Goal: Task Accomplishment & Management: Manage account settings

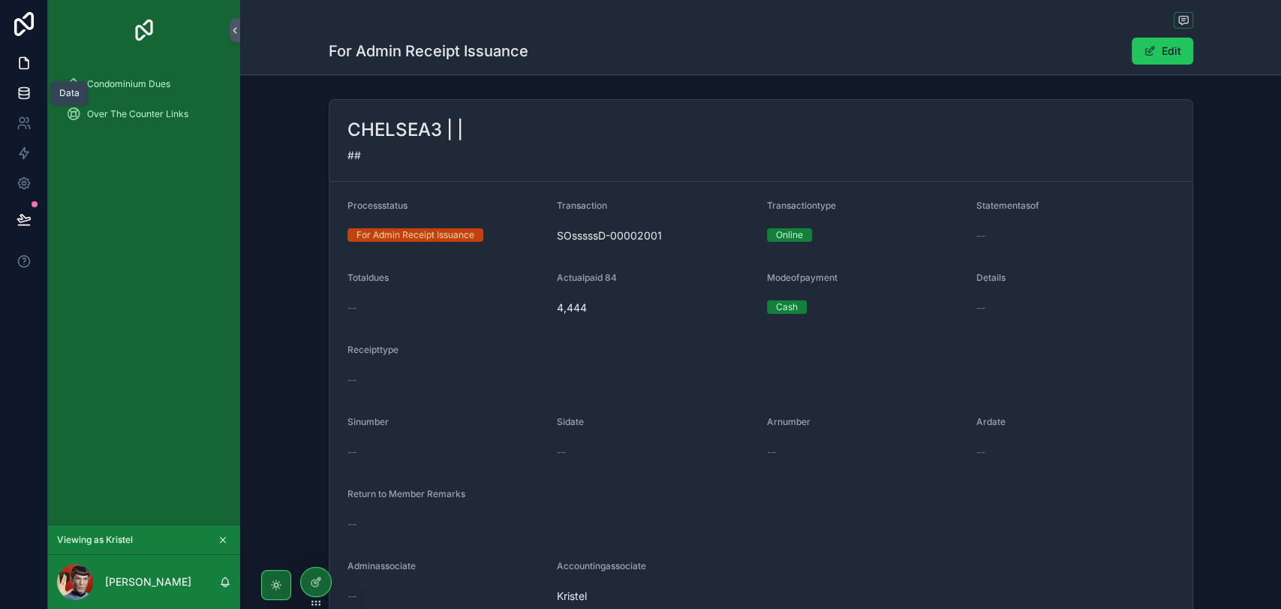
click at [19, 84] on link at bounding box center [23, 93] width 47 height 30
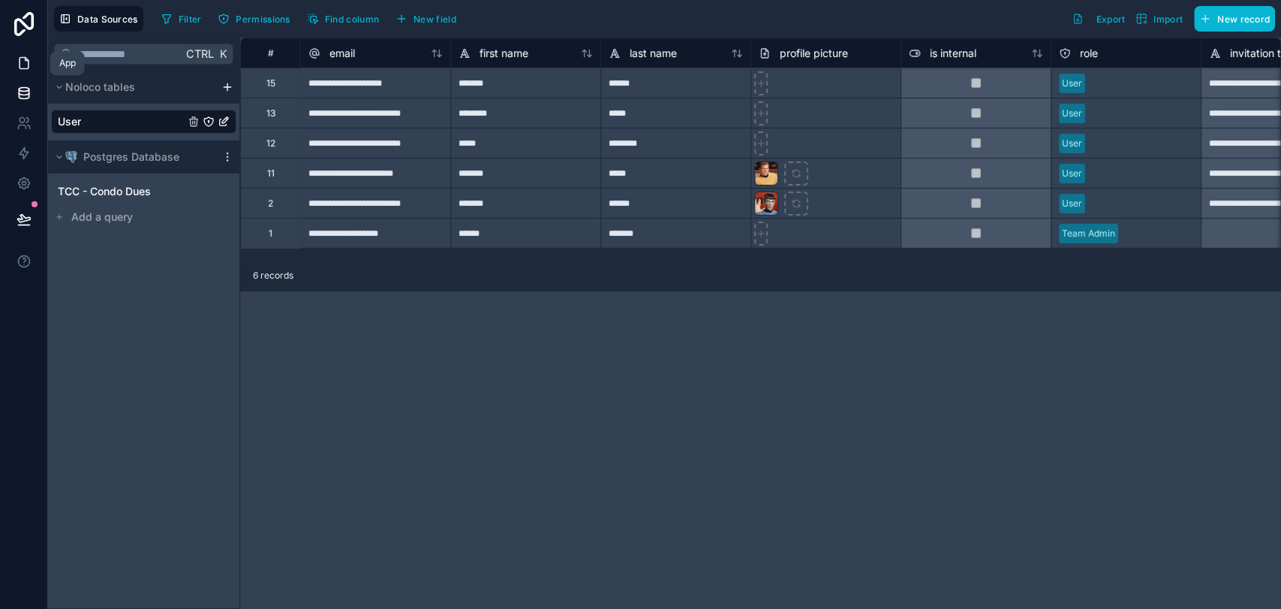
click at [26, 72] on link at bounding box center [23, 63] width 47 height 30
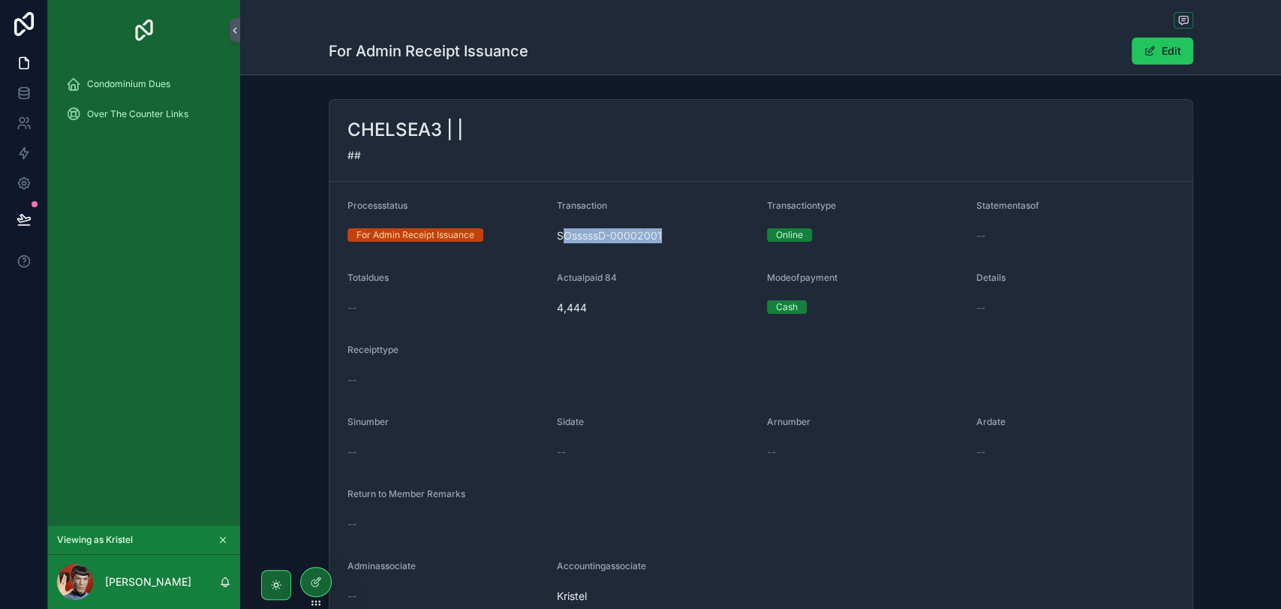
drag, startPoint x: 658, startPoint y: 236, endPoint x: 562, endPoint y: 235, distance: 95.3
click at [562, 235] on span "SOsssssD-00002001" at bounding box center [656, 235] width 198 height 15
click at [18, 86] on icon at bounding box center [24, 93] width 15 height 15
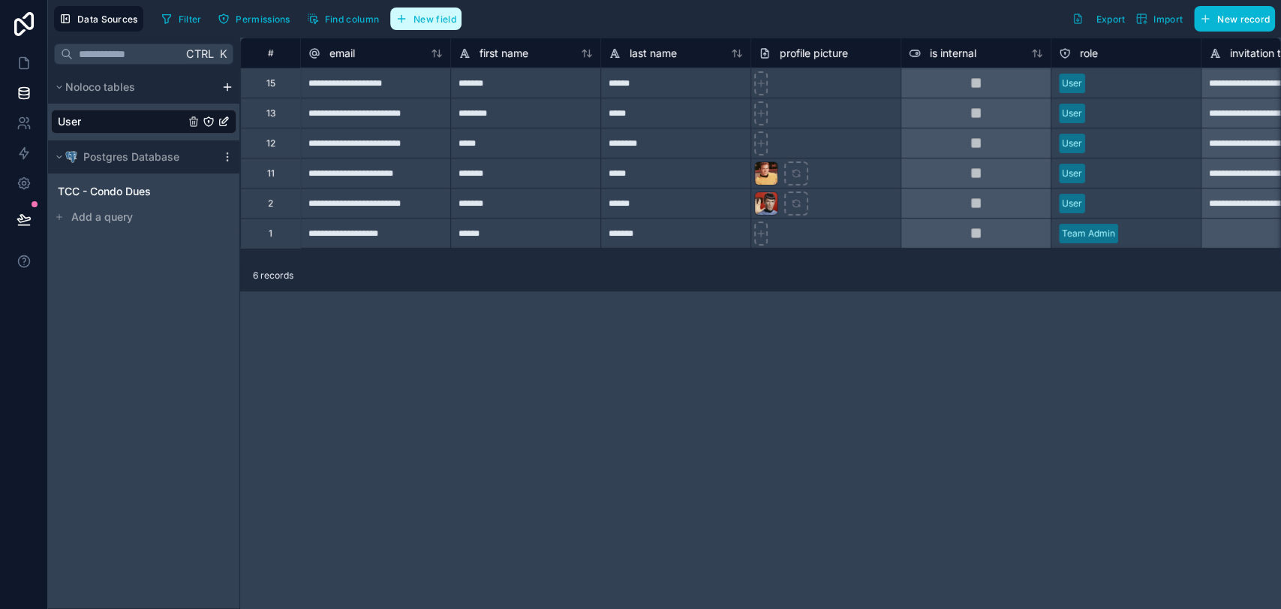
click at [421, 23] on span "New field" at bounding box center [435, 19] width 43 height 11
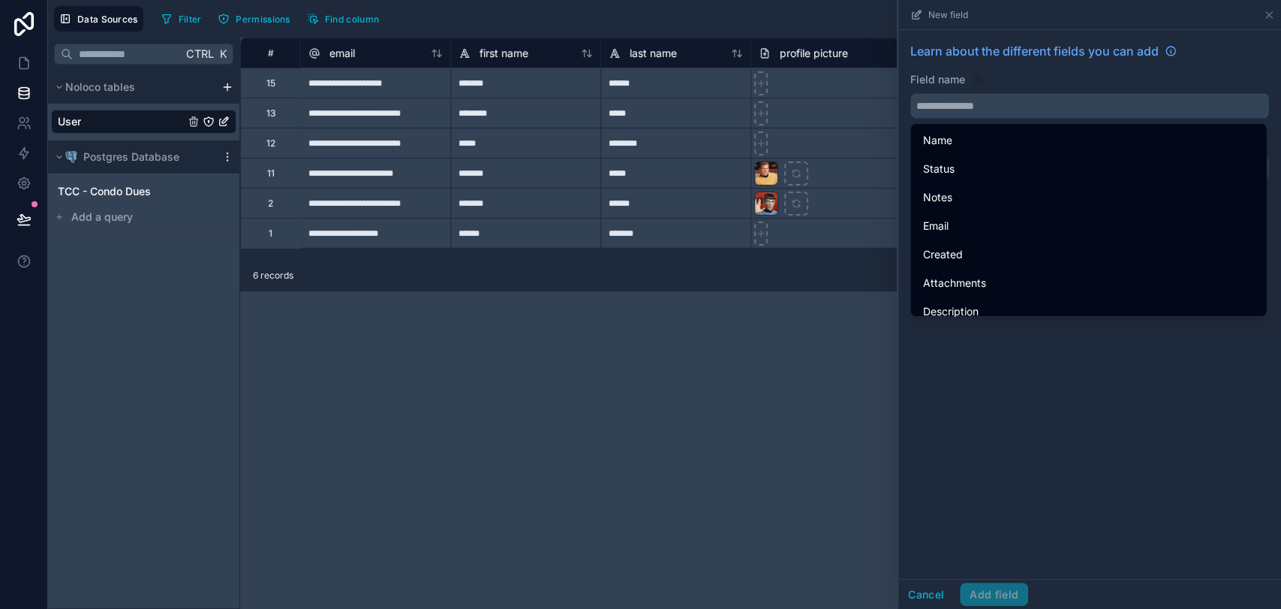
click at [1180, 98] on input "text" at bounding box center [1089, 106] width 357 height 24
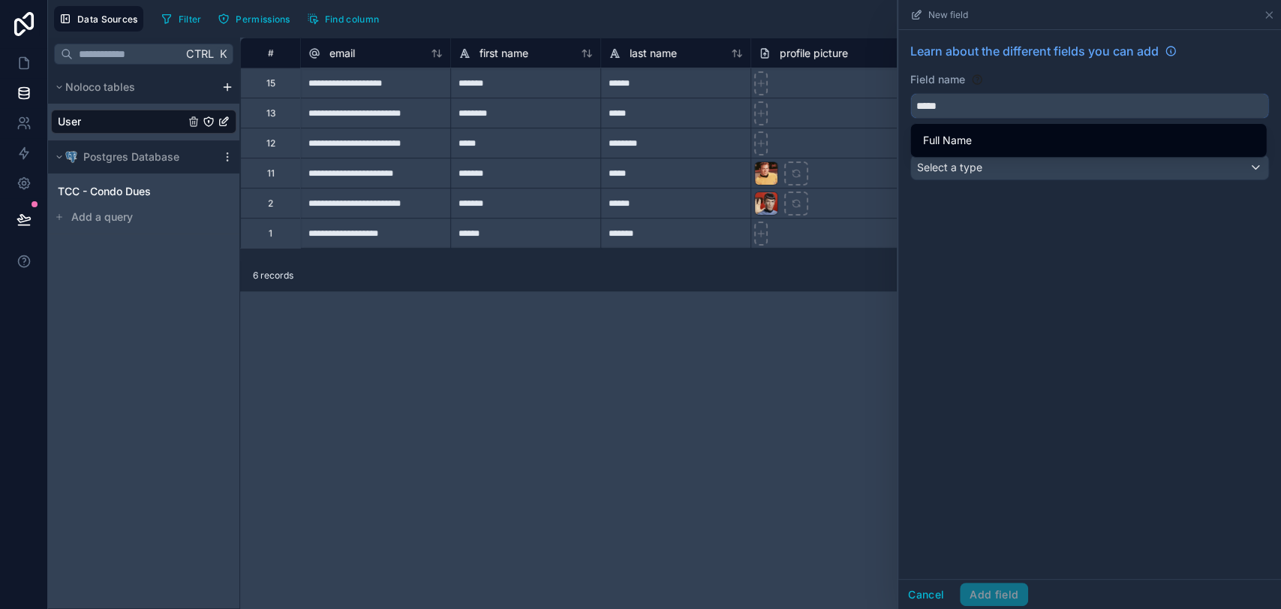
click at [910, 93] on button "****" at bounding box center [1089, 106] width 359 height 26
type input "*********"
click at [1188, 170] on div "Select a type" at bounding box center [1089, 167] width 357 height 24
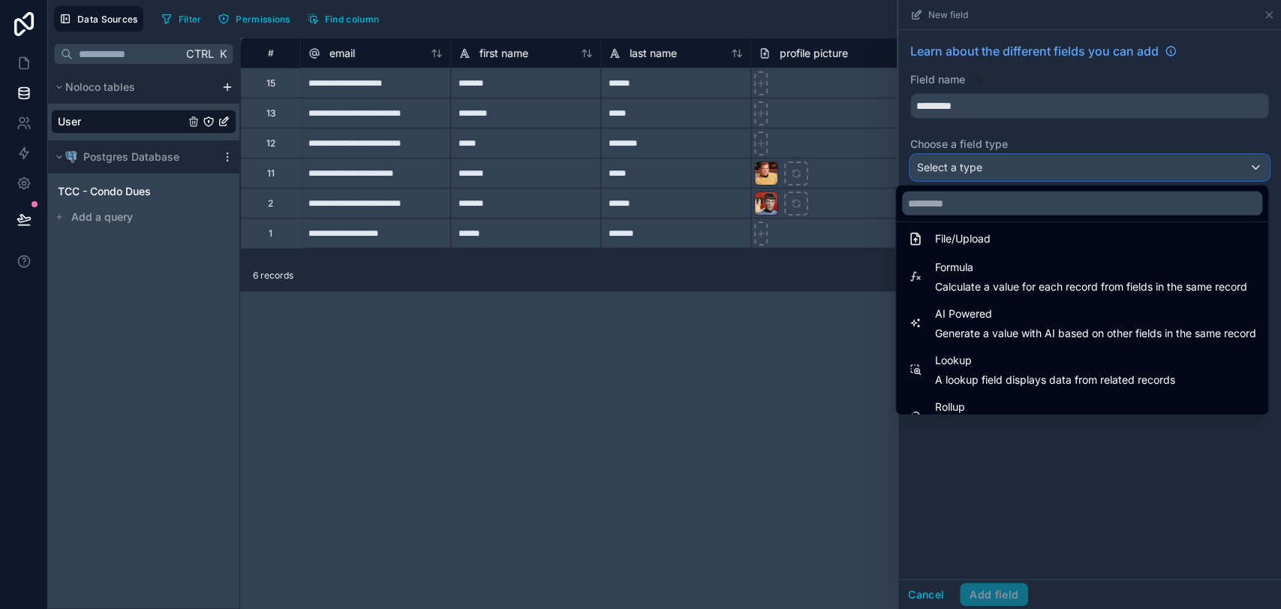
scroll to position [351, 0]
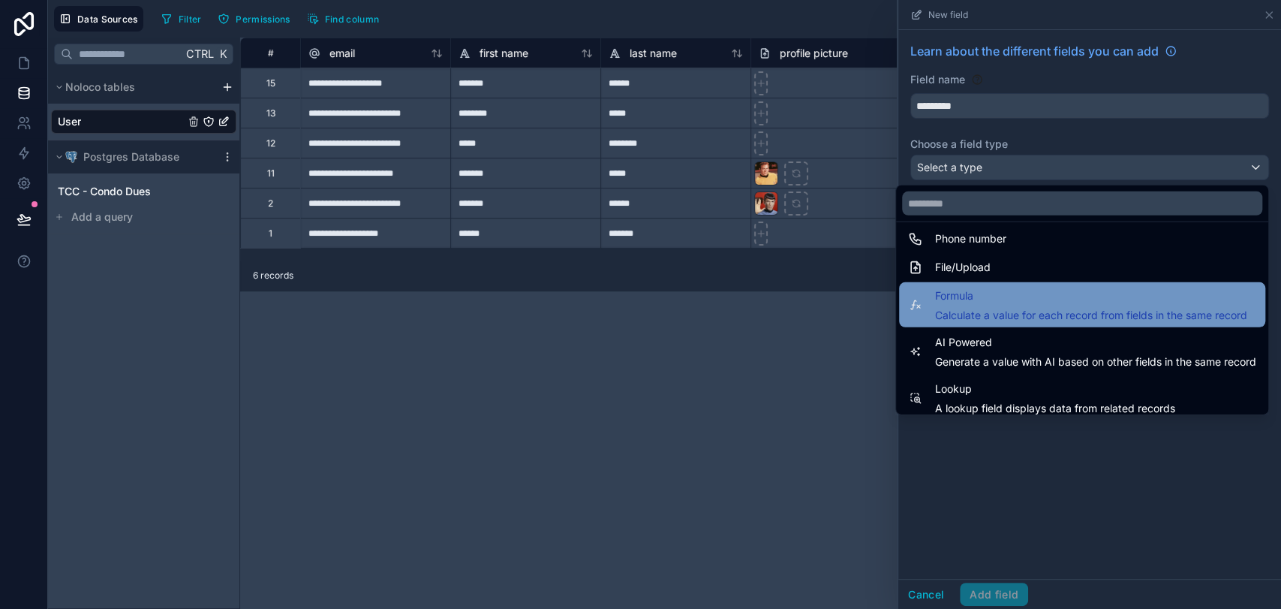
click at [1097, 314] on span "Calculate a value for each record from fields in the same record" at bounding box center [1091, 315] width 312 height 15
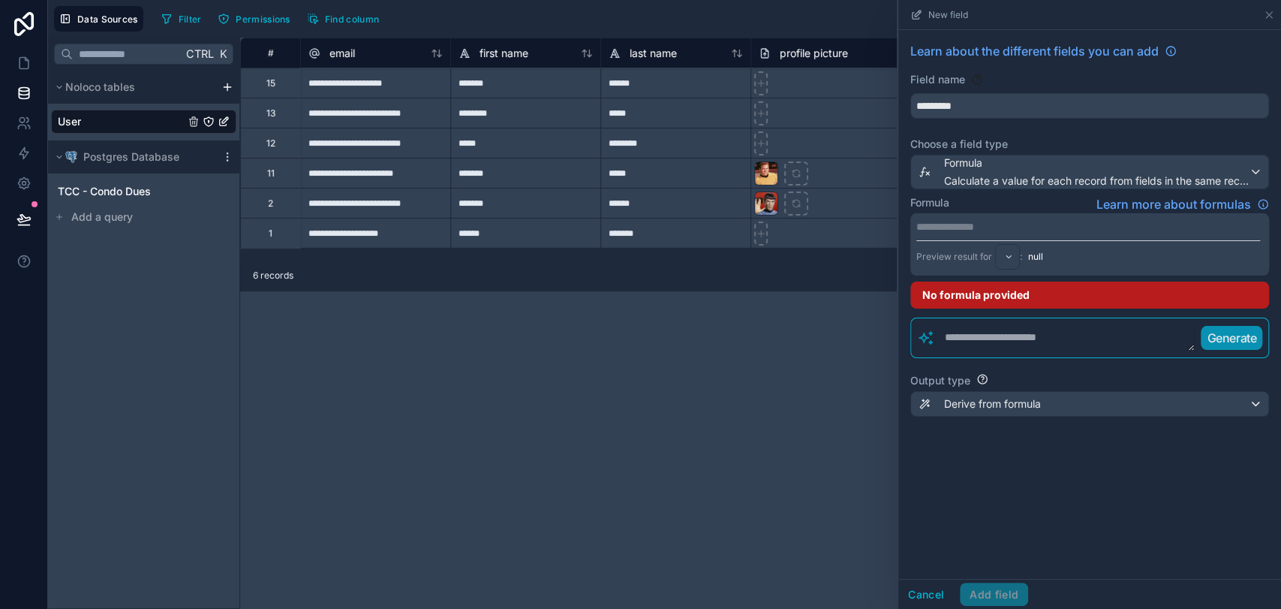
click at [1064, 230] on p "**********" at bounding box center [1088, 226] width 344 height 15
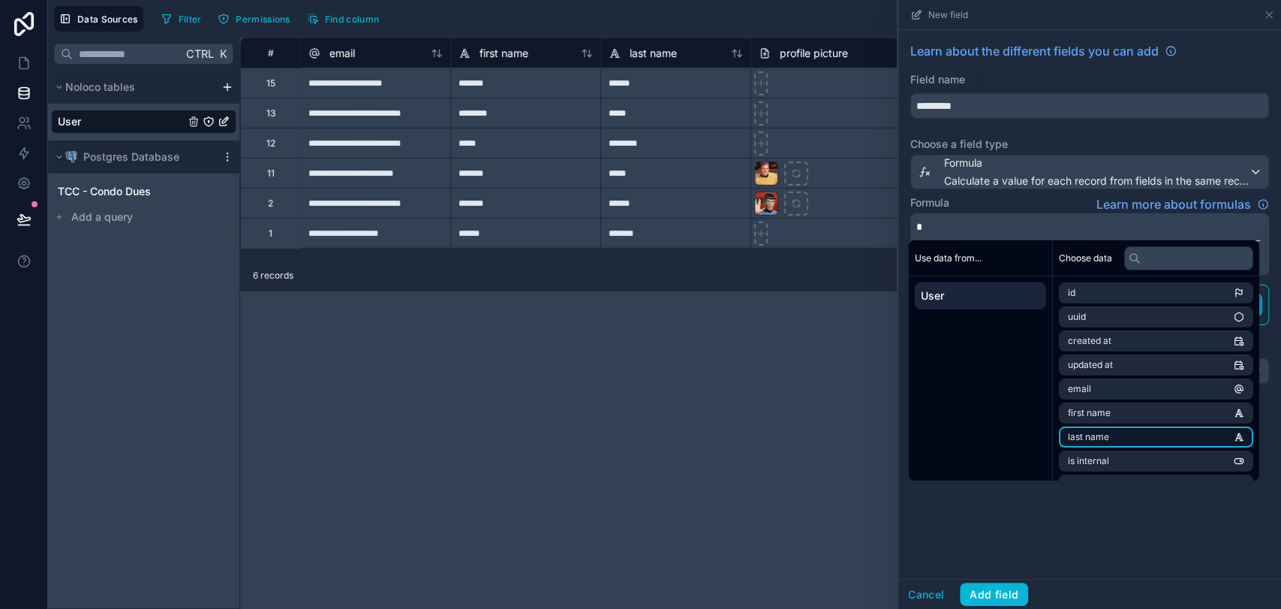
click at [1148, 441] on li "last name" at bounding box center [1156, 436] width 194 height 21
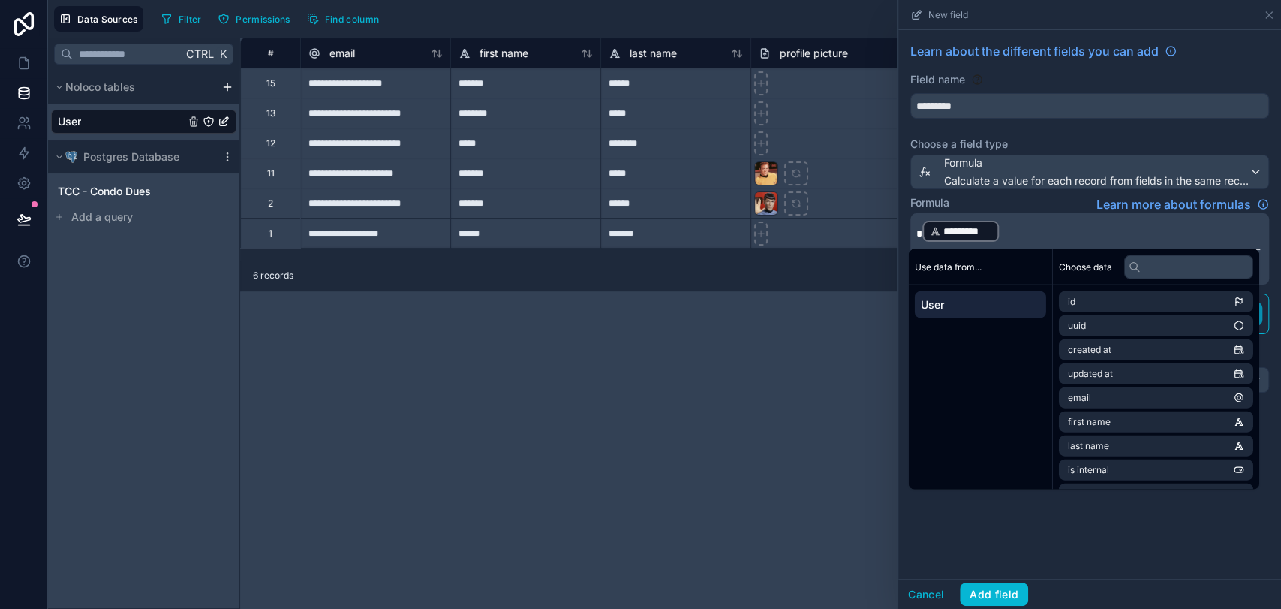
click at [1028, 225] on p "* ********* ﻿ ﻿" at bounding box center [1088, 231] width 344 height 24
click at [1180, 417] on li "first name" at bounding box center [1156, 421] width 194 height 21
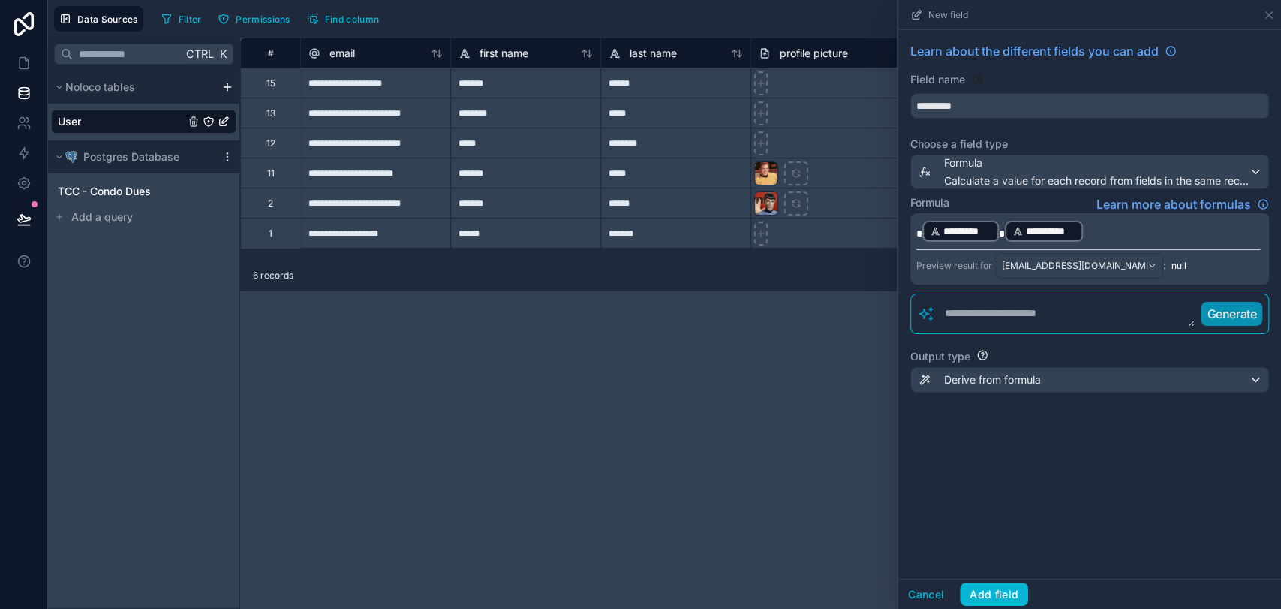
click at [1127, 540] on div "**********" at bounding box center [1089, 304] width 383 height 549
click at [1011, 584] on button "Add field" at bounding box center [994, 594] width 68 height 24
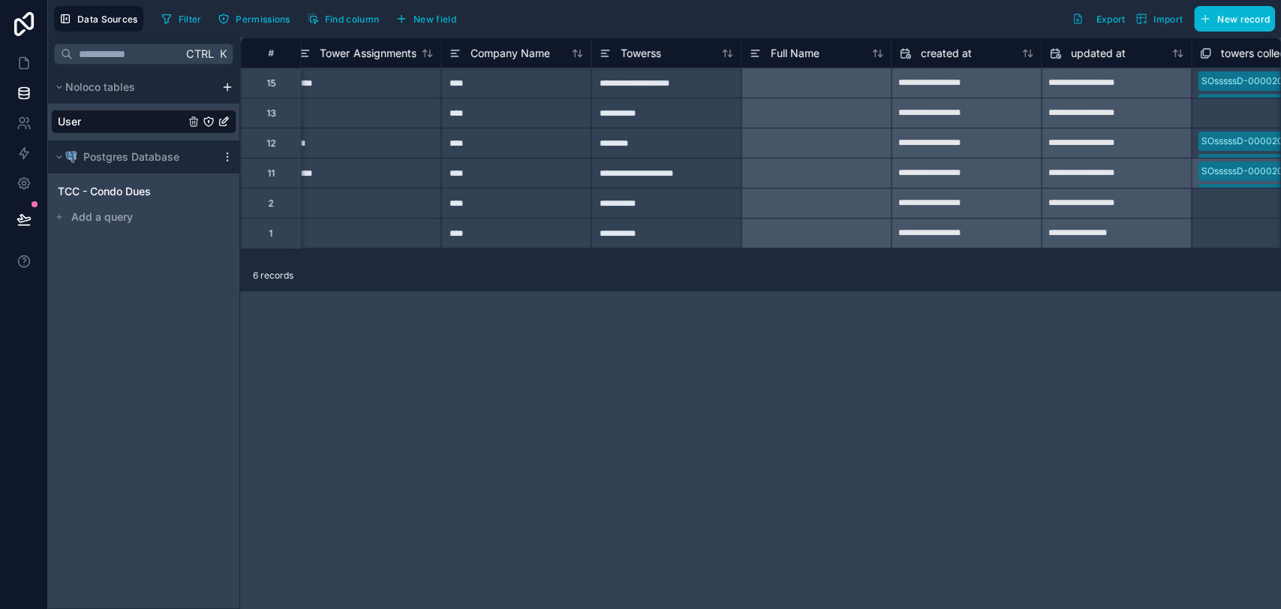
scroll to position [0, 1797]
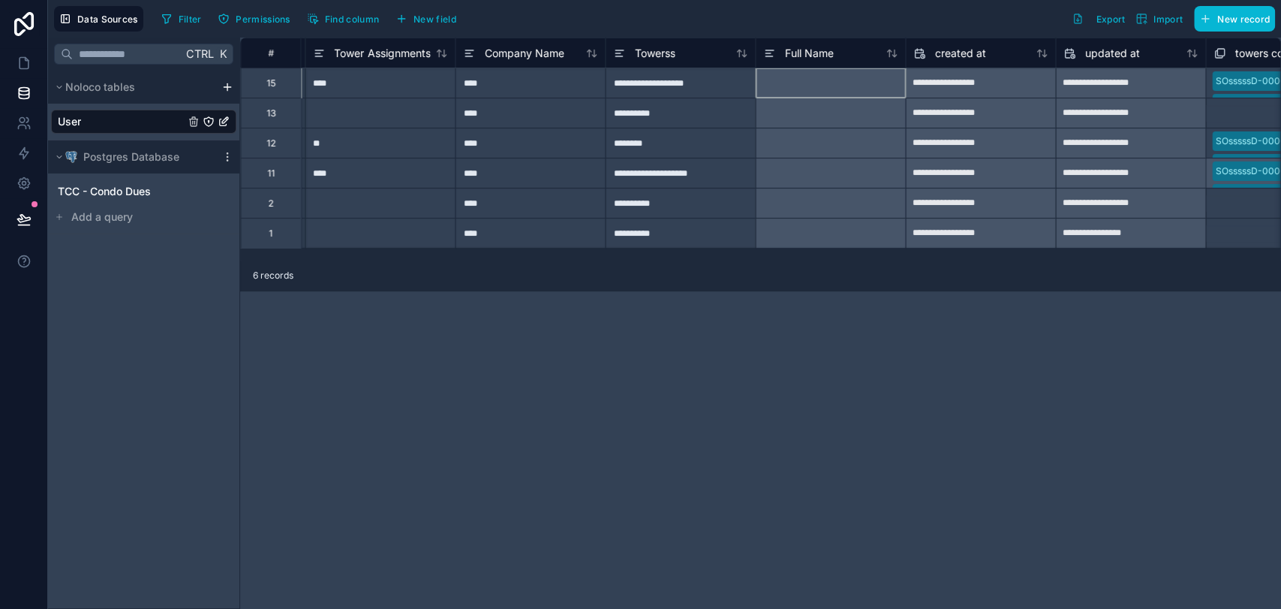
click at [828, 90] on div at bounding box center [830, 83] width 150 height 30
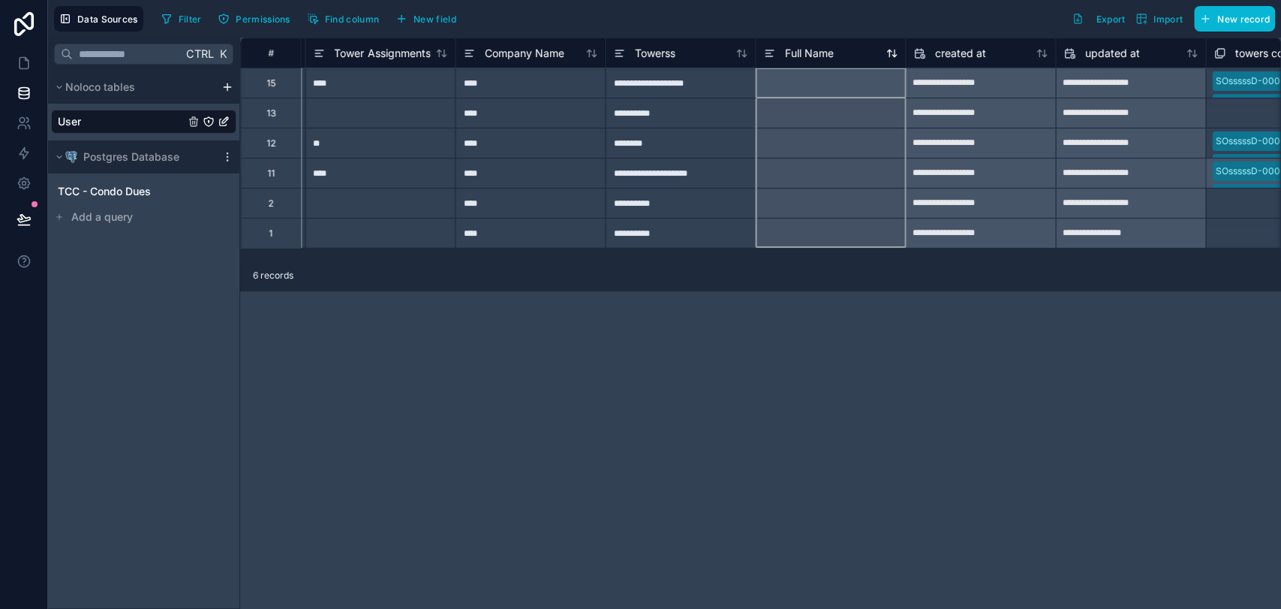
click at [773, 50] on icon at bounding box center [769, 53] width 12 height 18
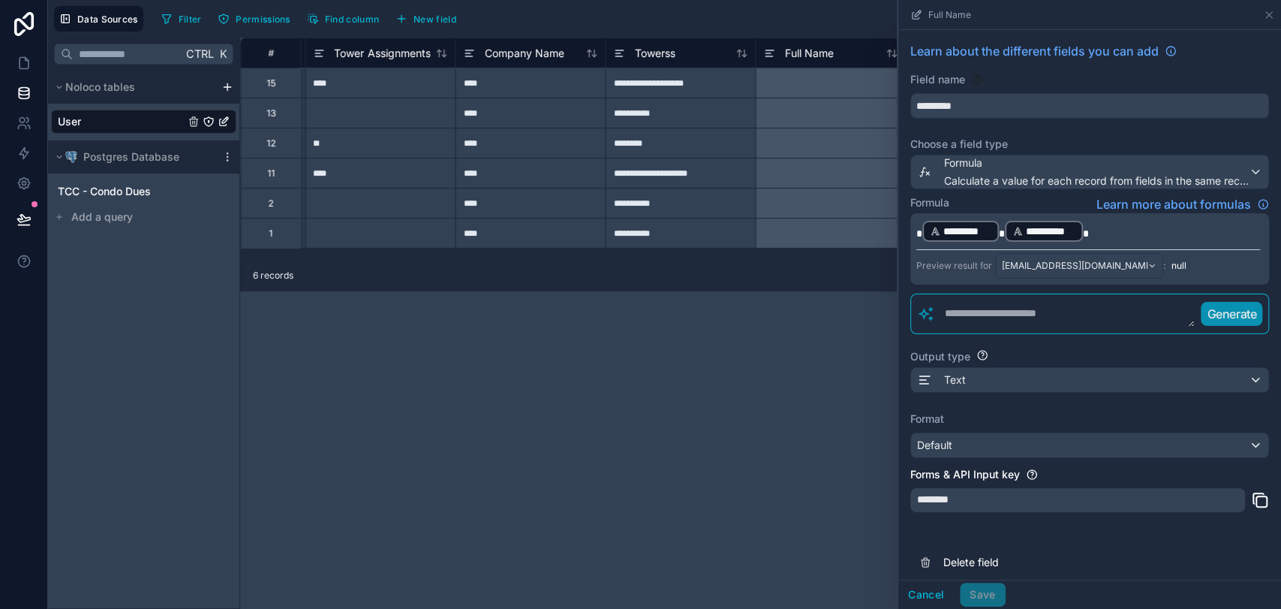
click at [1101, 230] on p "**********" at bounding box center [1088, 231] width 344 height 24
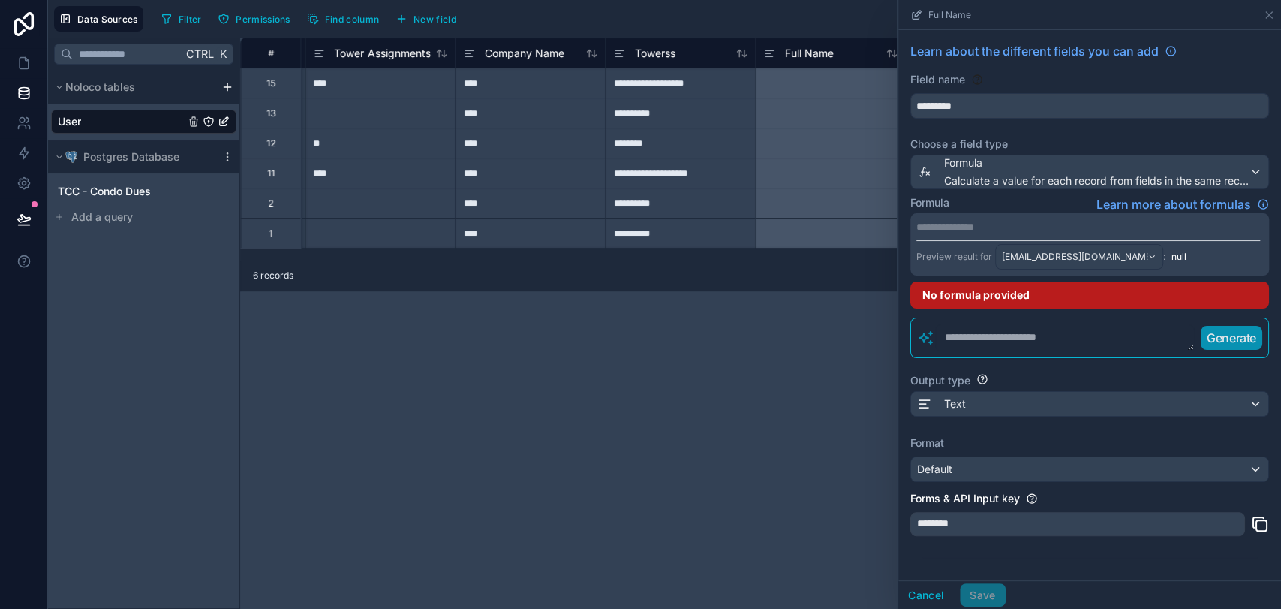
click at [1043, 560] on div "**********" at bounding box center [1089, 322] width 383 height 585
click at [1010, 338] on textarea at bounding box center [1065, 337] width 260 height 27
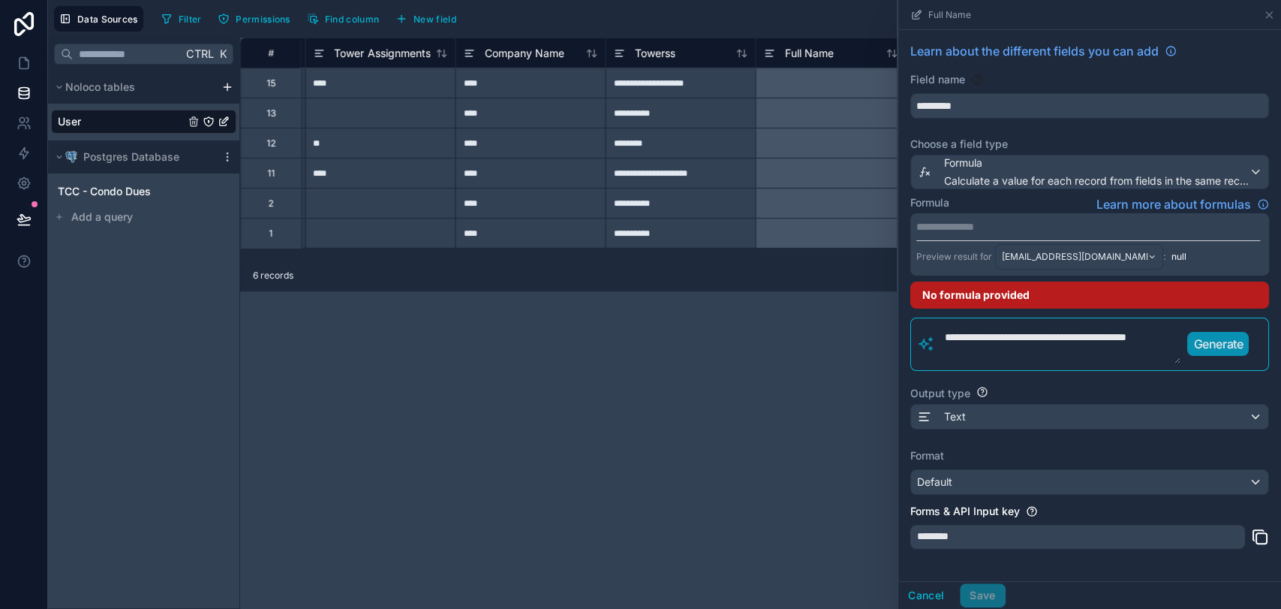
type textarea "**********"
click at [1208, 346] on p "Generate" at bounding box center [1218, 344] width 50 height 18
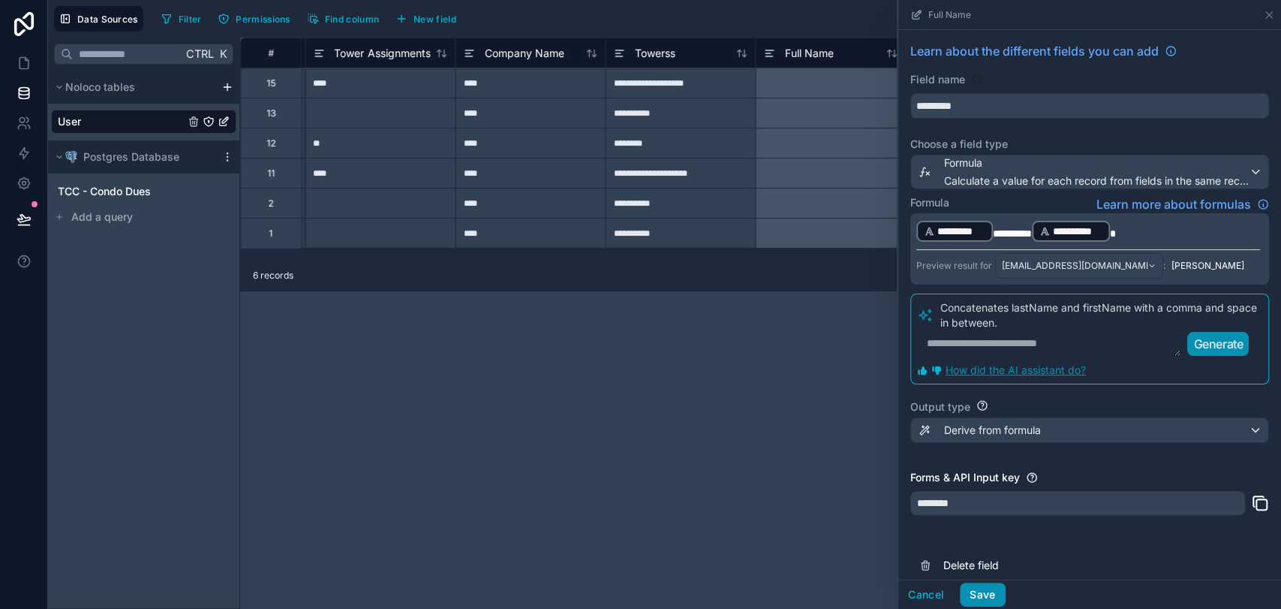
click at [995, 586] on button "Save" at bounding box center [982, 594] width 45 height 24
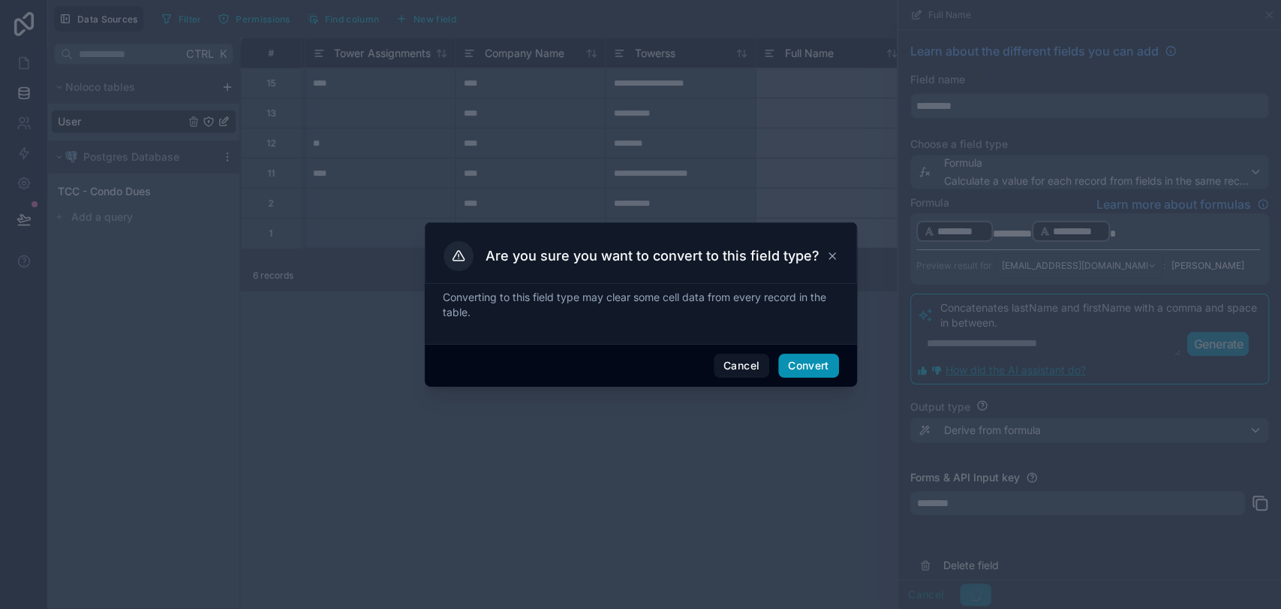
click at [816, 360] on button "Convert" at bounding box center [808, 366] width 60 height 24
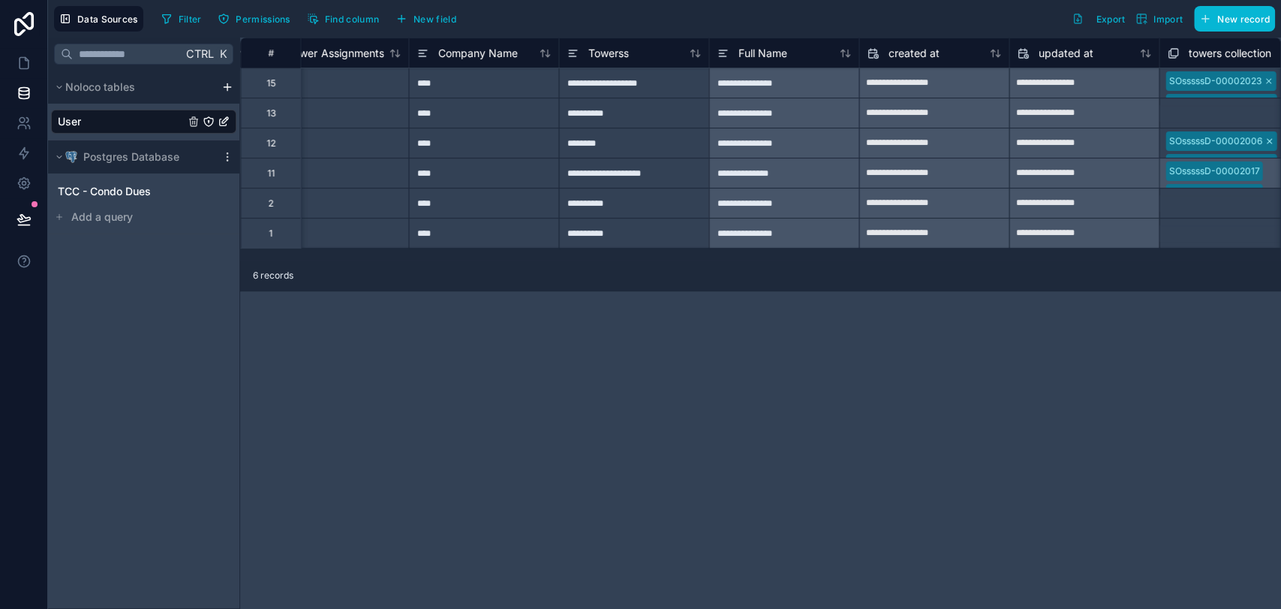
scroll to position [0, 2022]
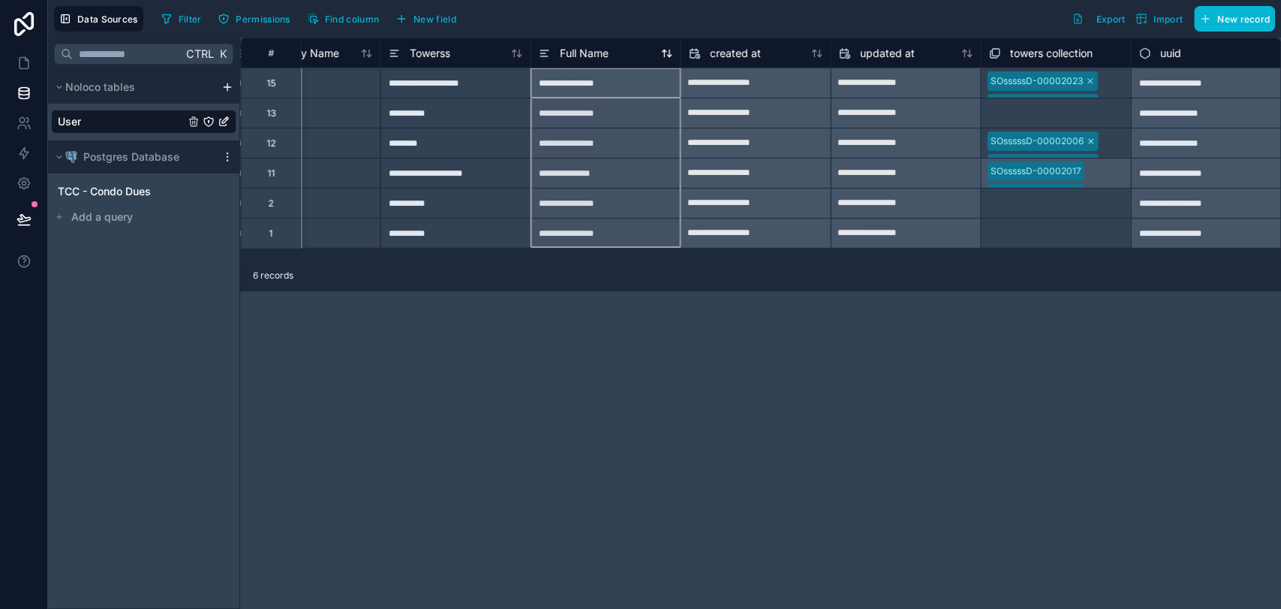
click at [552, 56] on div "Full Name" at bounding box center [573, 53] width 70 height 18
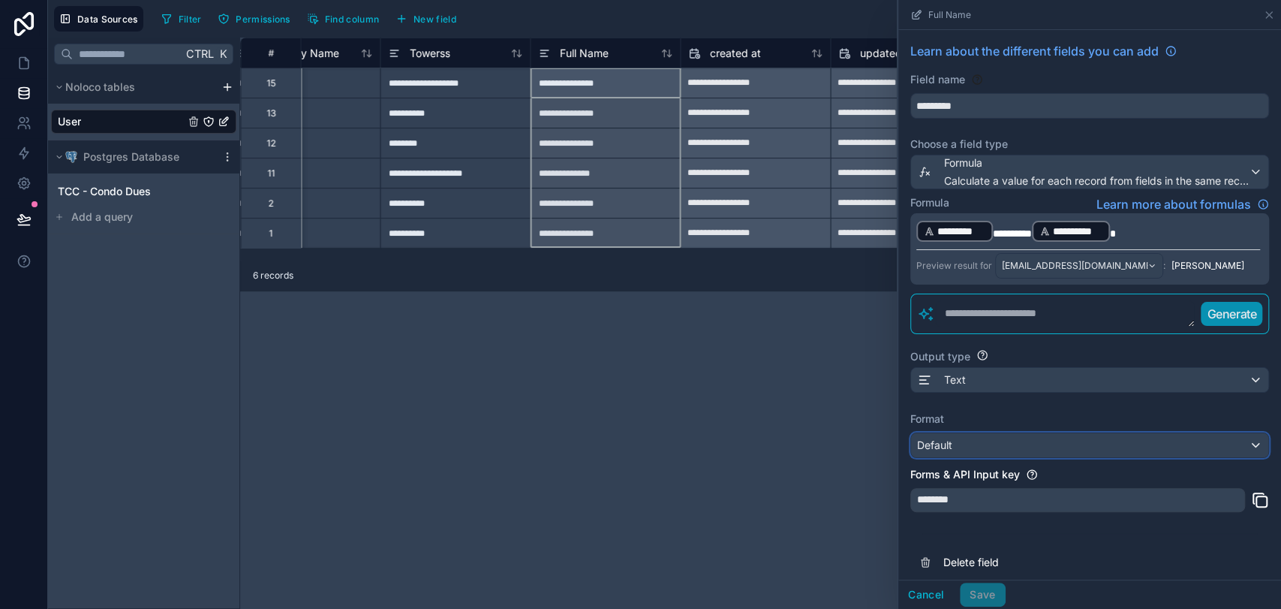
click at [1081, 444] on div "Default" at bounding box center [1089, 445] width 357 height 24
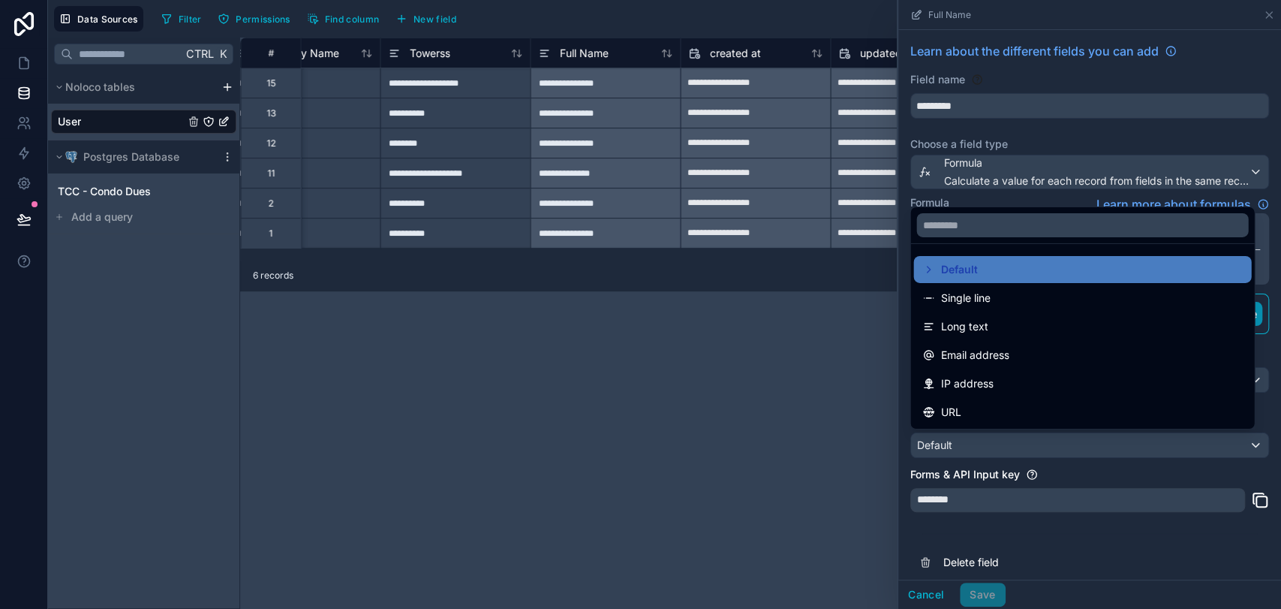
click at [1081, 444] on div at bounding box center [1089, 304] width 383 height 609
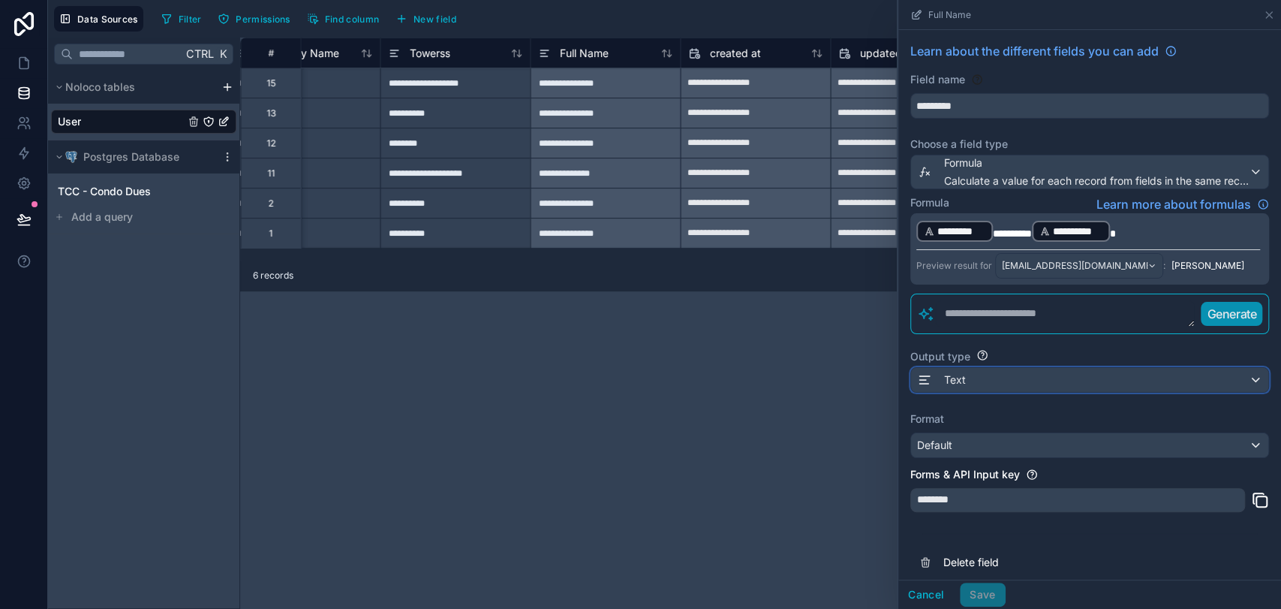
click at [1064, 383] on div "Text" at bounding box center [1089, 380] width 357 height 24
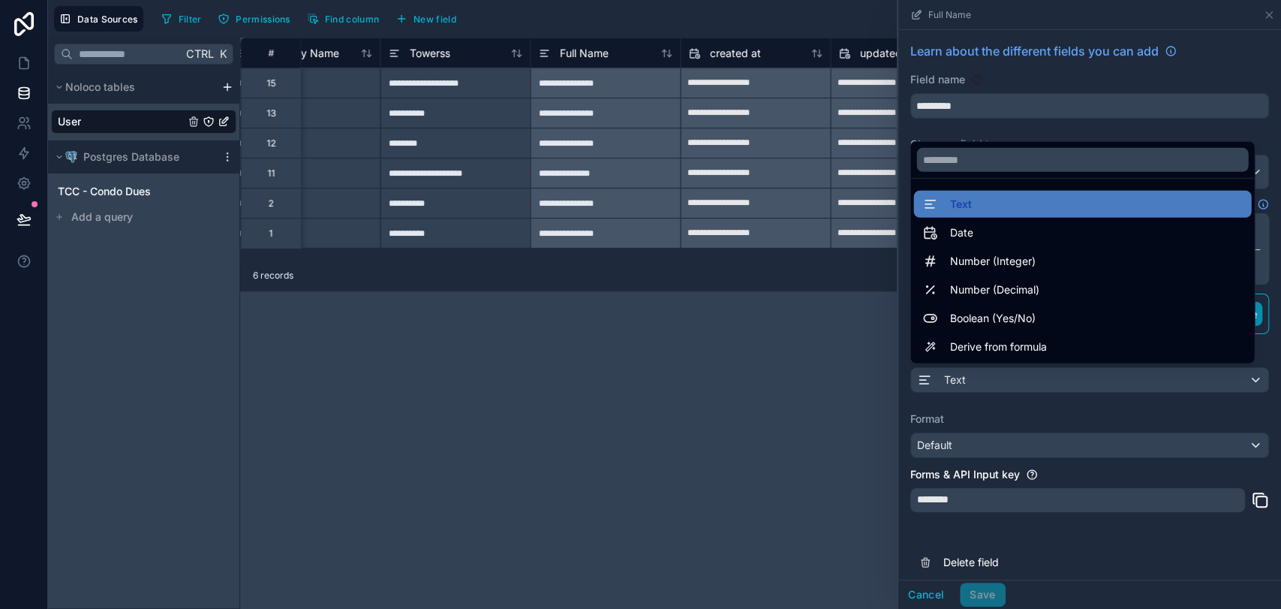
click at [1075, 417] on div at bounding box center [1089, 304] width 383 height 609
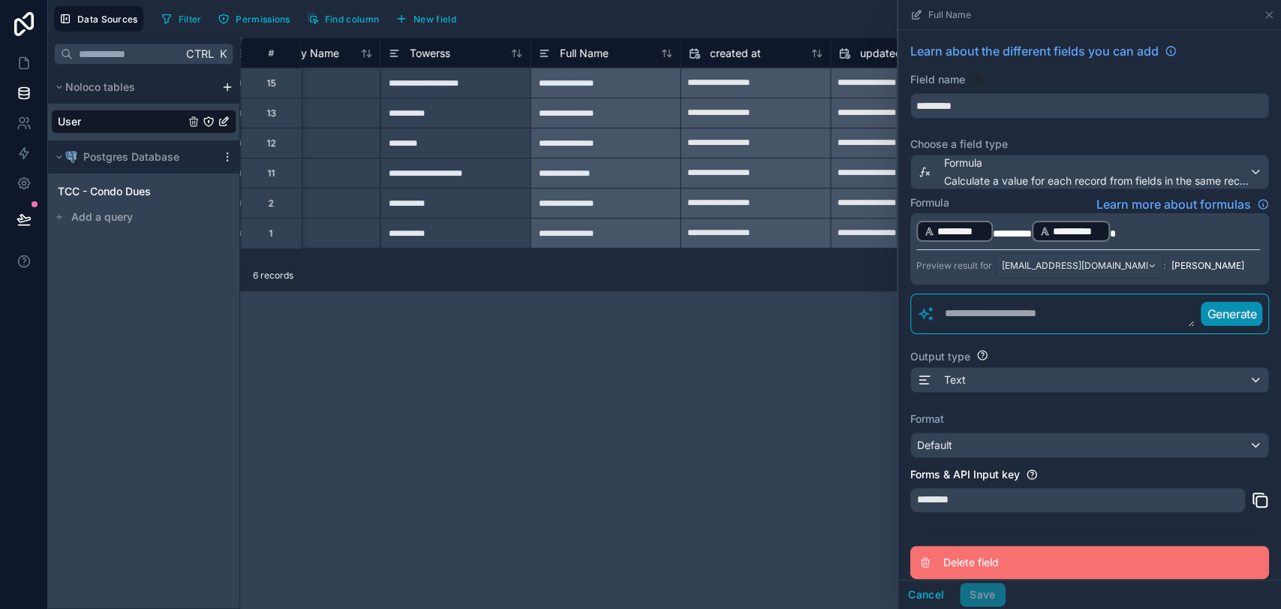
click at [955, 558] on span "Delete field" at bounding box center [1052, 562] width 216 height 15
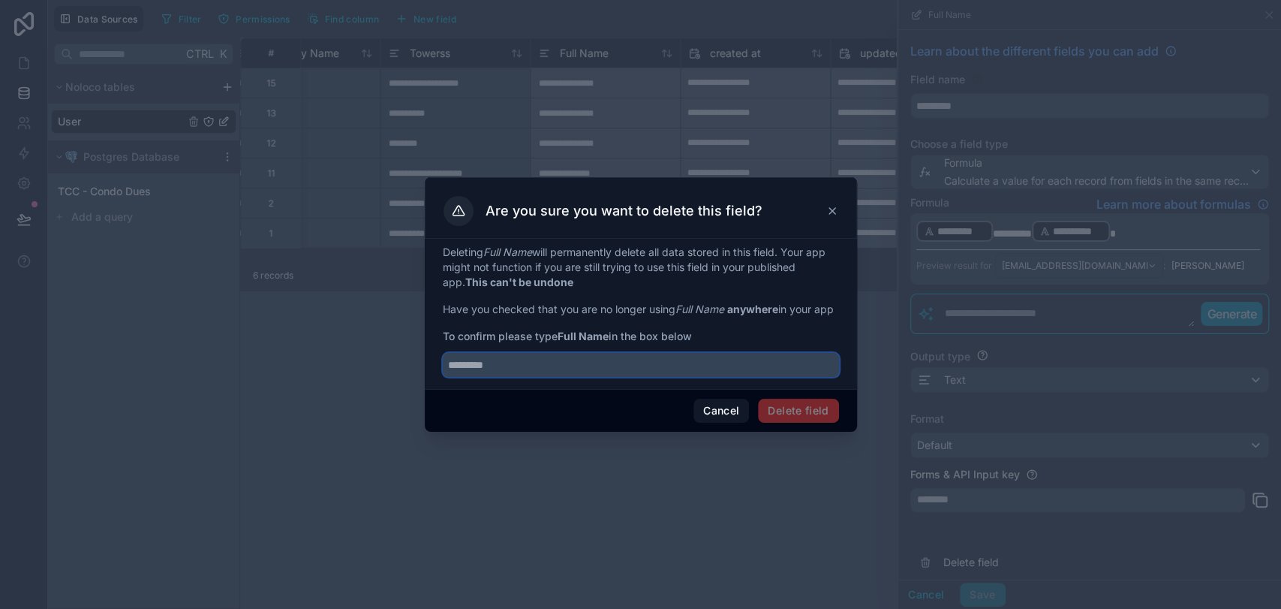
click at [670, 371] on input "text" at bounding box center [641, 365] width 396 height 24
type input "*********"
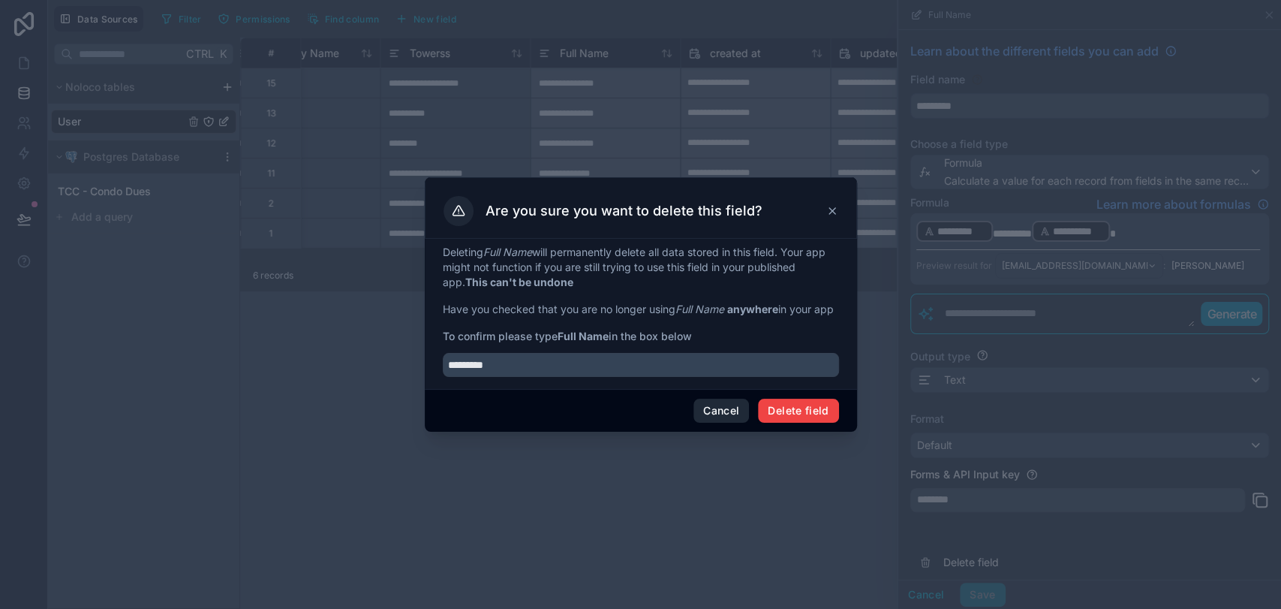
click at [719, 422] on button "Cancel" at bounding box center [722, 411] width 56 height 24
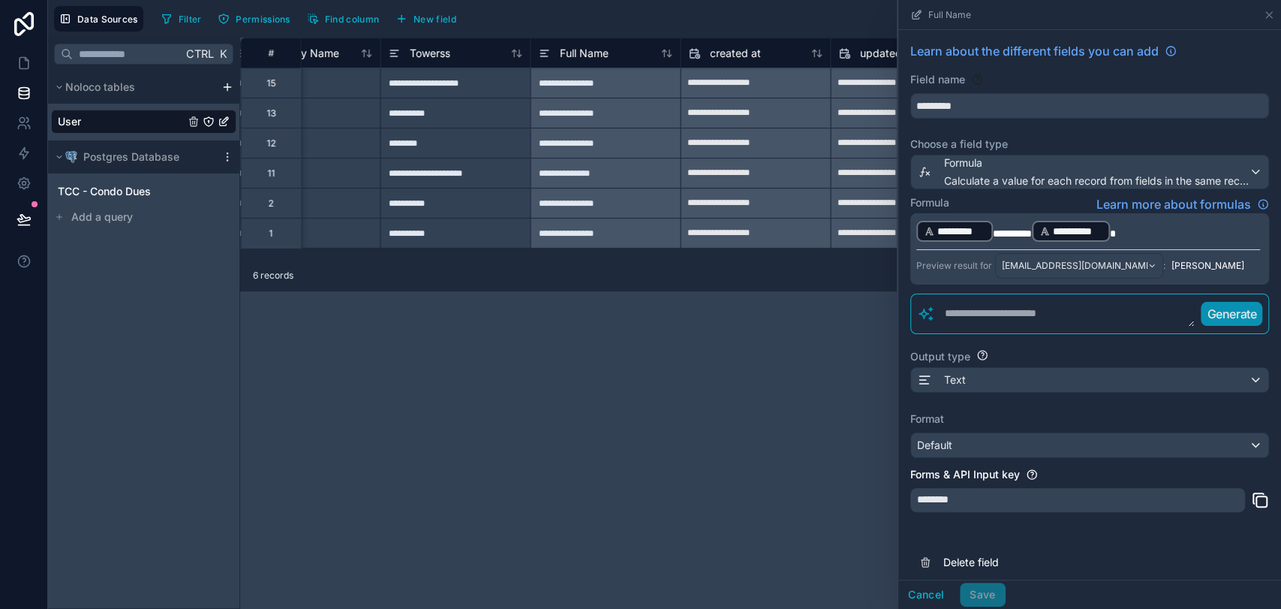
click at [724, 425] on div "**********" at bounding box center [760, 323] width 1041 height 571
click at [23, 85] on link at bounding box center [23, 93] width 47 height 30
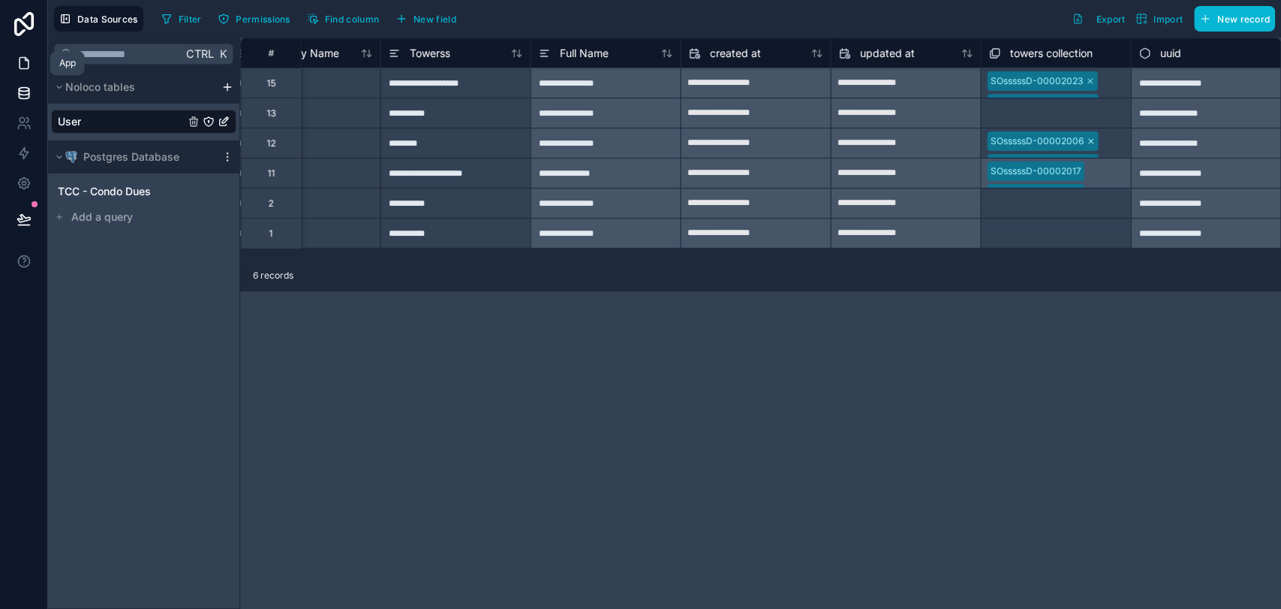
click at [22, 70] on icon at bounding box center [24, 63] width 15 height 15
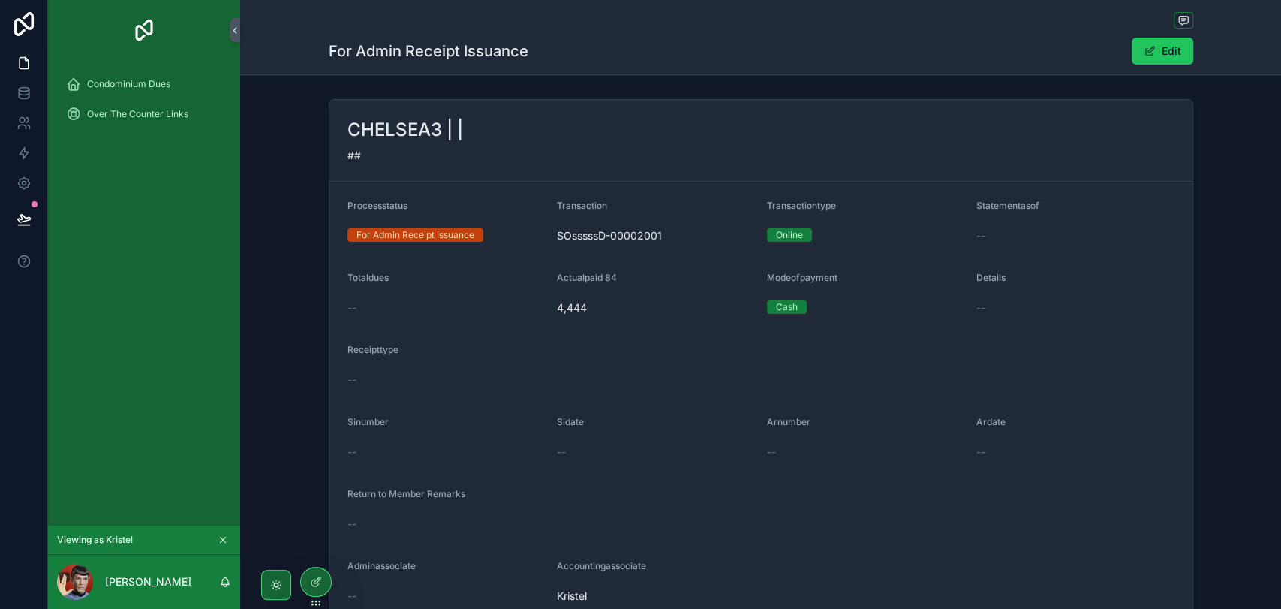
click at [466, 278] on div "Totaldues" at bounding box center [447, 281] width 198 height 18
click at [322, 581] on div at bounding box center [316, 581] width 30 height 29
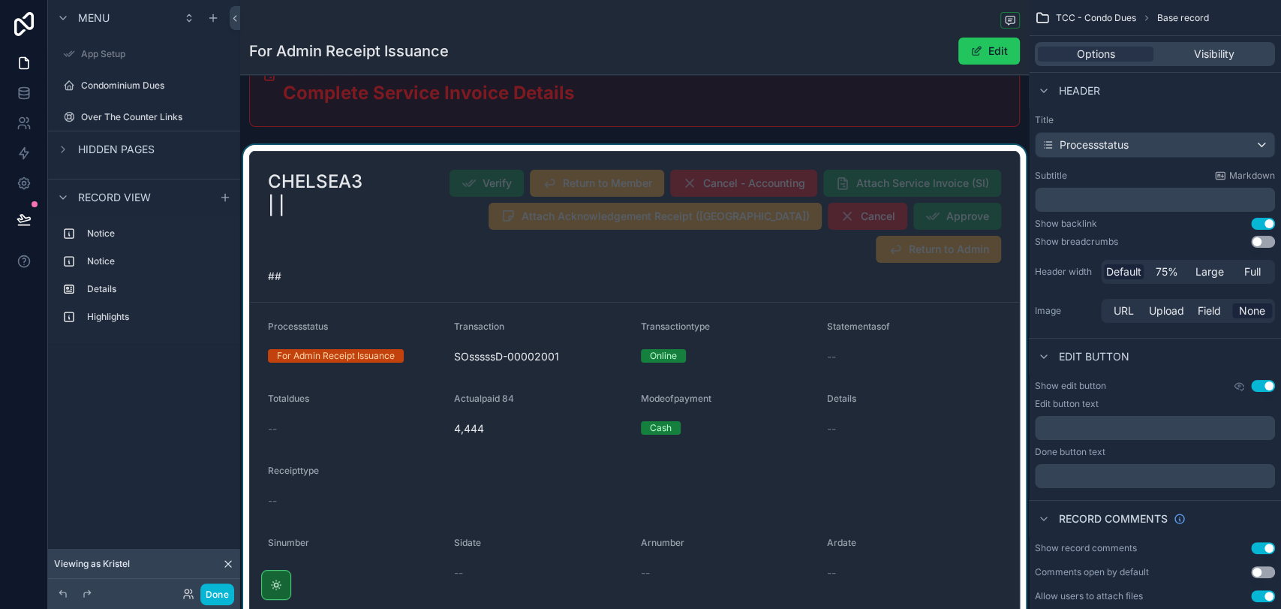
scroll to position [167, 0]
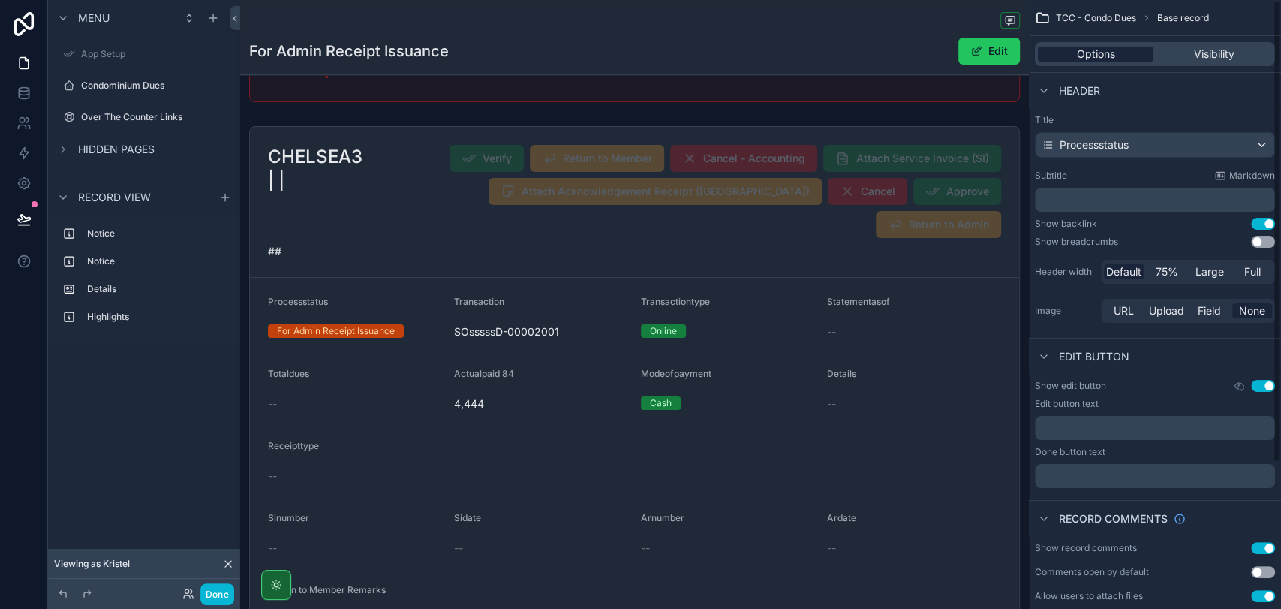
click at [1093, 47] on span "Options" at bounding box center [1096, 54] width 38 height 15
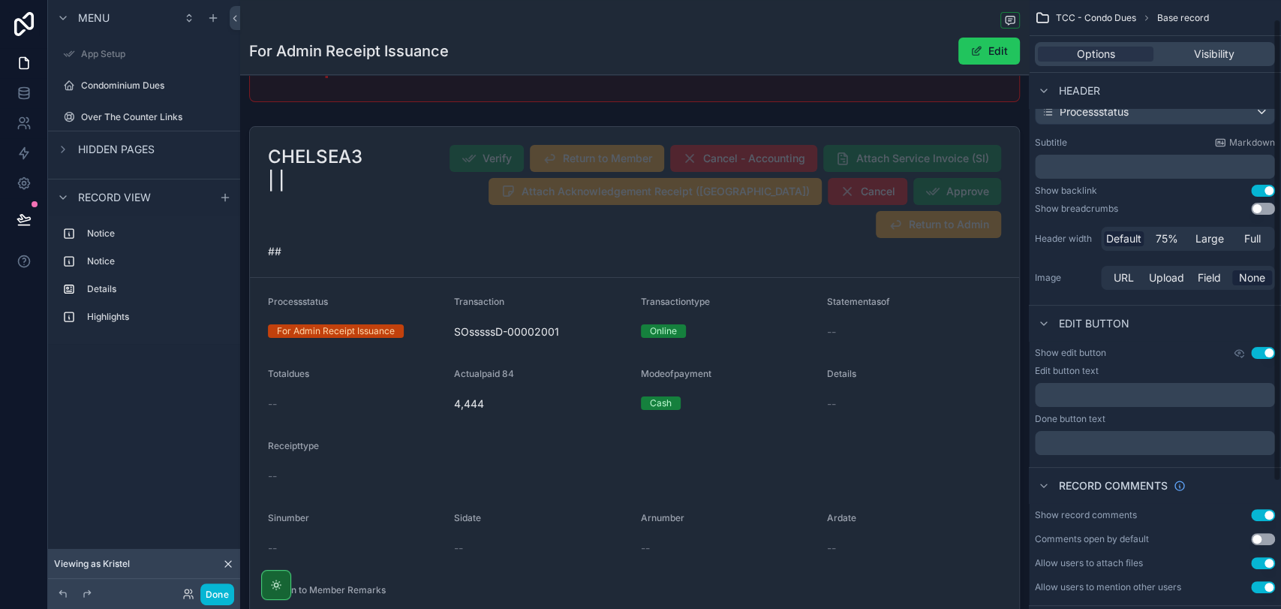
scroll to position [24, 0]
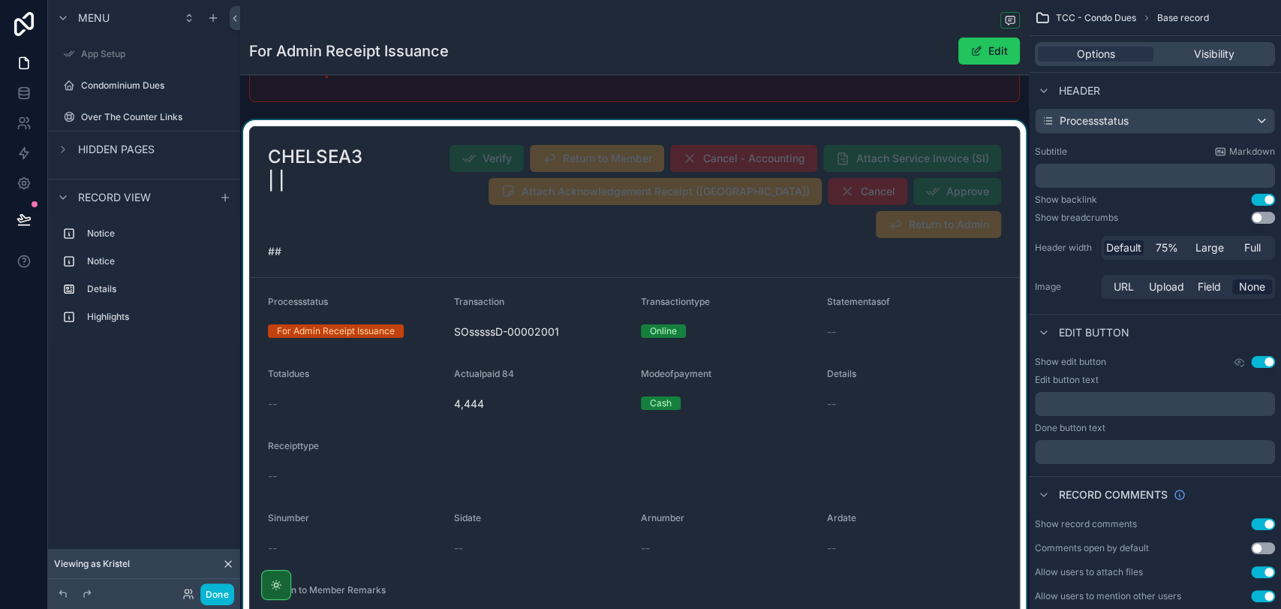
click at [892, 230] on div "scrollable content" at bounding box center [634, 424] width 789 height 609
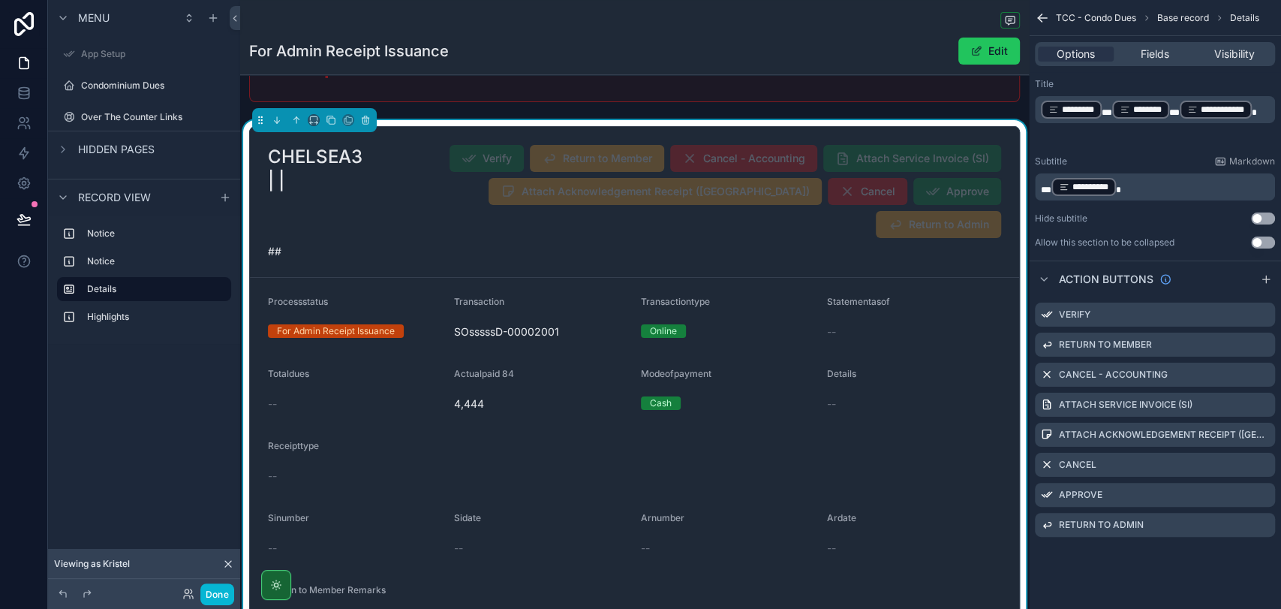
scroll to position [0, 0]
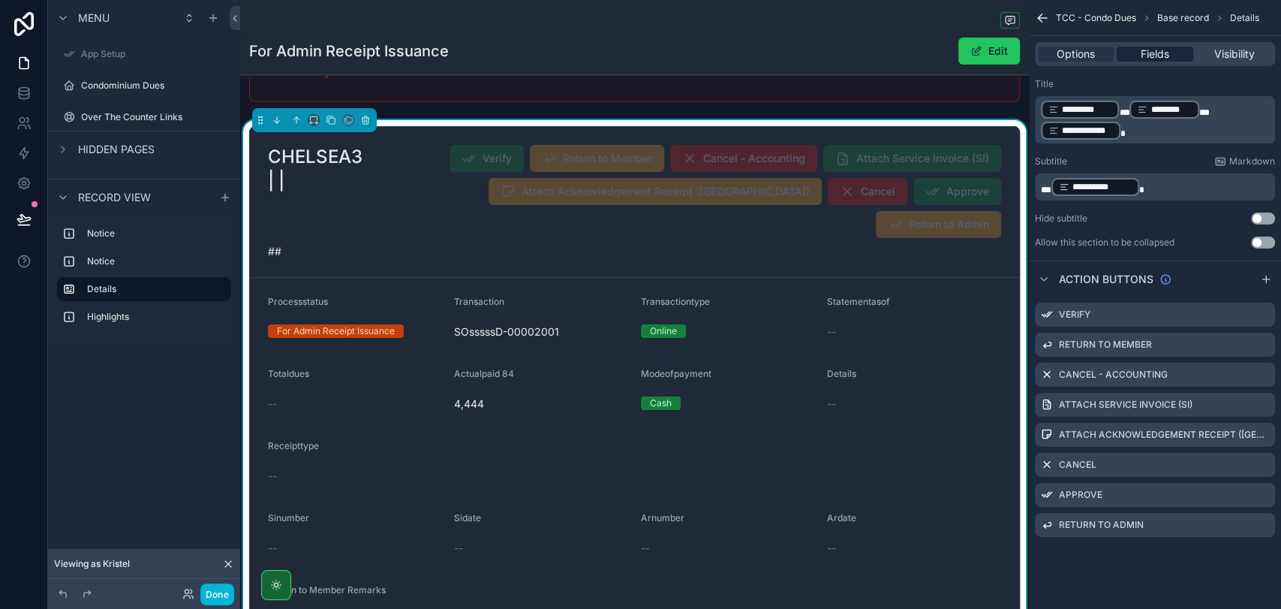
click at [1151, 59] on span "Fields" at bounding box center [1155, 54] width 29 height 15
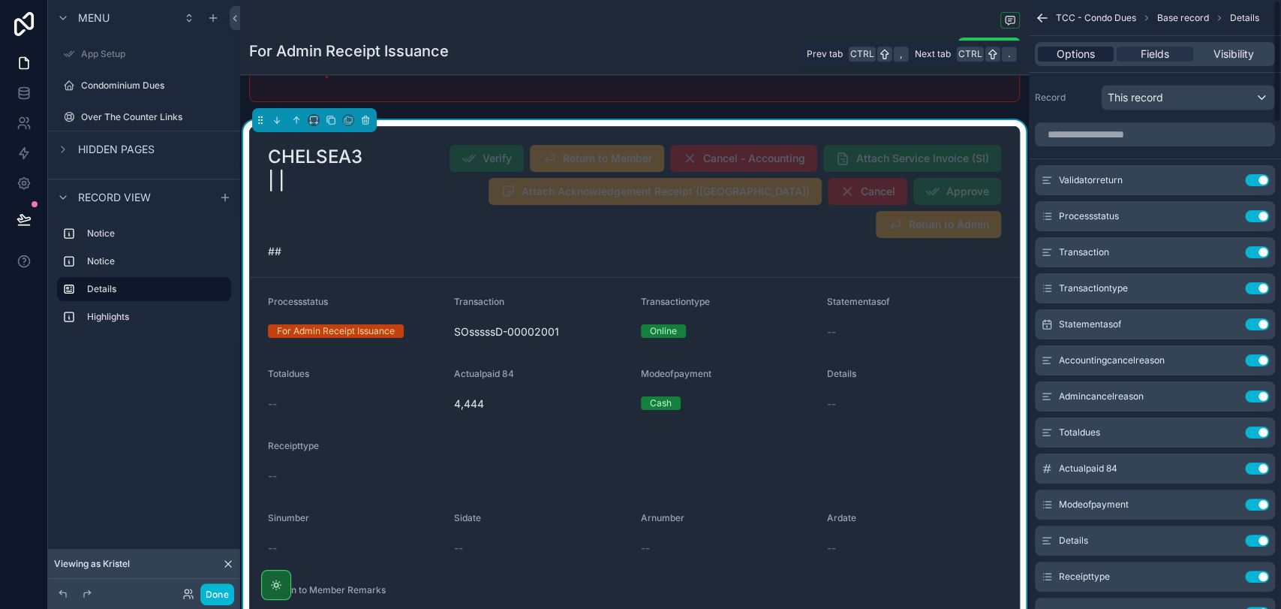
click at [1095, 52] on div "Options" at bounding box center [1076, 54] width 76 height 15
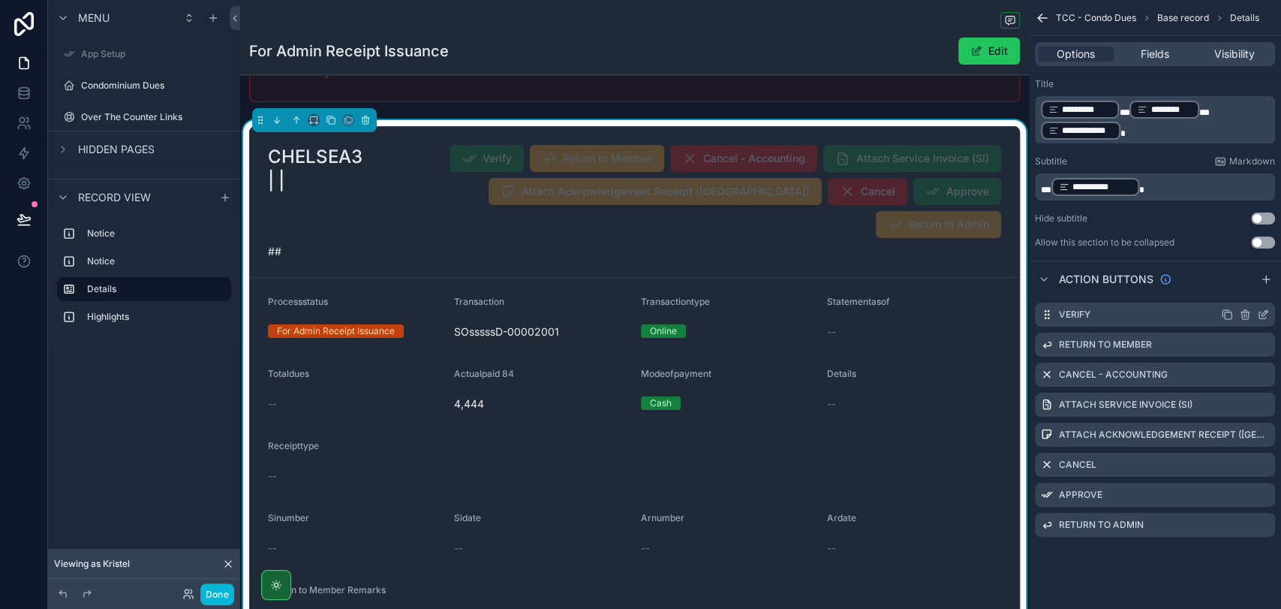
click at [1262, 308] on icon "scrollable content" at bounding box center [1263, 314] width 12 height 12
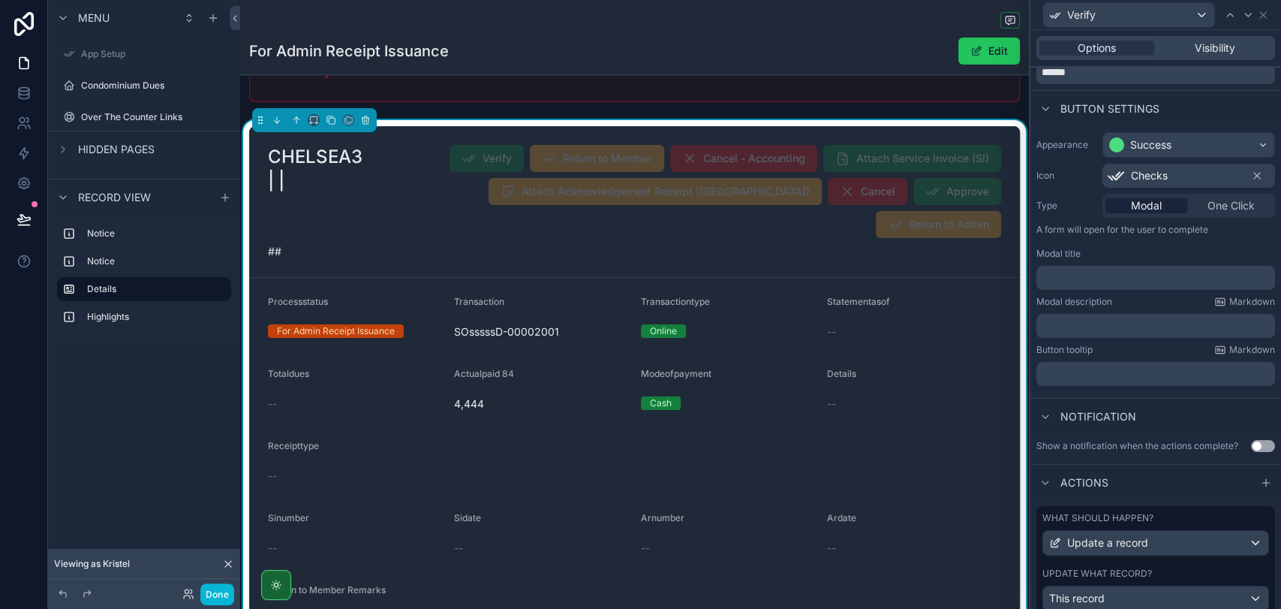
scroll to position [125, 0]
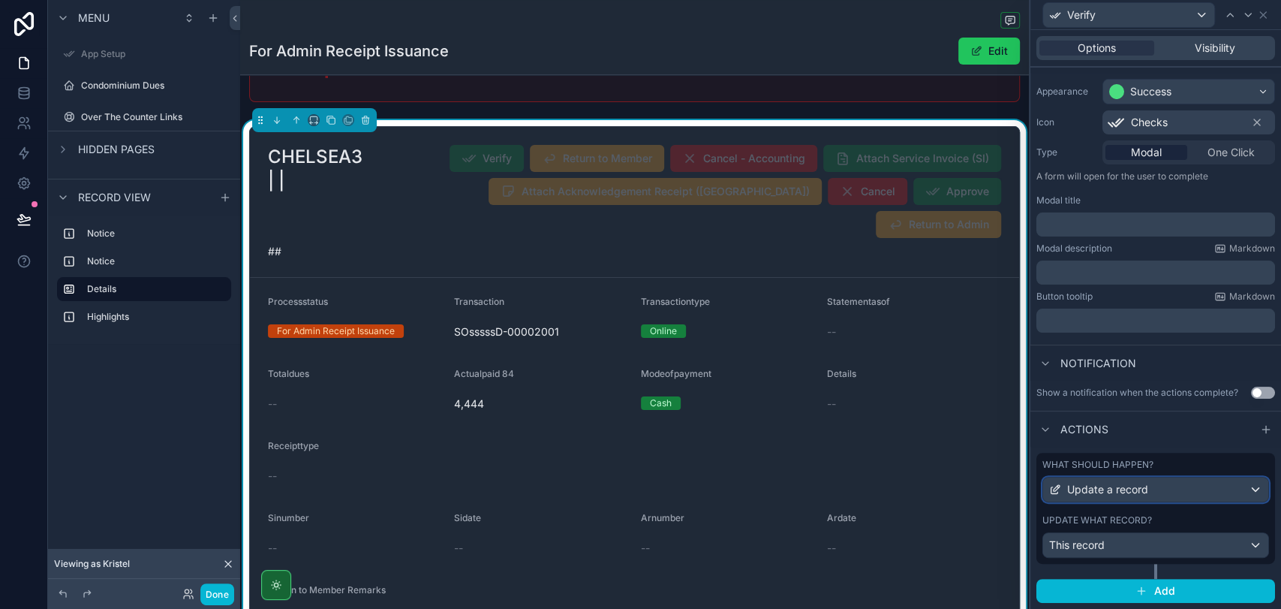
click at [1210, 484] on div "Update a record" at bounding box center [1155, 489] width 225 height 24
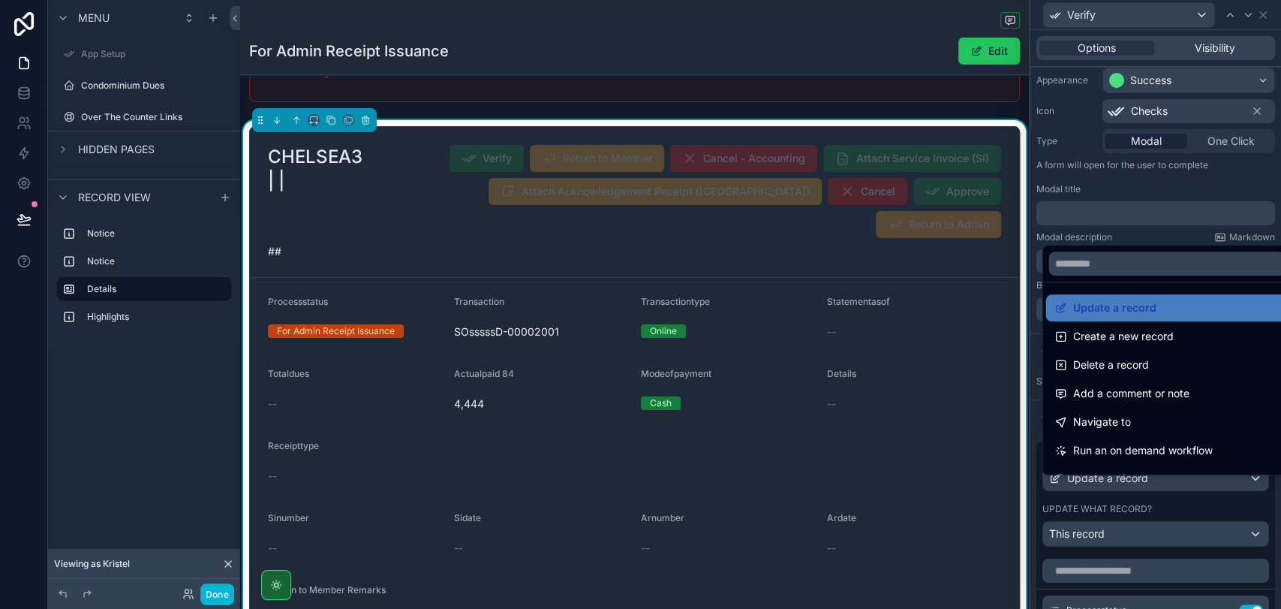
click at [1210, 484] on div at bounding box center [1156, 304] width 251 height 609
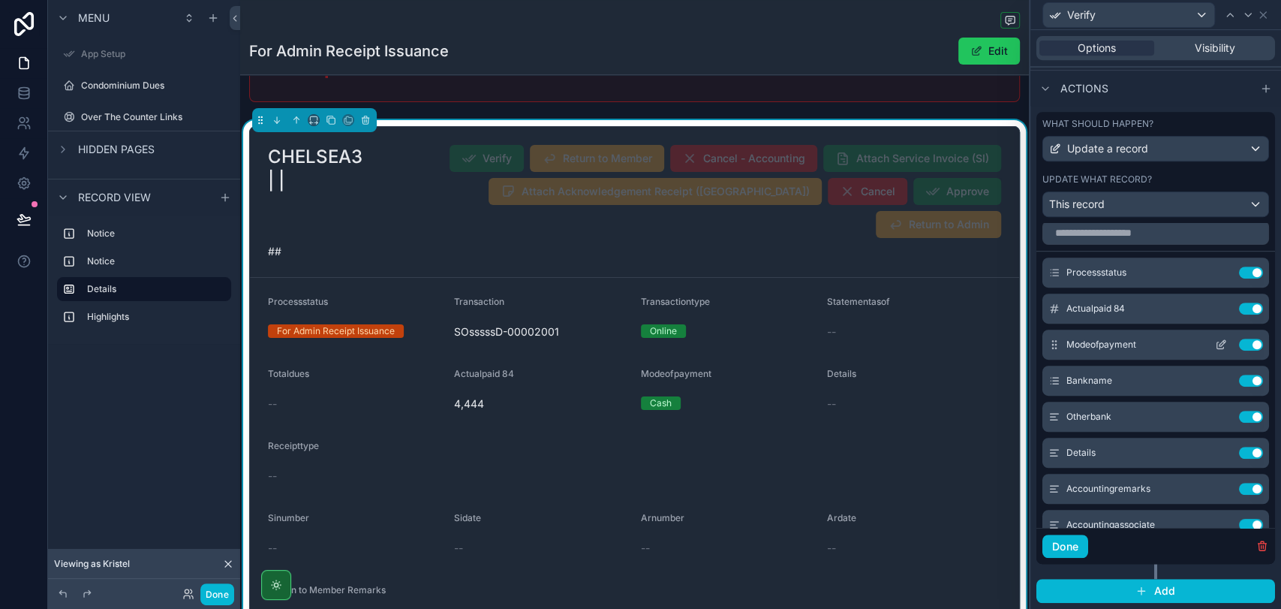
scroll to position [0, 0]
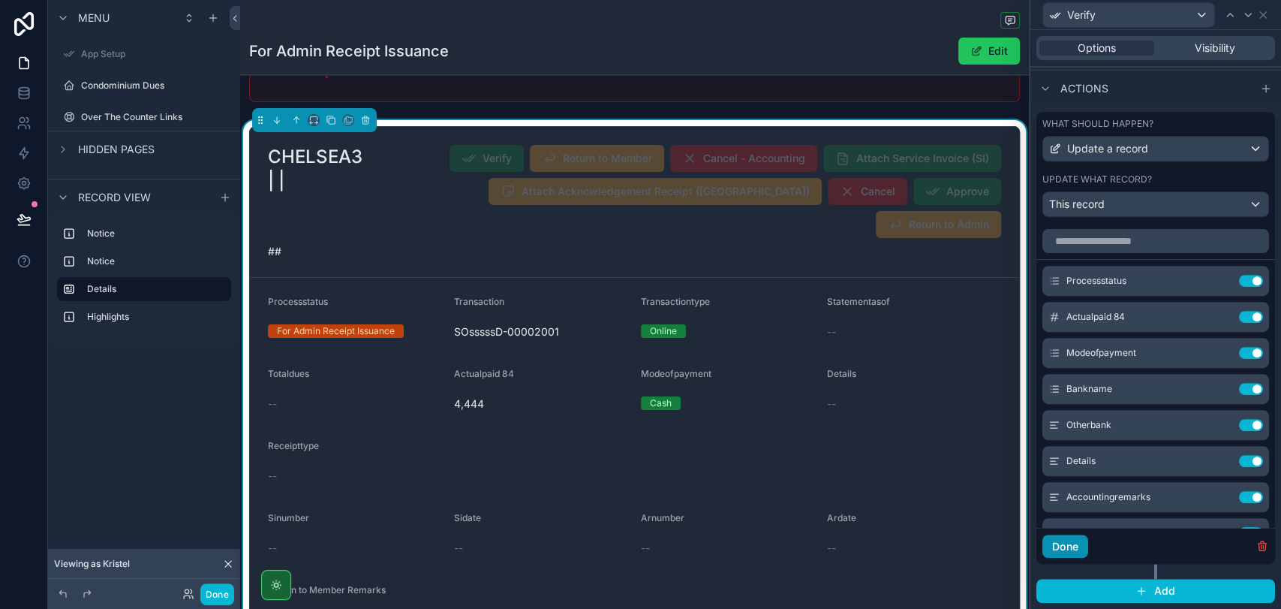
click at [1071, 552] on button "Done" at bounding box center [1066, 546] width 46 height 24
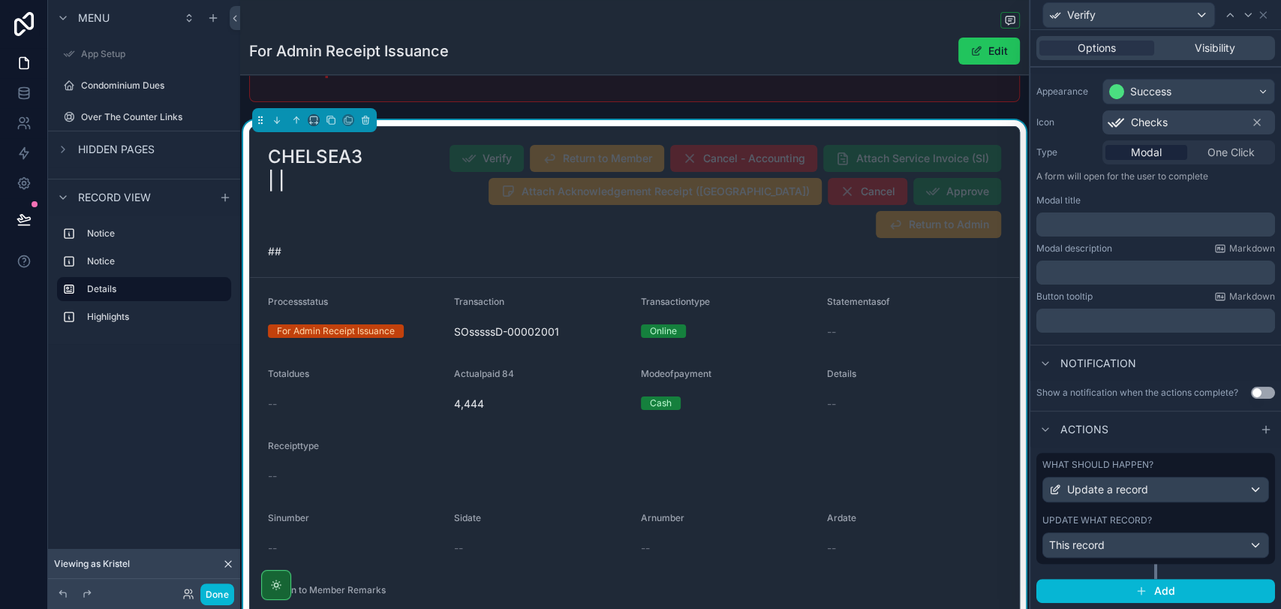
scroll to position [125, 0]
click at [36, 100] on link at bounding box center [23, 93] width 47 height 30
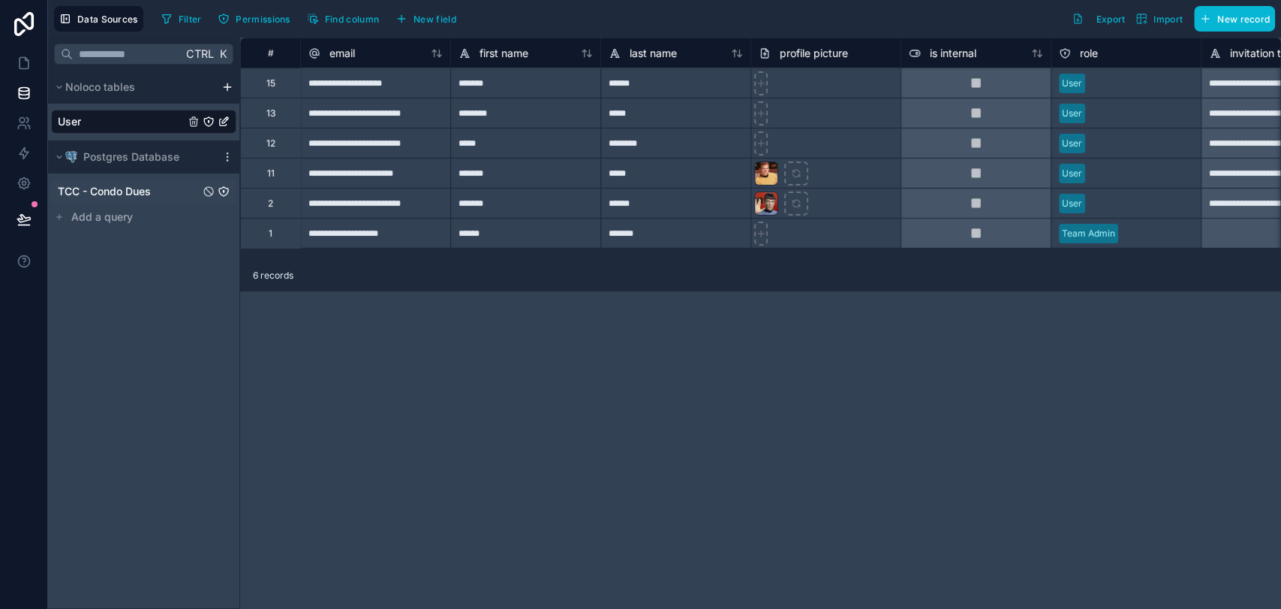
click at [119, 199] on div "TCC - Condo Dues" at bounding box center [143, 191] width 185 height 24
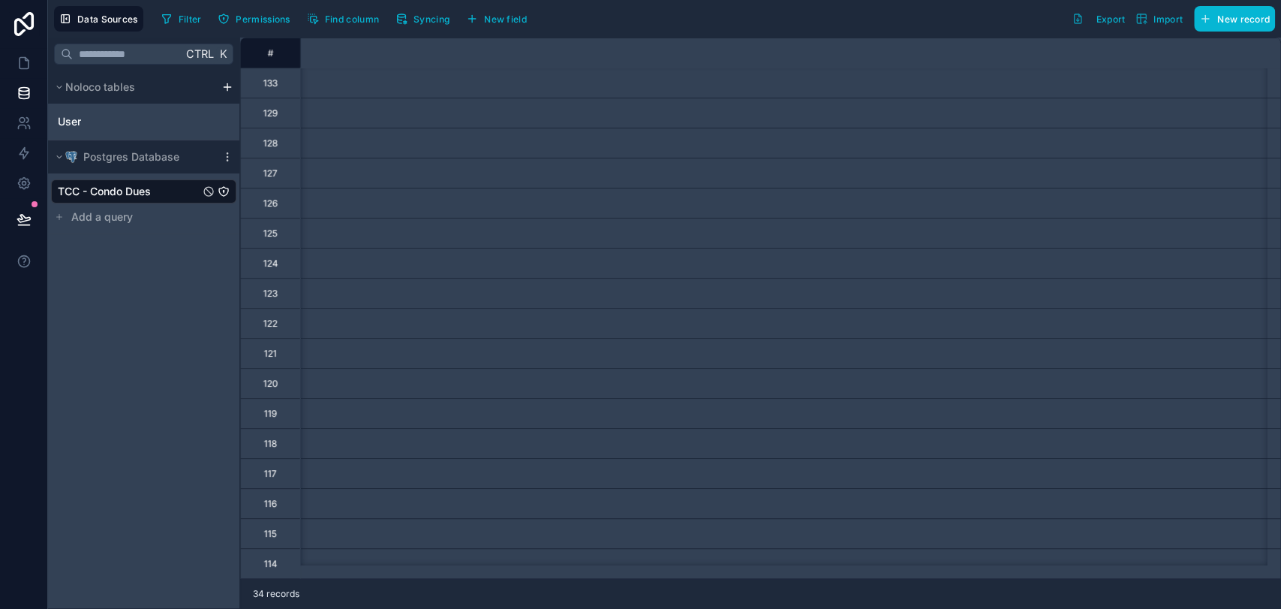
scroll to position [0, 47]
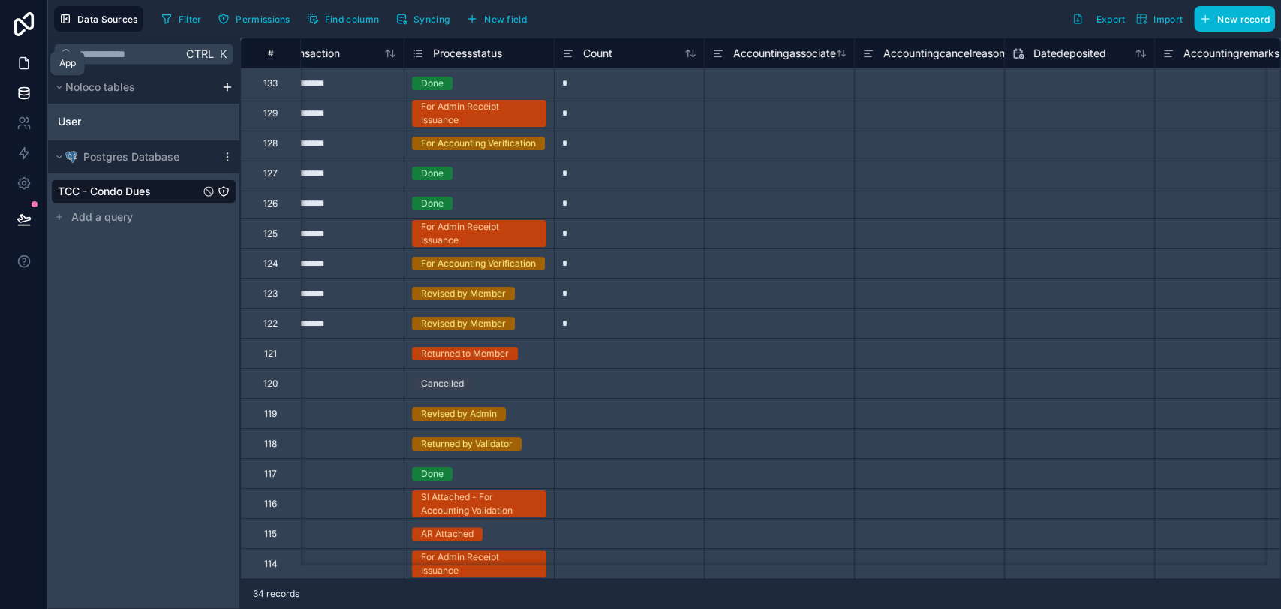
drag, startPoint x: 3, startPoint y: 66, endPoint x: 34, endPoint y: 76, distance: 32.3
click at [4, 66] on link at bounding box center [23, 63] width 47 height 30
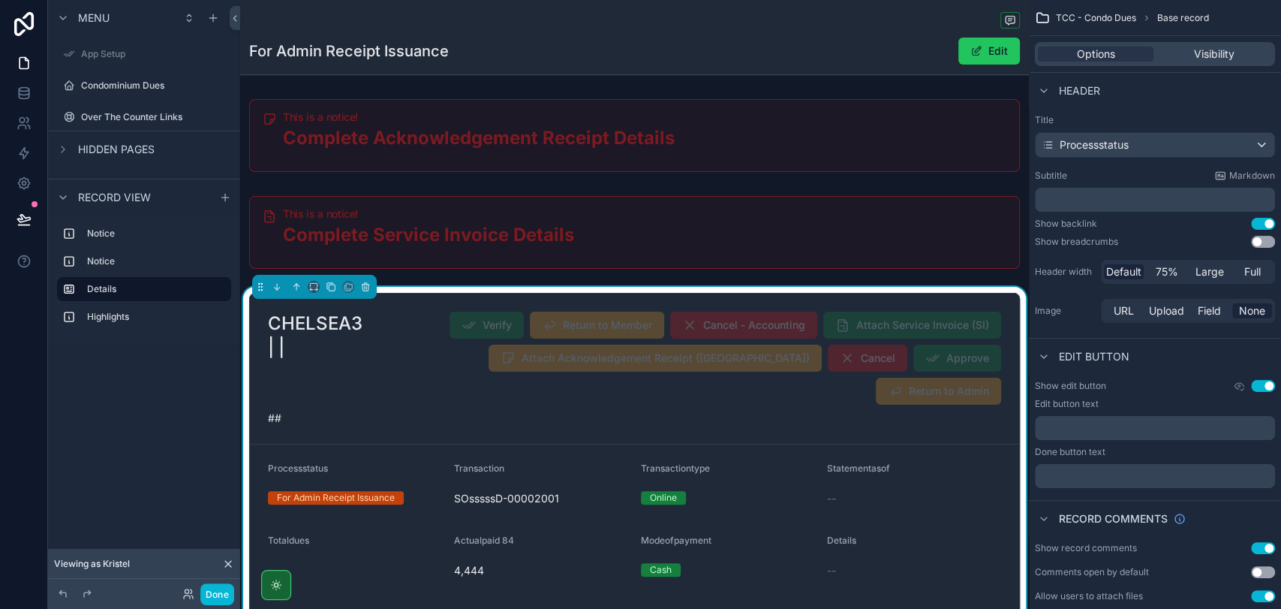
scroll to position [83, 0]
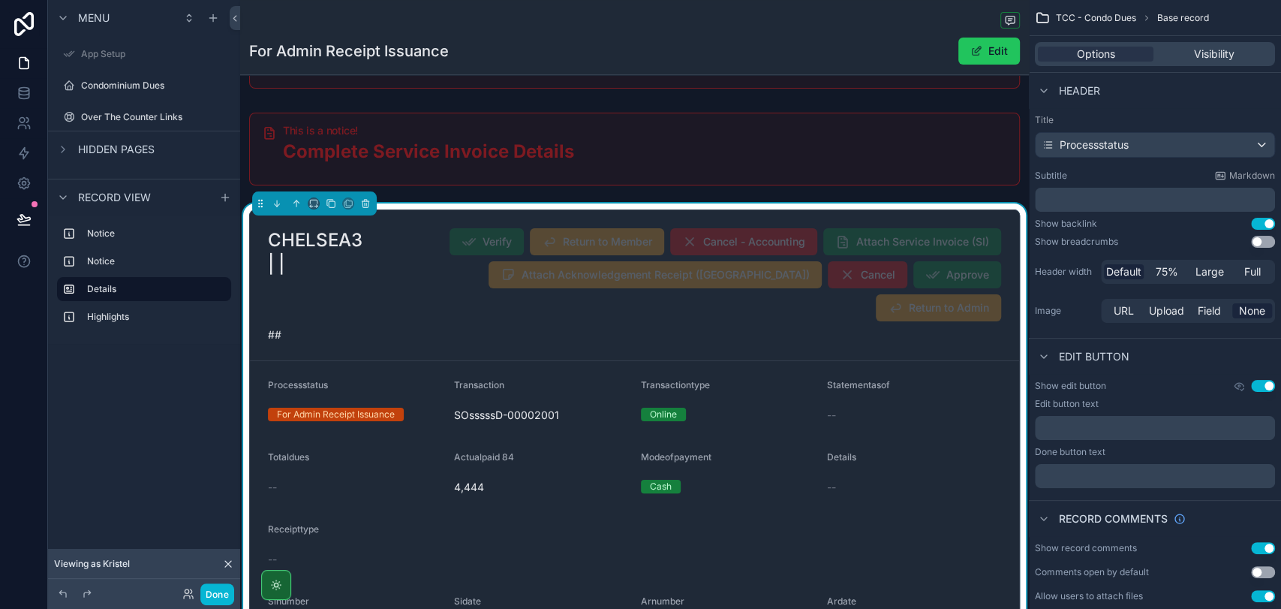
click at [919, 379] on div "Statementasof" at bounding box center [914, 388] width 174 height 18
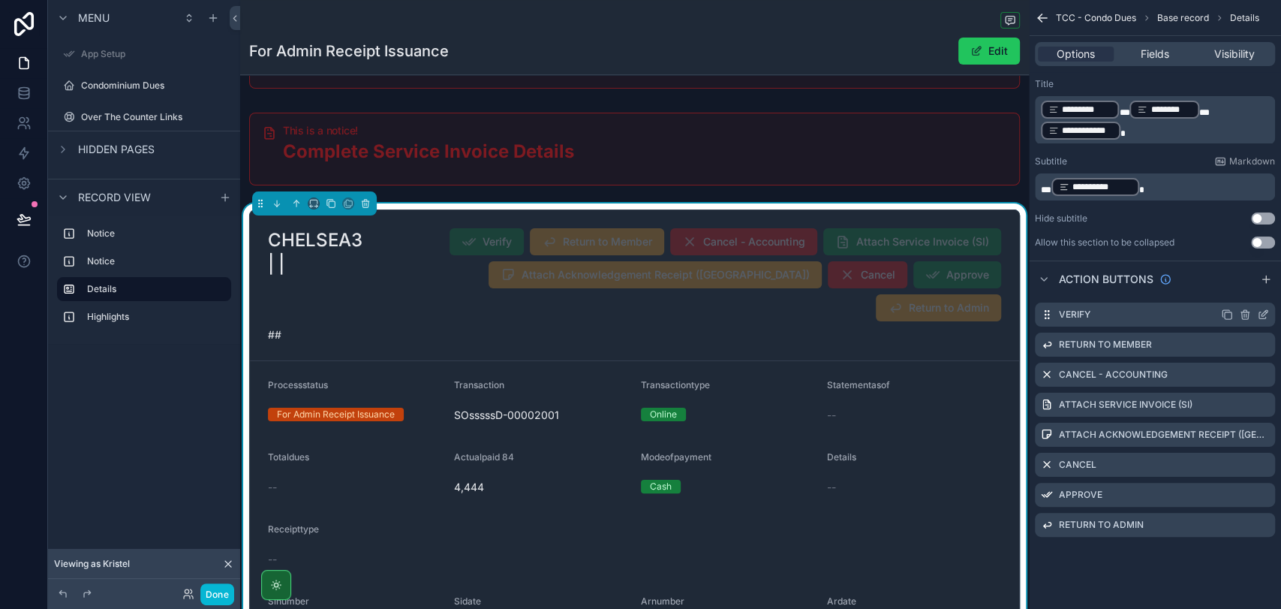
click at [1264, 314] on icon "scrollable content" at bounding box center [1263, 314] width 12 height 12
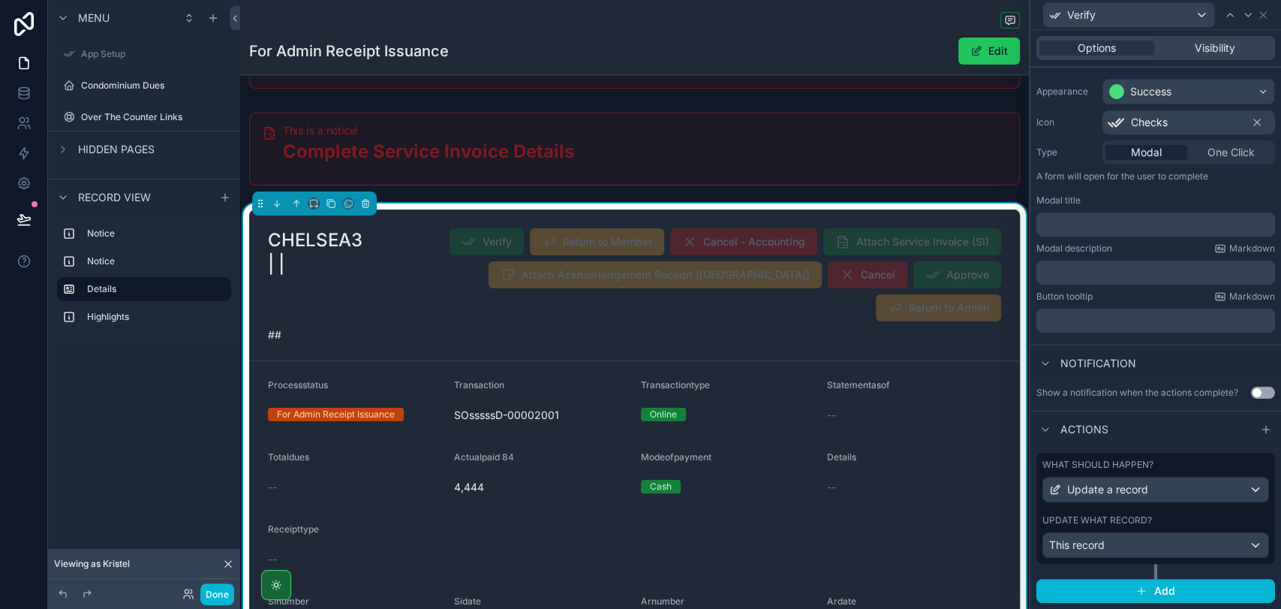
scroll to position [125, 0]
click at [1229, 493] on div "Update a record" at bounding box center [1155, 489] width 225 height 24
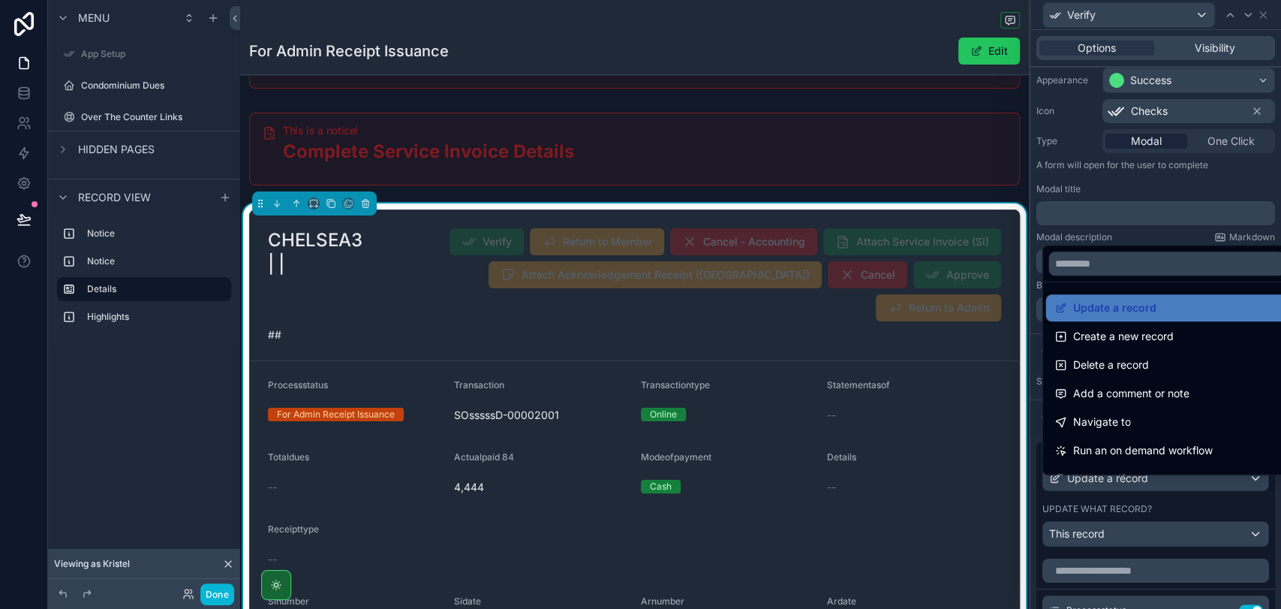
click at [1229, 493] on div at bounding box center [1156, 304] width 251 height 609
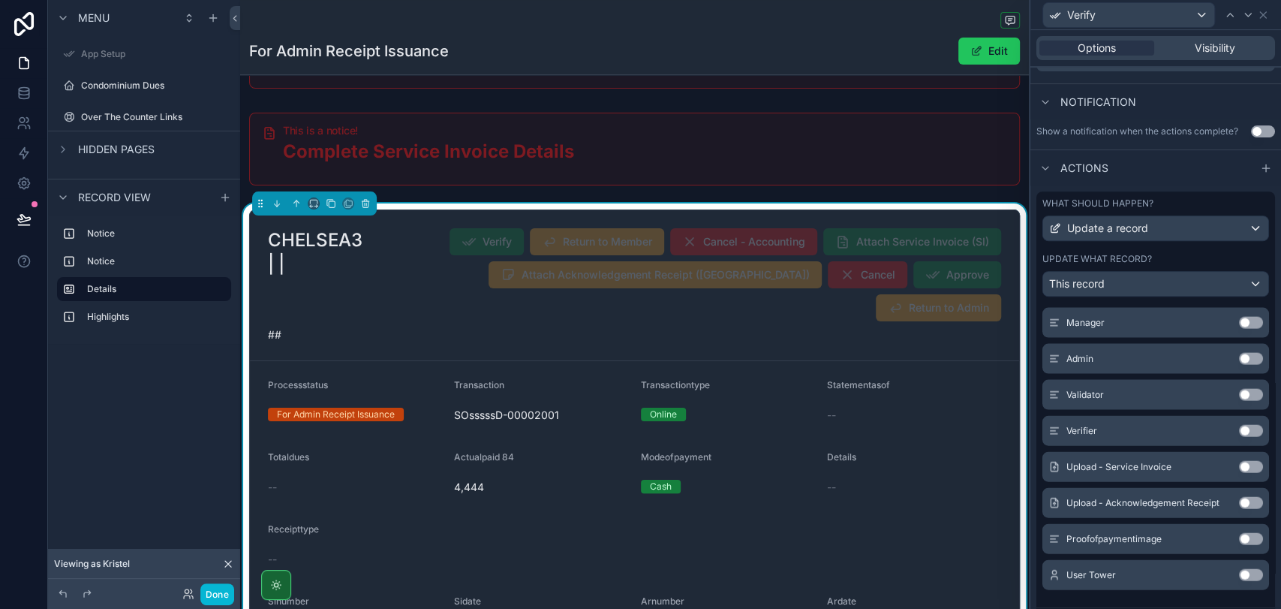
scroll to position [459, 0]
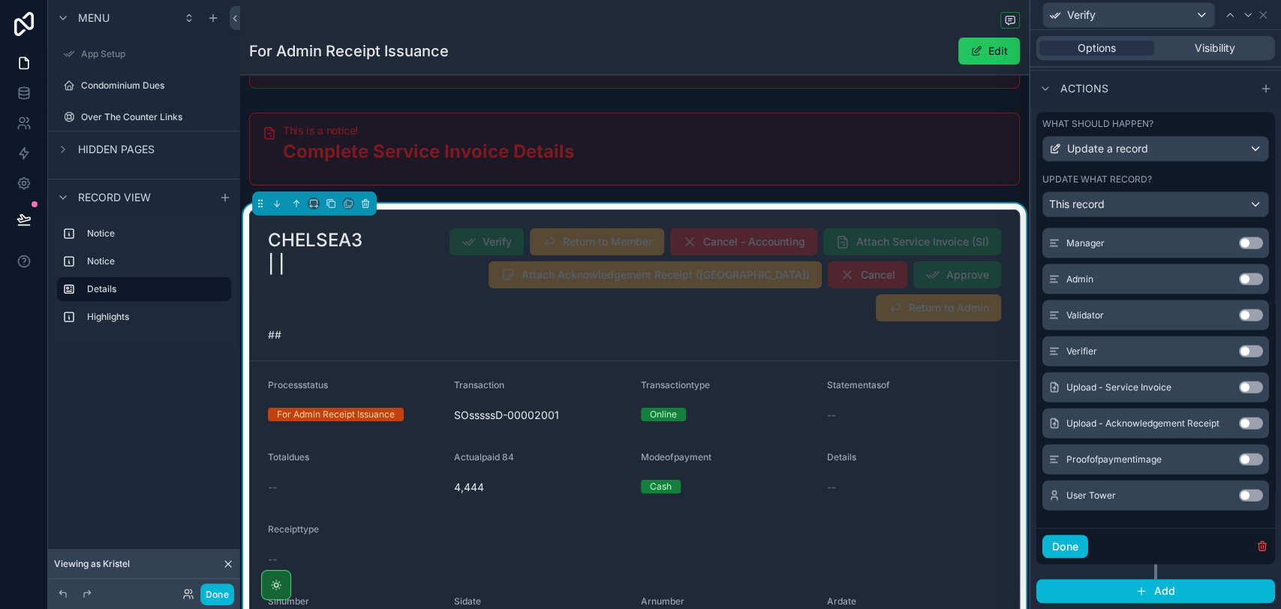
click at [1239, 499] on button "Use setting" at bounding box center [1251, 495] width 24 height 12
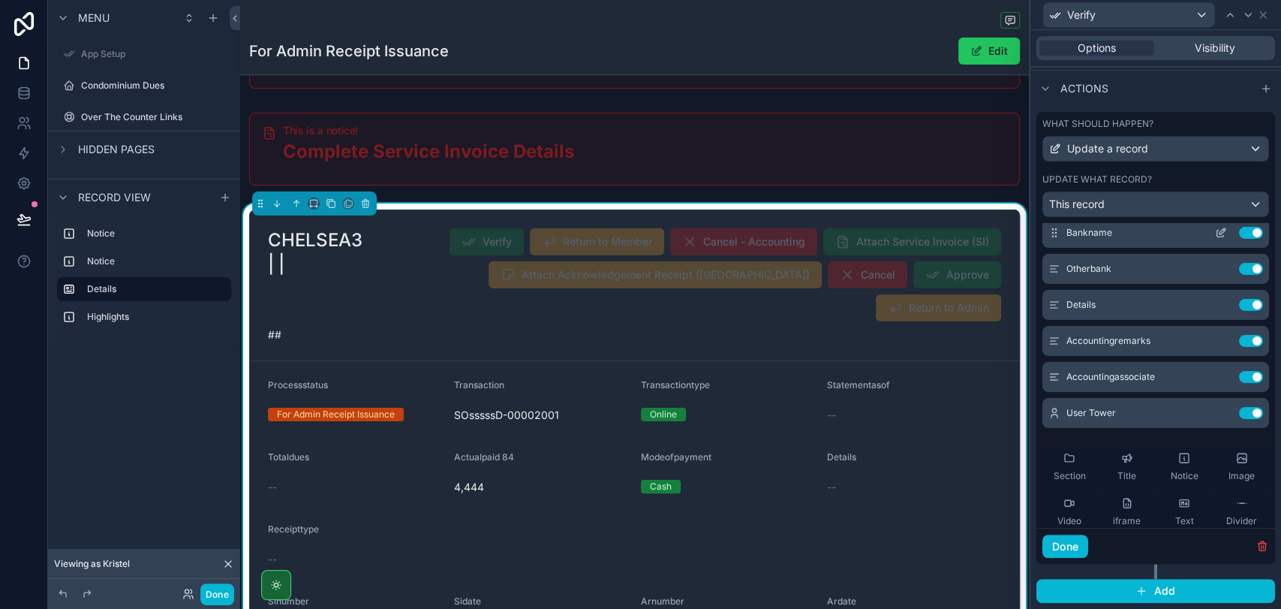
scroll to position [167, 0]
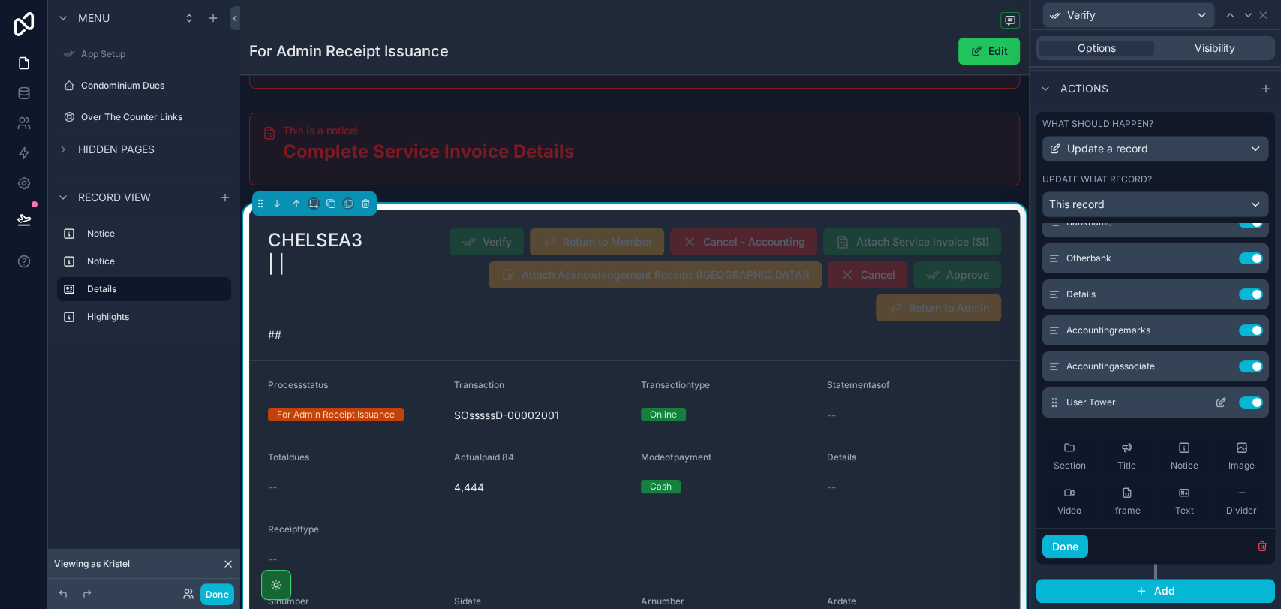
click at [1220, 404] on icon at bounding box center [1223, 401] width 6 height 6
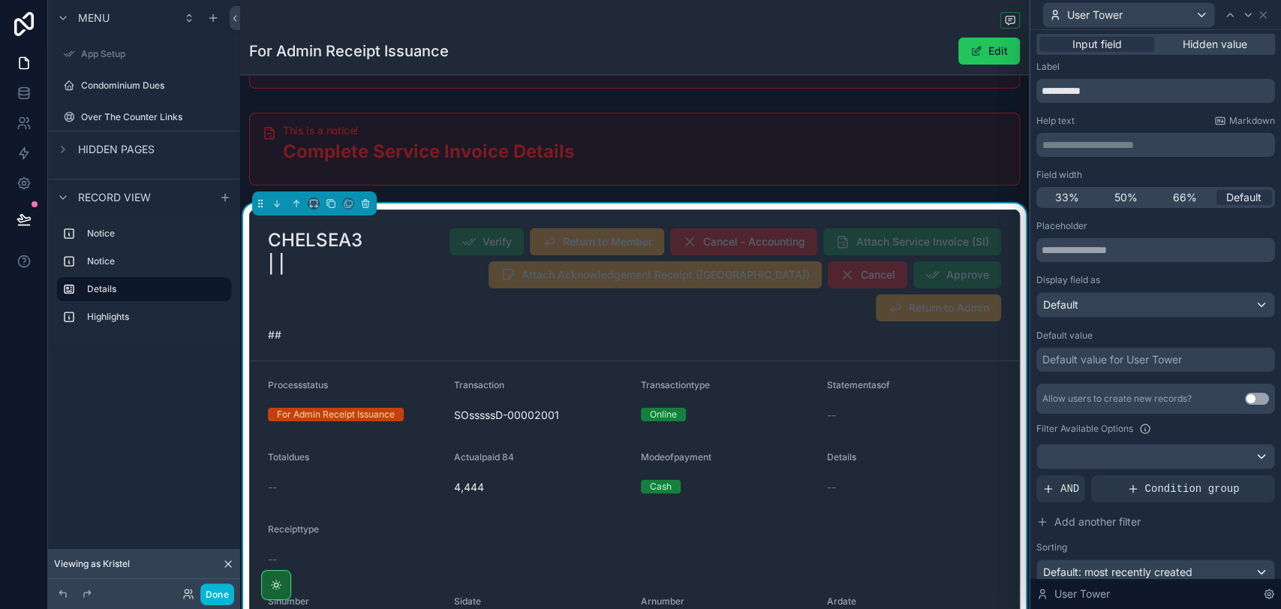
scroll to position [0, 0]
click at [1133, 360] on div "Default value for User Tower" at bounding box center [1113, 361] width 140 height 15
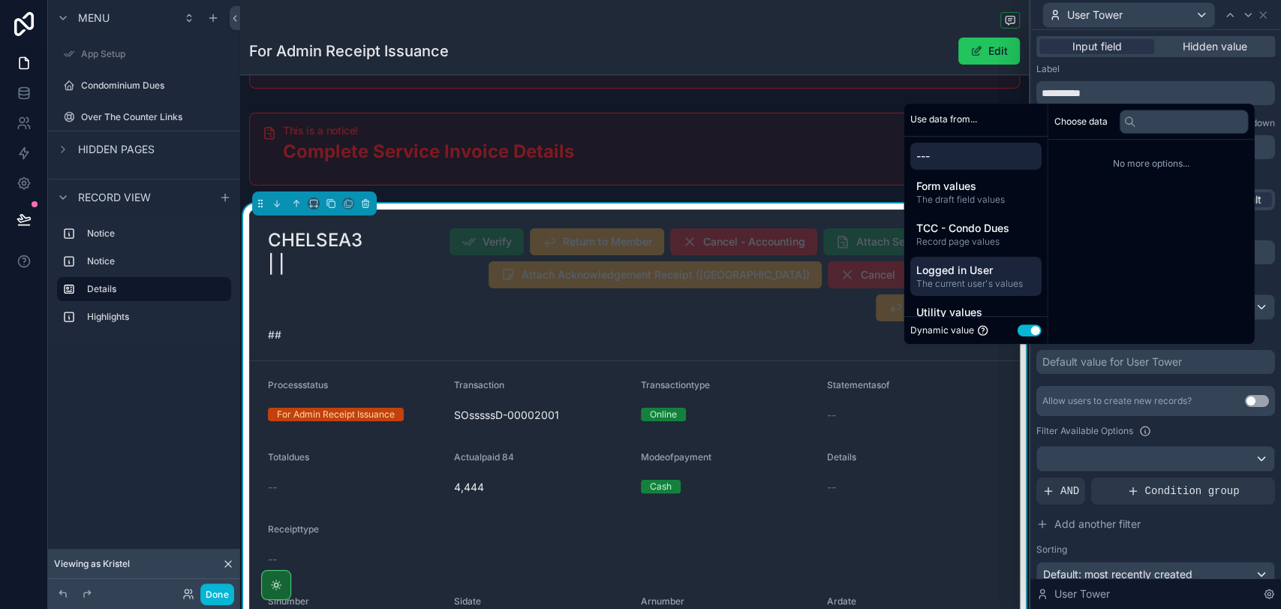
click at [983, 271] on span "Logged in User" at bounding box center [975, 270] width 119 height 15
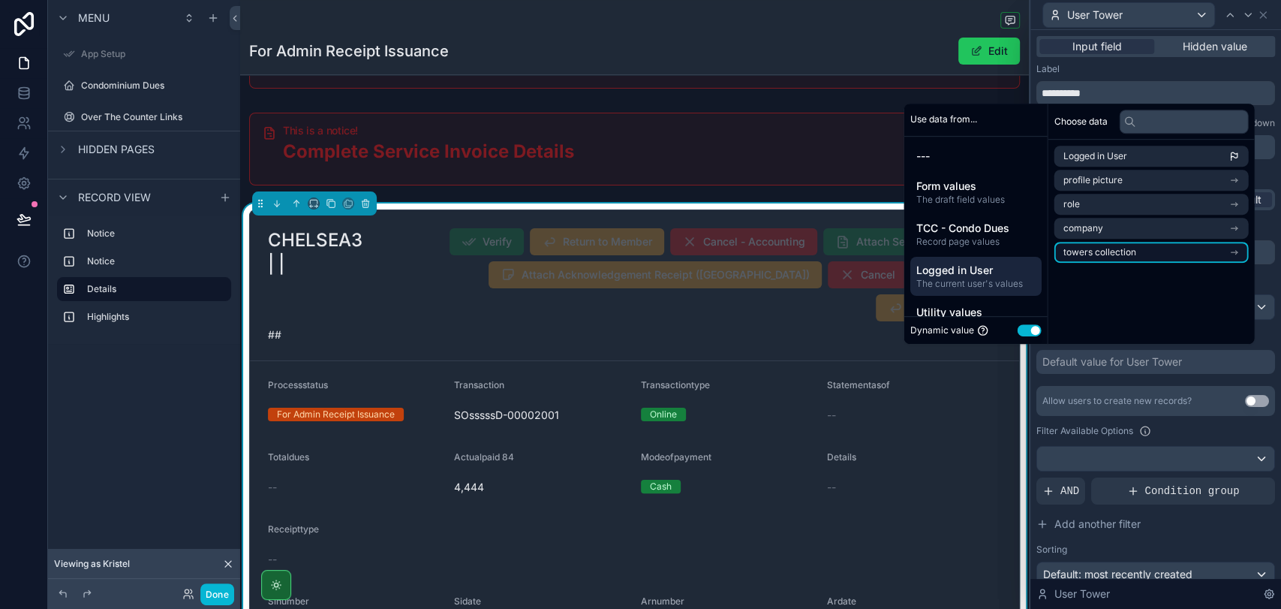
click at [1128, 249] on li "towers collection" at bounding box center [1151, 252] width 194 height 21
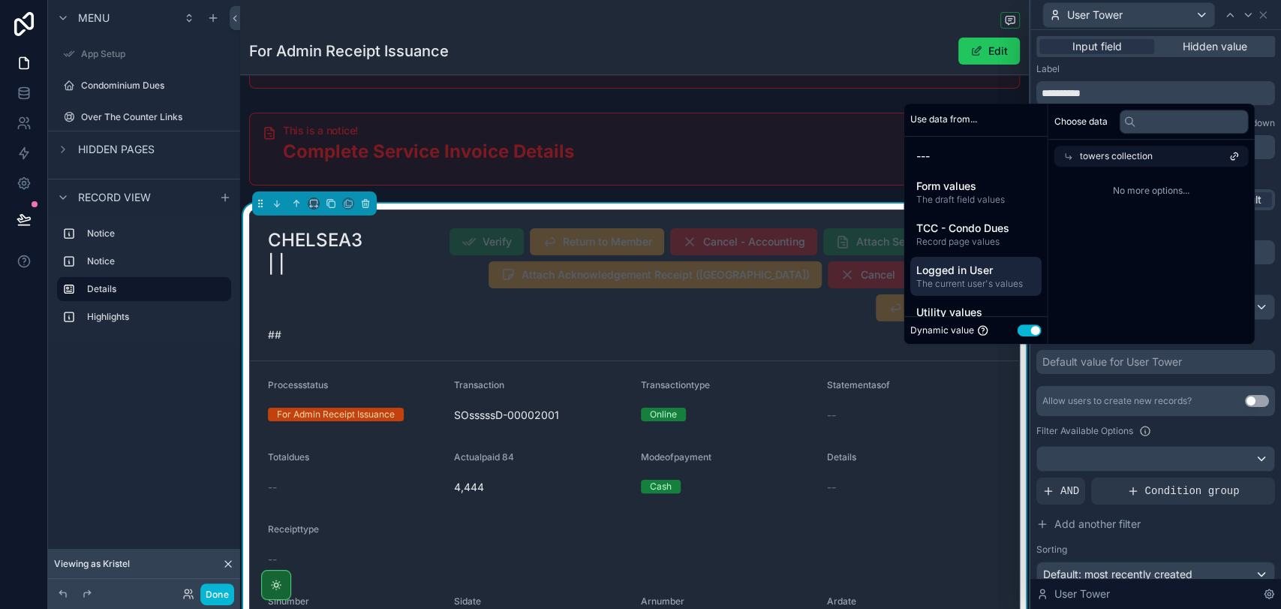
click at [1061, 124] on span "Choose data" at bounding box center [1080, 122] width 53 height 12
click at [989, 270] on span "Logged in User" at bounding box center [975, 270] width 119 height 15
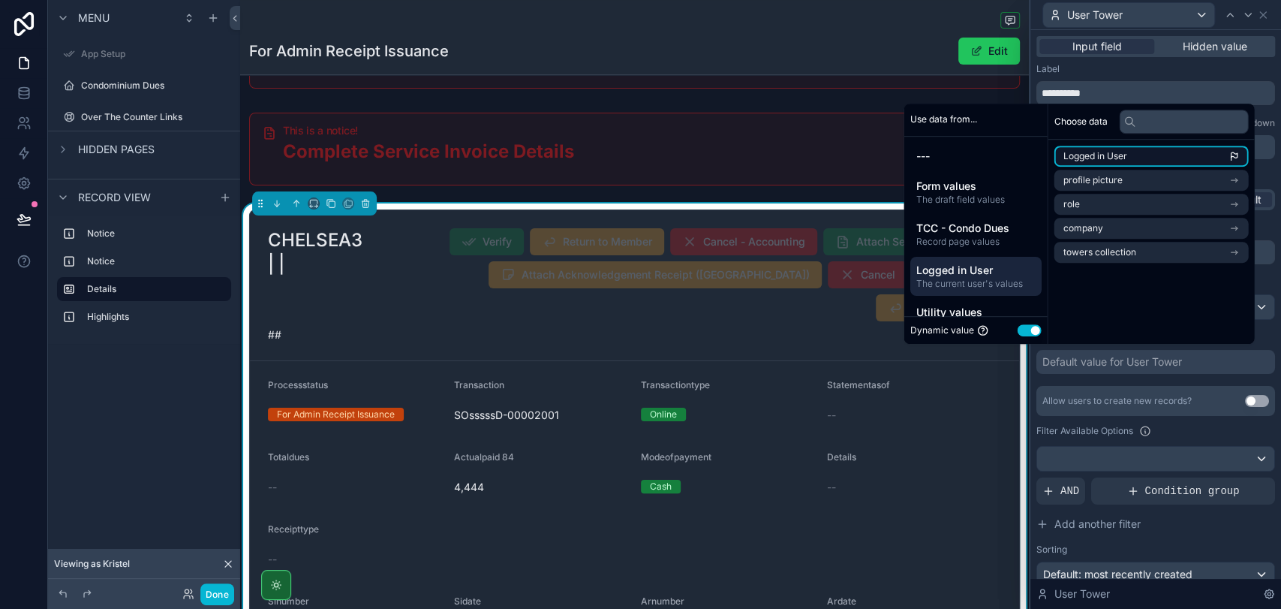
click at [1073, 162] on li "Logged in User" at bounding box center [1151, 156] width 194 height 21
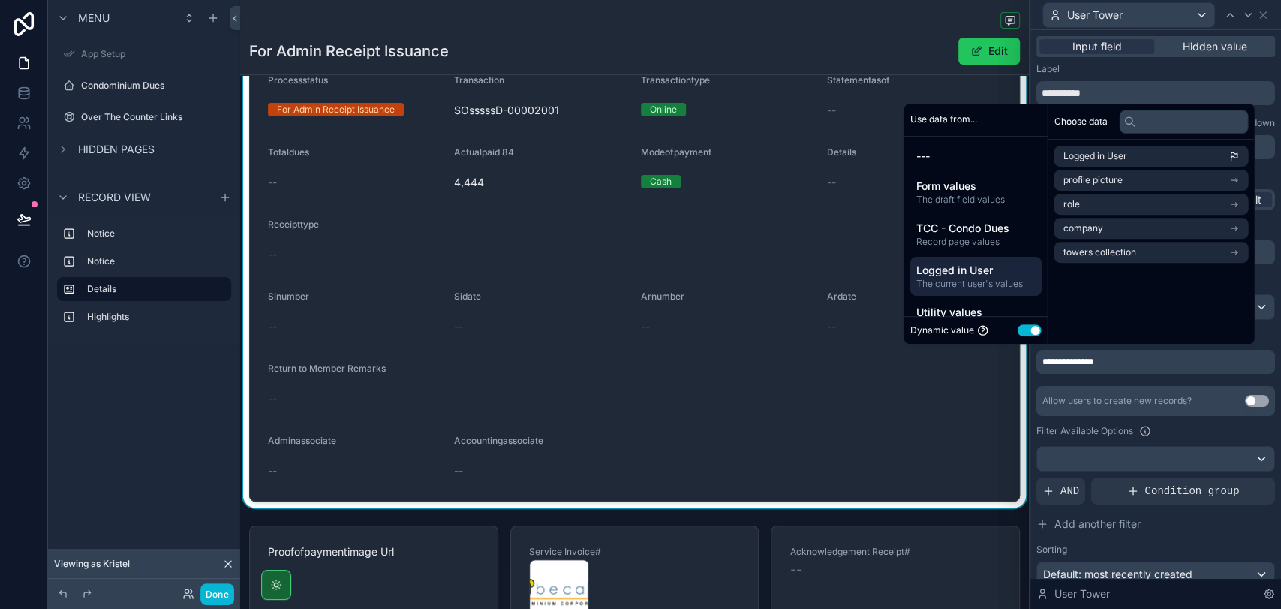
scroll to position [417, 0]
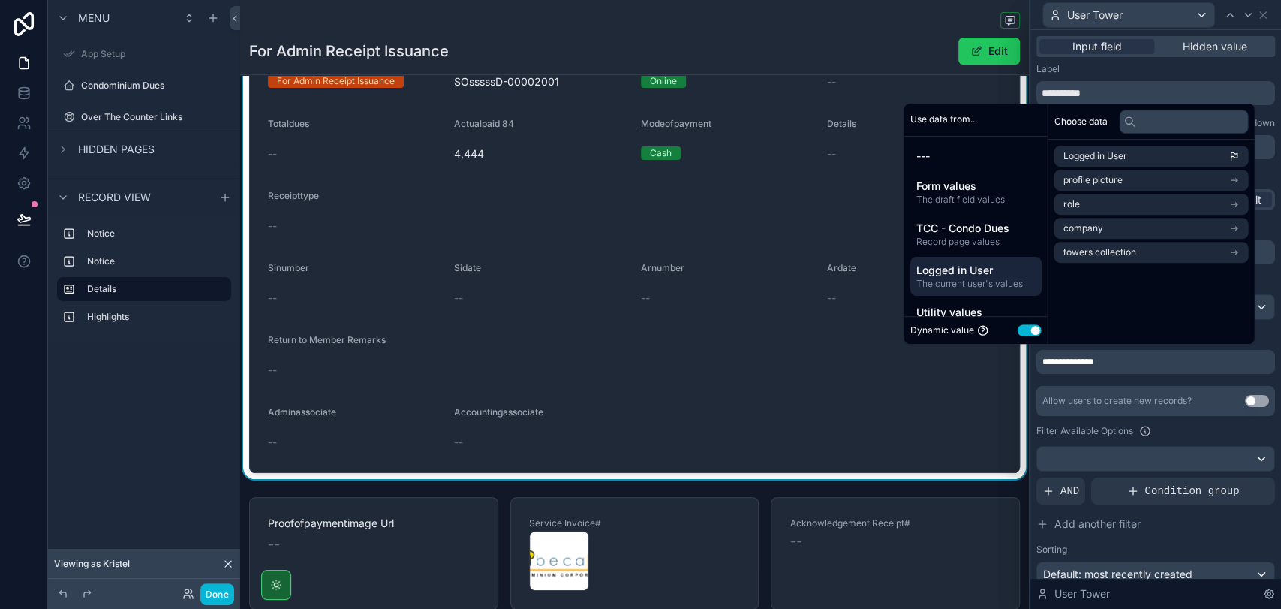
click at [1029, 422] on div "**********" at bounding box center [1155, 304] width 252 height 609
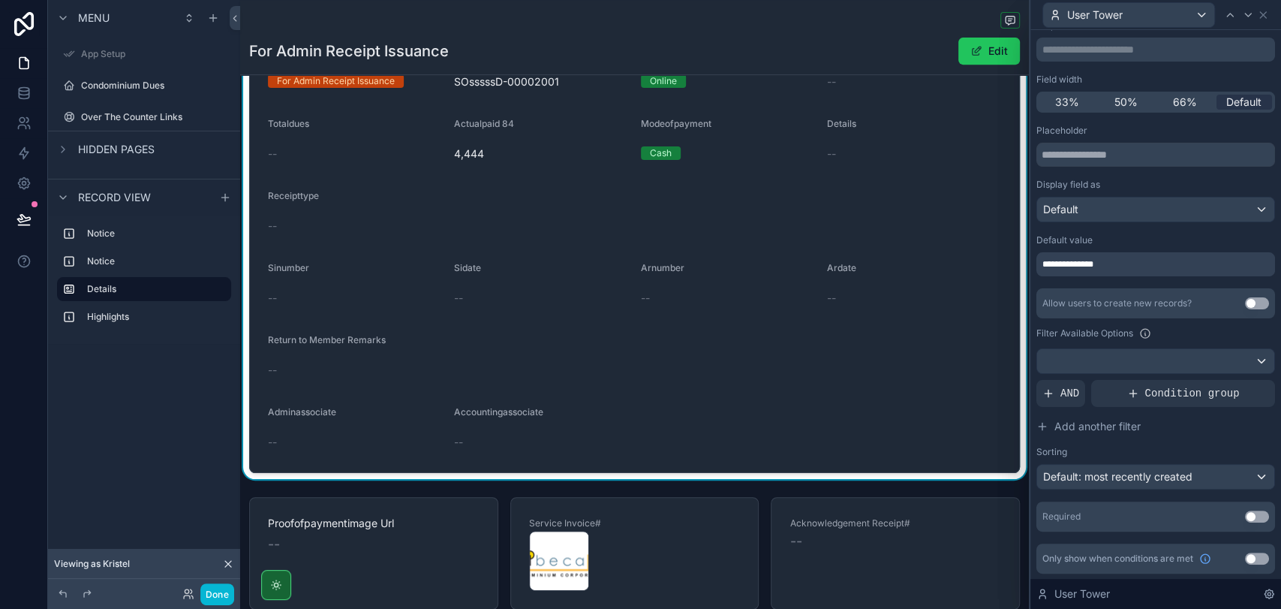
scroll to position [0, 0]
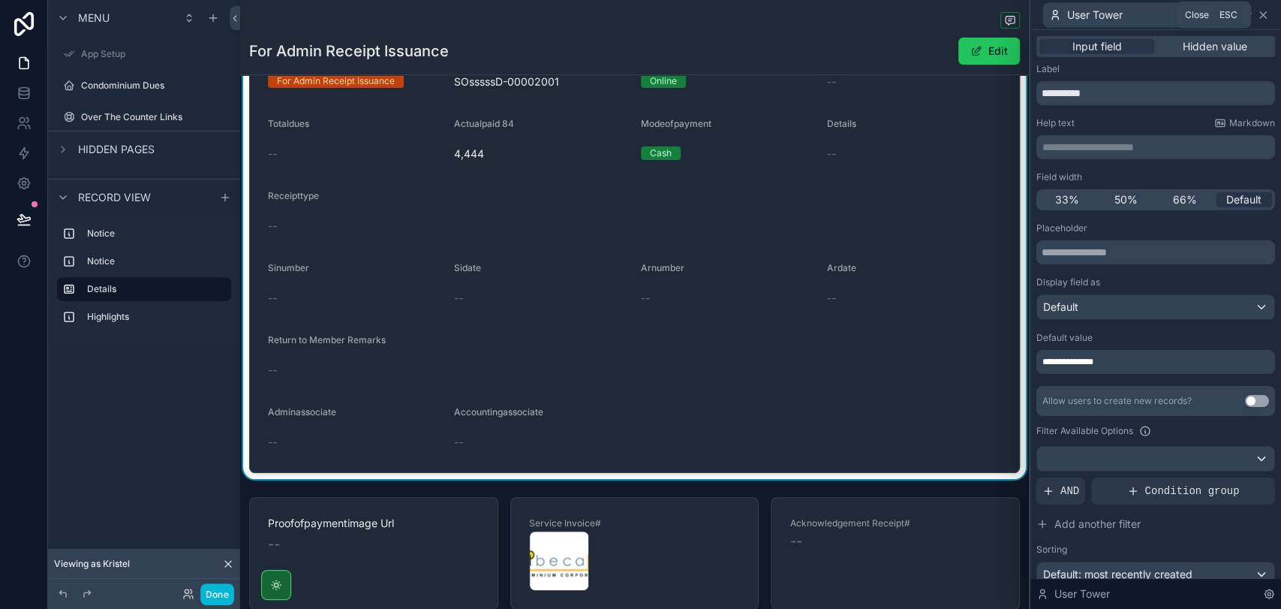
click at [1263, 13] on icon at bounding box center [1263, 15] width 12 height 12
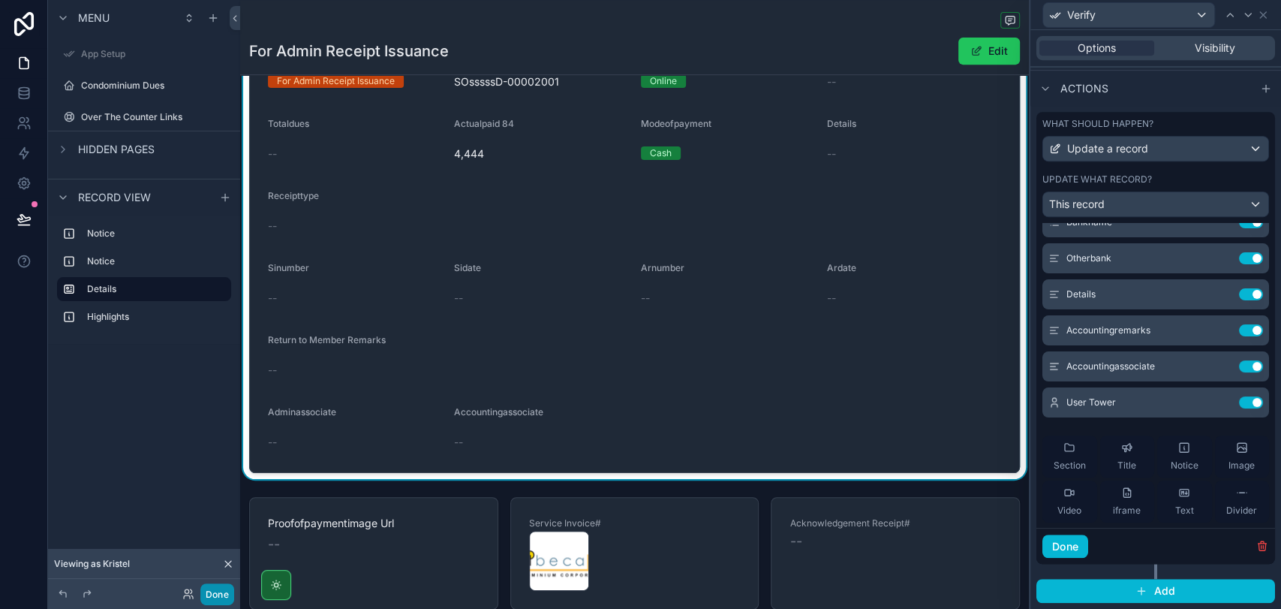
click at [219, 589] on button "Done" at bounding box center [217, 594] width 34 height 22
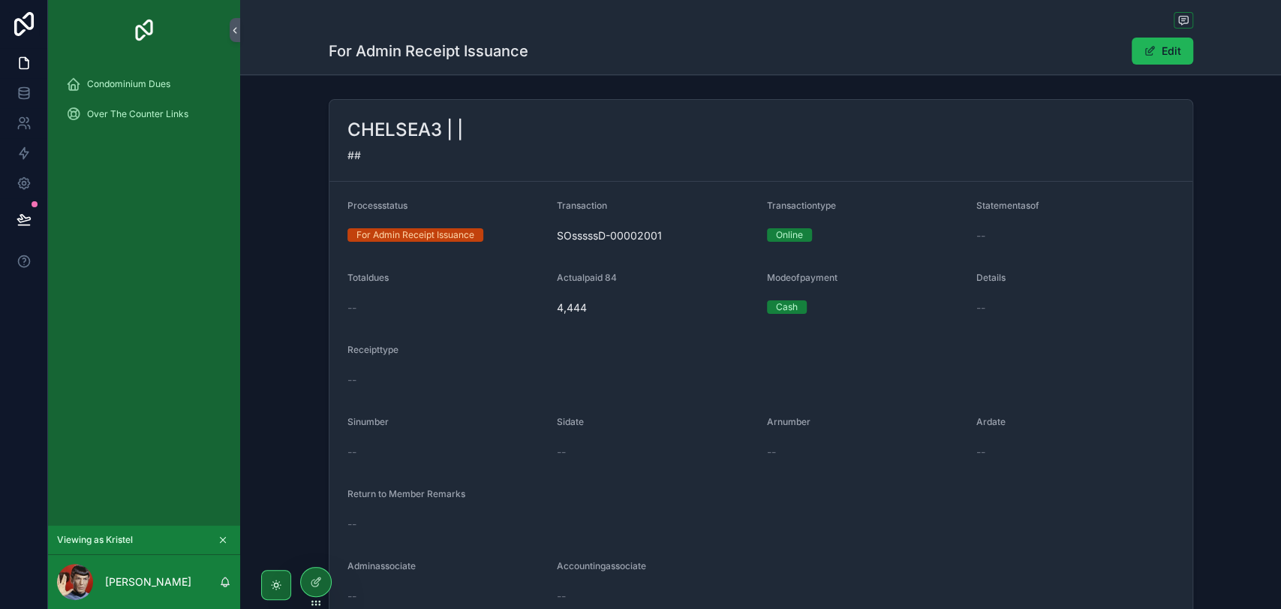
click at [1149, 53] on span "scrollable content" at bounding box center [1150, 51] width 12 height 12
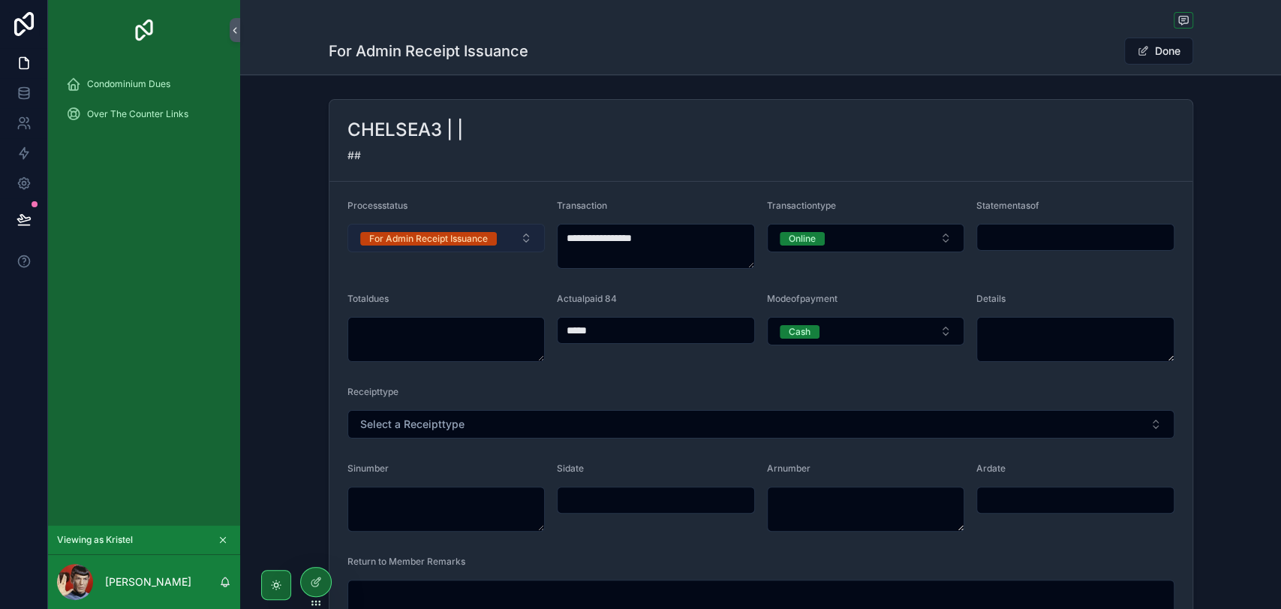
click at [485, 241] on span "For Admin Receipt Issuance" at bounding box center [428, 239] width 137 height 14
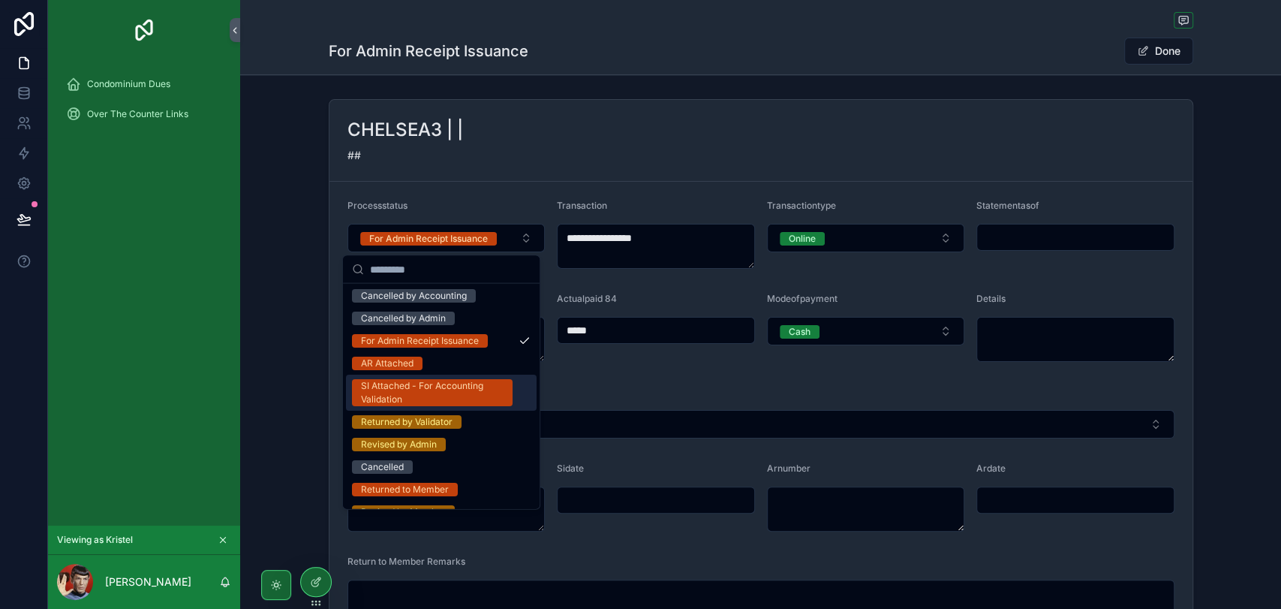
scroll to position [86, 0]
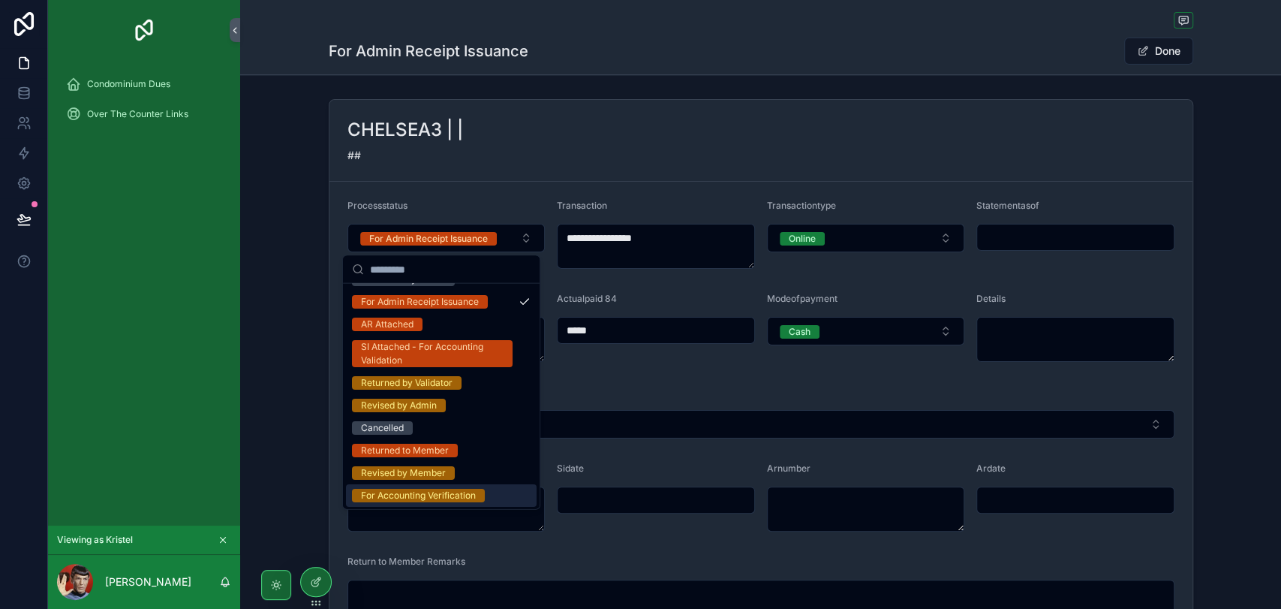
click at [471, 492] on div "For Accounting Verification" at bounding box center [418, 496] width 115 height 14
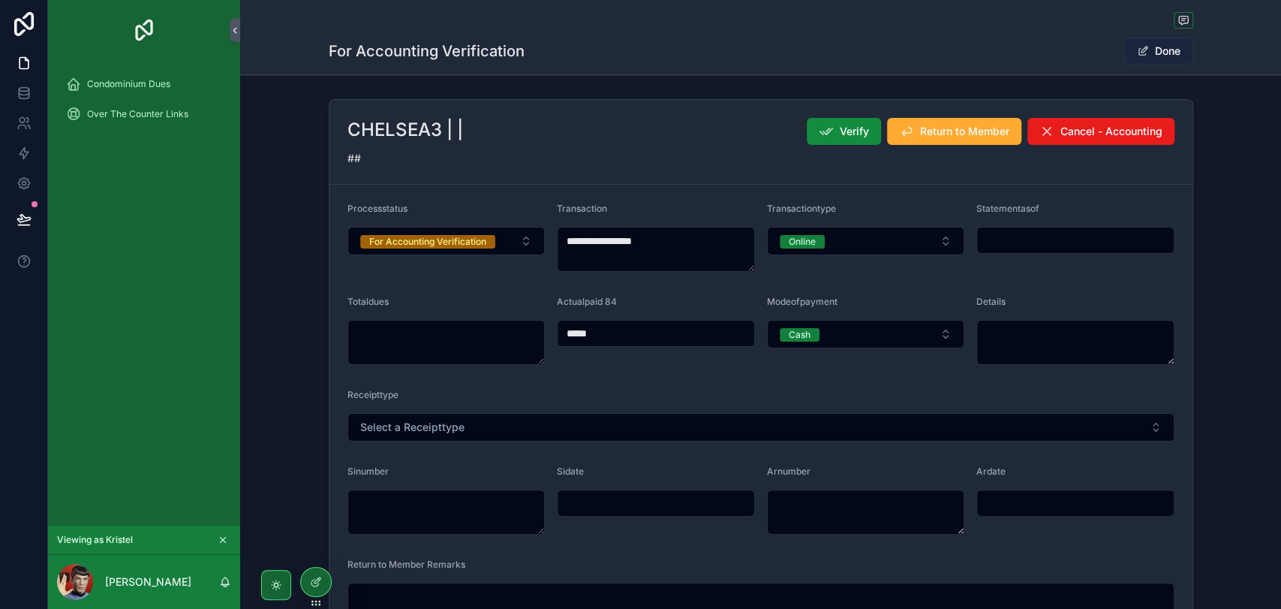
click at [1142, 53] on span "scrollable content" at bounding box center [1143, 51] width 12 height 12
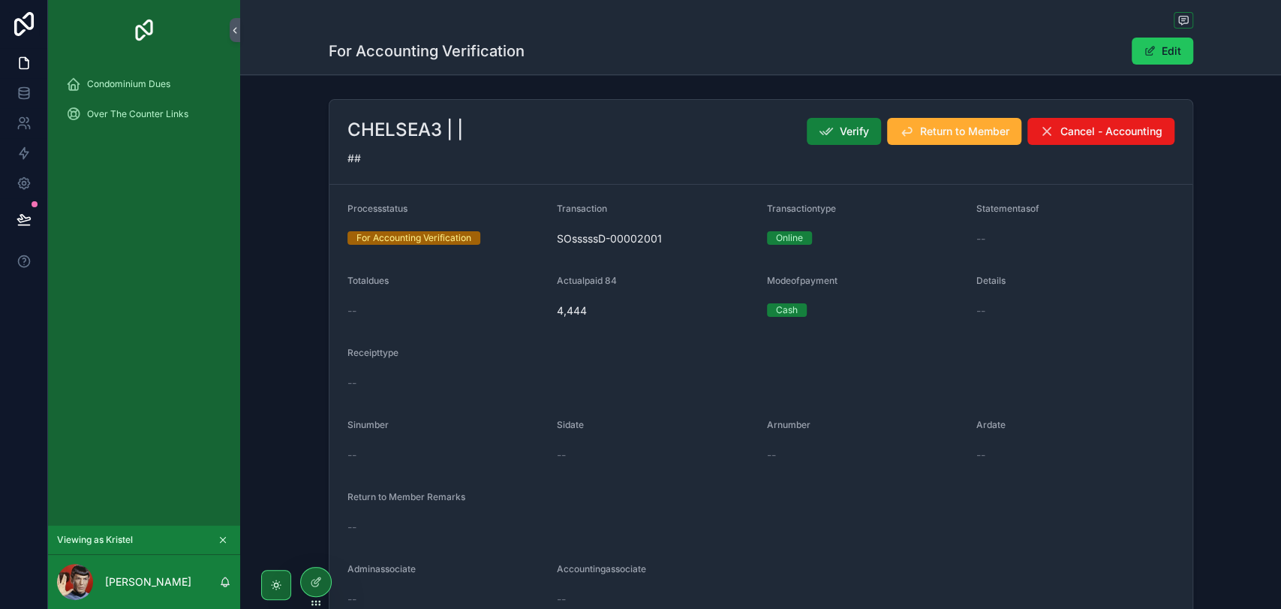
click at [819, 134] on icon "scrollable content" at bounding box center [826, 131] width 15 height 15
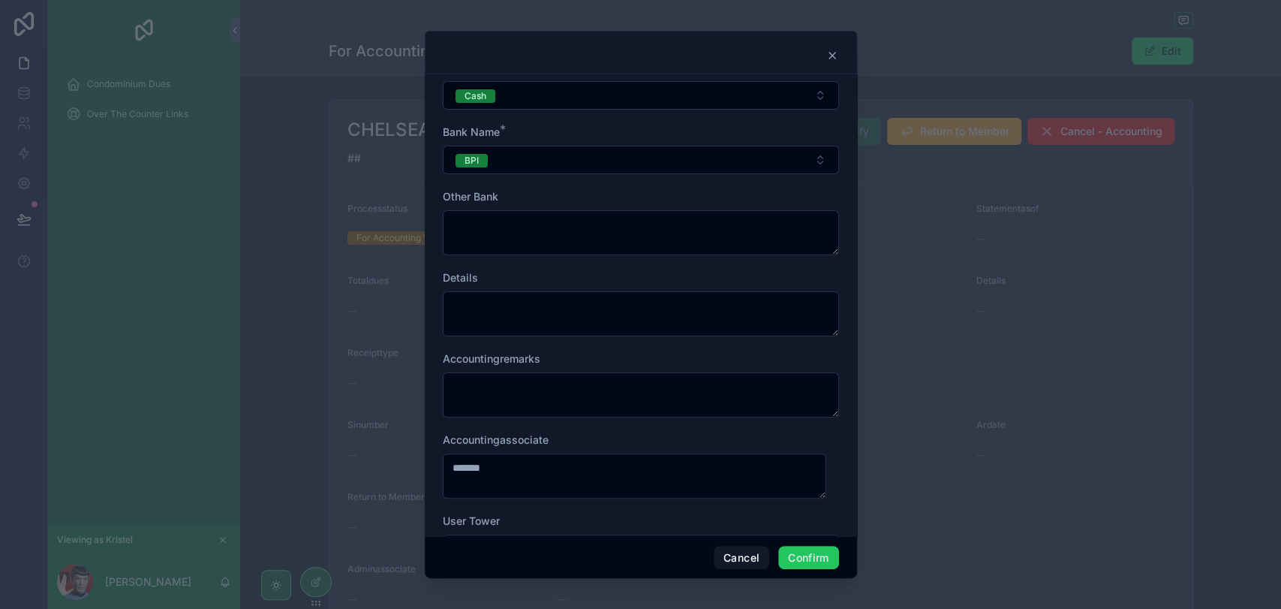
scroll to position [215, 0]
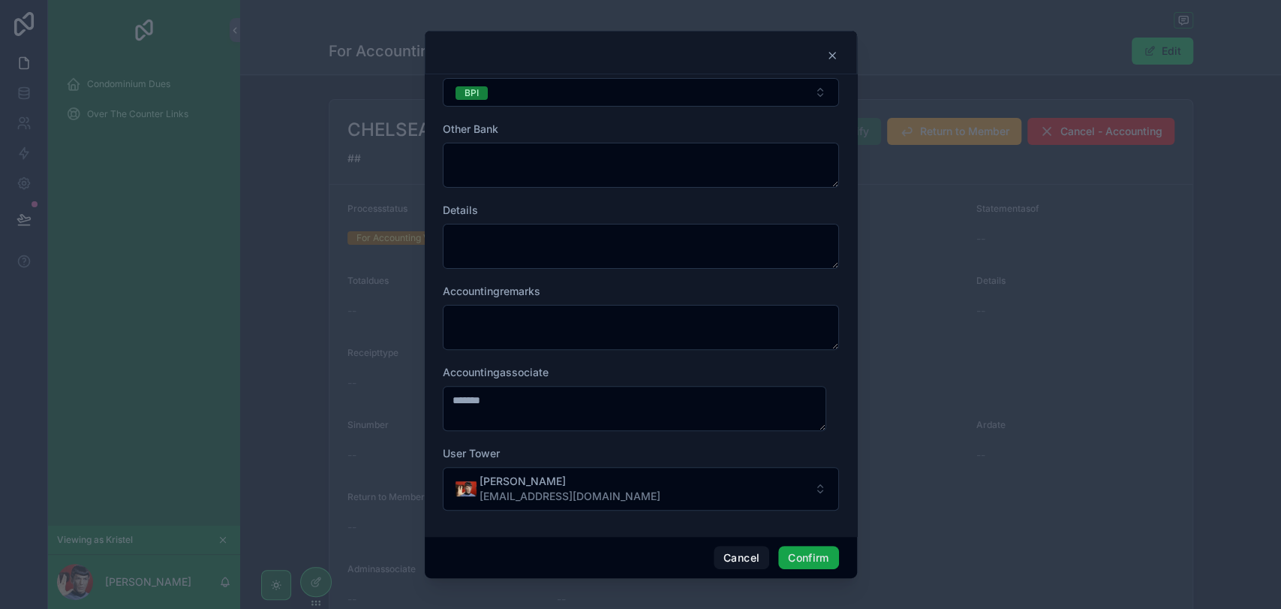
click at [808, 566] on button "Confirm" at bounding box center [808, 558] width 60 height 24
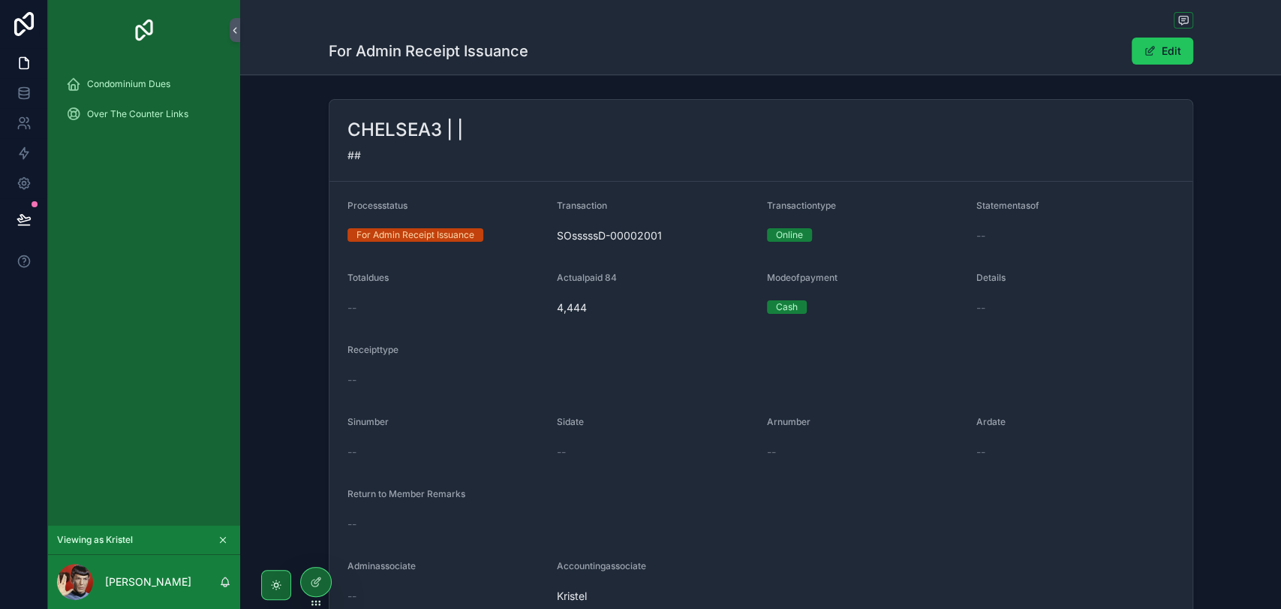
scroll to position [83, 0]
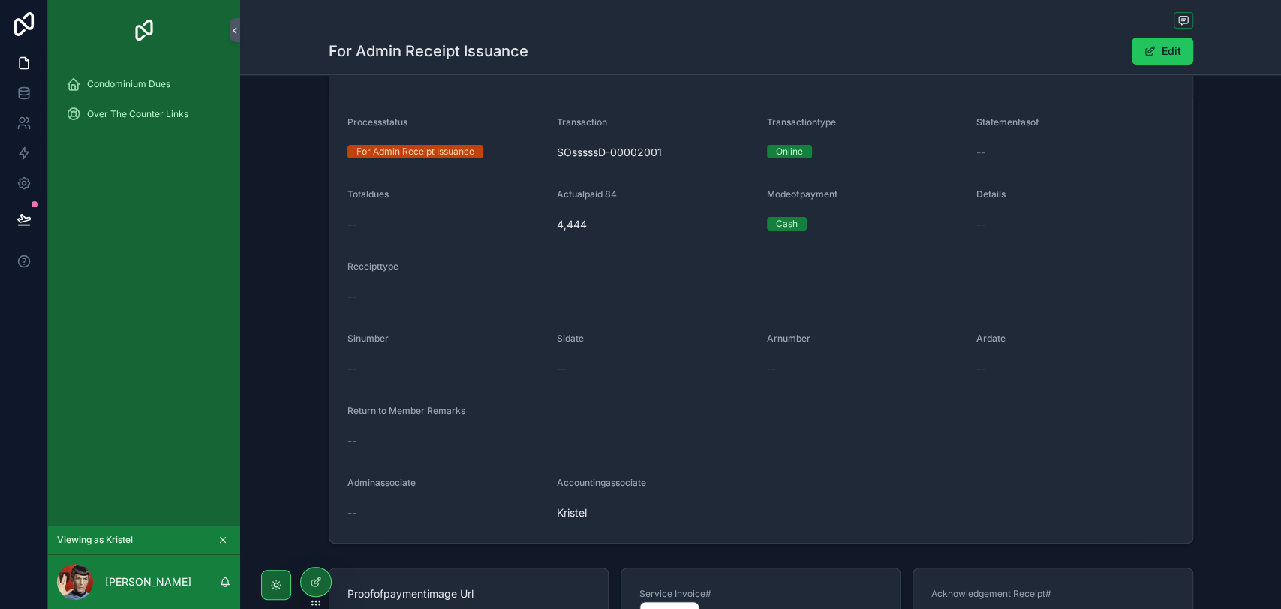
click at [575, 510] on span "Kristel" at bounding box center [656, 512] width 198 height 15
click at [314, 579] on icon at bounding box center [314, 582] width 7 height 7
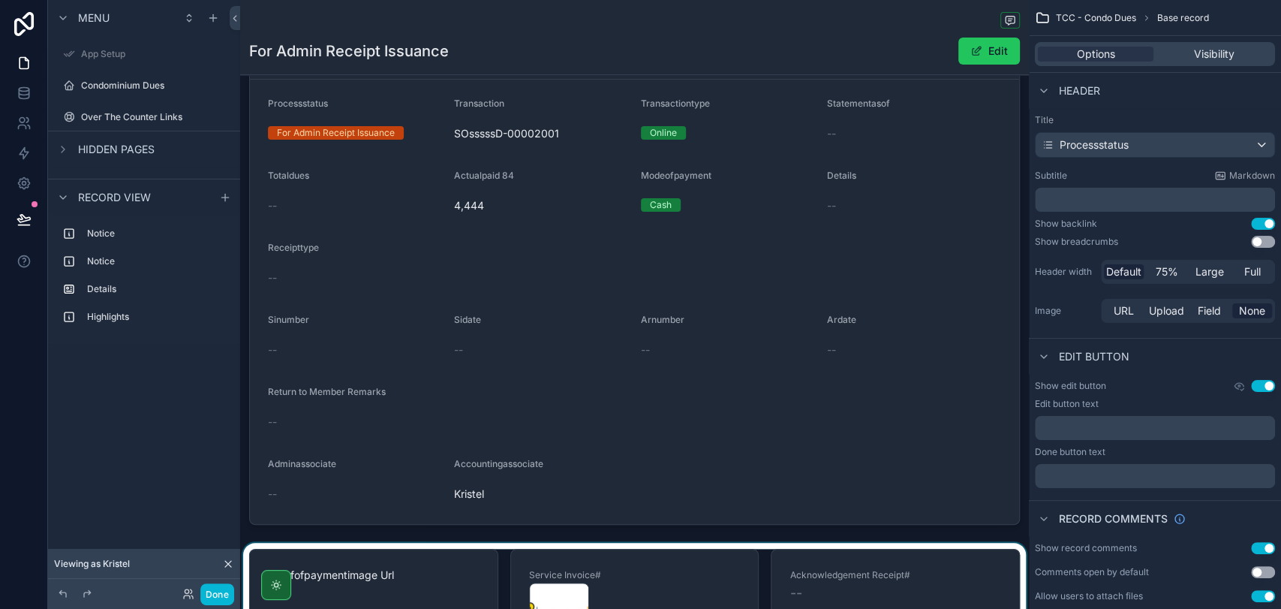
scroll to position [500, 0]
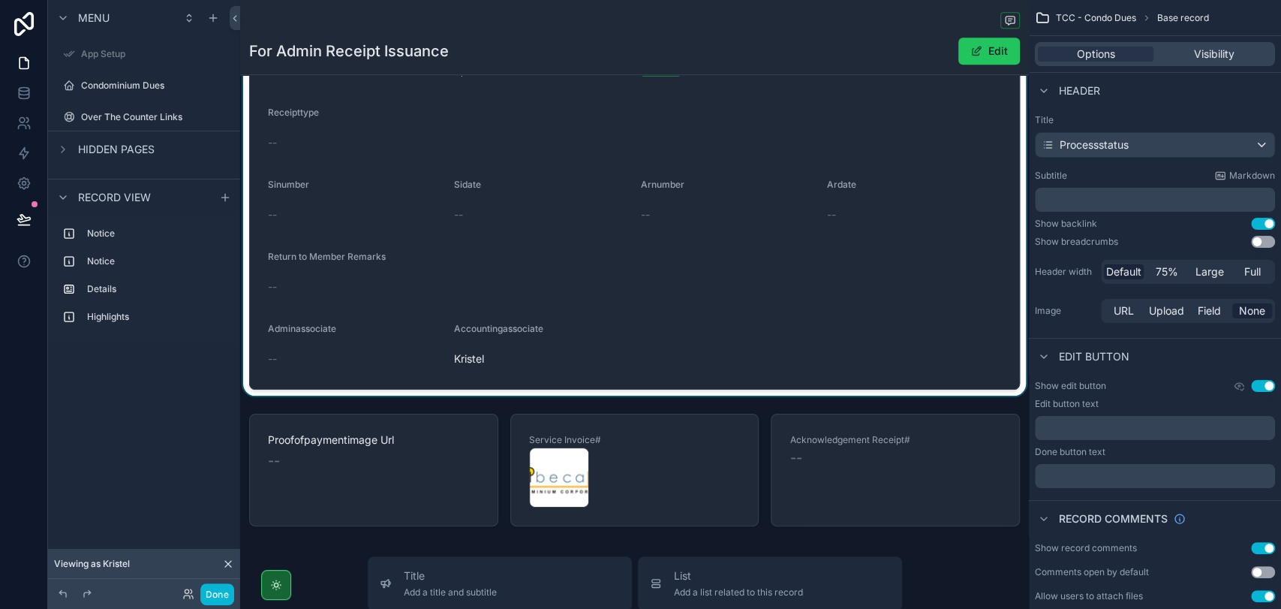
click at [539, 332] on div "scrollable content" at bounding box center [634, 91] width 789 height 609
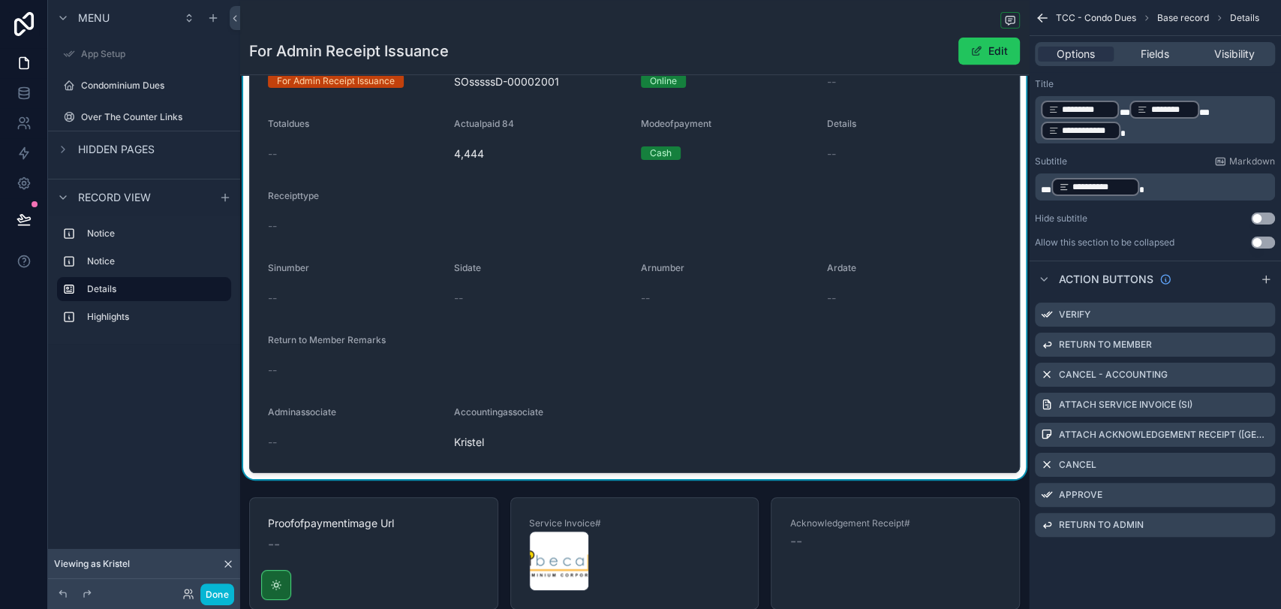
scroll to position [333, 0]
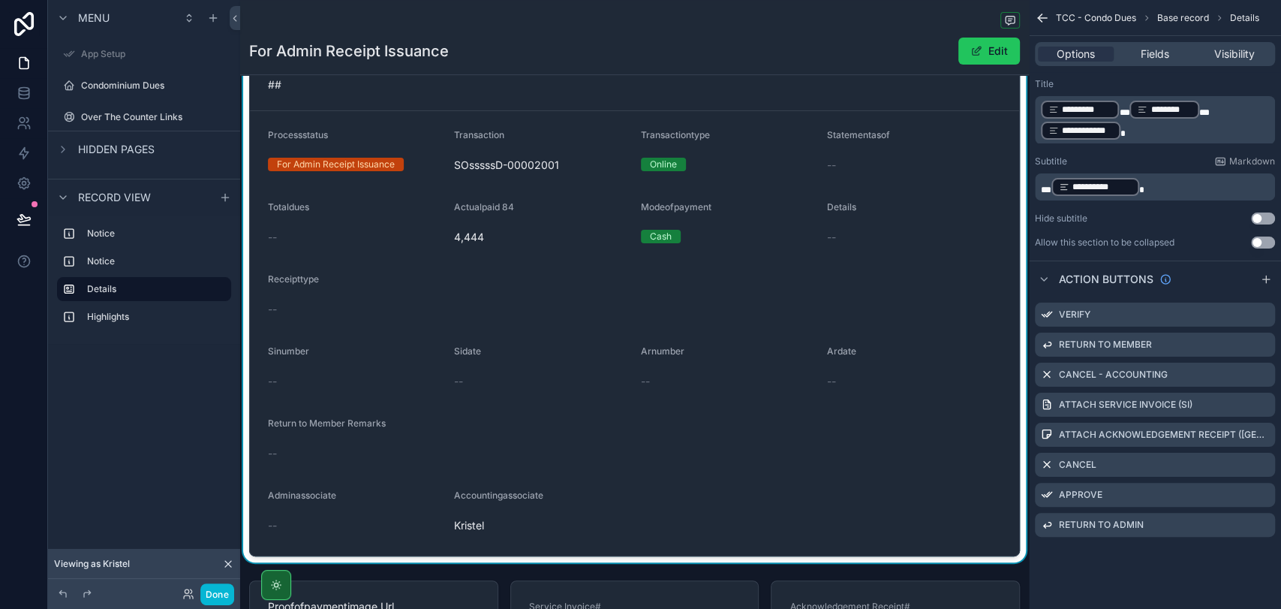
click at [522, 489] on span "Accountingassociate" at bounding box center [498, 494] width 89 height 11
click at [1261, 315] on icon "scrollable content" at bounding box center [1263, 314] width 12 height 12
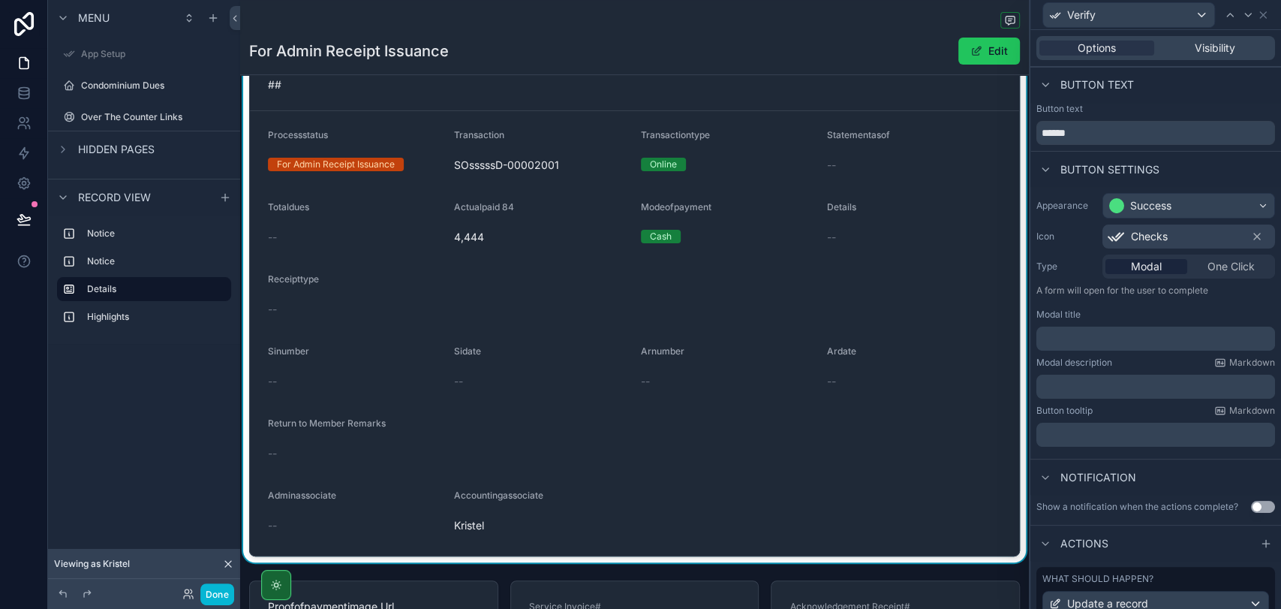
scroll to position [125, 0]
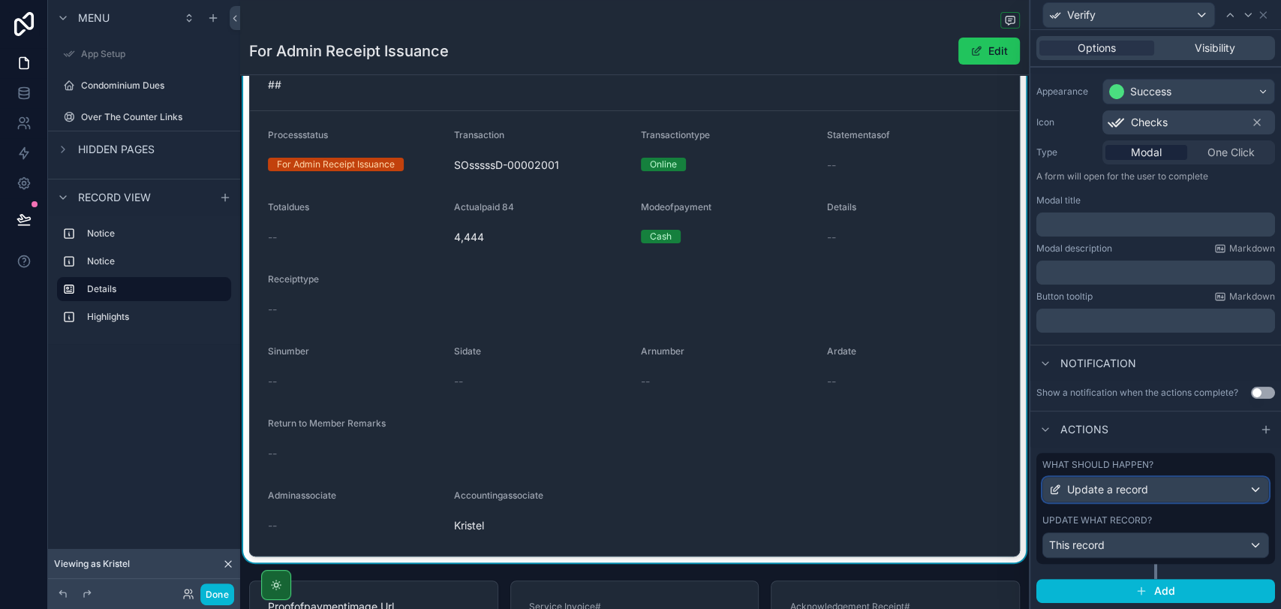
click at [1182, 486] on div "Update a record" at bounding box center [1155, 489] width 225 height 24
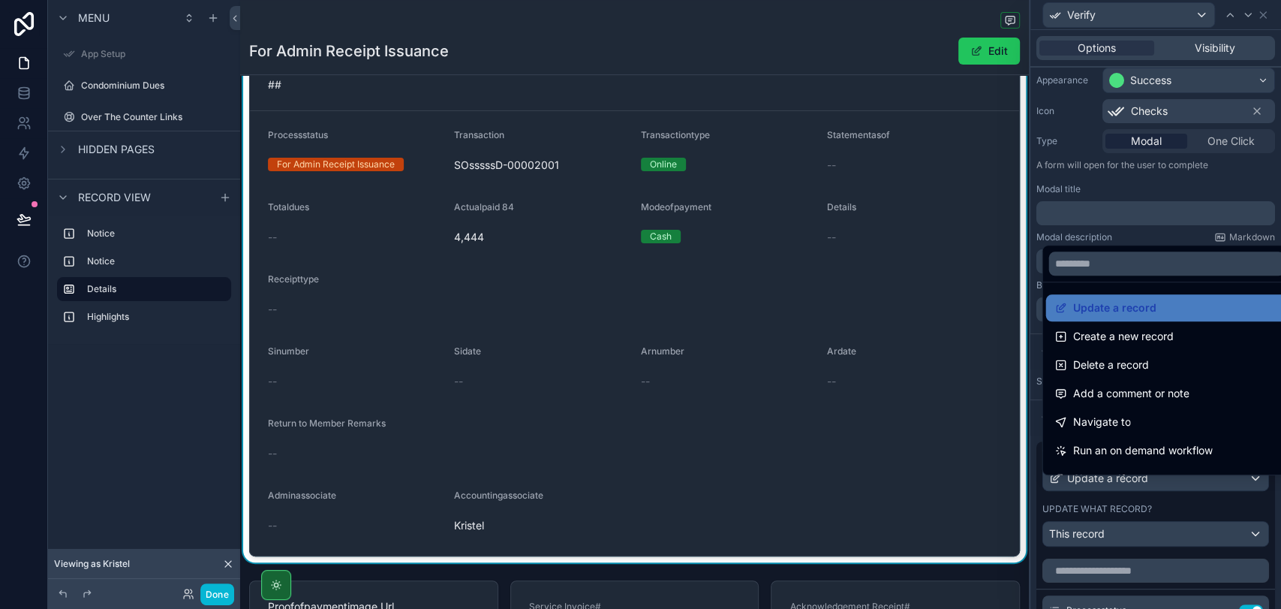
click at [1181, 486] on div at bounding box center [1156, 304] width 251 height 609
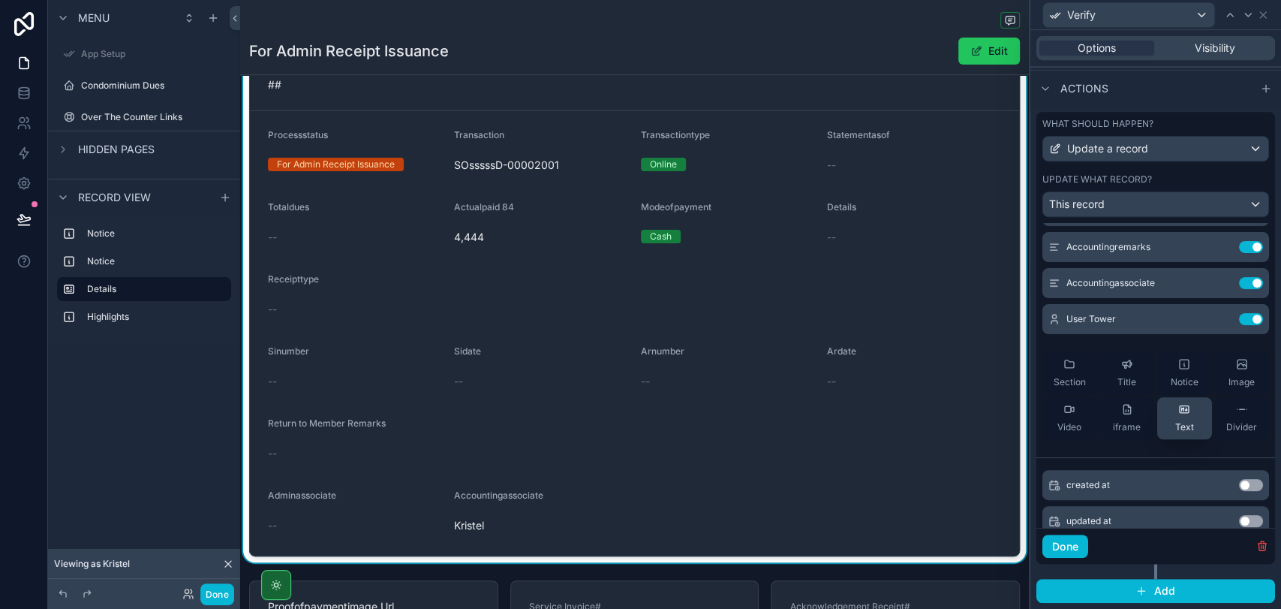
scroll to position [167, 0]
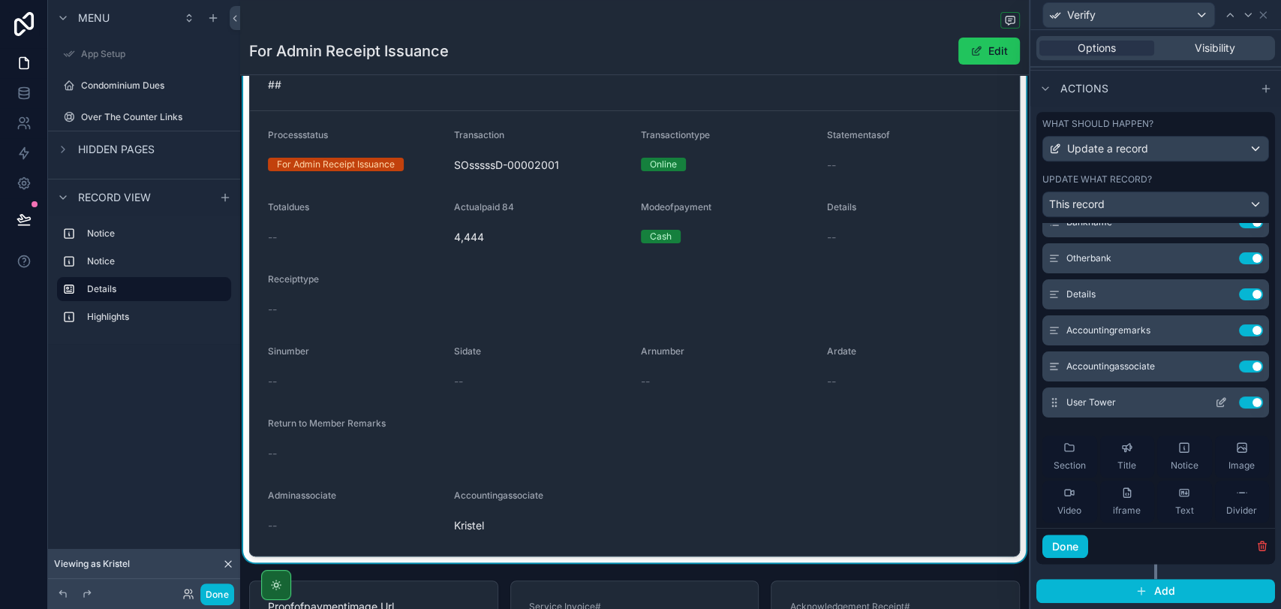
click at [1217, 407] on icon at bounding box center [1220, 403] width 7 height 7
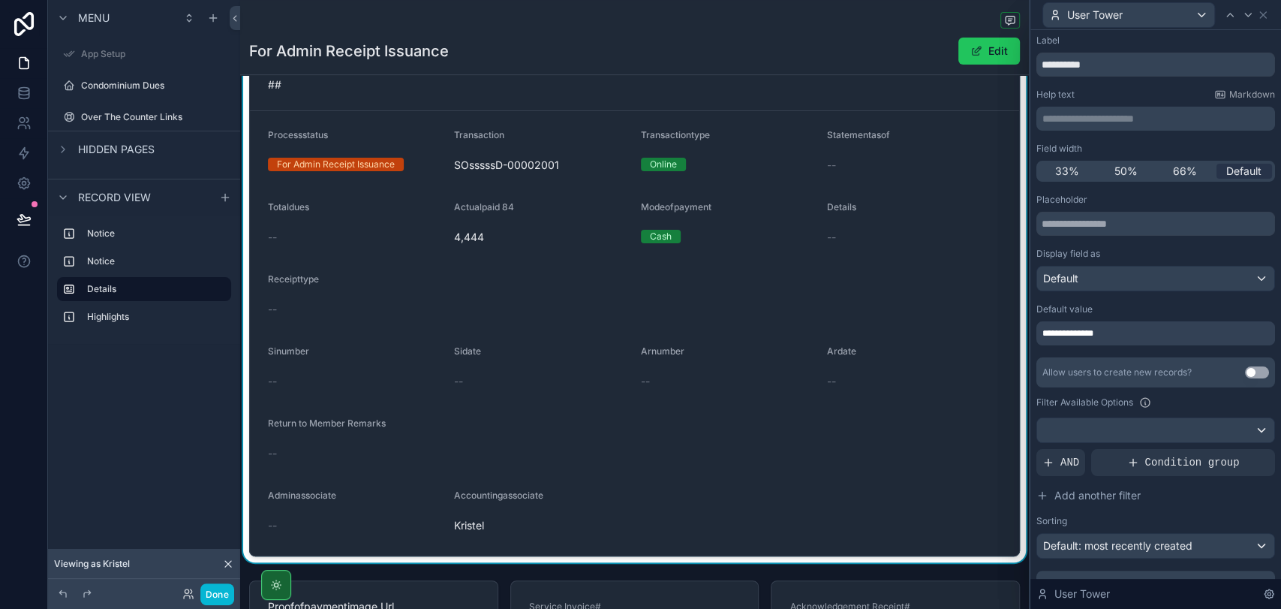
scroll to position [0, 0]
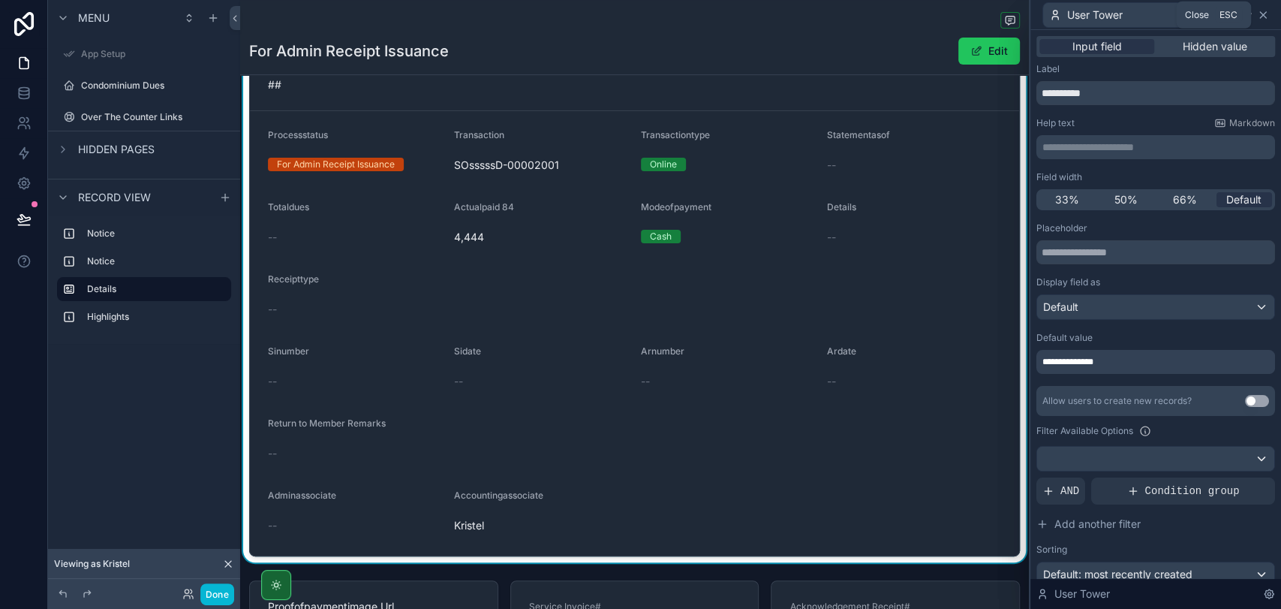
click at [1267, 15] on icon at bounding box center [1263, 15] width 12 height 12
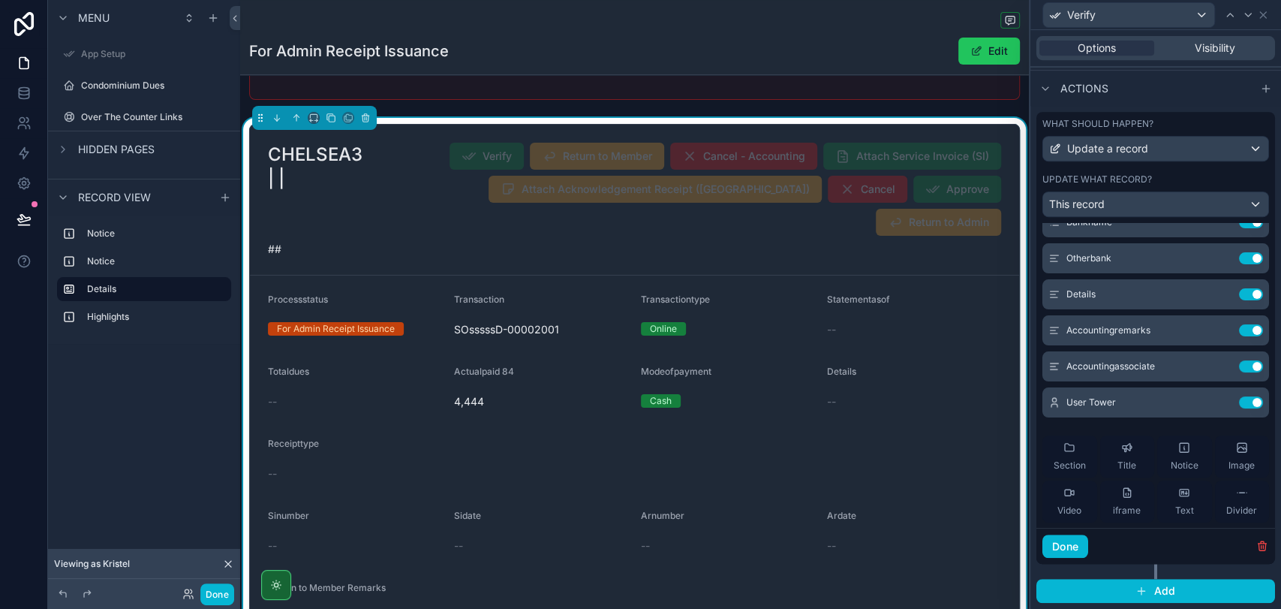
scroll to position [167, 0]
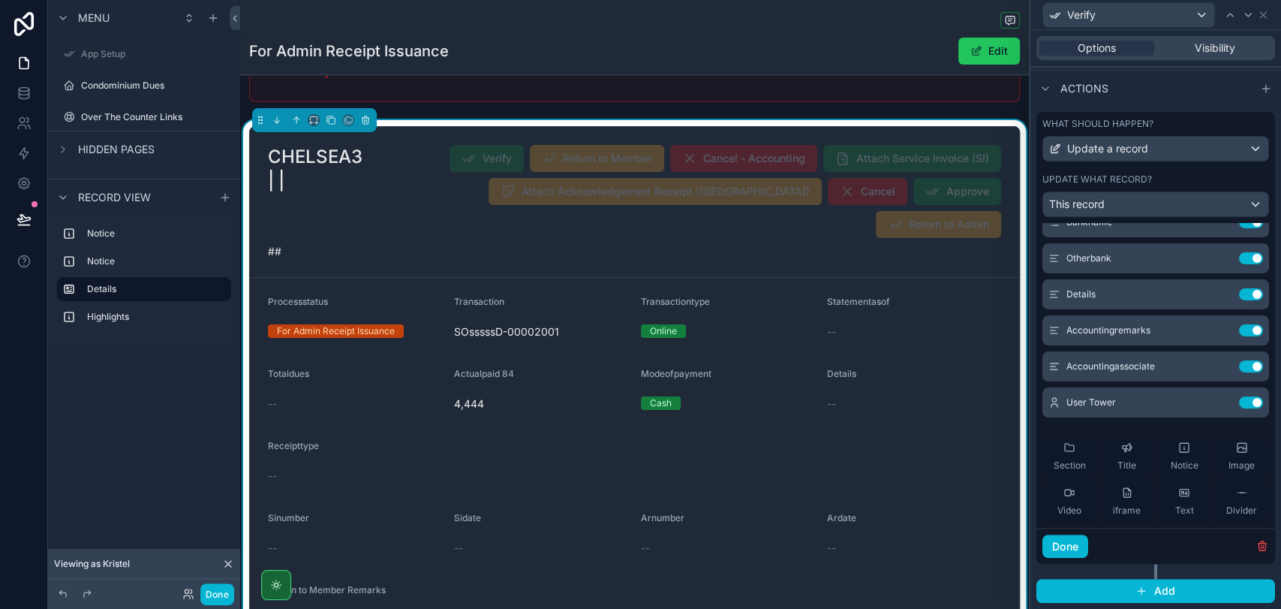
click at [928, 326] on form "Processstatus For Admin Receipt Issuance Transaction SOsssssD-00002001 Transact…" at bounding box center [634, 500] width 769 height 444
click at [947, 59] on div "Edit" at bounding box center [963, 51] width 113 height 29
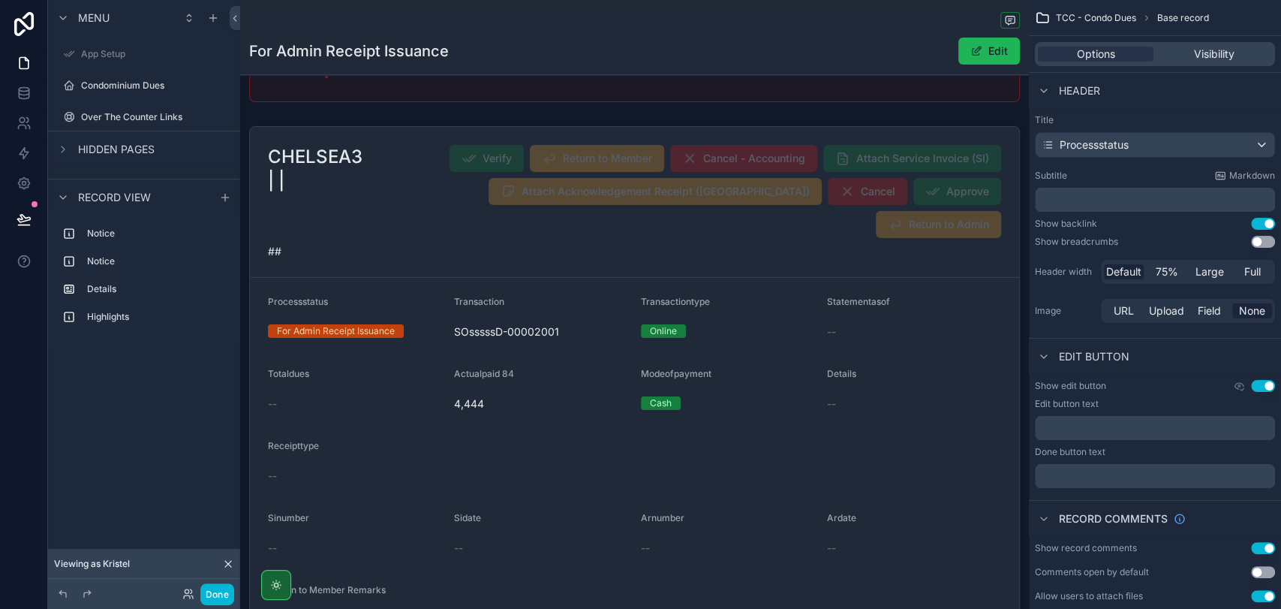
click at [959, 59] on button "Edit" at bounding box center [990, 51] width 62 height 27
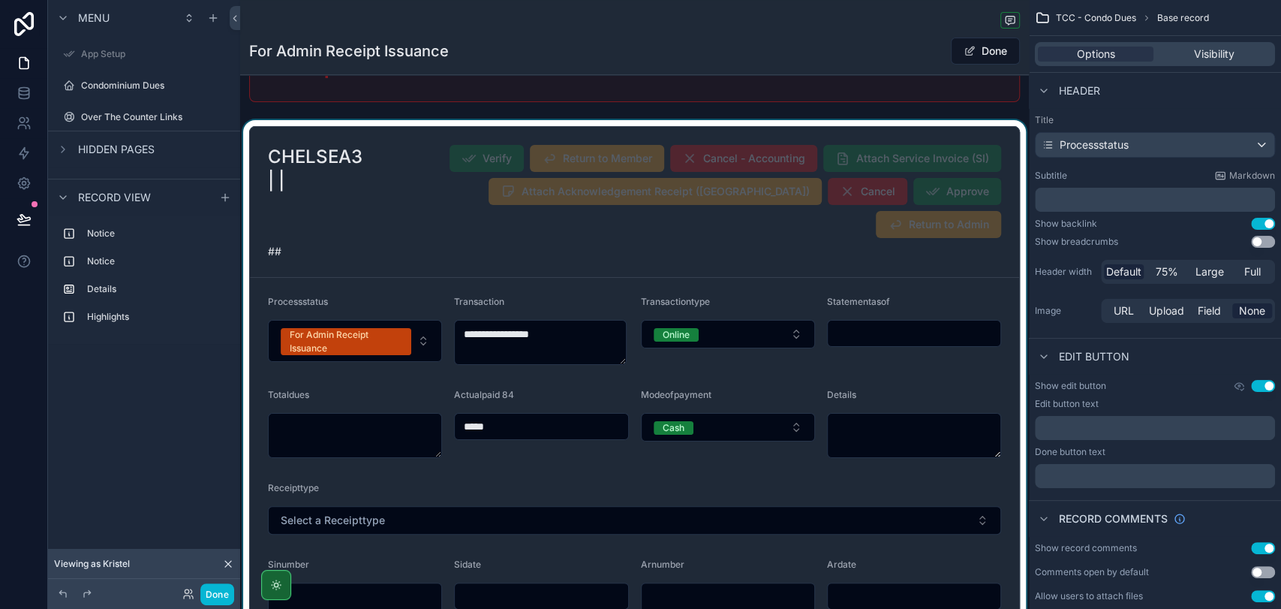
click at [423, 299] on div "scrollable content" at bounding box center [634, 479] width 789 height 718
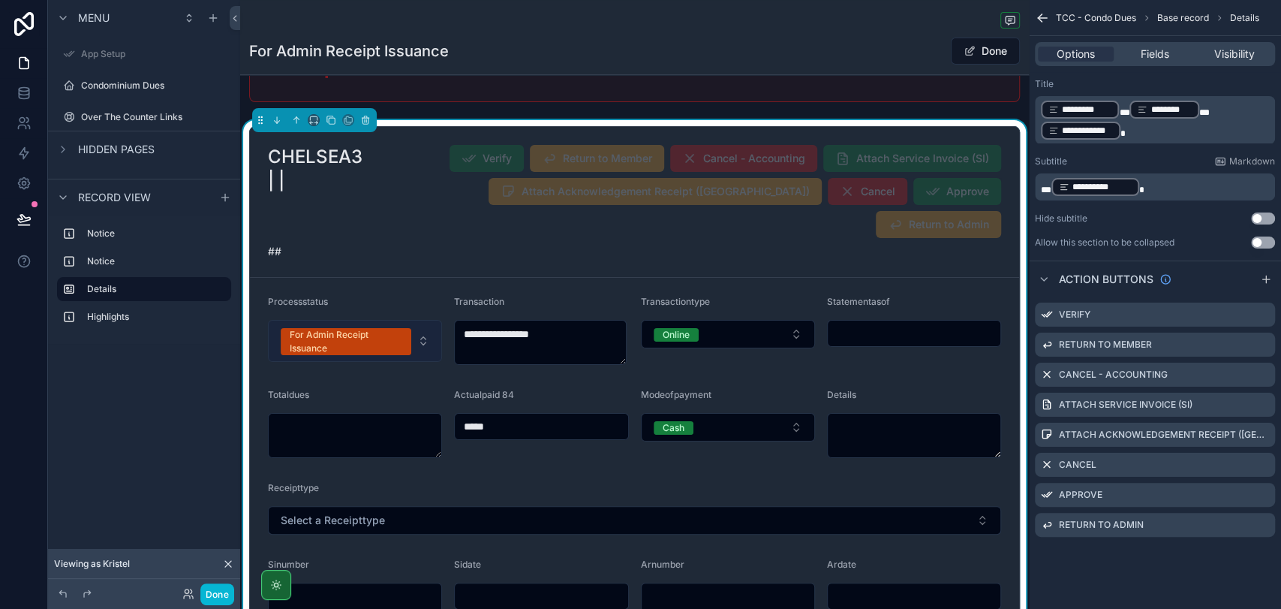
click at [423, 320] on button "For Admin Receipt Issuance" at bounding box center [355, 341] width 174 height 42
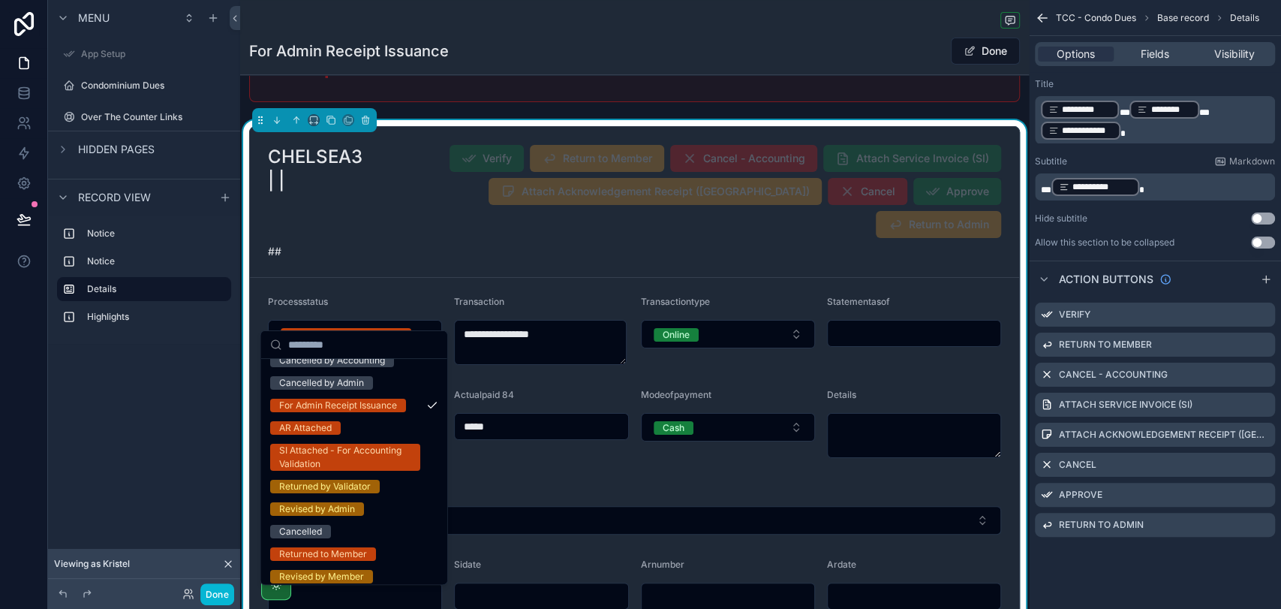
scroll to position [86, 0]
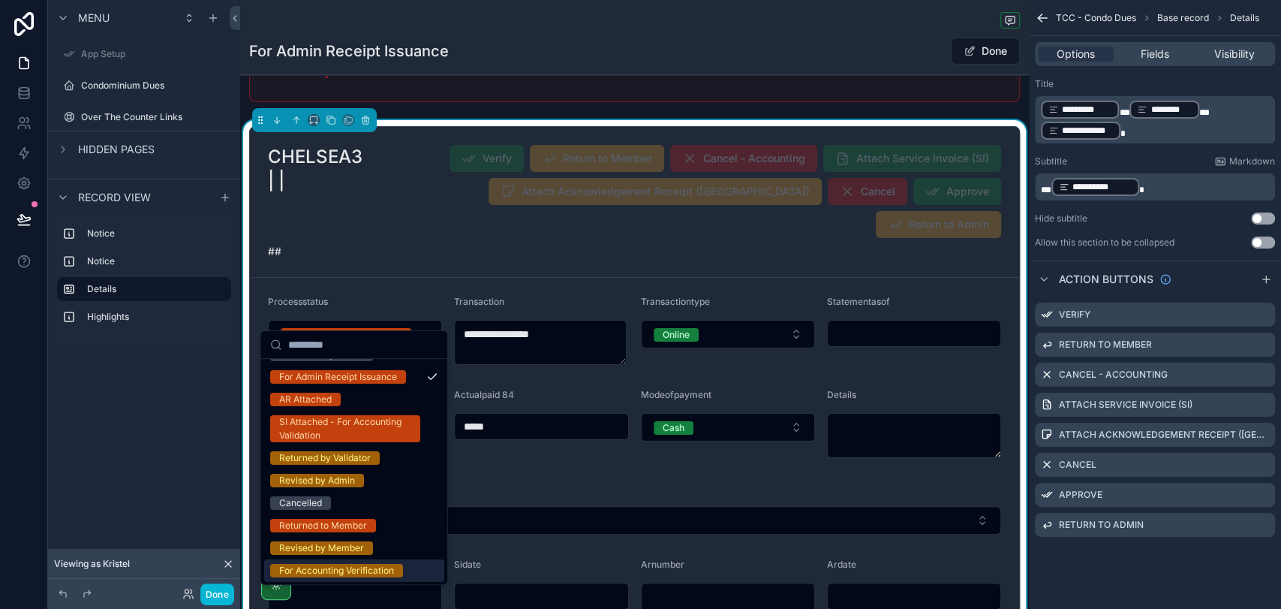
click at [366, 573] on div "For Accounting Verification" at bounding box center [336, 571] width 115 height 14
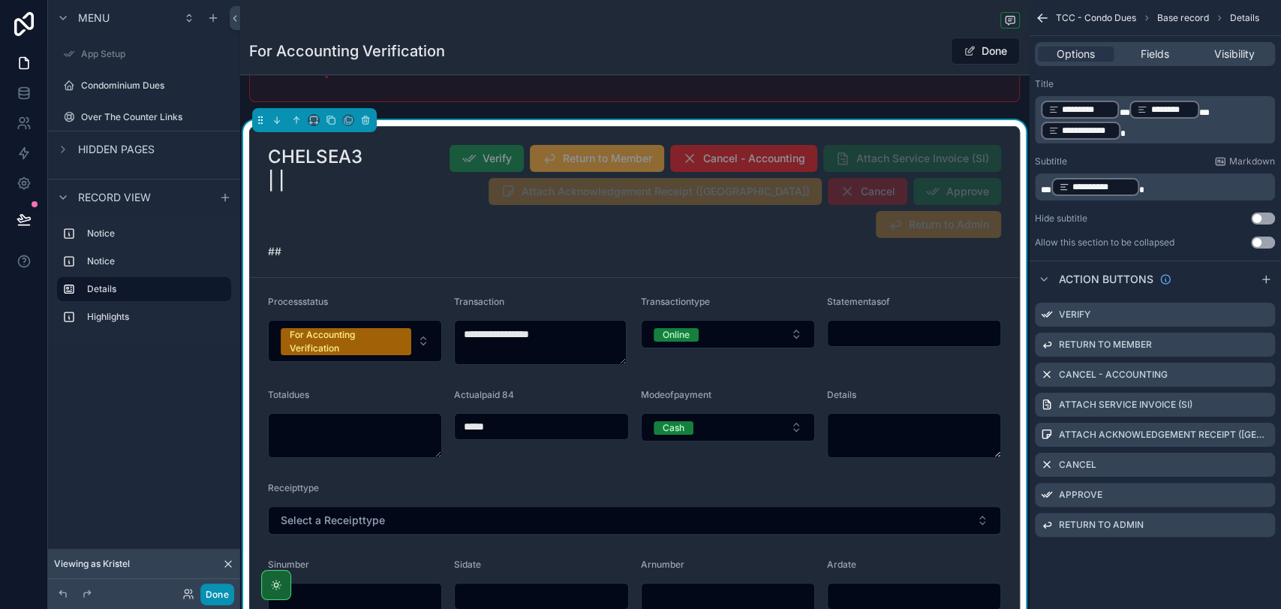
click at [226, 590] on button "Done" at bounding box center [217, 594] width 34 height 22
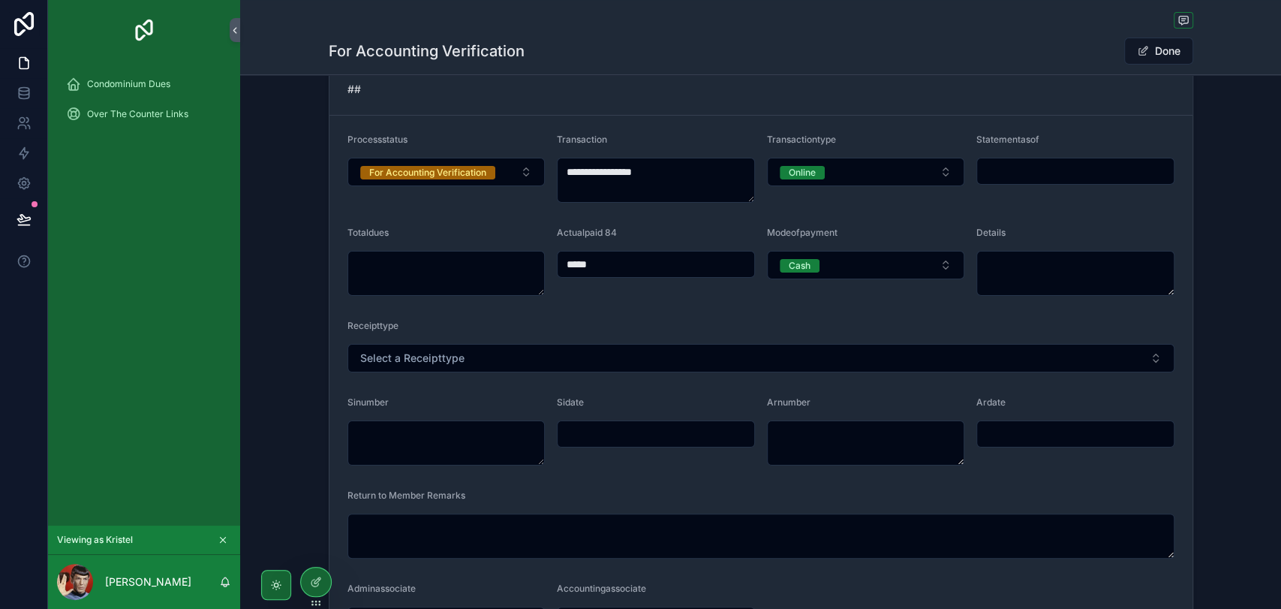
scroll to position [0, 0]
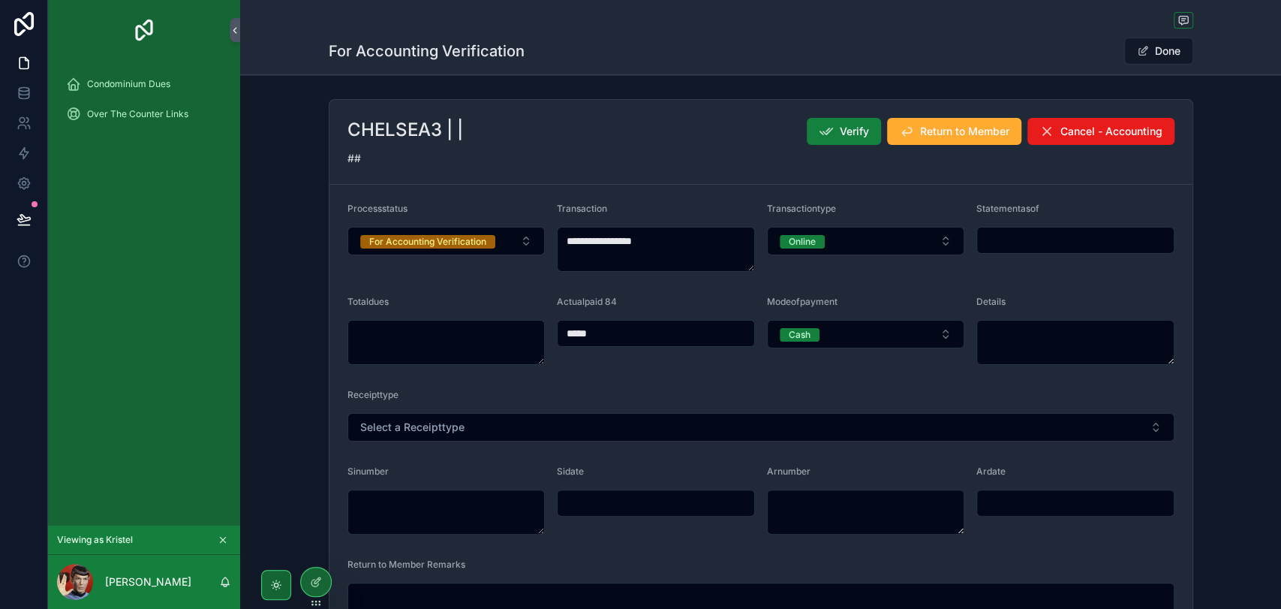
click at [825, 128] on icon "scrollable content" at bounding box center [826, 131] width 15 height 15
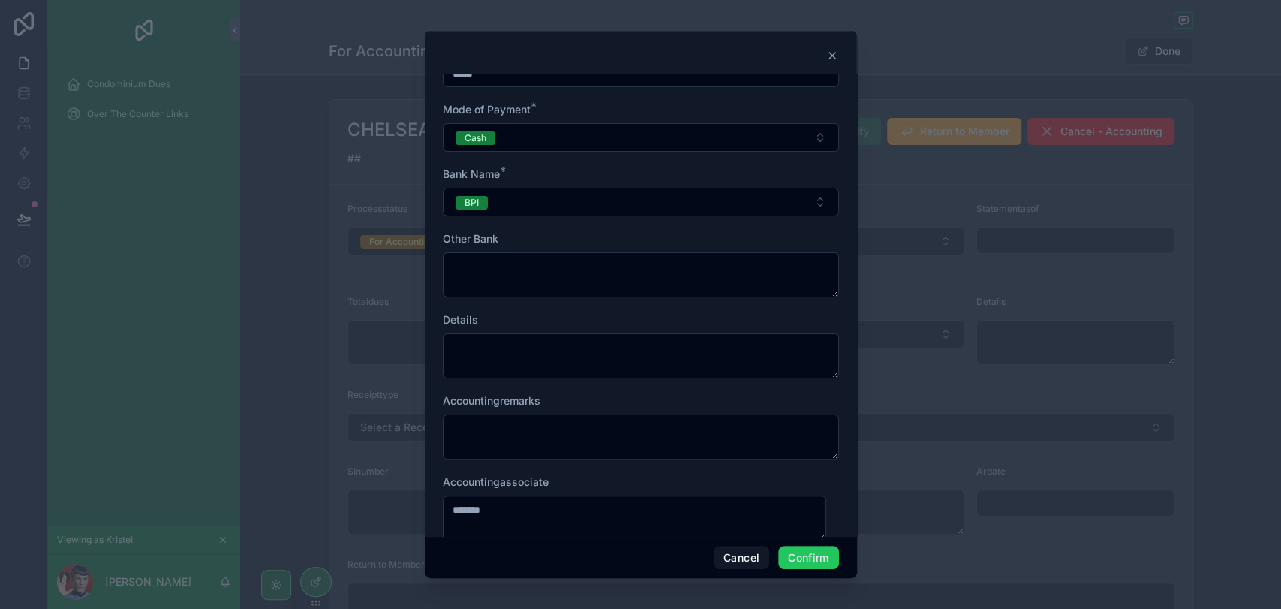
scroll to position [215, 0]
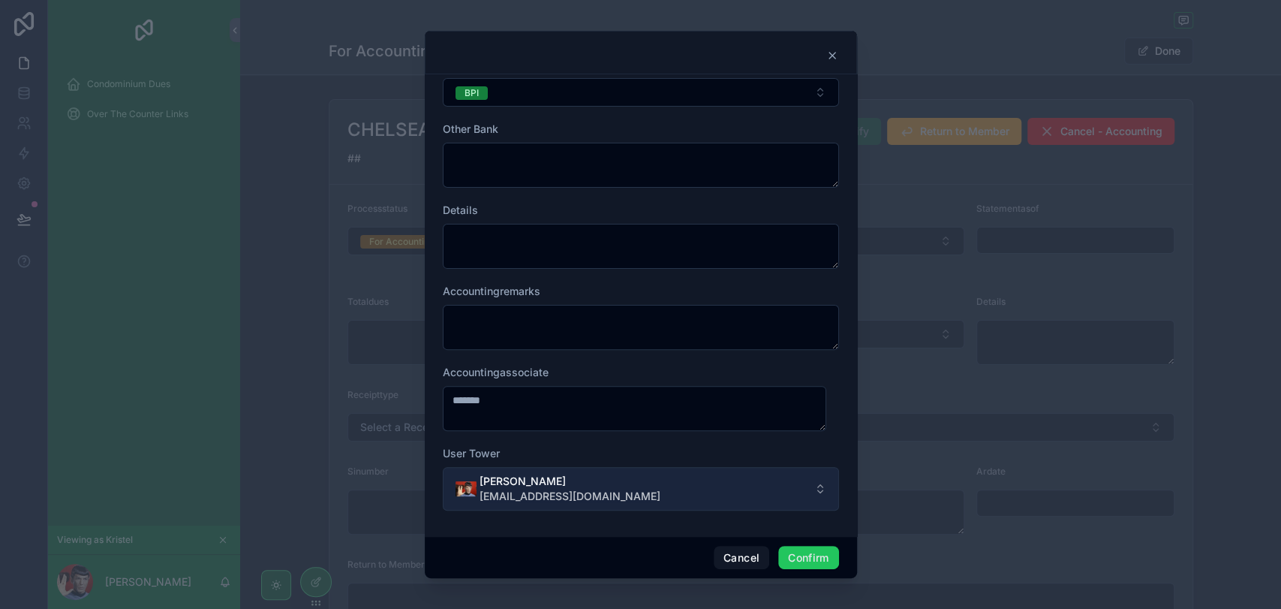
click at [782, 489] on button "[PERSON_NAME] [EMAIL_ADDRESS][DOMAIN_NAME]" at bounding box center [641, 489] width 396 height 44
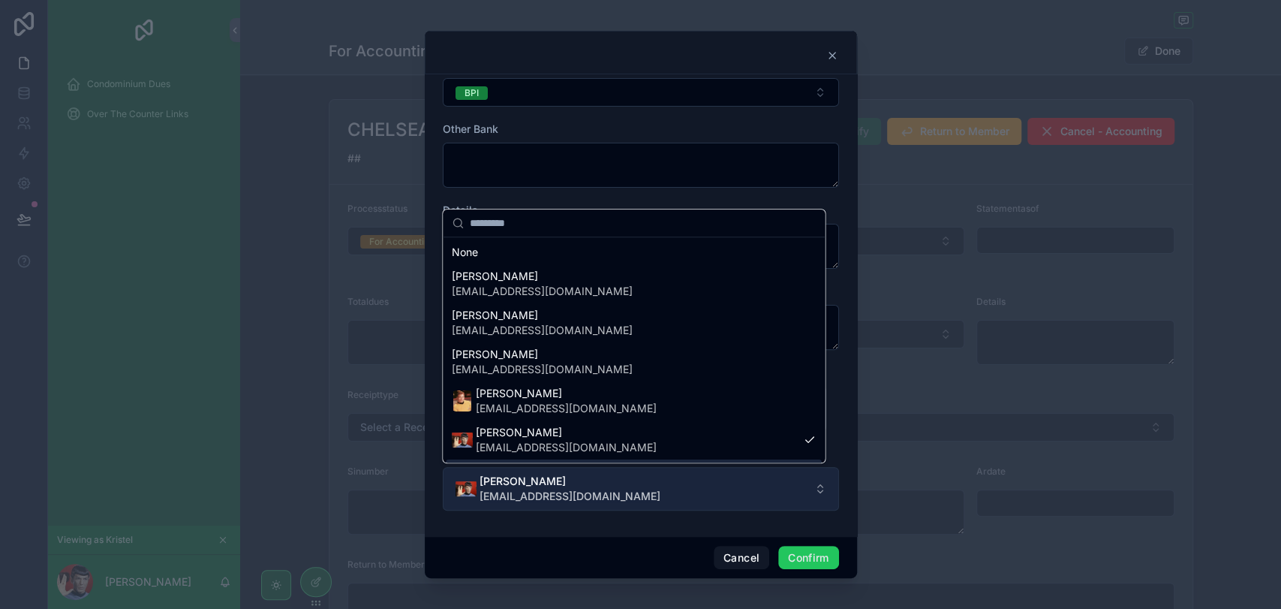
click at [655, 495] on button "[PERSON_NAME] [EMAIL_ADDRESS][DOMAIN_NAME]" at bounding box center [641, 489] width 396 height 44
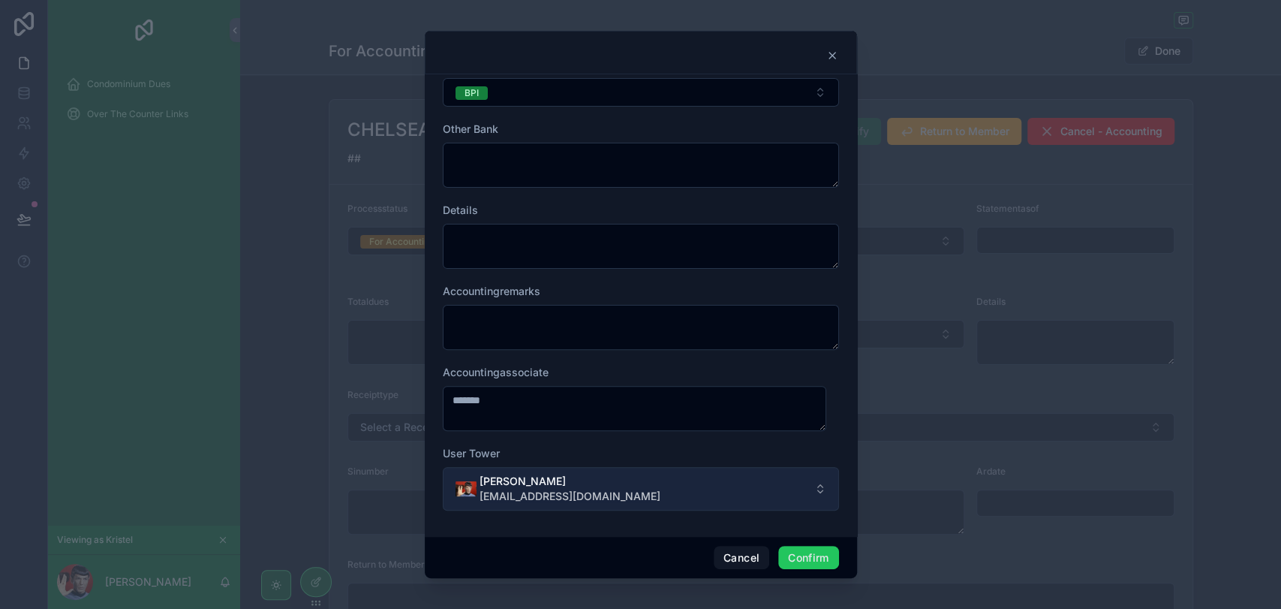
click at [700, 496] on button "[PERSON_NAME] [EMAIL_ADDRESS][DOMAIN_NAME]" at bounding box center [641, 489] width 396 height 44
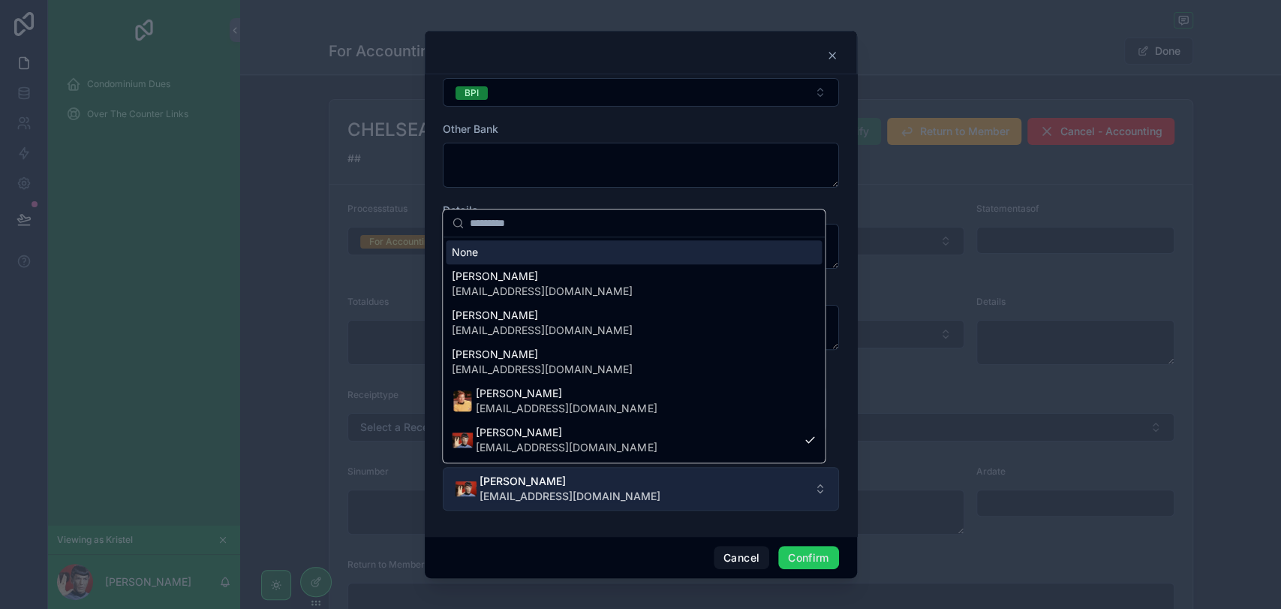
click at [700, 496] on button "[PERSON_NAME] [EMAIL_ADDRESS][DOMAIN_NAME]" at bounding box center [641, 489] width 396 height 44
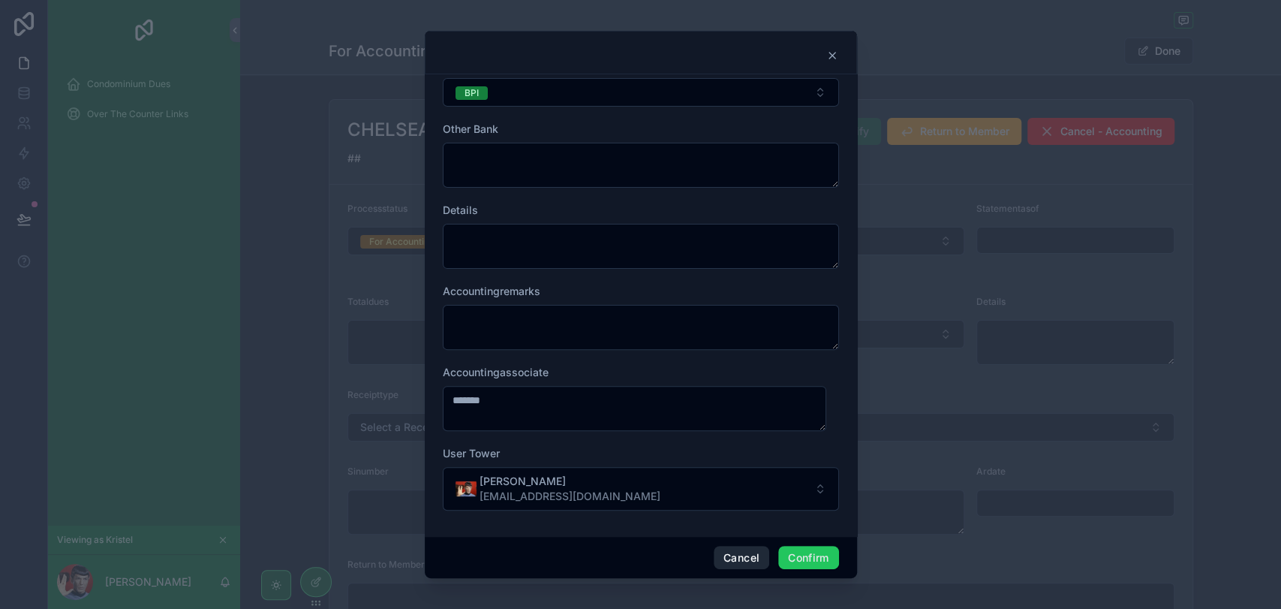
click at [728, 555] on button "Cancel" at bounding box center [742, 558] width 56 height 24
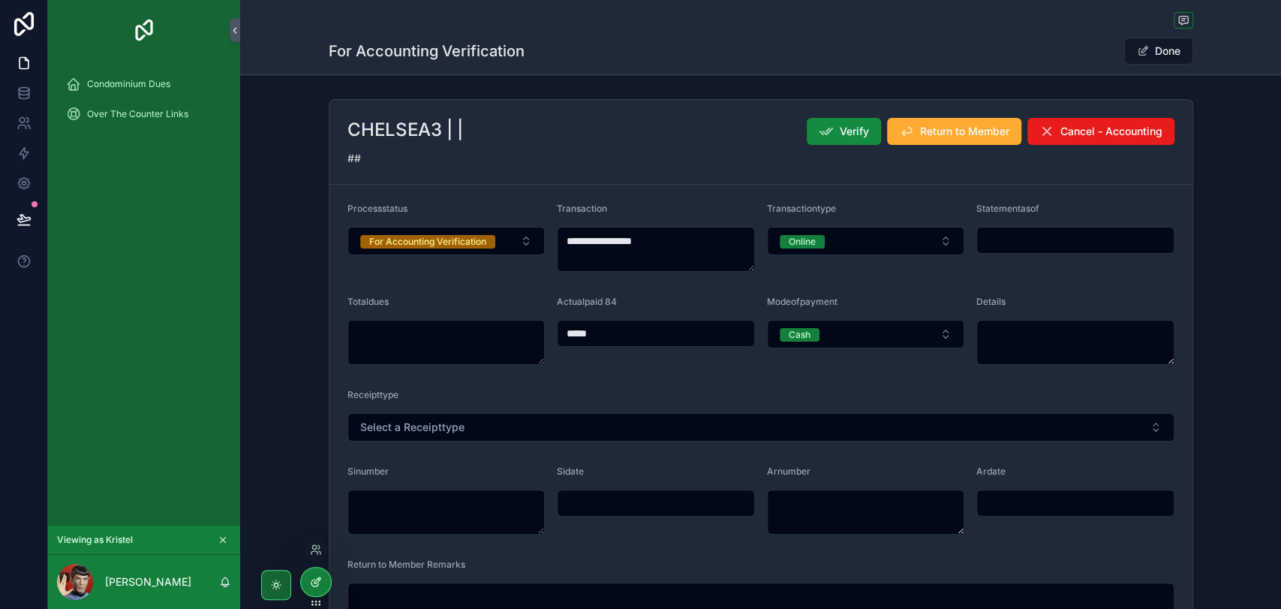
click at [324, 580] on div at bounding box center [316, 581] width 30 height 29
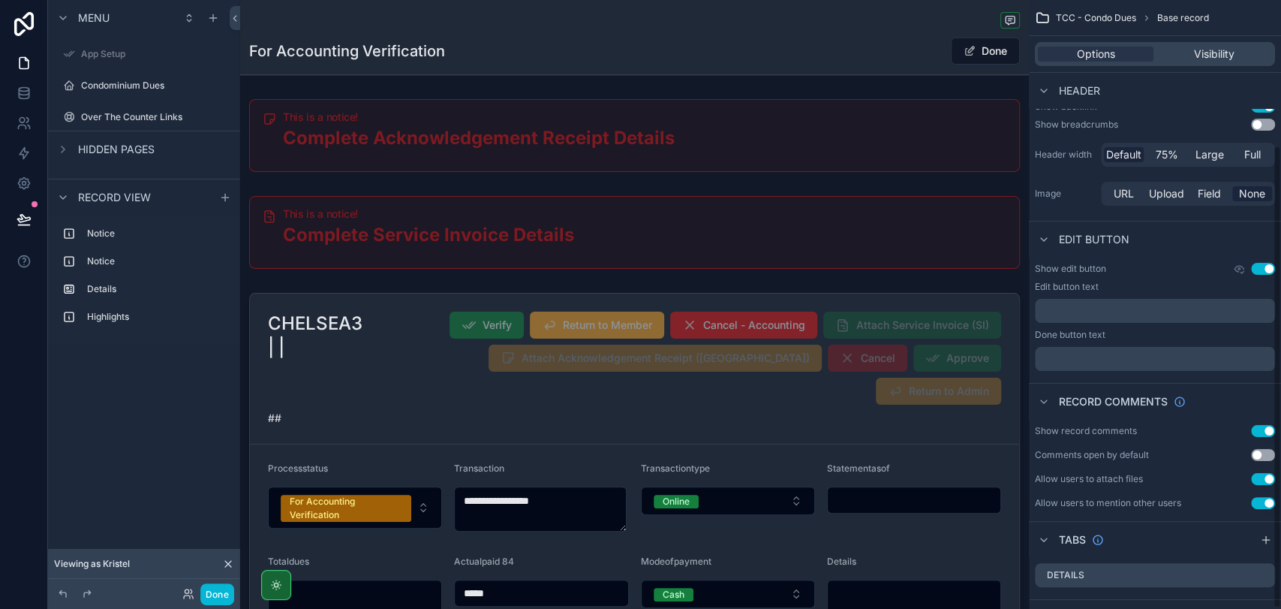
scroll to position [191, 0]
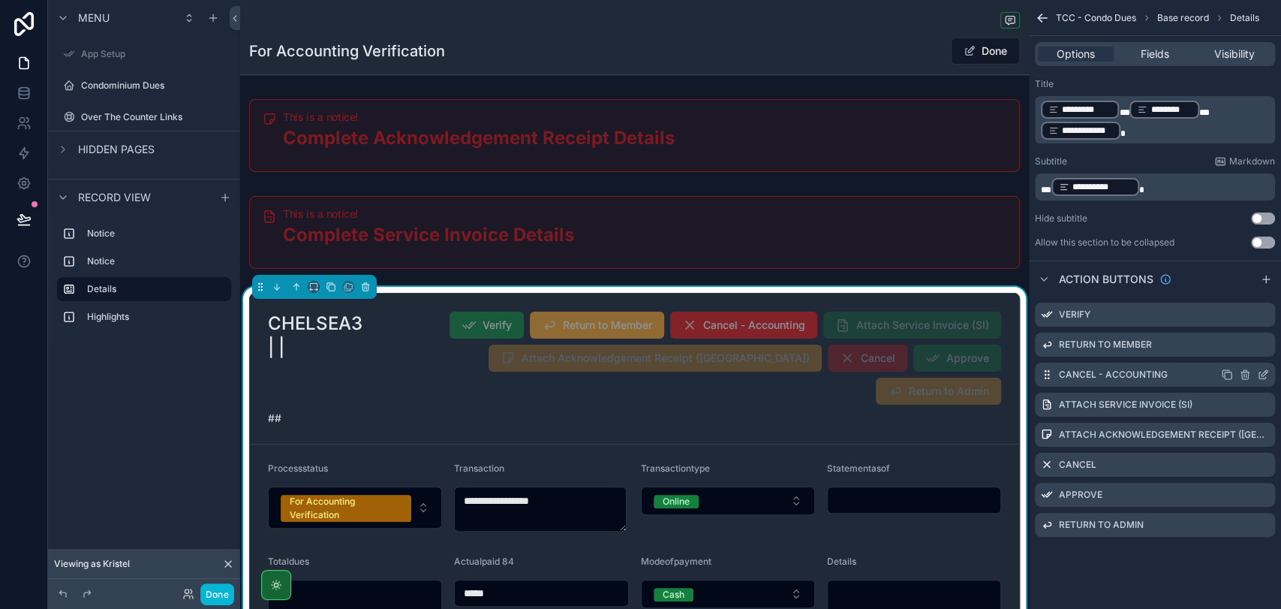
scroll to position [0, 0]
click at [1266, 317] on icon "scrollable content" at bounding box center [1263, 315] width 7 height 7
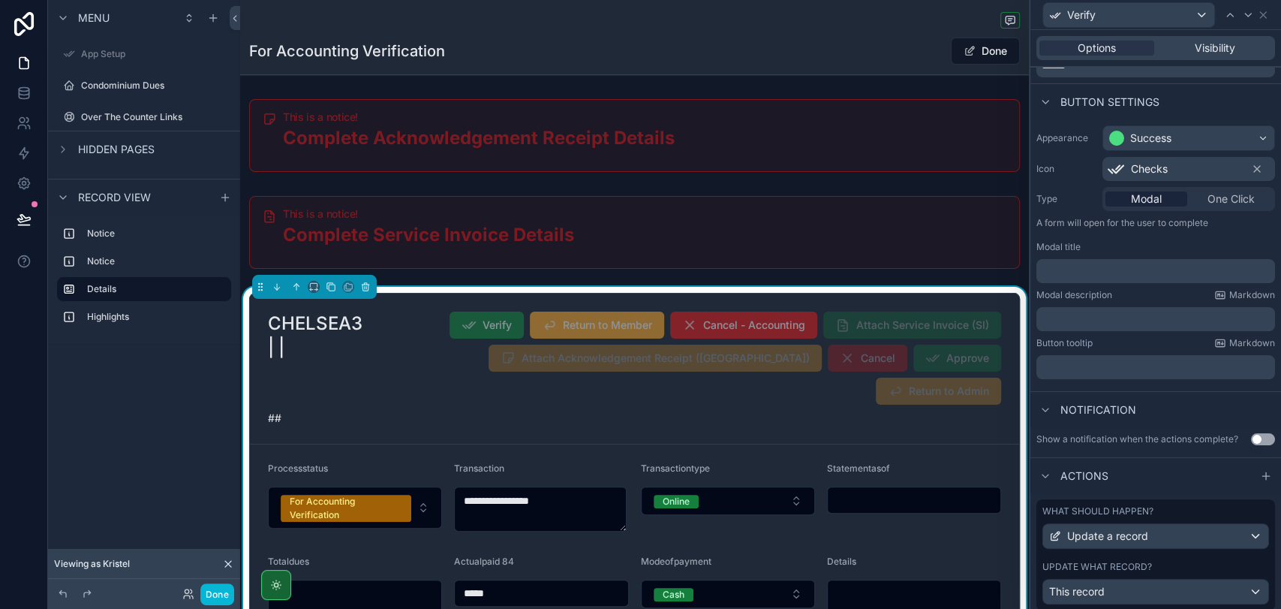
scroll to position [125, 0]
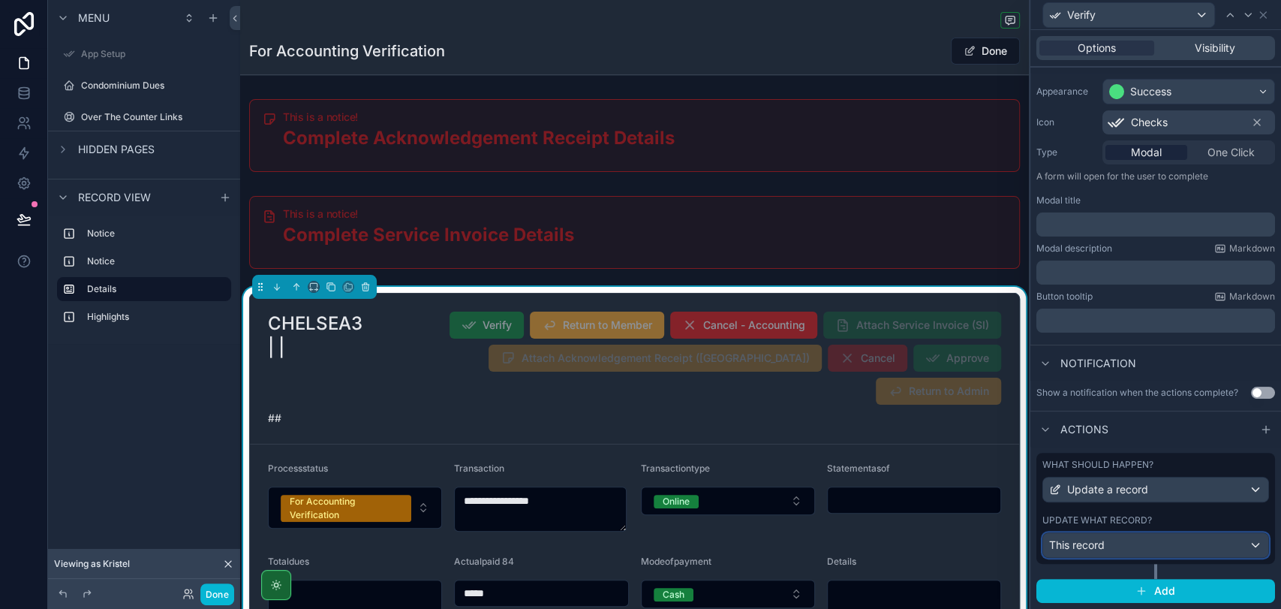
click at [1169, 544] on div "This record" at bounding box center [1155, 545] width 225 height 24
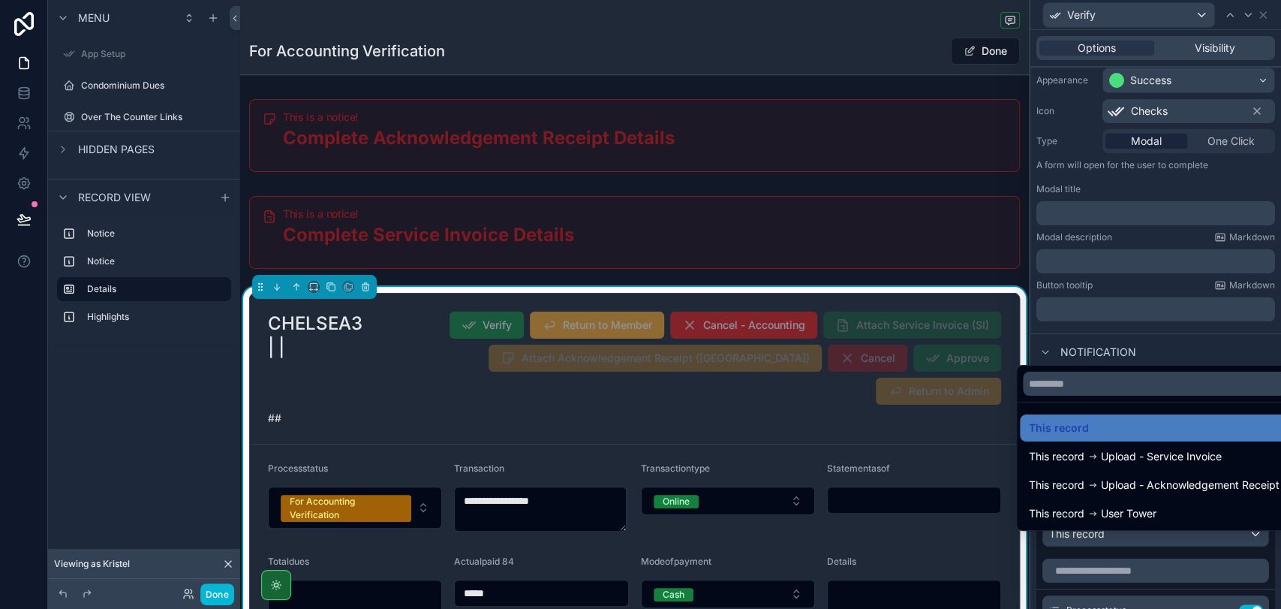
click at [1169, 544] on div at bounding box center [1156, 304] width 251 height 609
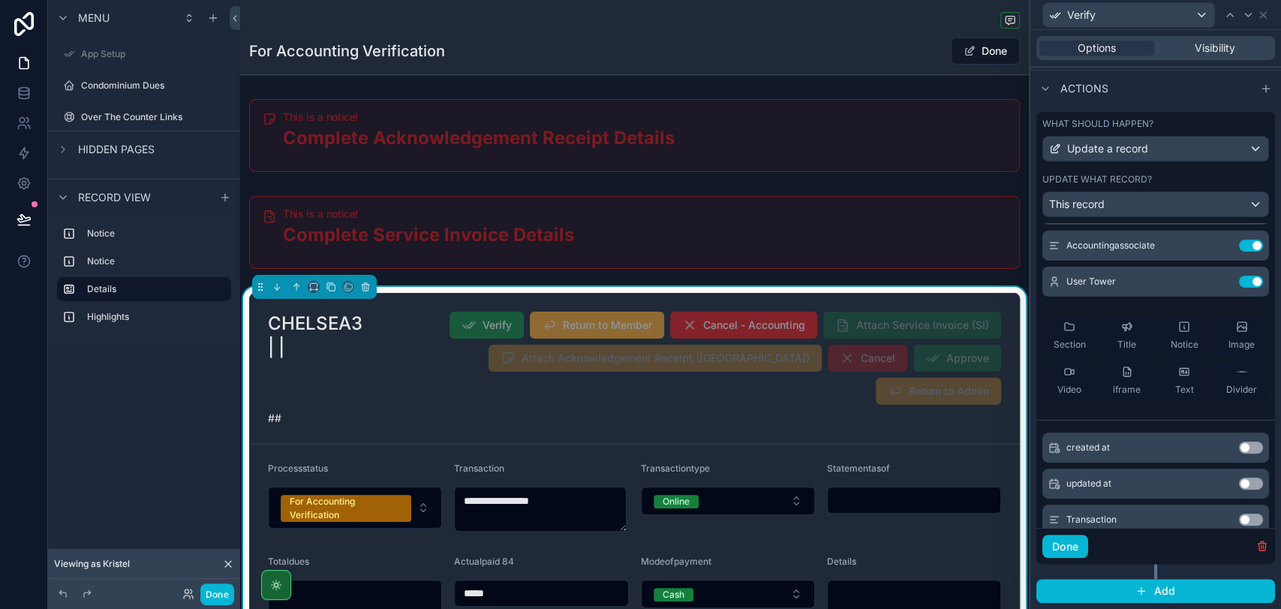
scroll to position [250, 0]
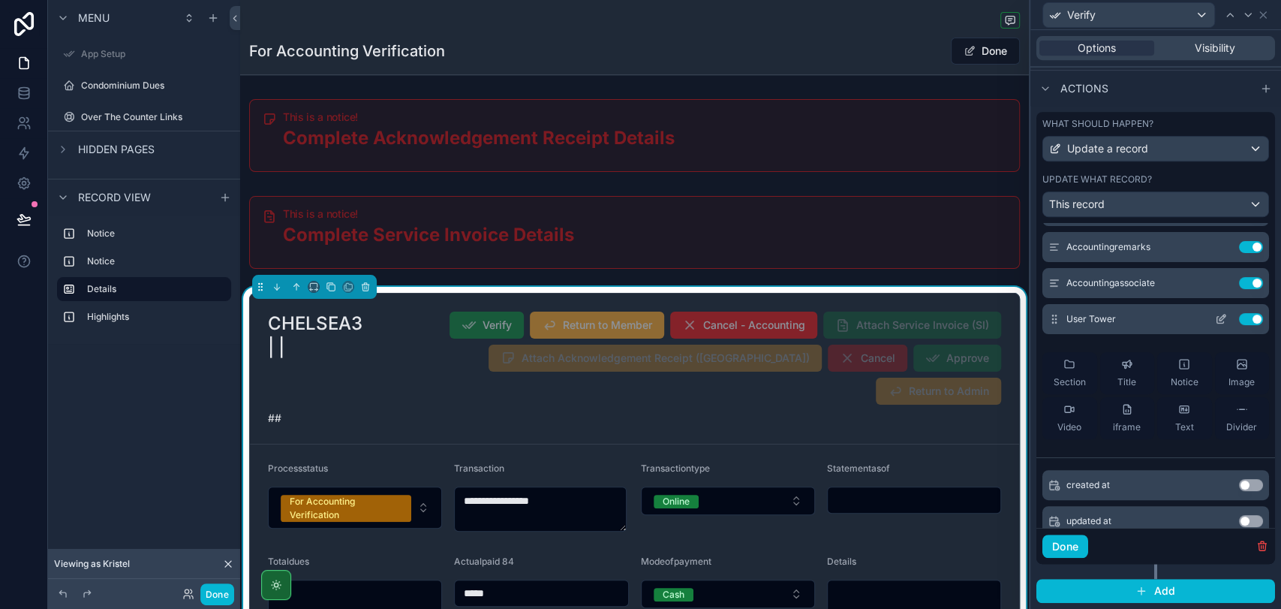
click at [1239, 320] on button "Use setting" at bounding box center [1251, 319] width 24 height 12
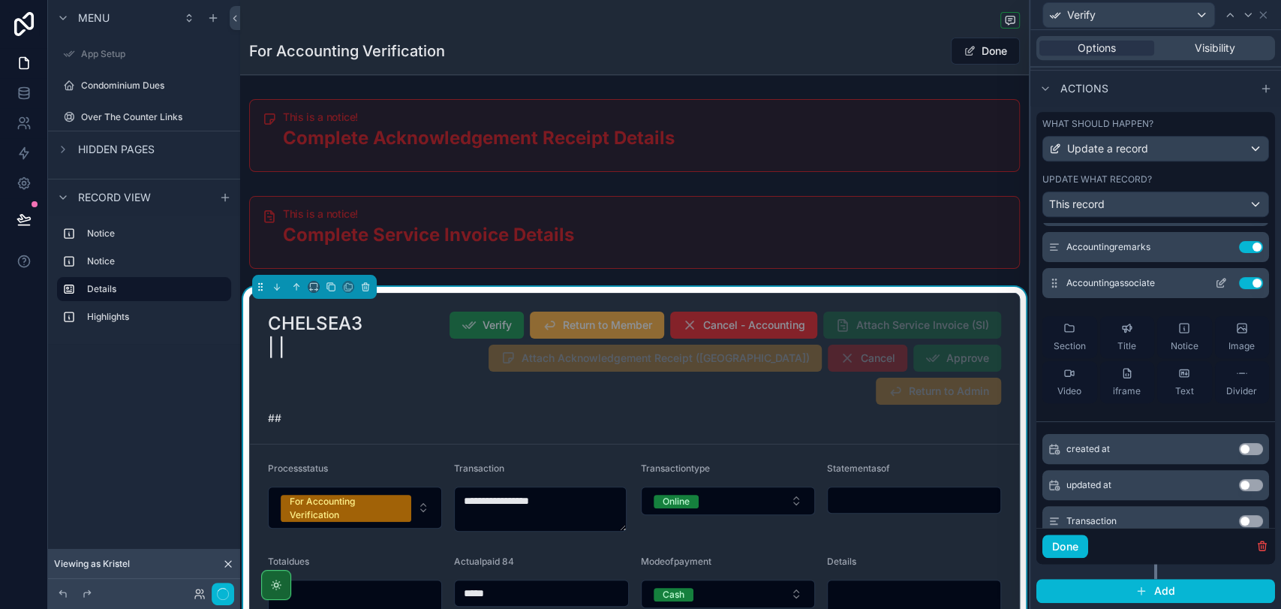
click at [1239, 286] on button "Use setting" at bounding box center [1251, 283] width 24 height 12
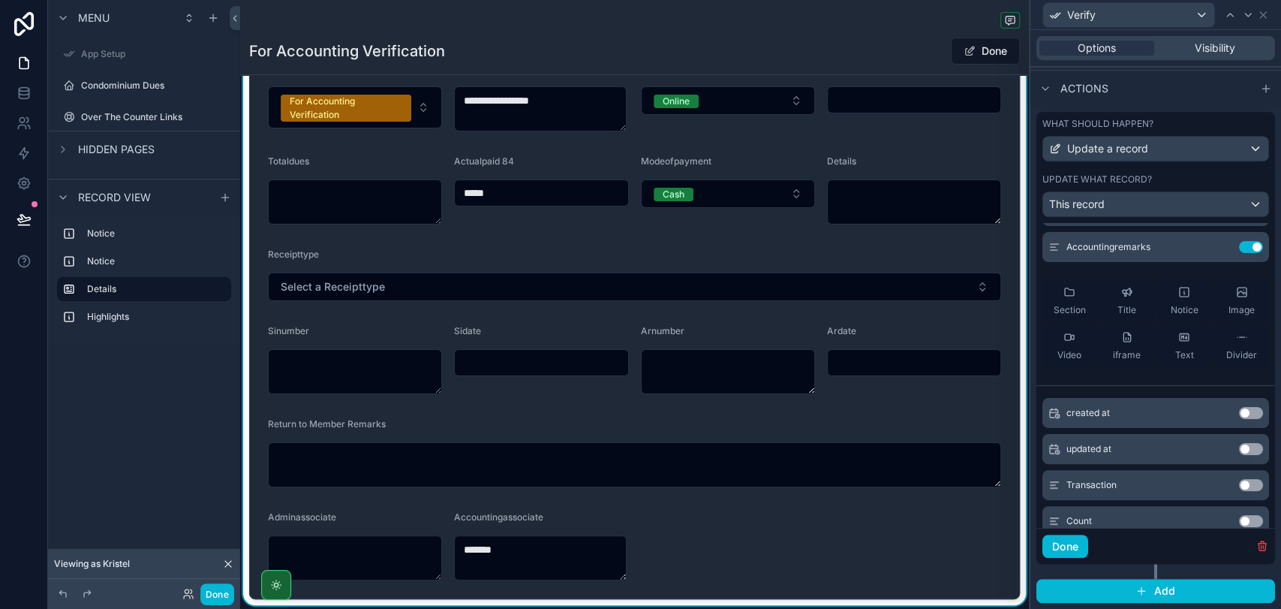
scroll to position [583, 0]
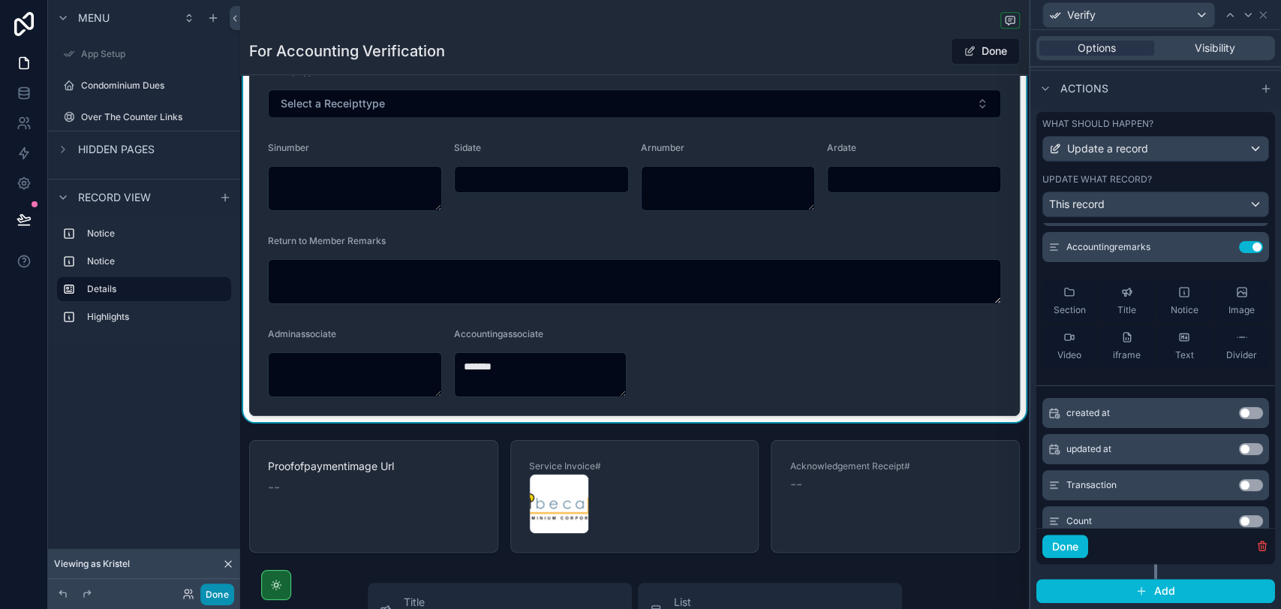
click at [225, 594] on button "Done" at bounding box center [217, 594] width 34 height 22
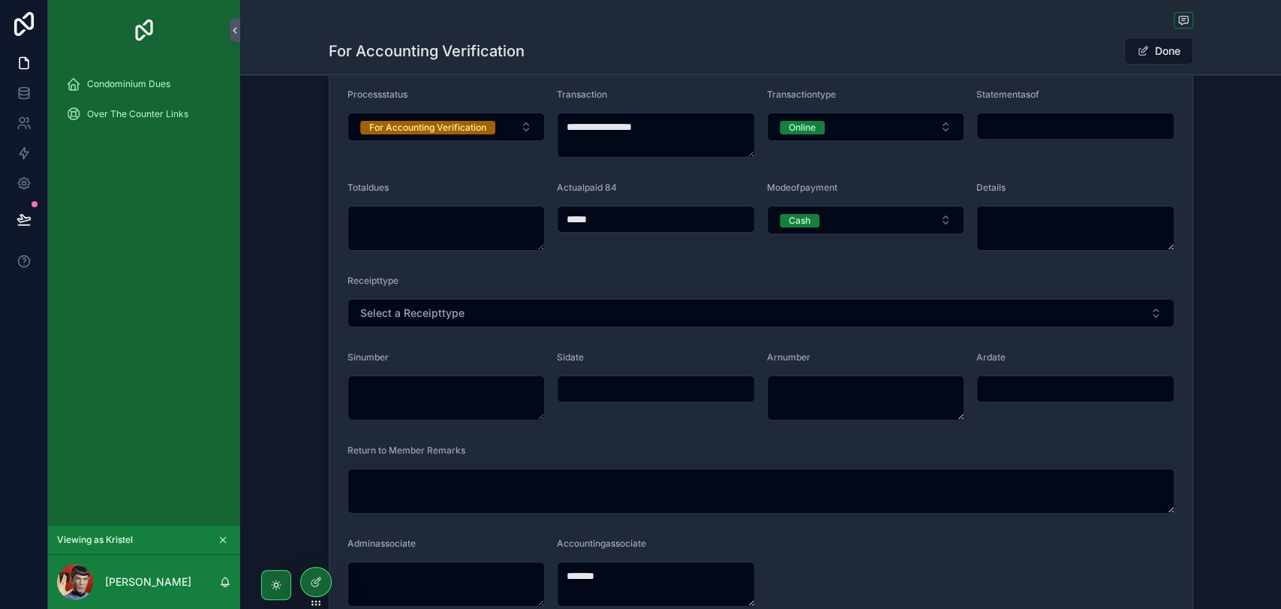
scroll to position [0, 0]
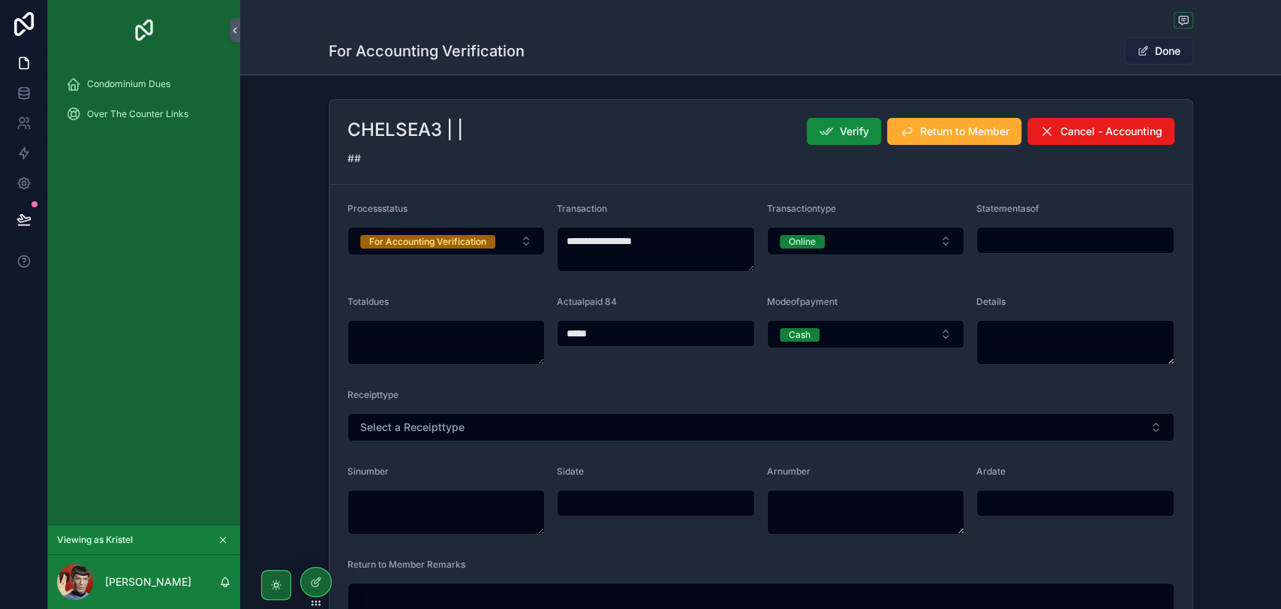
click at [1160, 50] on button "Done" at bounding box center [1158, 51] width 69 height 27
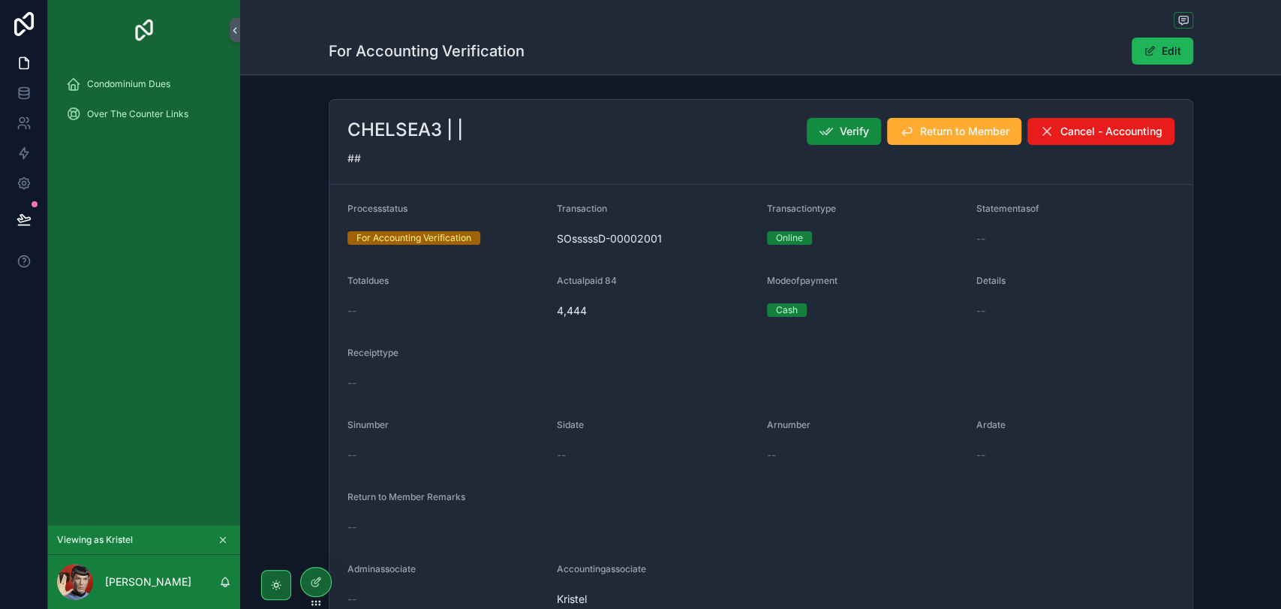
click at [1144, 47] on span "scrollable content" at bounding box center [1150, 51] width 12 height 12
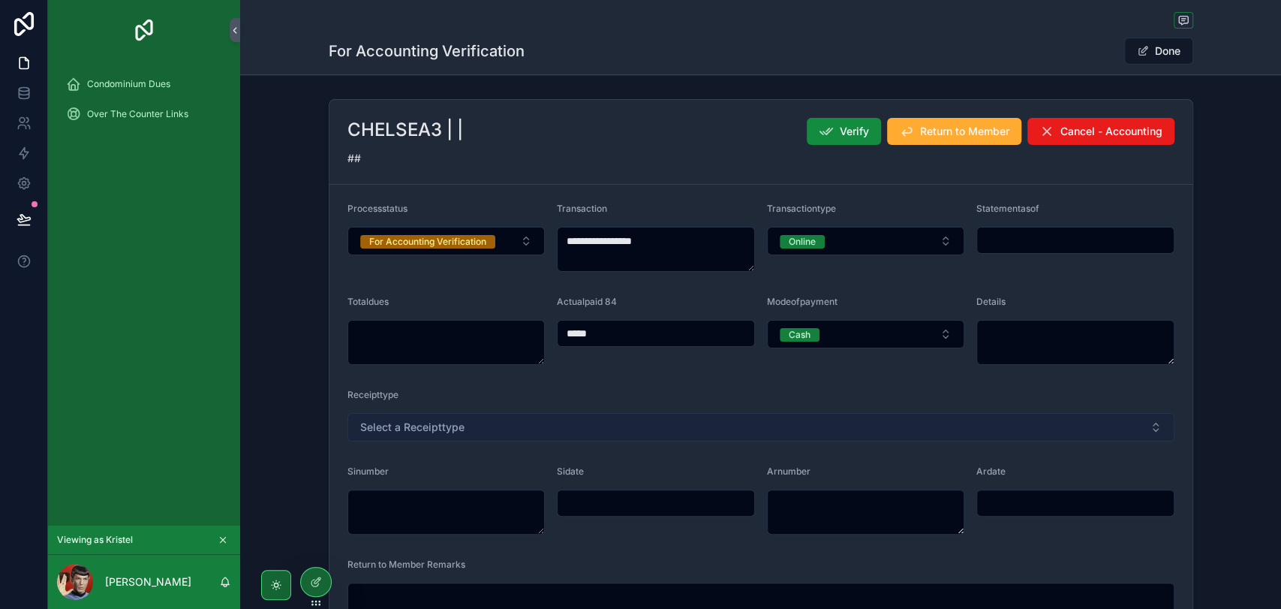
click at [453, 416] on button "Select a Receipttype" at bounding box center [761, 427] width 827 height 29
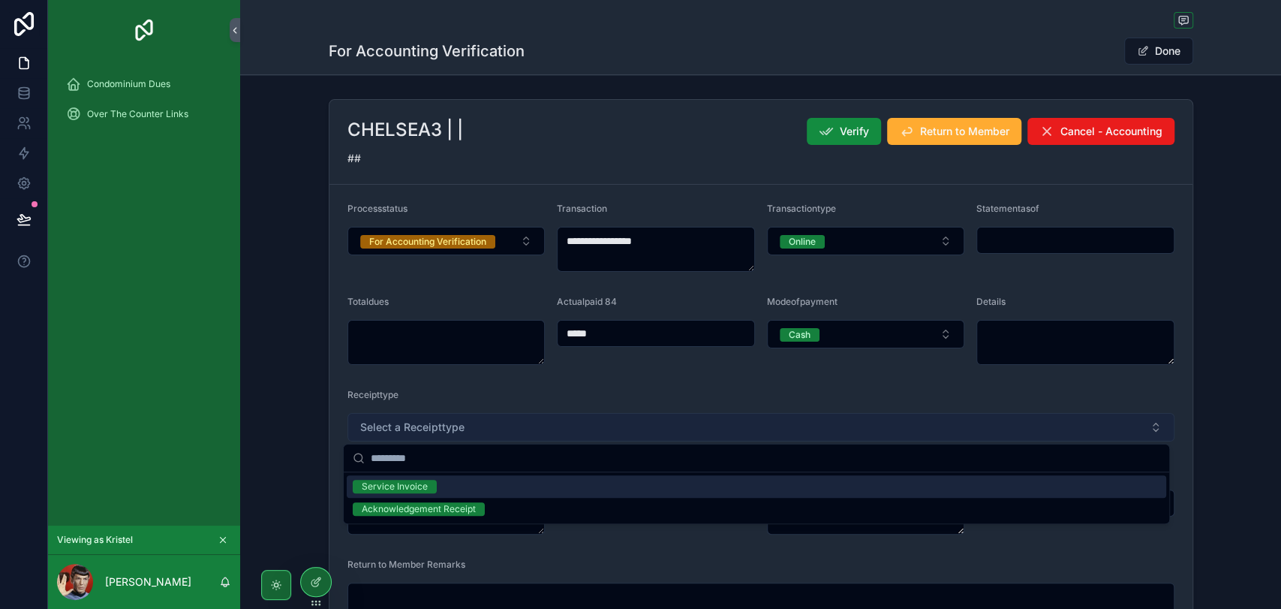
click at [453, 416] on button "Select a Receipttype" at bounding box center [761, 427] width 827 height 29
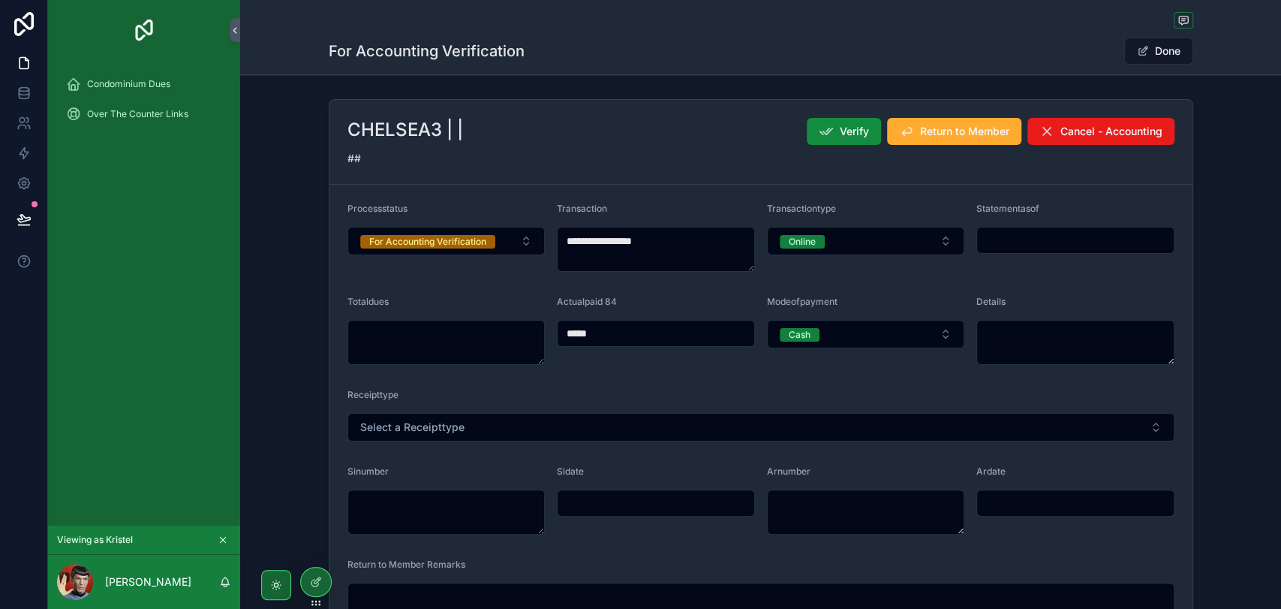
click at [333, 586] on form "**********" at bounding box center [761, 462] width 863 height 554
click at [322, 586] on div at bounding box center [316, 581] width 30 height 29
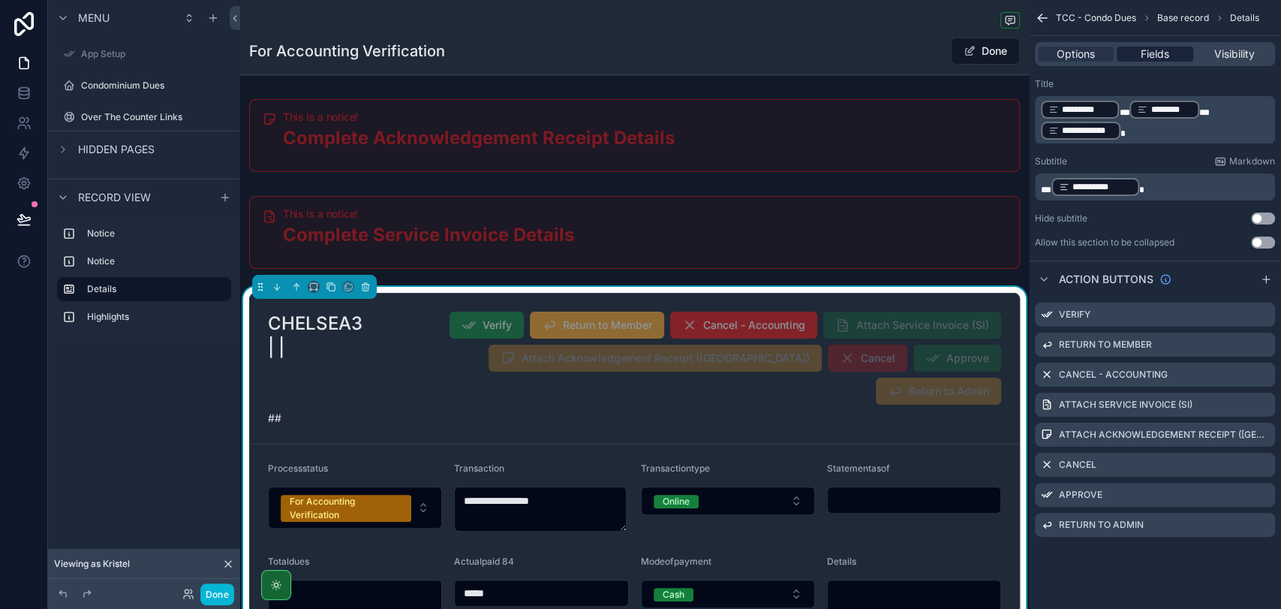
drag, startPoint x: 1161, startPoint y: 49, endPoint x: 1160, endPoint y: 57, distance: 8.4
click at [1160, 49] on span "Fields" at bounding box center [1155, 54] width 29 height 15
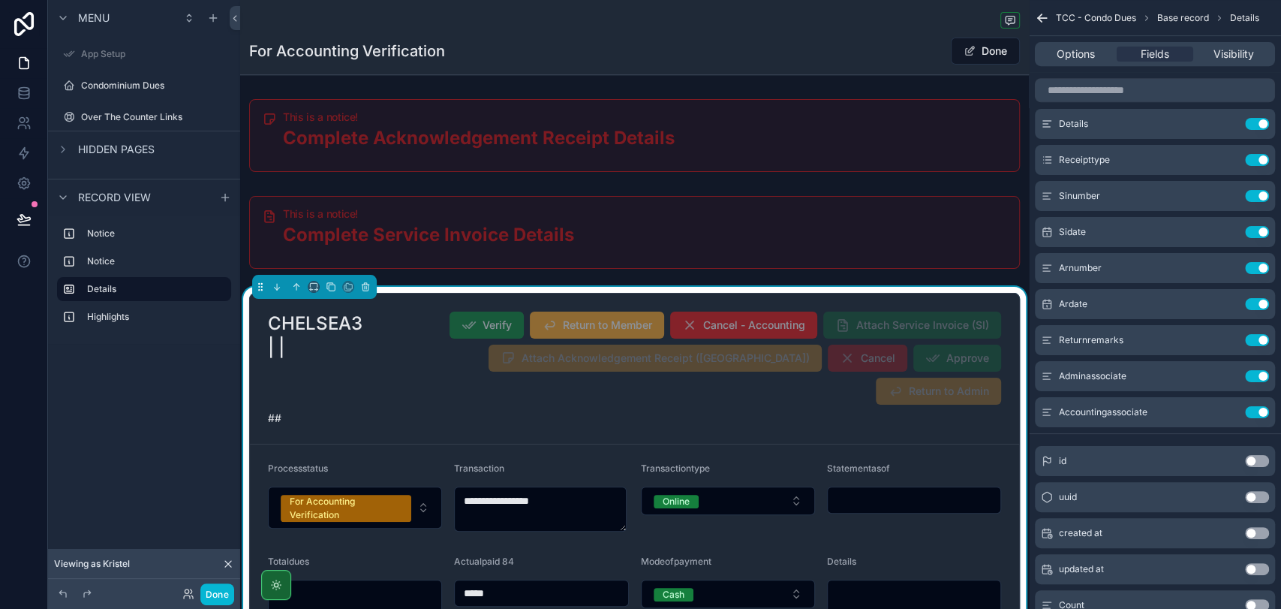
scroll to position [333, 0]
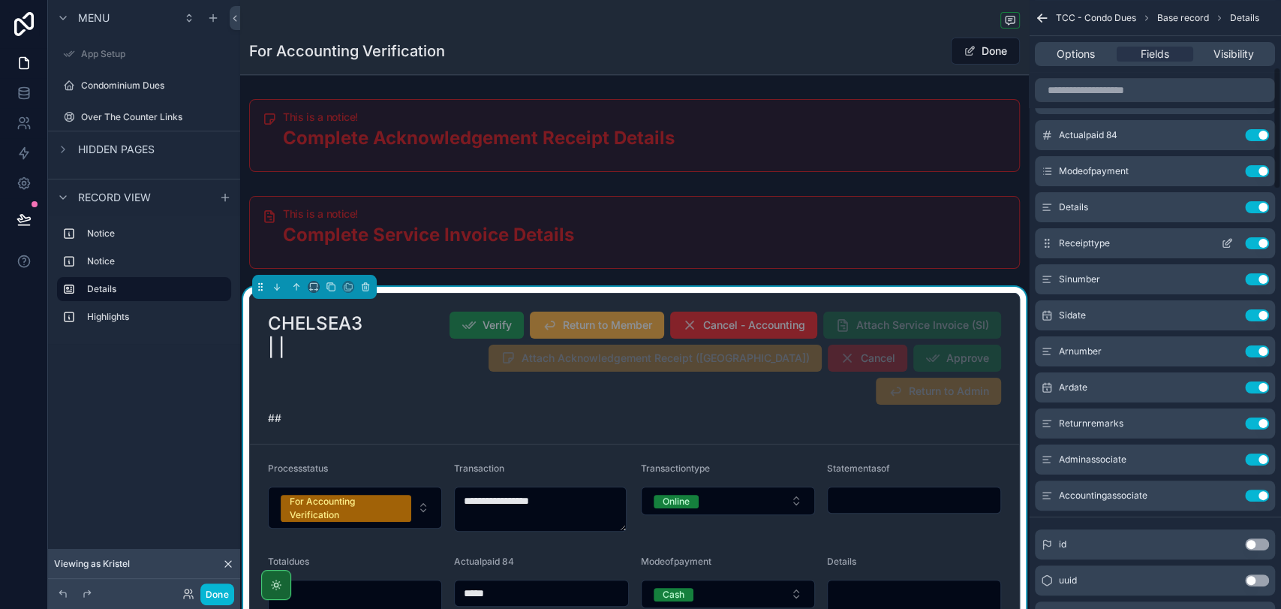
click at [1255, 242] on button "Use setting" at bounding box center [1257, 243] width 24 height 12
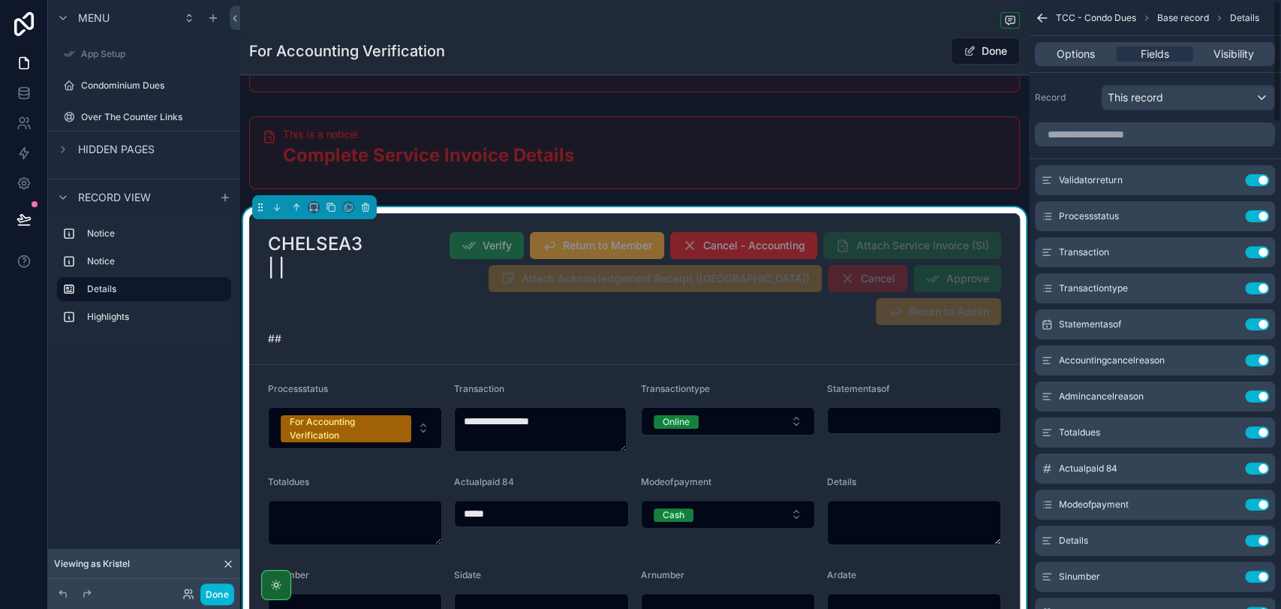
scroll to position [0, 0]
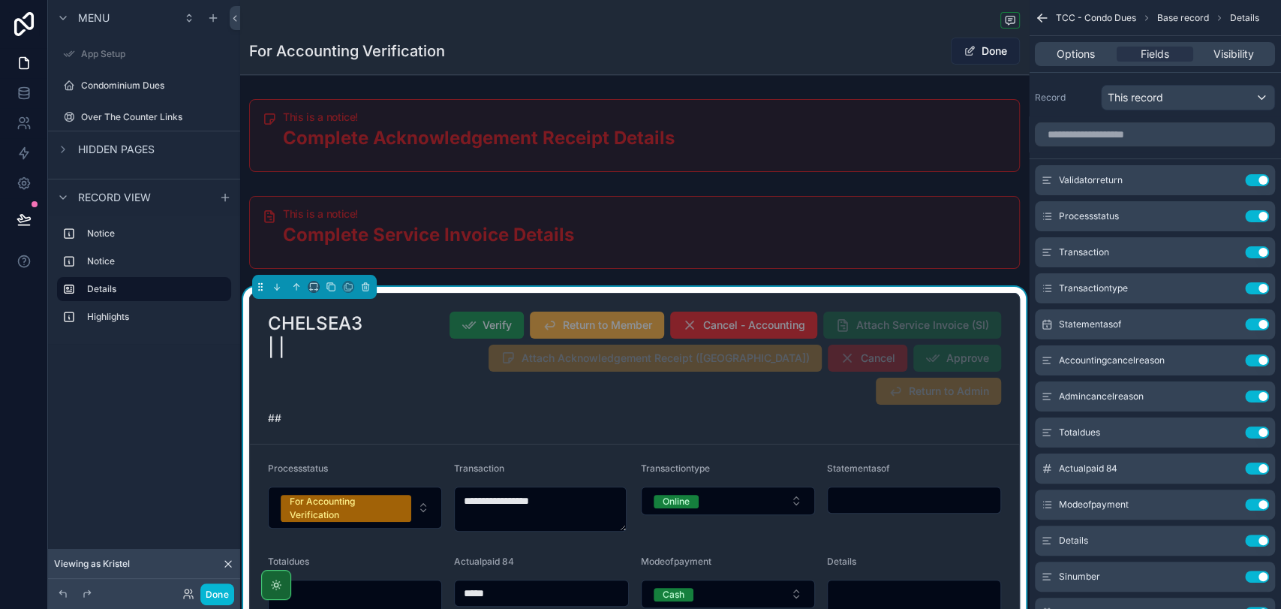
click at [964, 50] on span "scrollable content" at bounding box center [970, 51] width 12 height 12
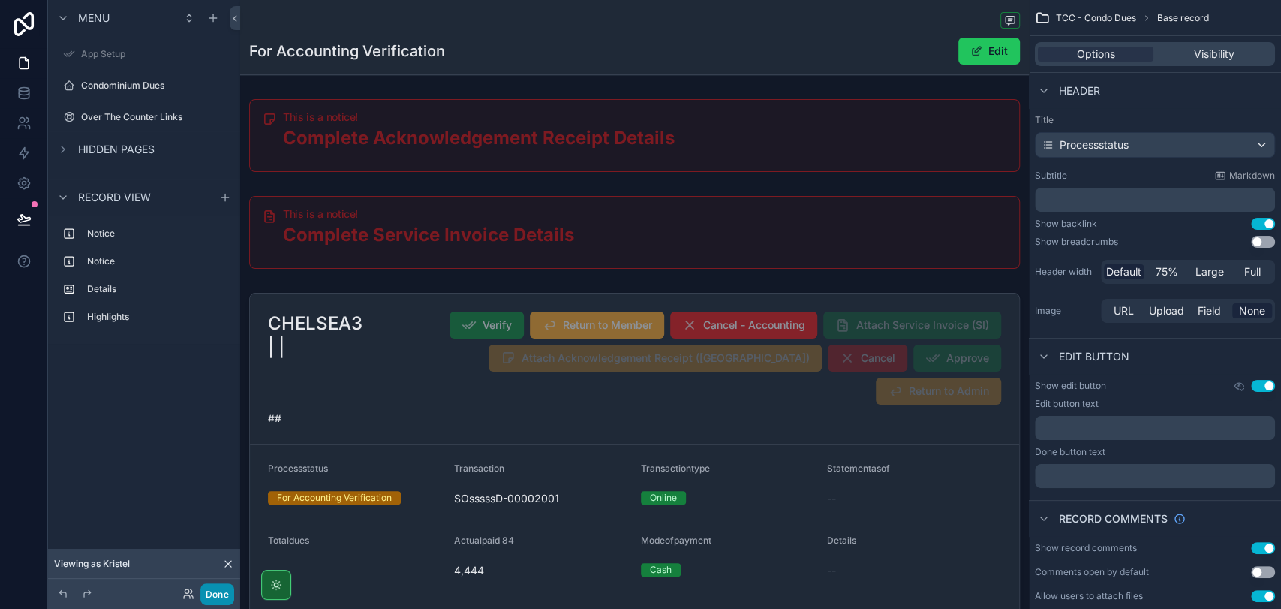
click at [207, 593] on button "Done" at bounding box center [217, 594] width 34 height 22
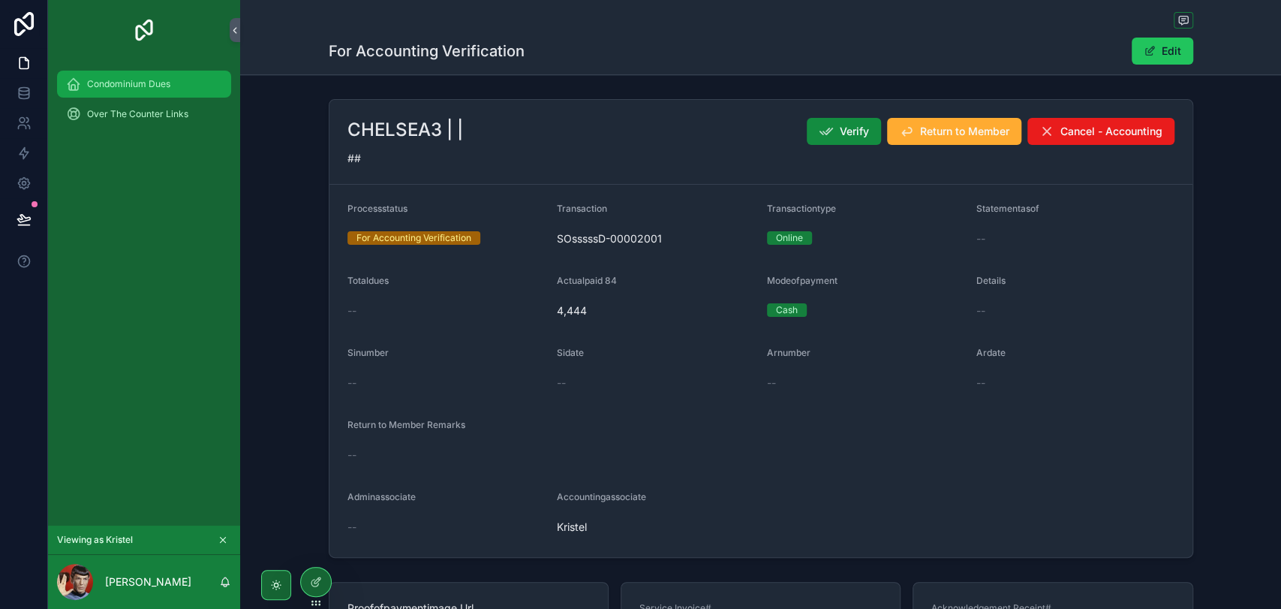
click at [163, 82] on span "Condominium Dues" at bounding box center [128, 84] width 83 height 12
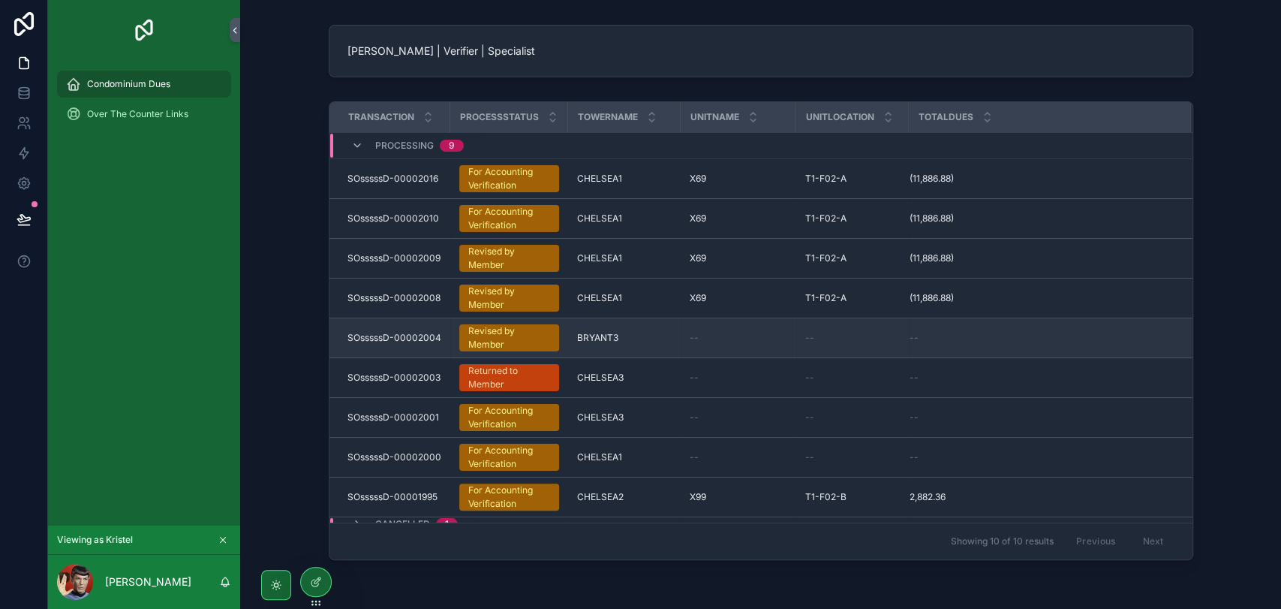
scroll to position [161, 0]
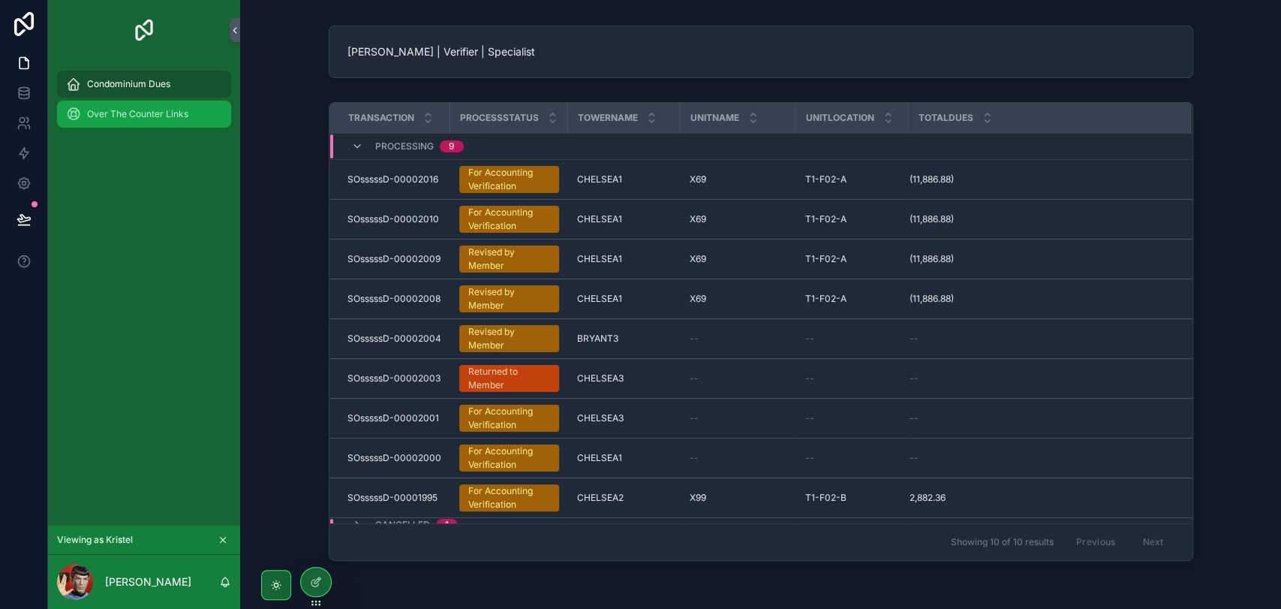
click at [169, 119] on span "Over The Counter Links" at bounding box center [137, 114] width 101 height 12
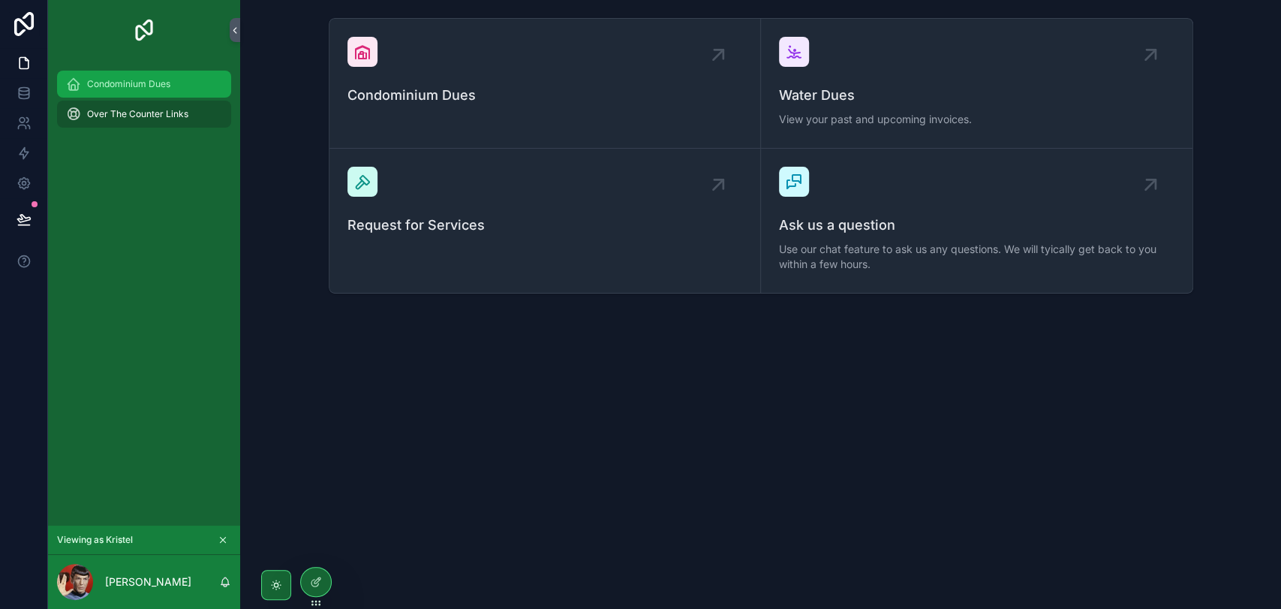
click at [173, 87] on div "Condominium Dues" at bounding box center [144, 84] width 156 height 24
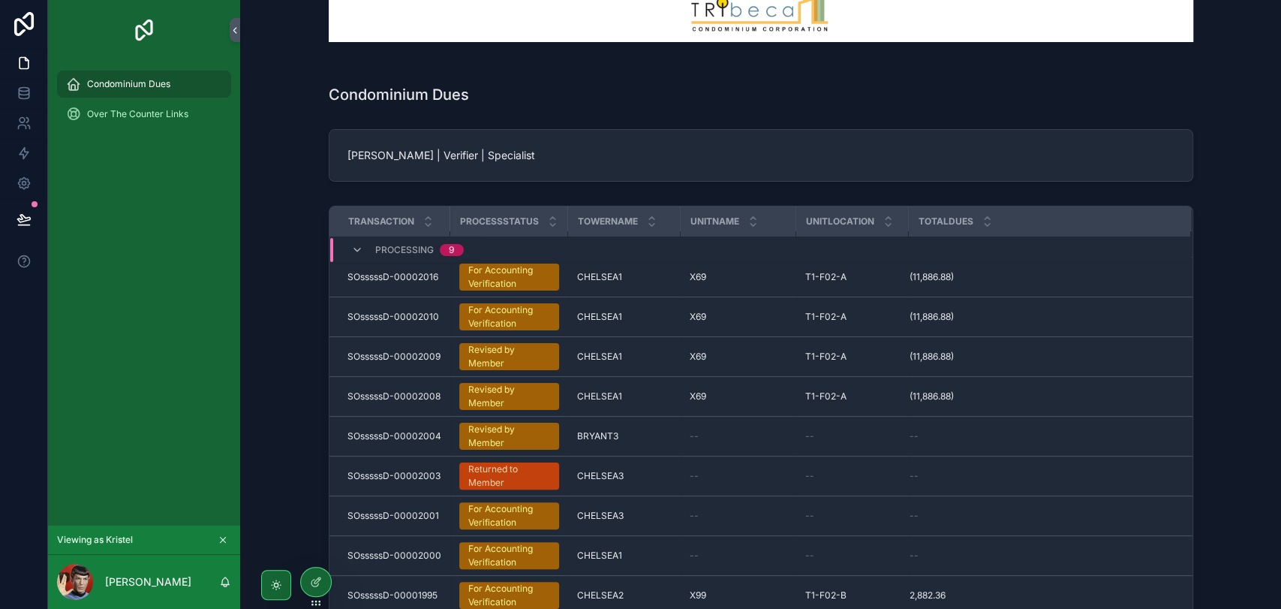
scroll to position [83, 0]
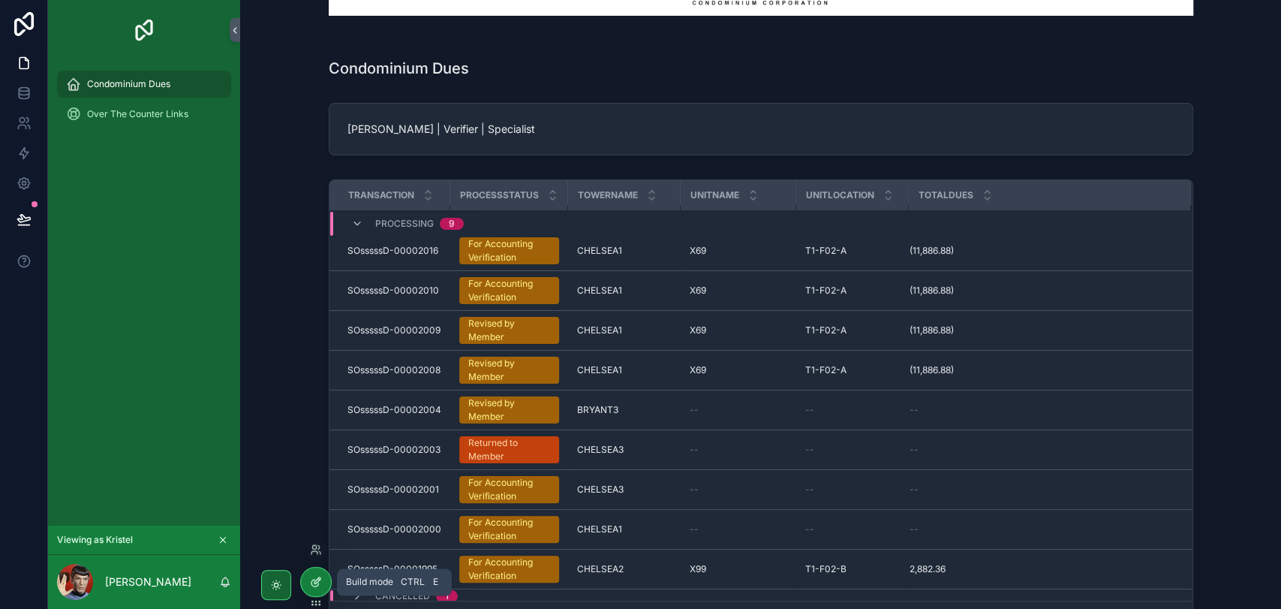
click at [330, 578] on div at bounding box center [316, 581] width 30 height 29
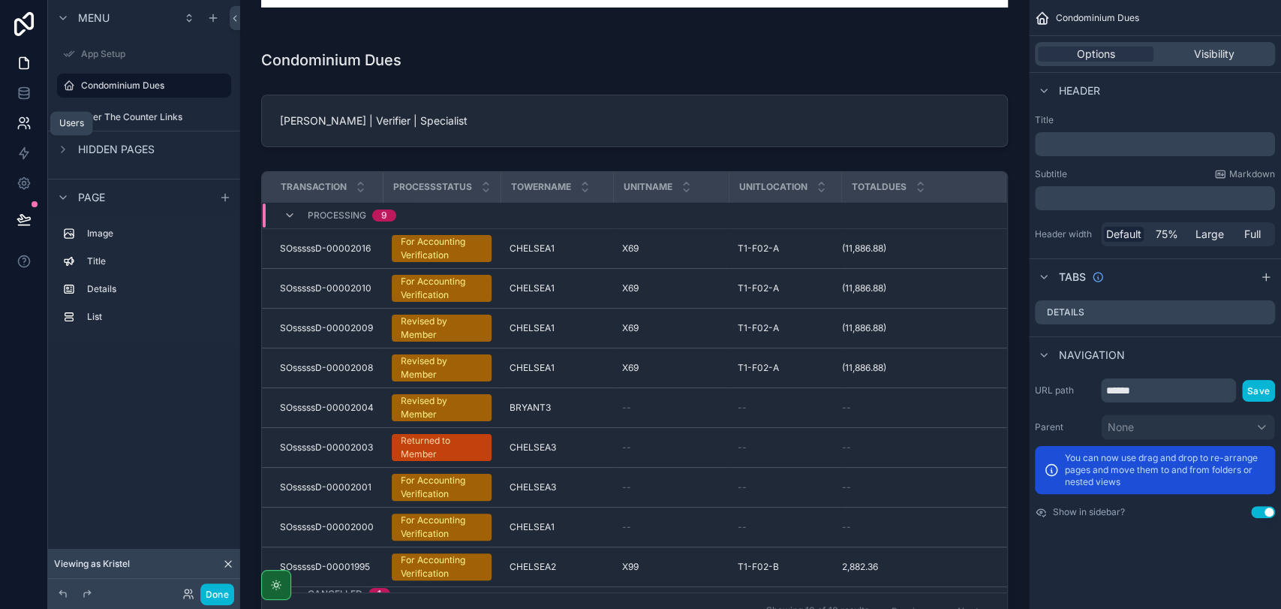
click at [21, 126] on icon at bounding box center [24, 123] width 15 height 15
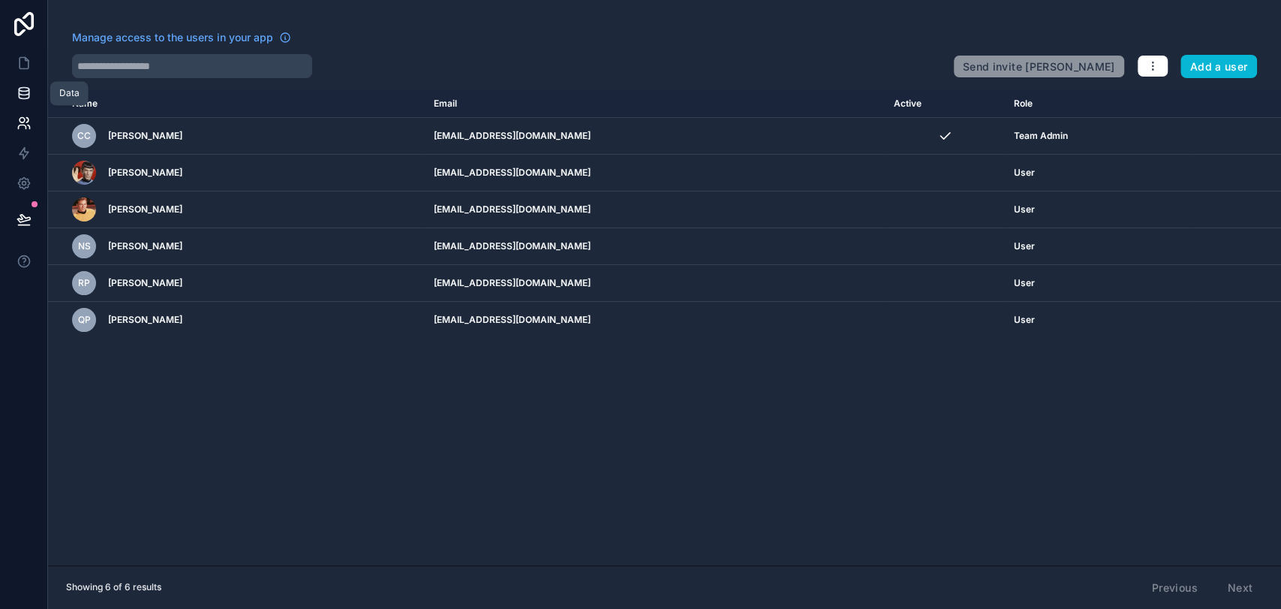
click at [20, 88] on icon at bounding box center [24, 90] width 10 height 4
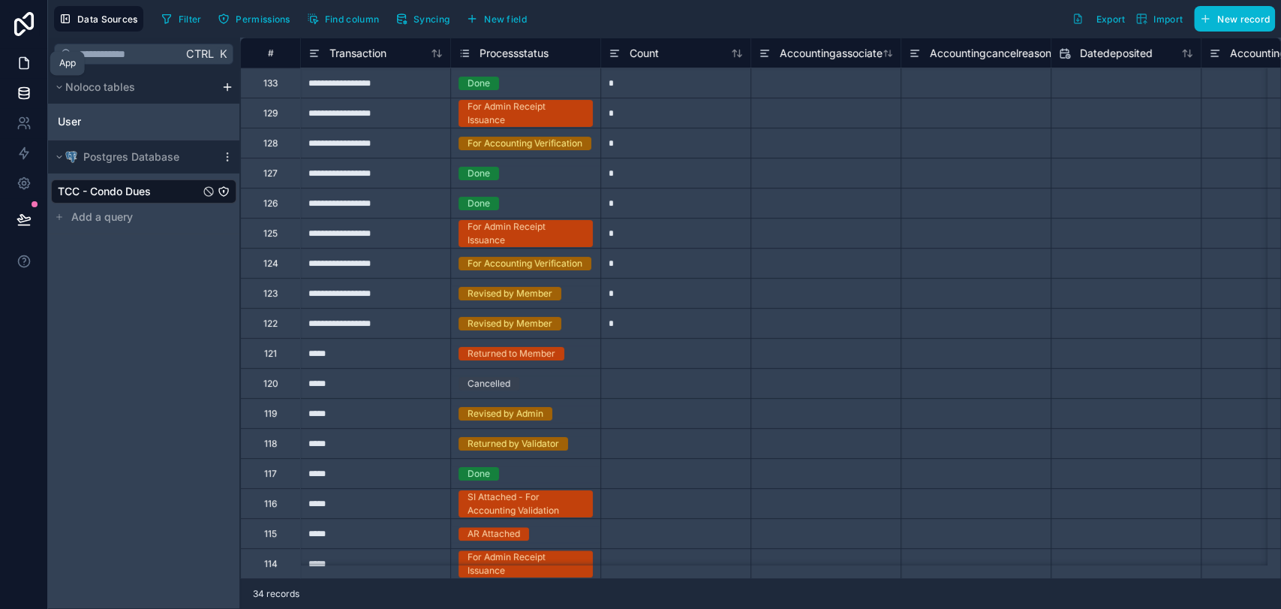
click at [15, 71] on link at bounding box center [23, 63] width 47 height 30
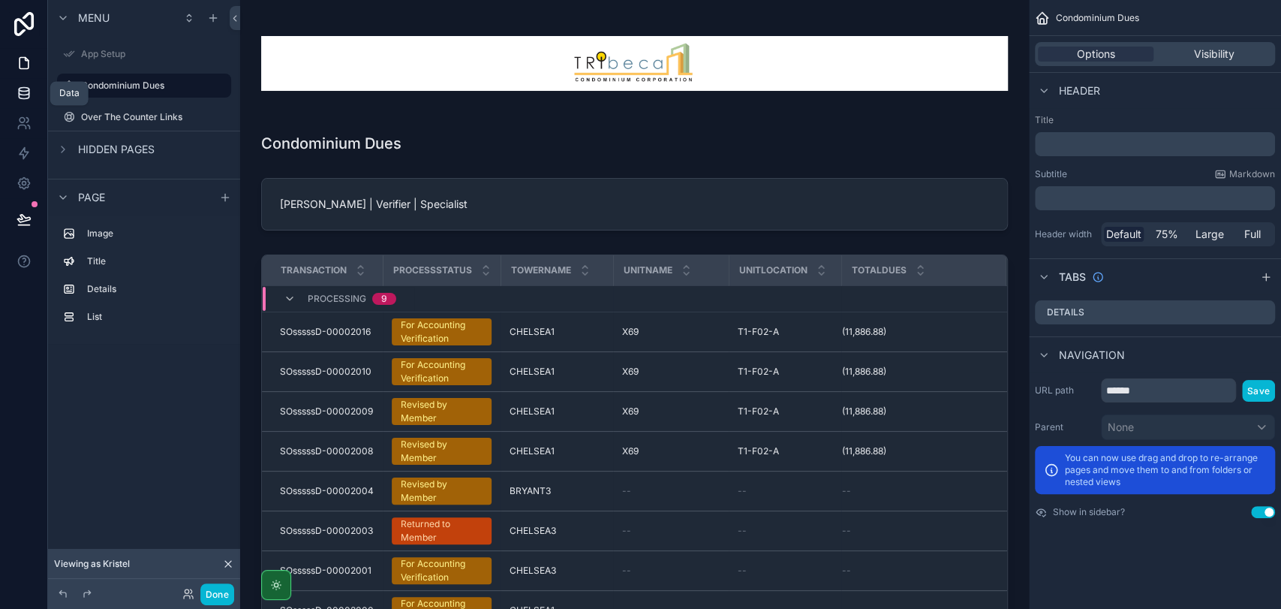
click at [23, 94] on icon at bounding box center [24, 93] width 15 height 15
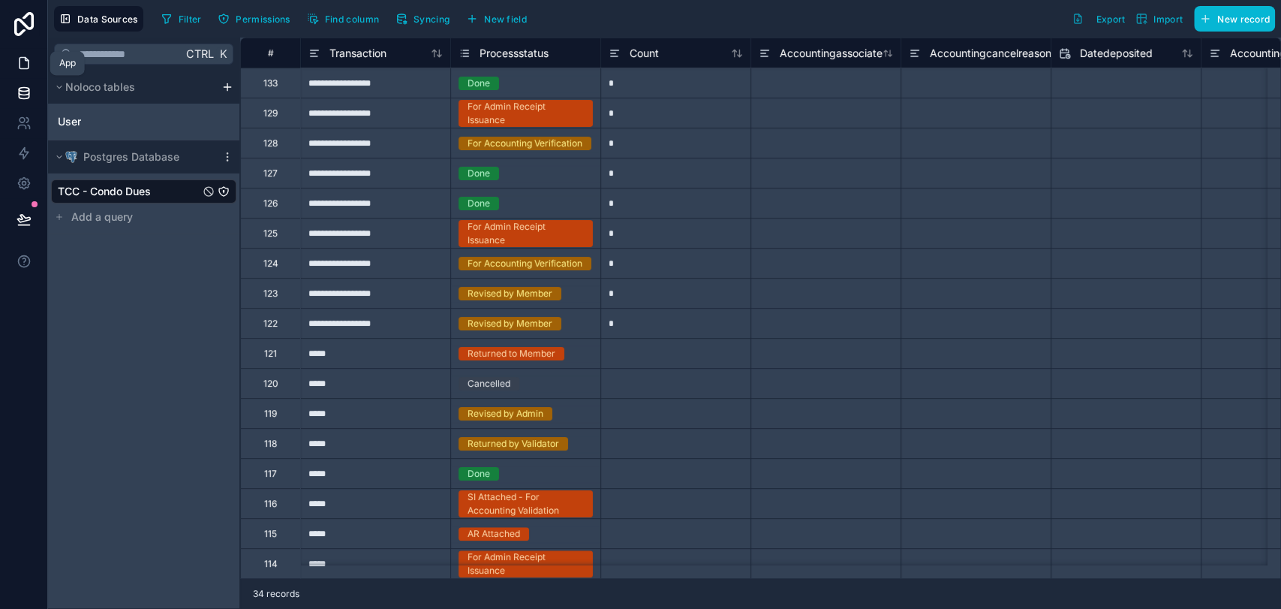
click at [23, 75] on link at bounding box center [23, 63] width 47 height 30
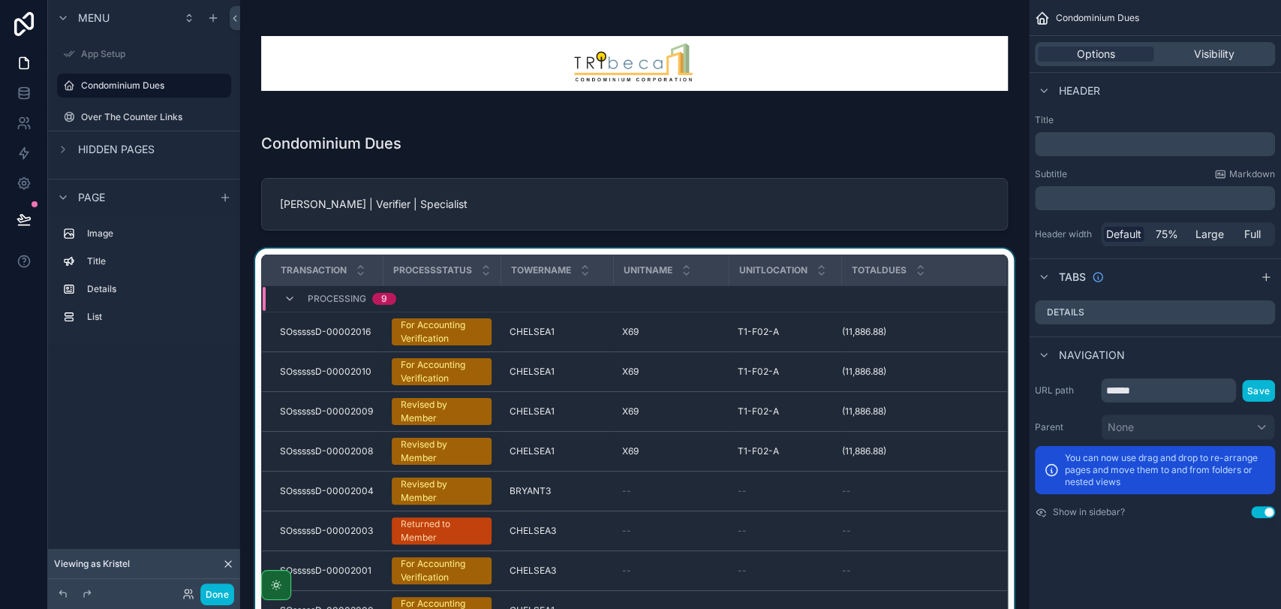
click at [408, 333] on div "scrollable content" at bounding box center [634, 486] width 765 height 476
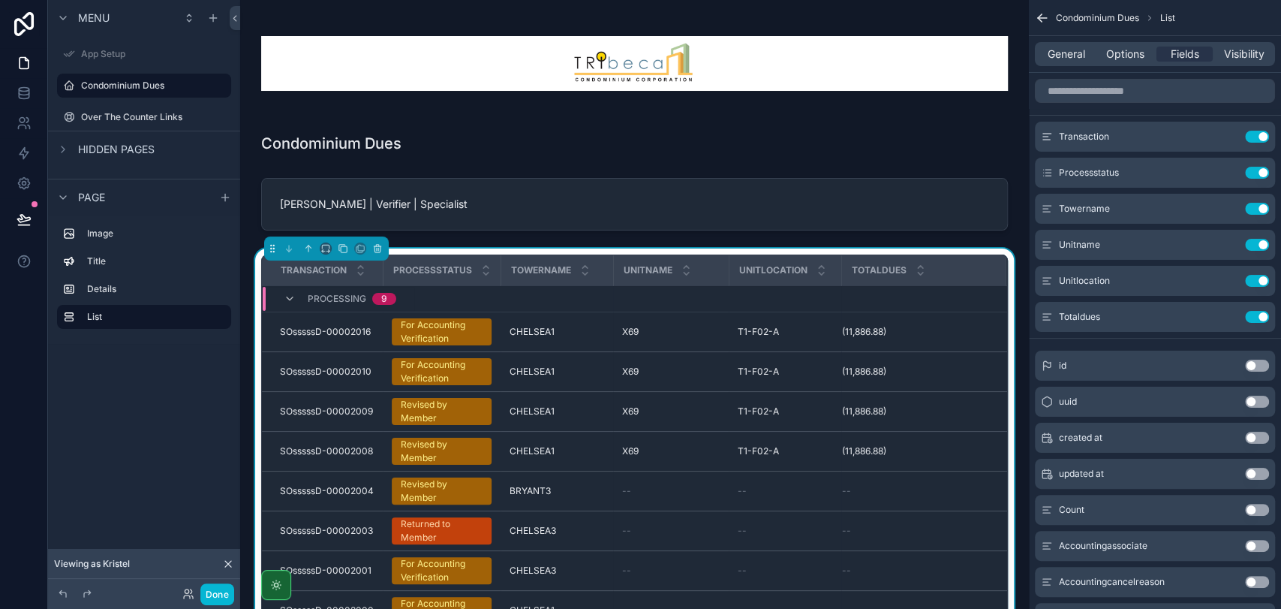
click at [408, 333] on div "For Accounting Verification" at bounding box center [442, 331] width 82 height 27
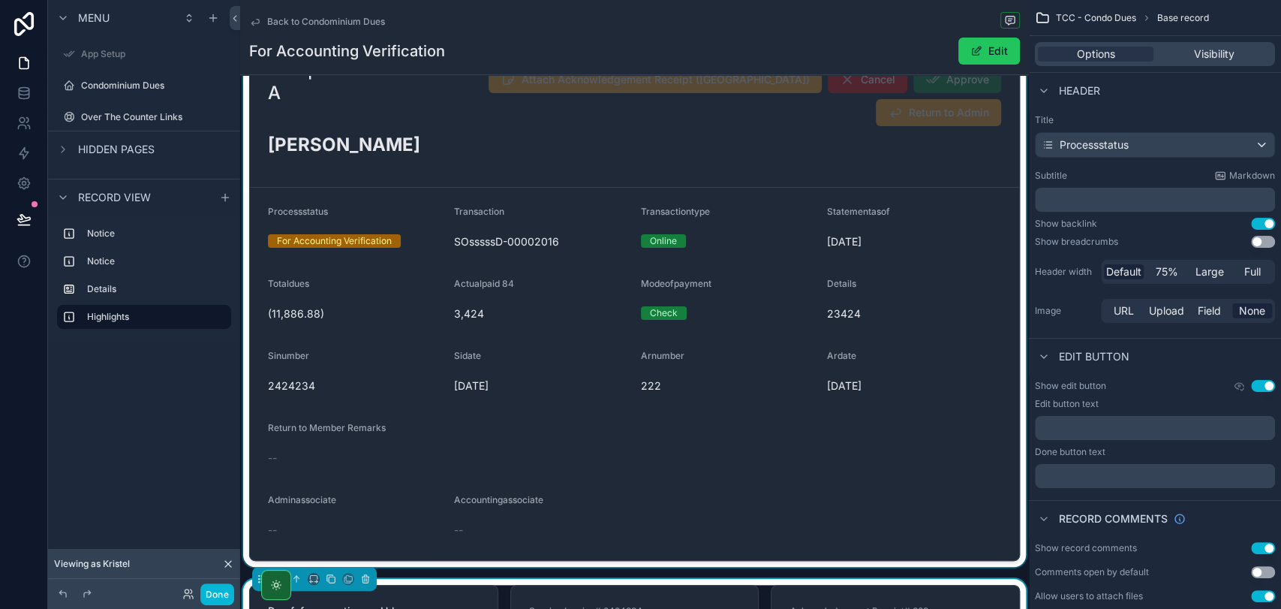
scroll to position [167, 0]
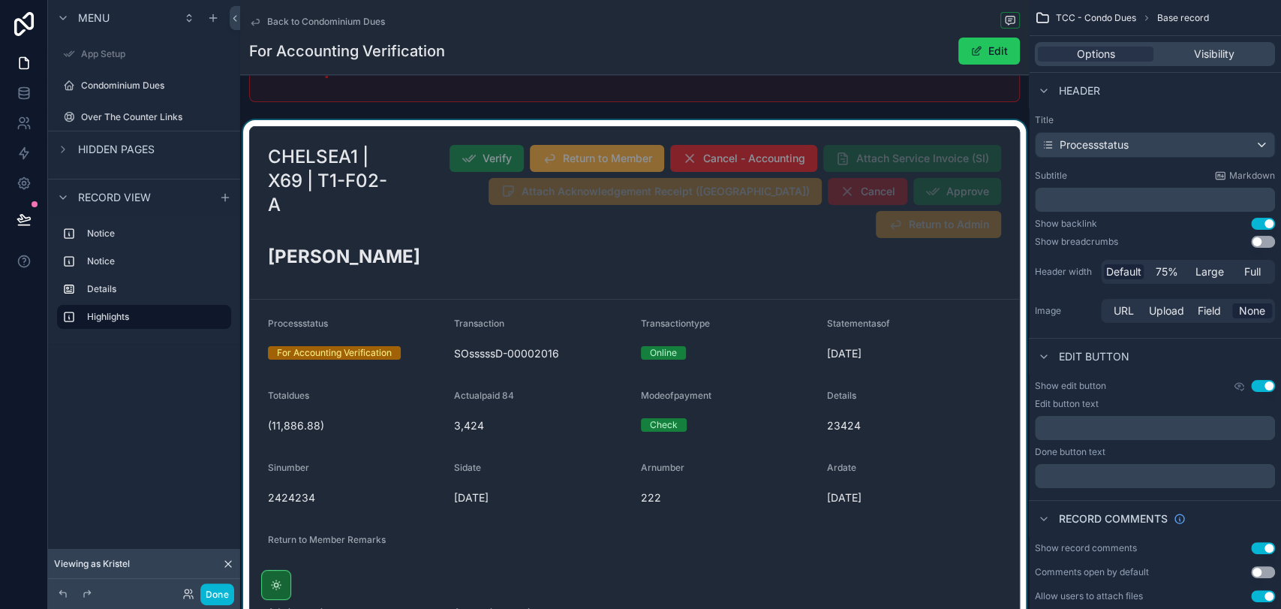
click at [945, 218] on div "scrollable content" at bounding box center [634, 399] width 789 height 558
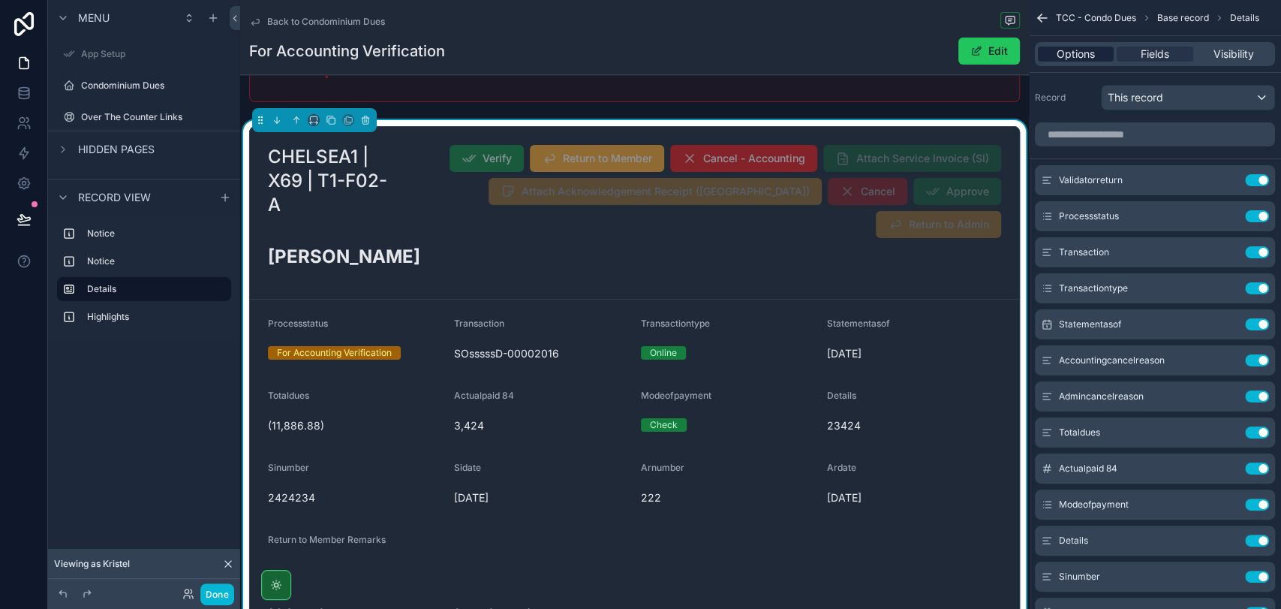
click at [1049, 59] on div "Options" at bounding box center [1076, 54] width 76 height 15
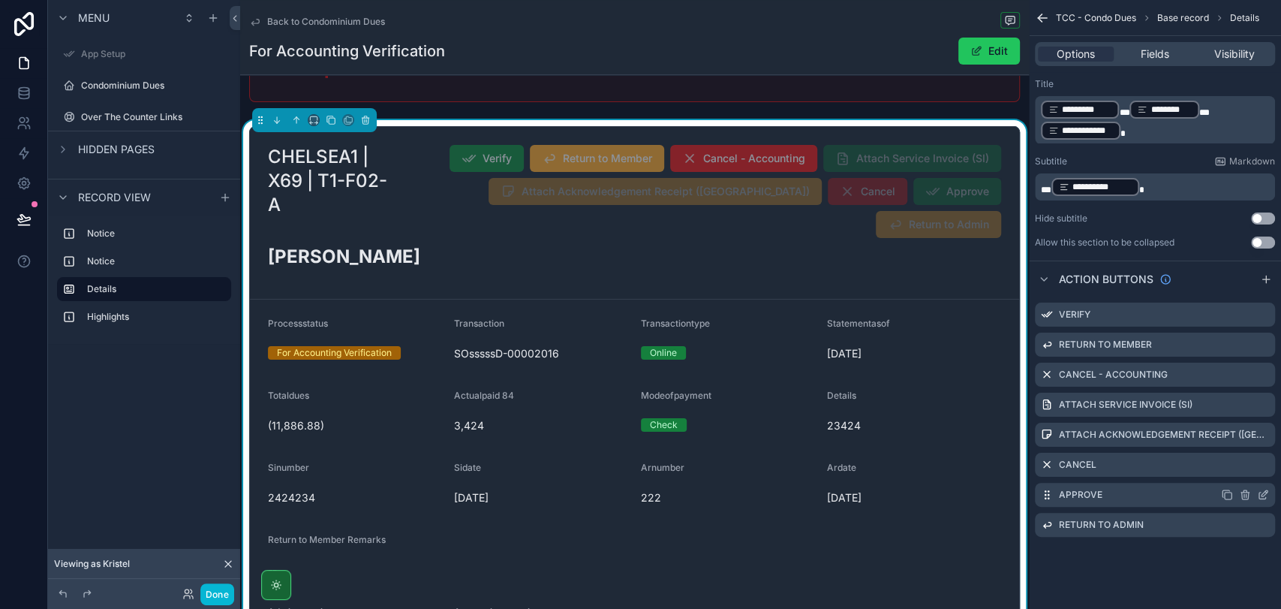
click at [1266, 497] on icon "scrollable content" at bounding box center [1263, 495] width 7 height 7
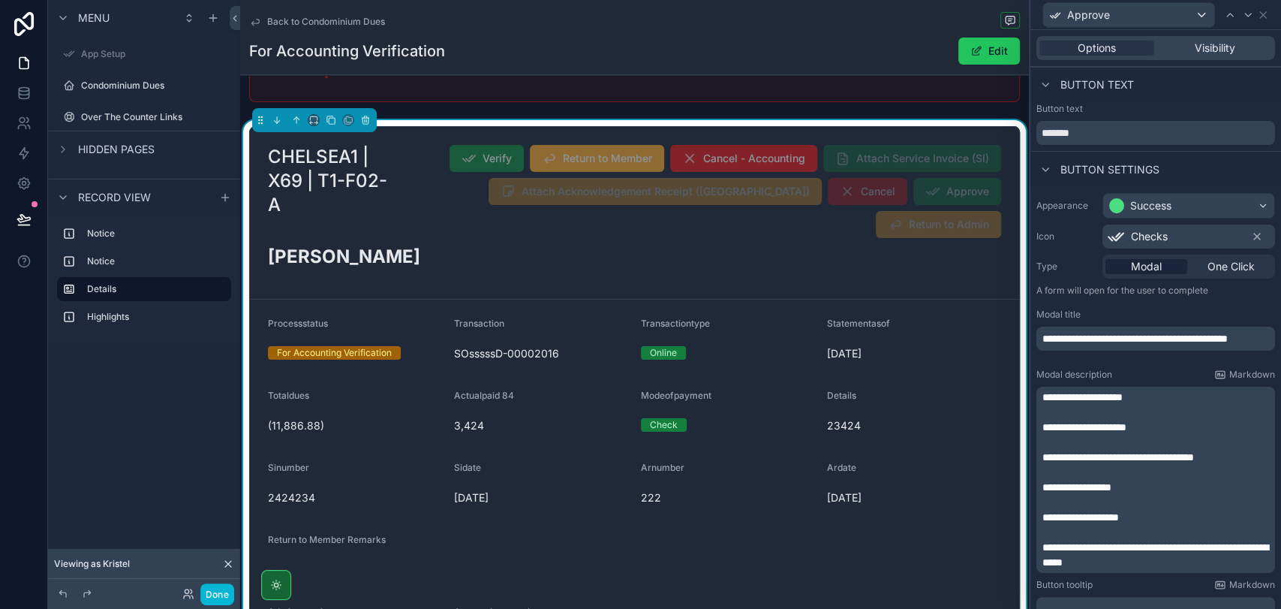
click at [1137, 420] on p "**********" at bounding box center [1158, 427] width 230 height 15
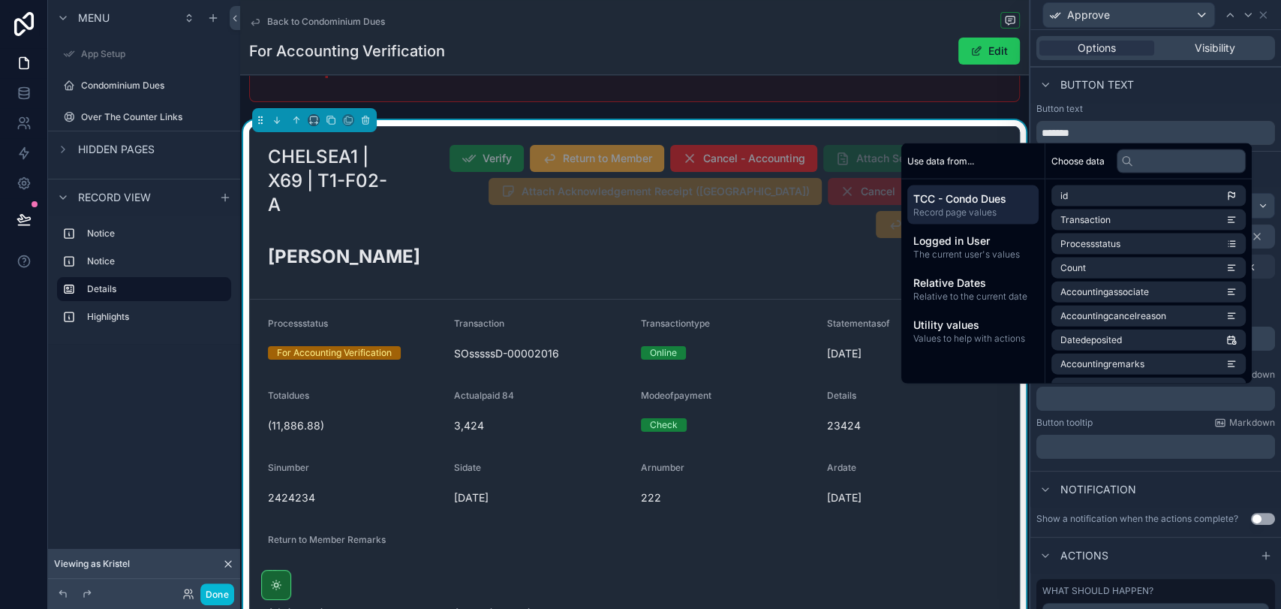
click at [1137, 419] on div "Button tooltip Markdown" at bounding box center [1156, 423] width 239 height 12
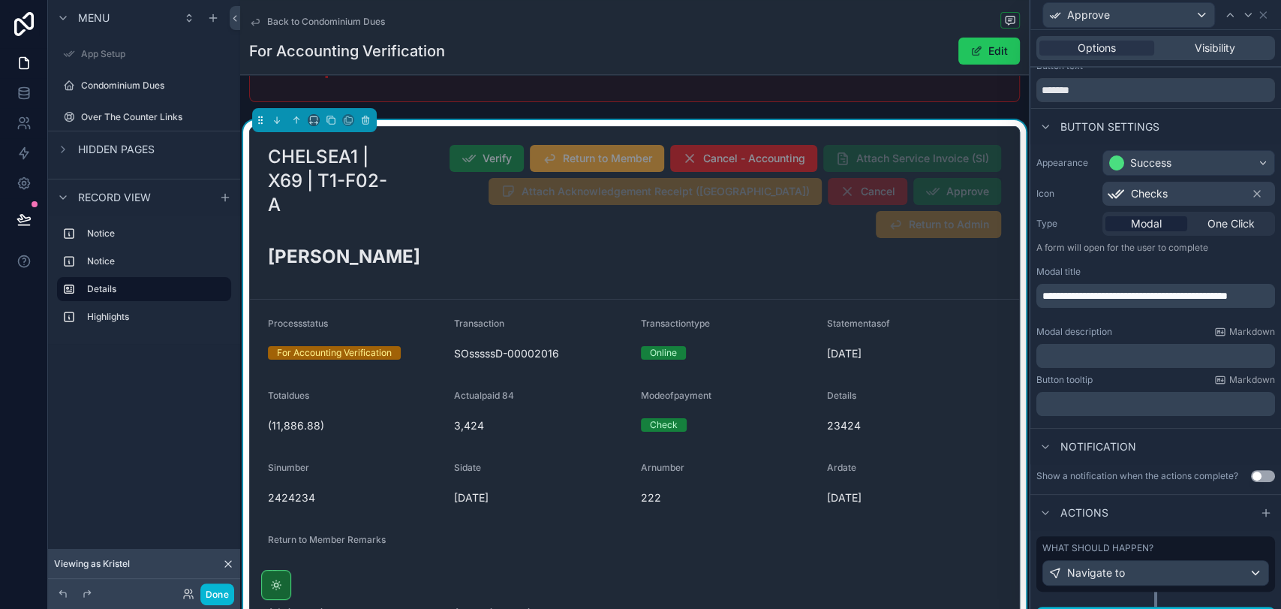
scroll to position [82, 0]
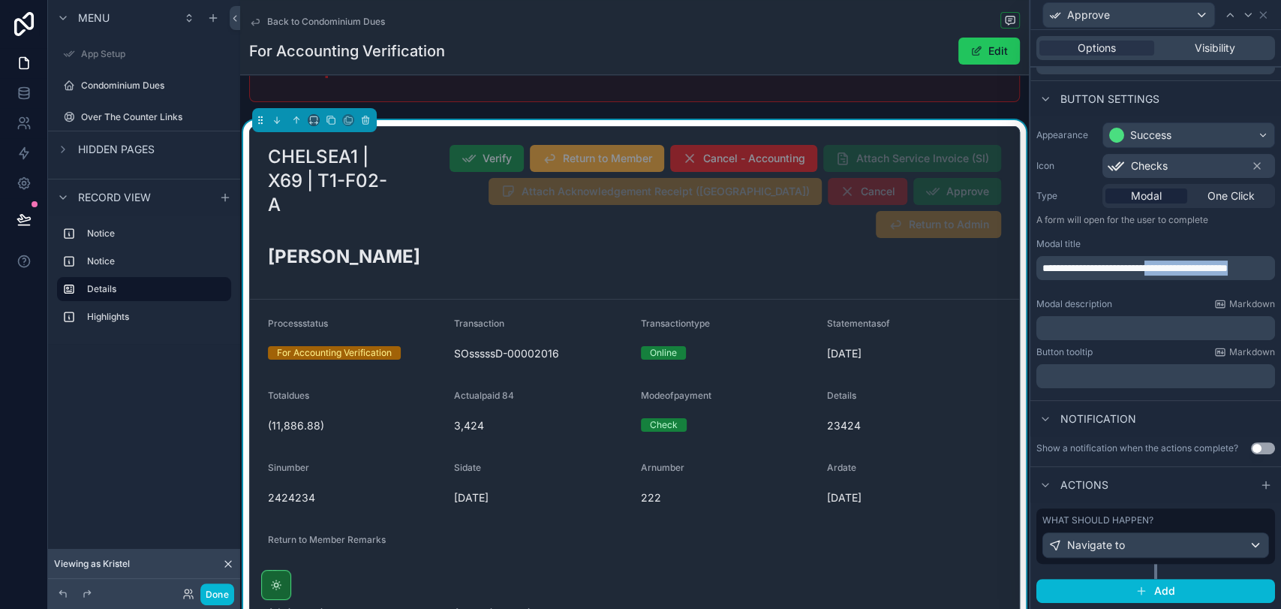
click at [1177, 264] on p "**********" at bounding box center [1158, 267] width 230 height 15
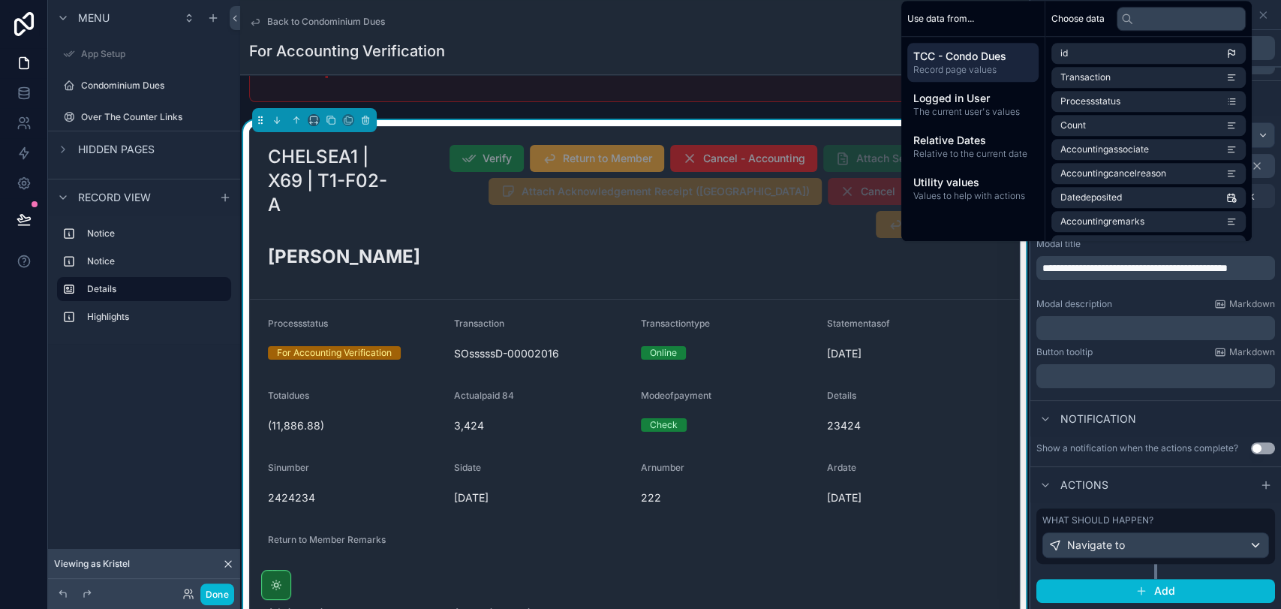
scroll to position [70, 0]
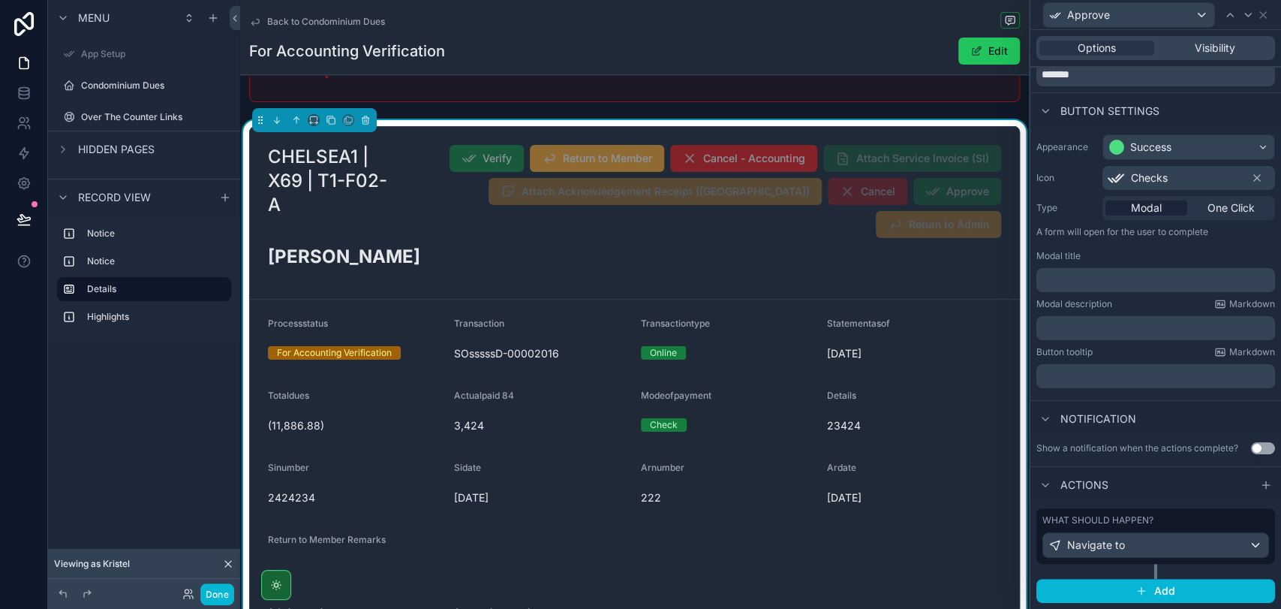
click at [1142, 298] on div "Modal description Markdown" at bounding box center [1156, 304] width 239 height 12
click at [1203, 542] on div "Navigate to" at bounding box center [1155, 545] width 225 height 24
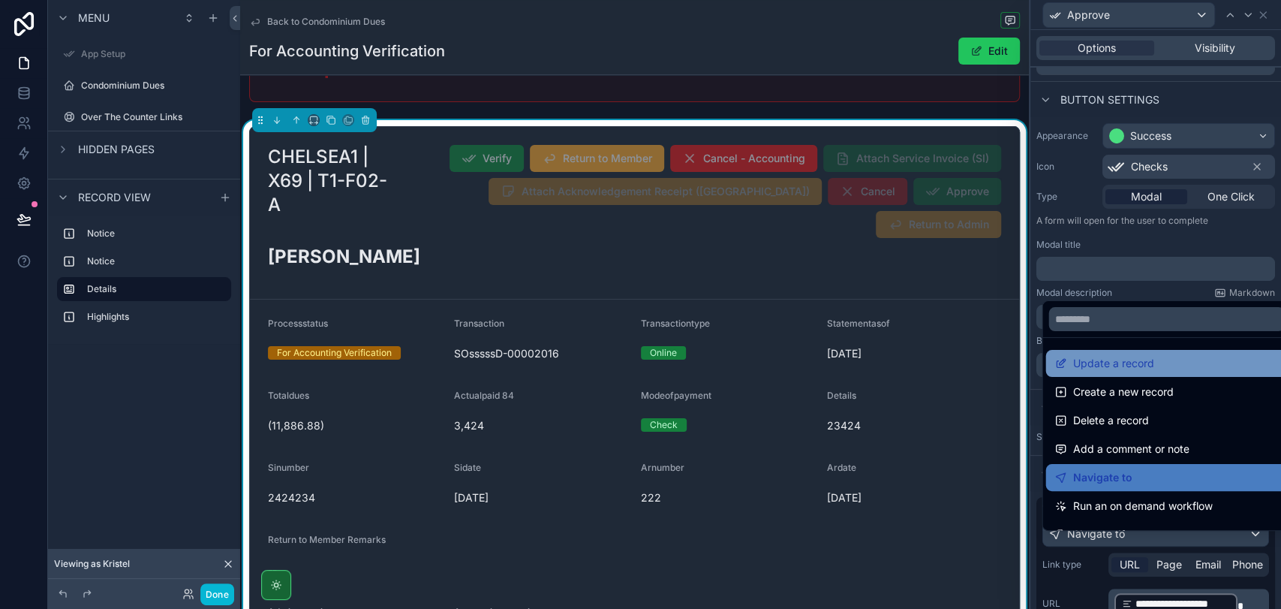
click at [1153, 369] on div "Update a record" at bounding box center [1167, 363] width 224 height 18
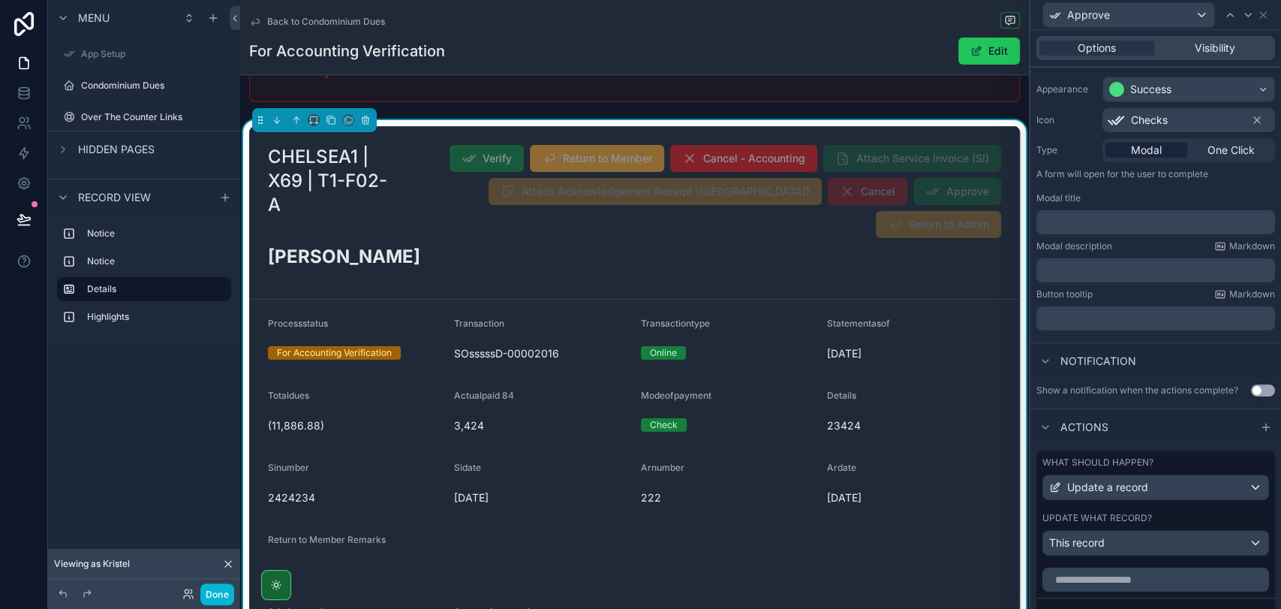
scroll to position [320, 0]
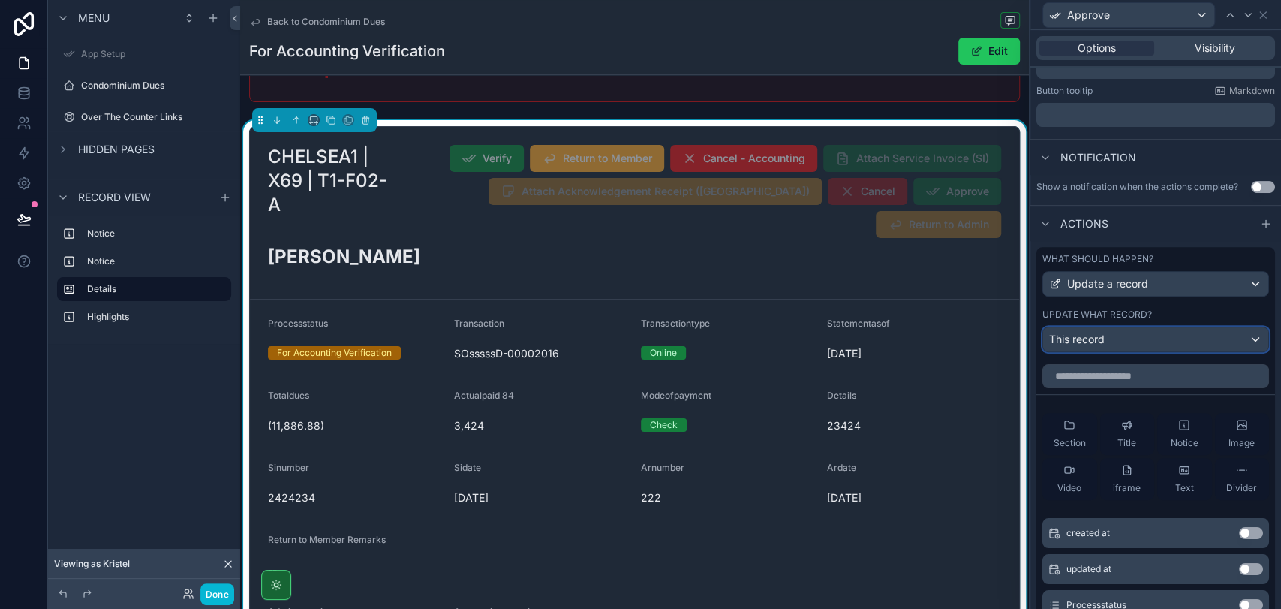
click at [1136, 351] on div "This record" at bounding box center [1155, 339] width 225 height 24
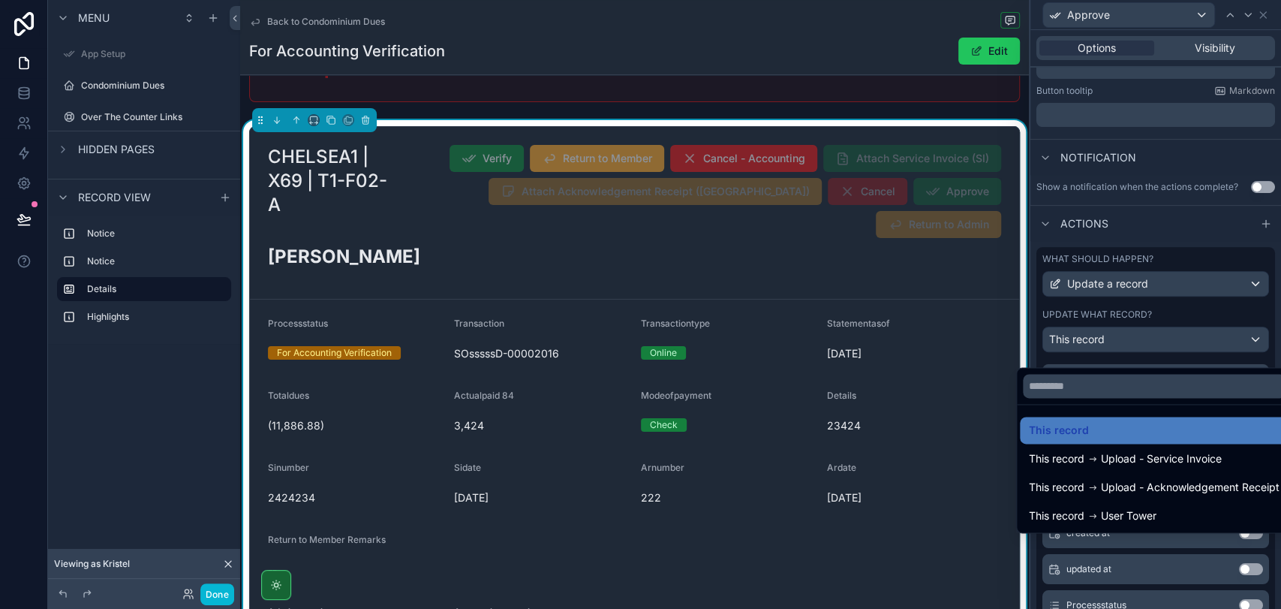
click at [1142, 373] on div at bounding box center [1154, 386] width 275 height 36
click at [1140, 362] on div at bounding box center [1156, 304] width 251 height 609
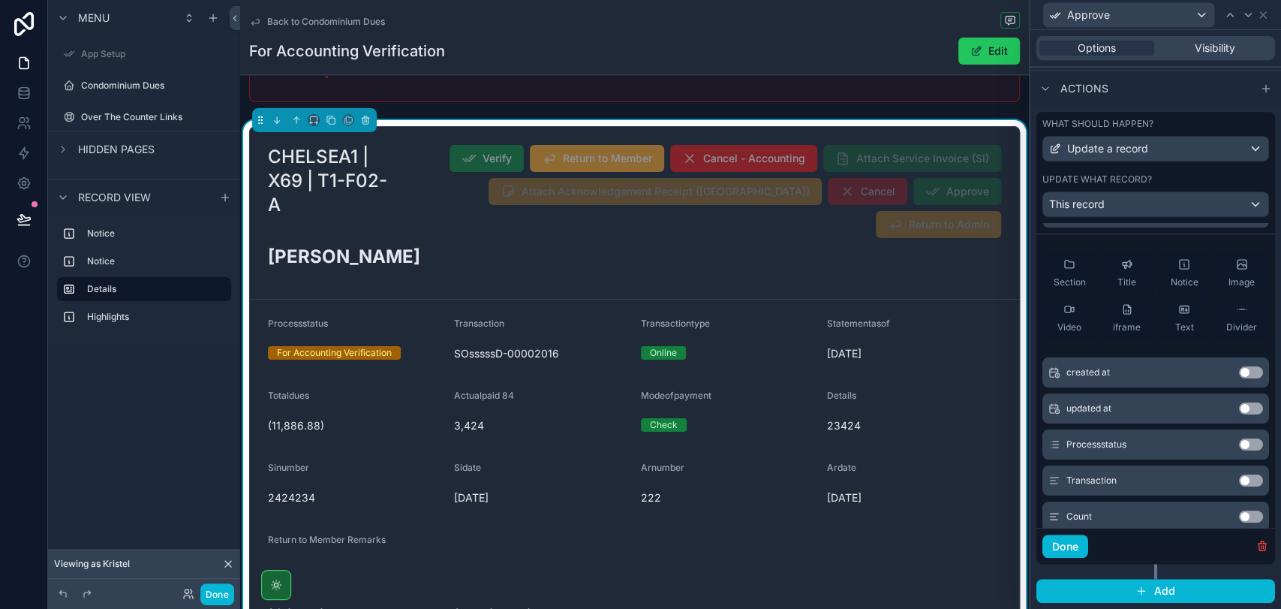
scroll to position [0, 0]
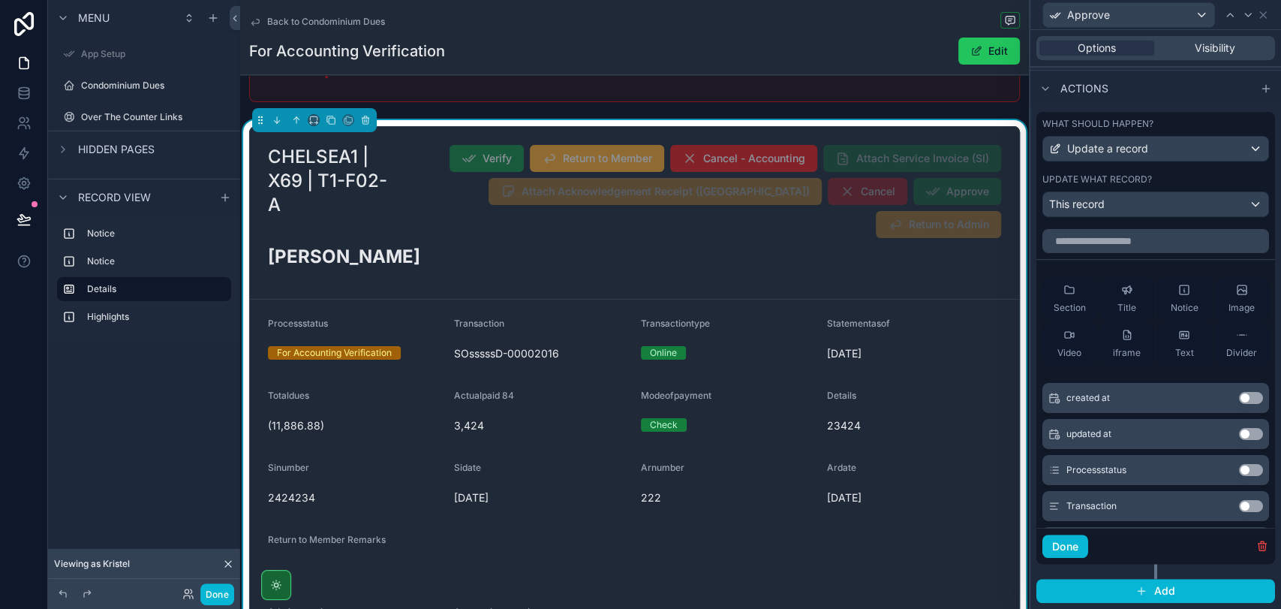
click at [1239, 474] on button "Use setting" at bounding box center [1251, 470] width 24 height 12
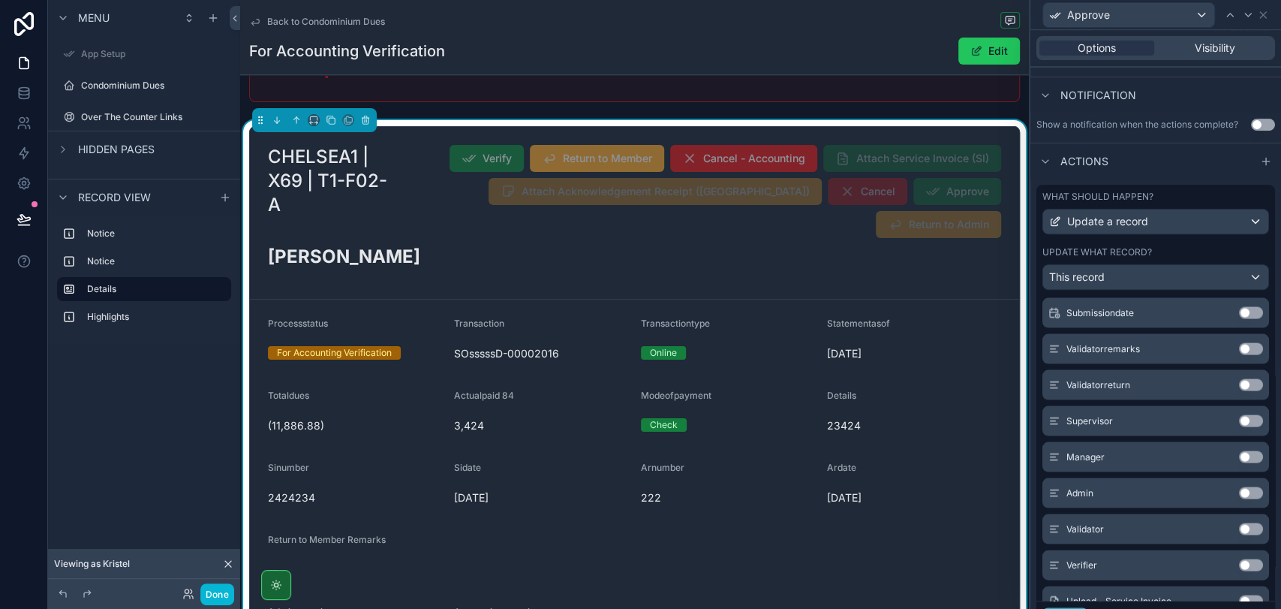
scroll to position [2168, 0]
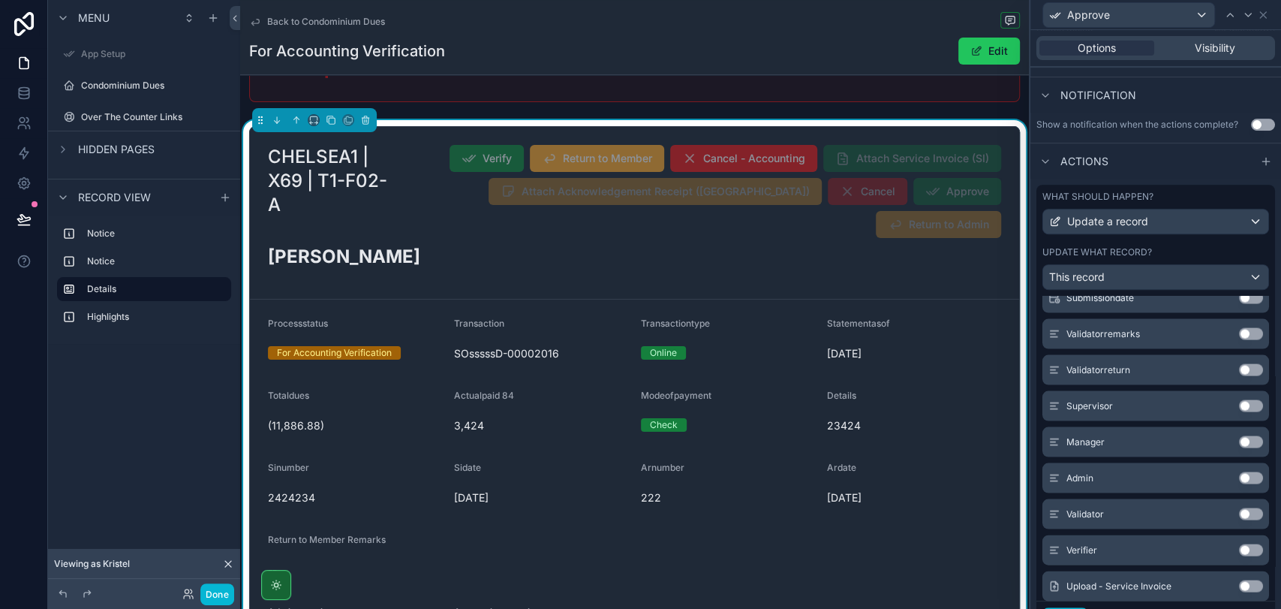
click at [1239, 339] on button "Use setting" at bounding box center [1251, 333] width 24 height 12
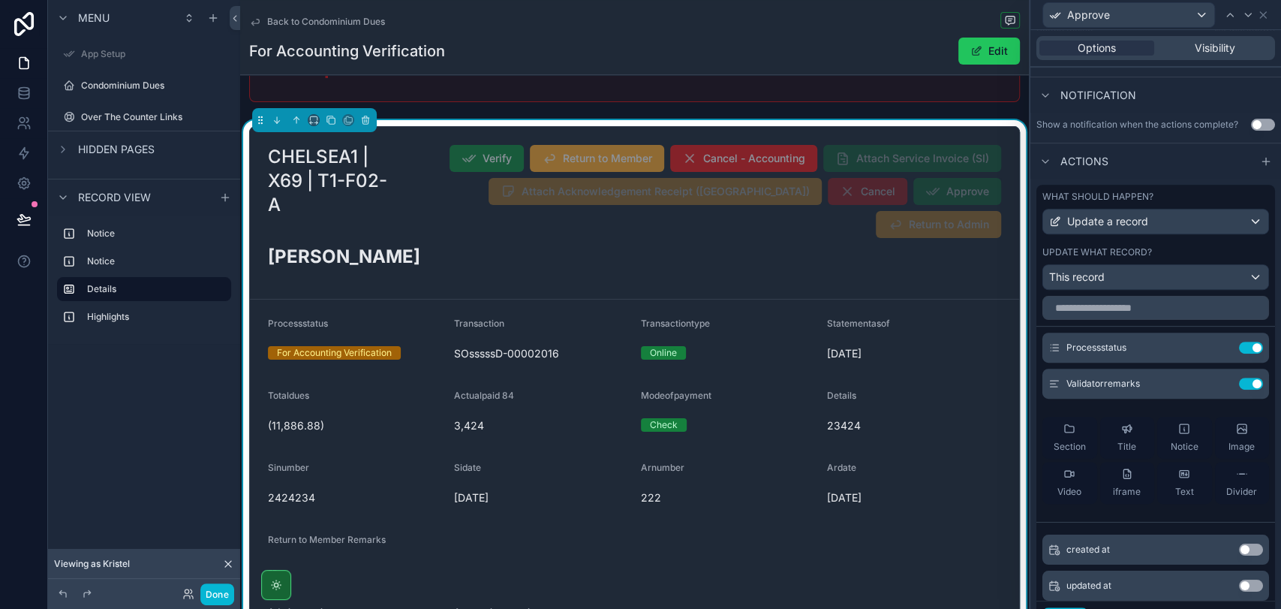
scroll to position [0, 0]
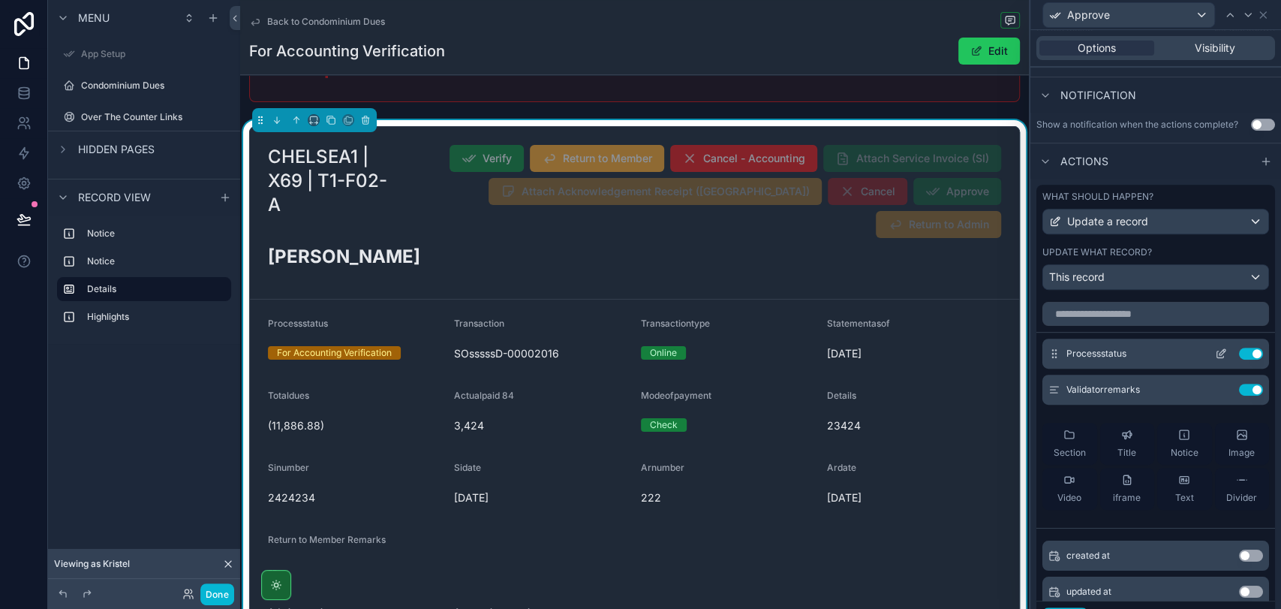
click at [1220, 355] on icon at bounding box center [1223, 352] width 6 height 6
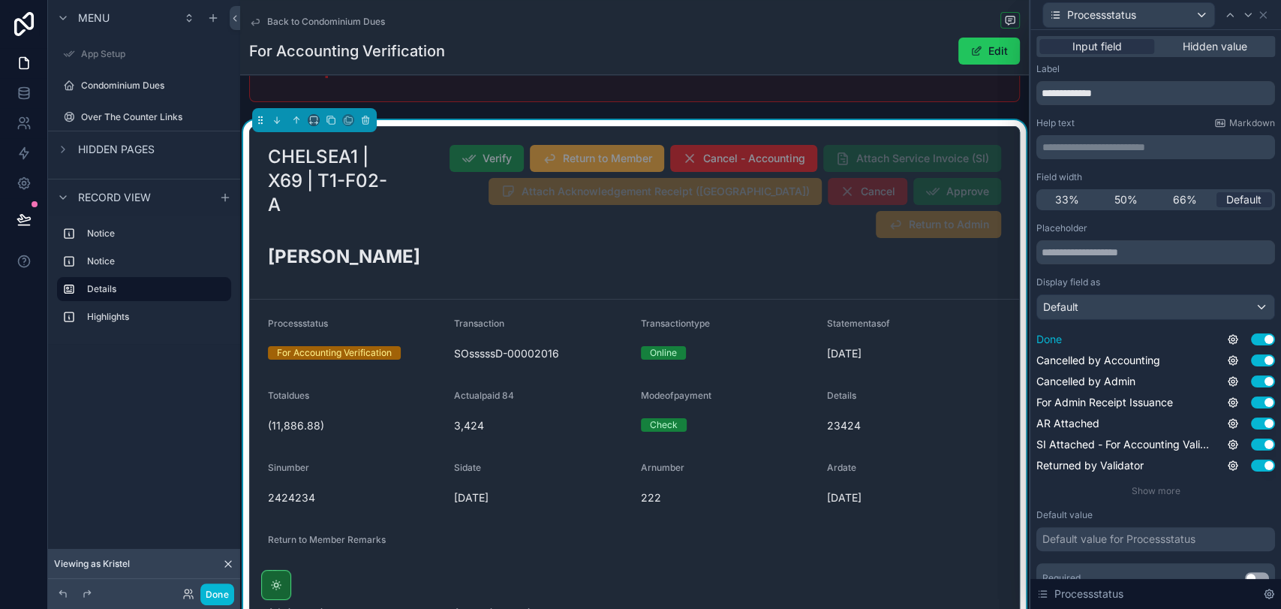
click at [1251, 337] on button "Use setting" at bounding box center [1263, 339] width 24 height 12
click at [1255, 362] on button "Use setting" at bounding box center [1263, 360] width 24 height 12
click at [1251, 384] on button "Use setting" at bounding box center [1263, 381] width 24 height 12
click at [1251, 398] on button "Use setting" at bounding box center [1263, 402] width 24 height 12
click at [1245, 429] on div "AR Attached Use setting" at bounding box center [1156, 423] width 239 height 15
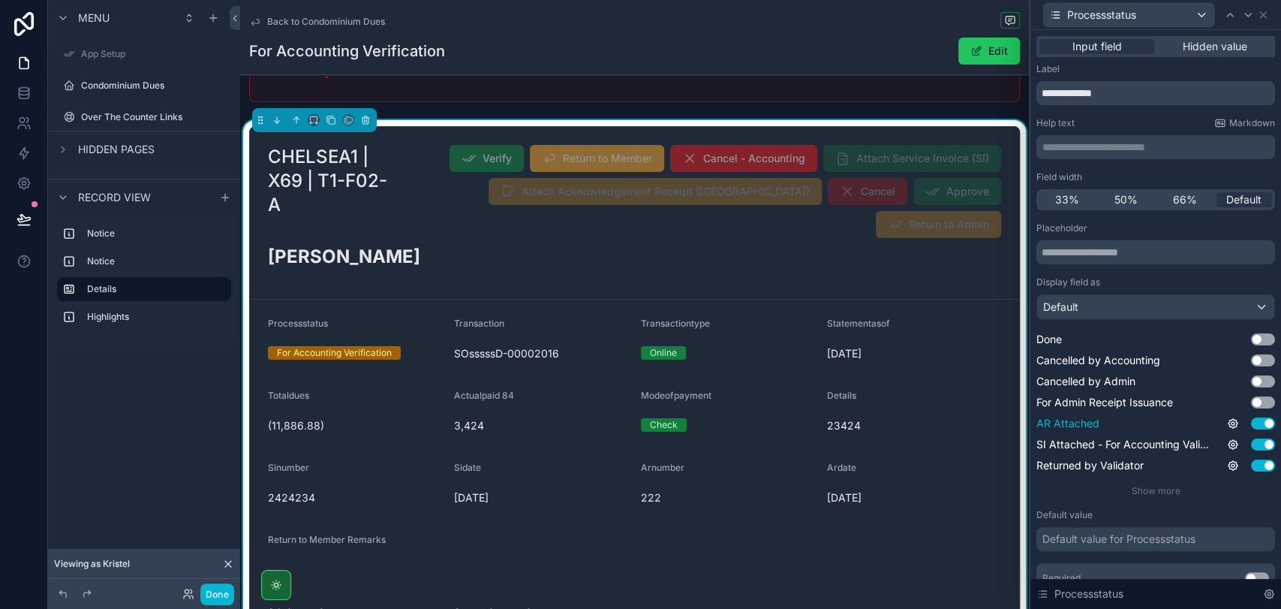
click at [1251, 428] on button "Use setting" at bounding box center [1263, 423] width 24 height 12
click at [1248, 451] on div "SI Attached - For Accounting Validation Use setting" at bounding box center [1156, 444] width 239 height 15
click at [1251, 443] on button "Use setting" at bounding box center [1263, 444] width 24 height 12
click at [1251, 461] on button "Use setting" at bounding box center [1263, 465] width 24 height 12
click at [1143, 491] on span "Show more" at bounding box center [1156, 490] width 49 height 11
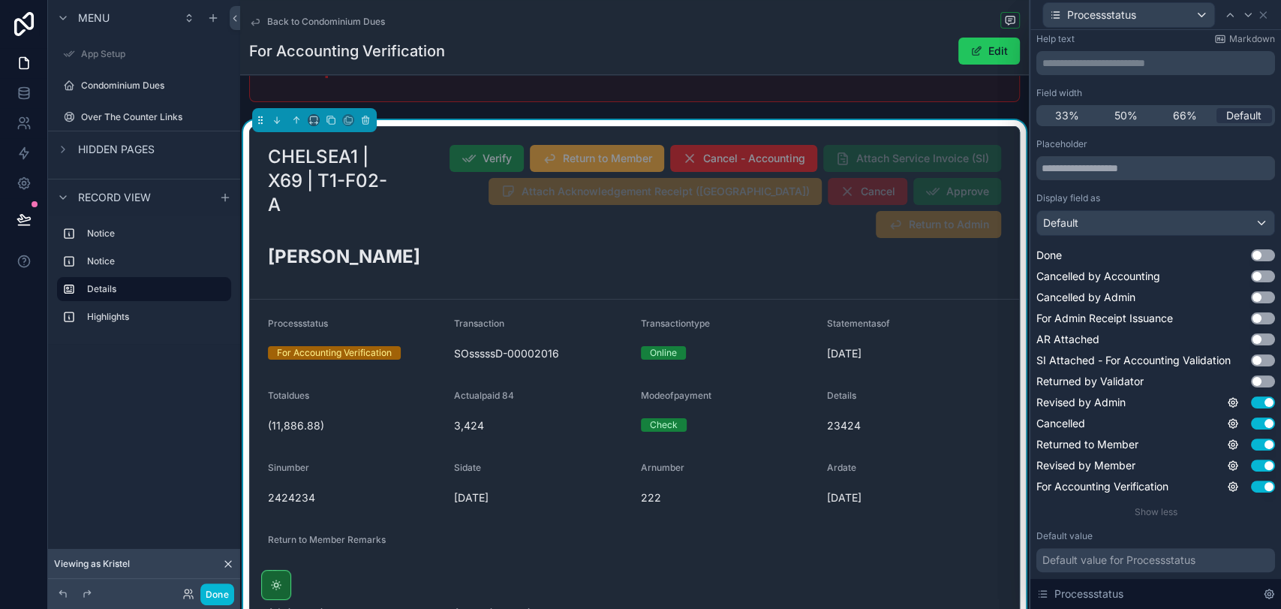
scroll to position [167, 0]
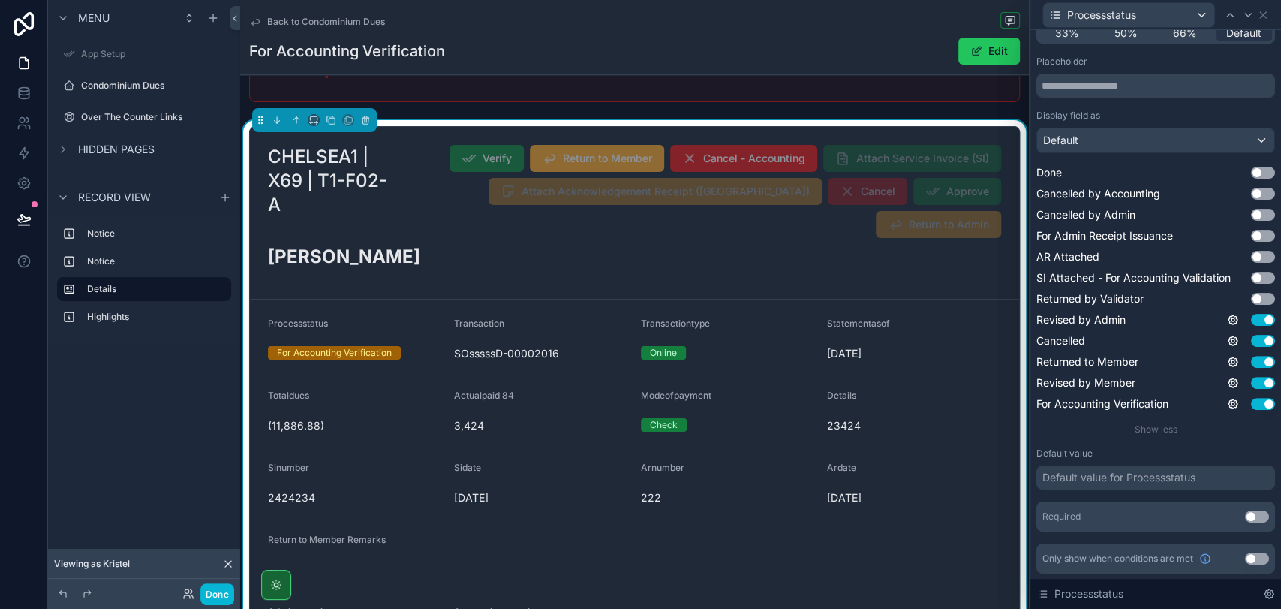
click at [1245, 308] on div "Done Use setting Cancelled by Accounting Use setting Cancelled by Admin Use set…" at bounding box center [1156, 288] width 239 height 246
click at [1245, 327] on div "Done Use setting Cancelled by Accounting Use setting Cancelled by Admin Use set…" at bounding box center [1156, 288] width 239 height 246
click at [1251, 318] on button "Use setting" at bounding box center [1263, 320] width 24 height 12
click at [1251, 342] on button "Use setting" at bounding box center [1263, 341] width 24 height 12
click at [1247, 370] on div "Done Use setting Cancelled by Accounting Use setting Cancelled by Admin Use set…" at bounding box center [1156, 288] width 239 height 246
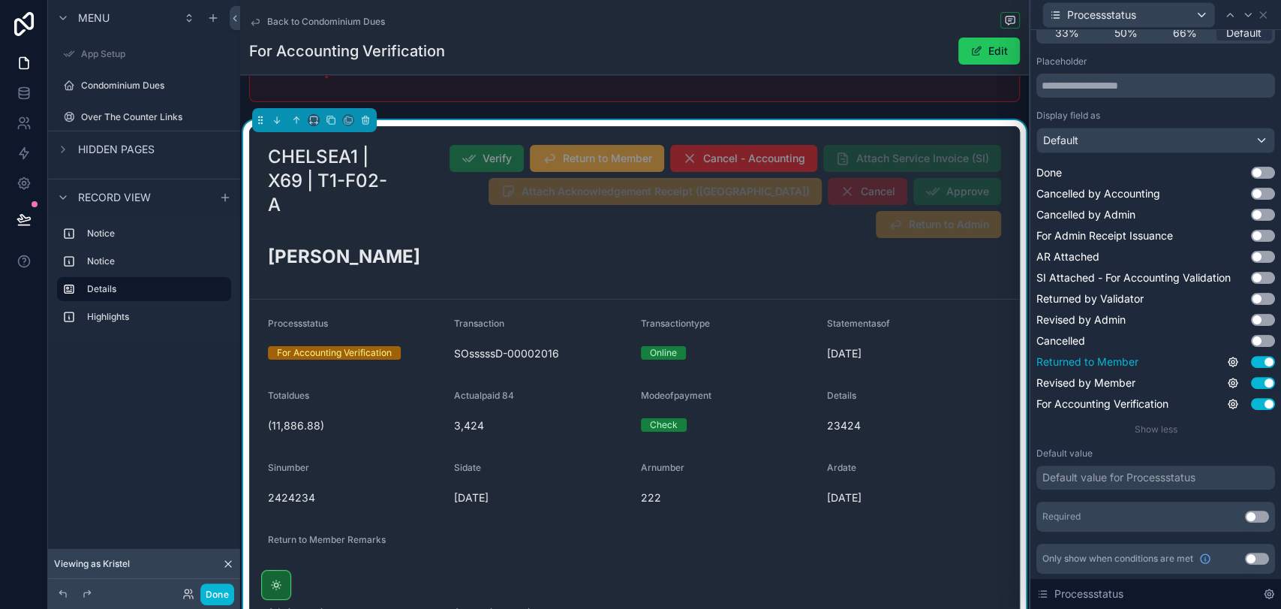
click at [1251, 366] on button "Use setting" at bounding box center [1263, 362] width 24 height 12
click at [1251, 382] on button "Use setting" at bounding box center [1263, 383] width 24 height 12
click at [1251, 402] on button "Use setting" at bounding box center [1263, 404] width 24 height 12
click at [1251, 170] on button "Use setting" at bounding box center [1263, 172] width 24 height 12
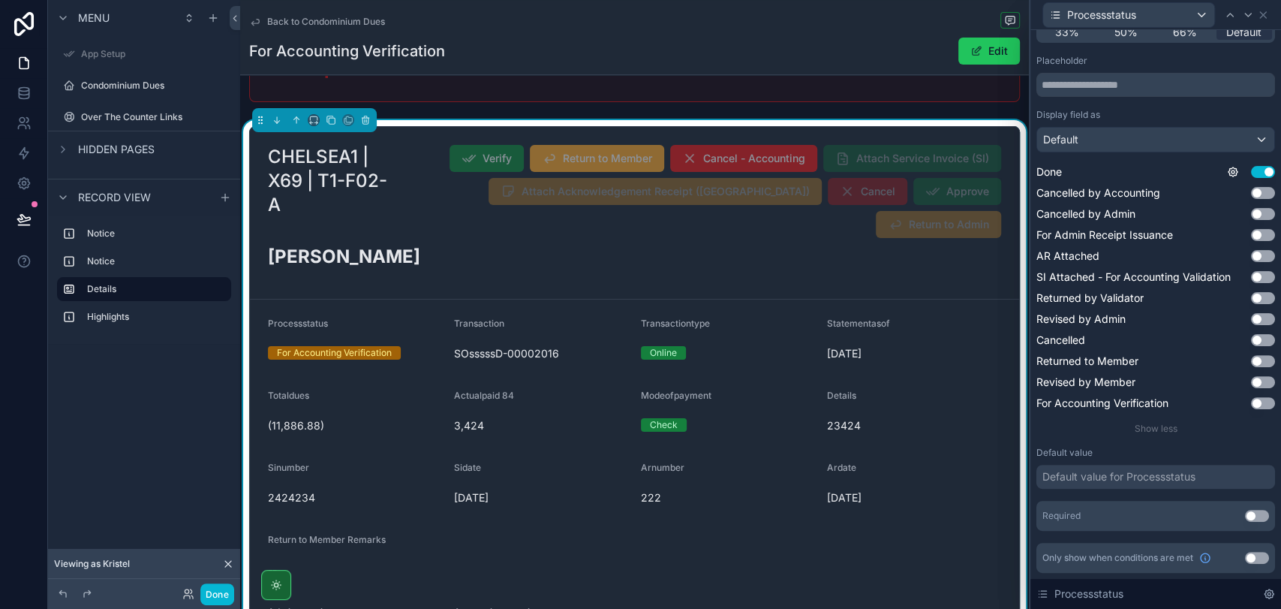
click at [1103, 472] on div "Default value for Processstatus" at bounding box center [1119, 476] width 153 height 15
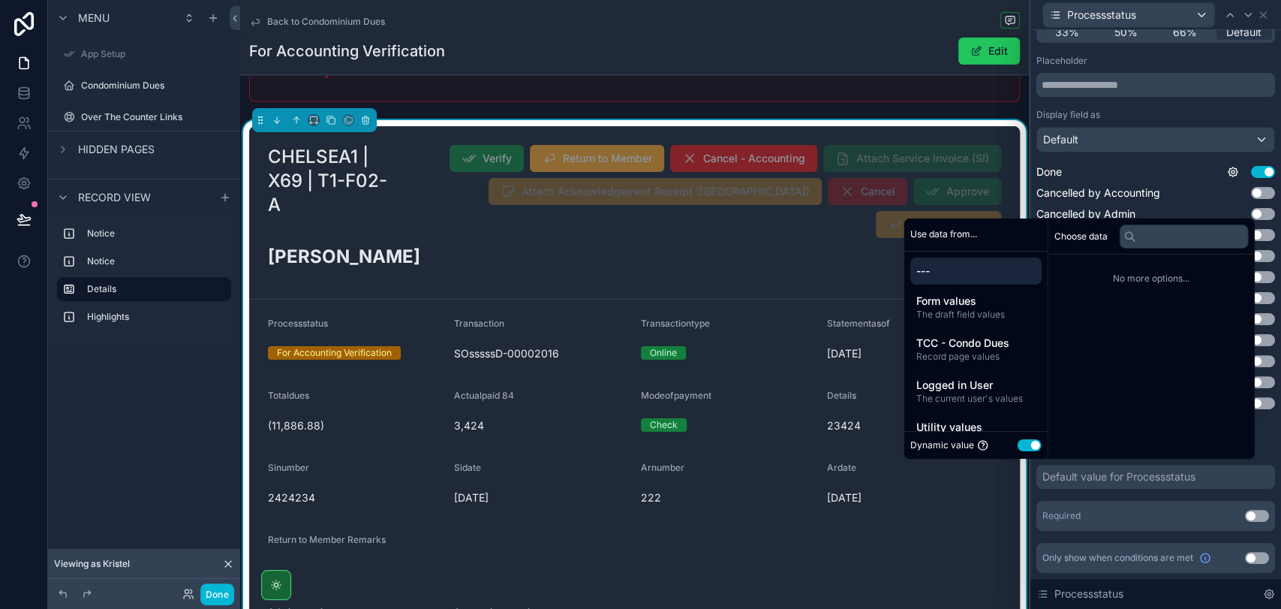
click at [1019, 444] on button "Use setting" at bounding box center [1029, 445] width 24 height 12
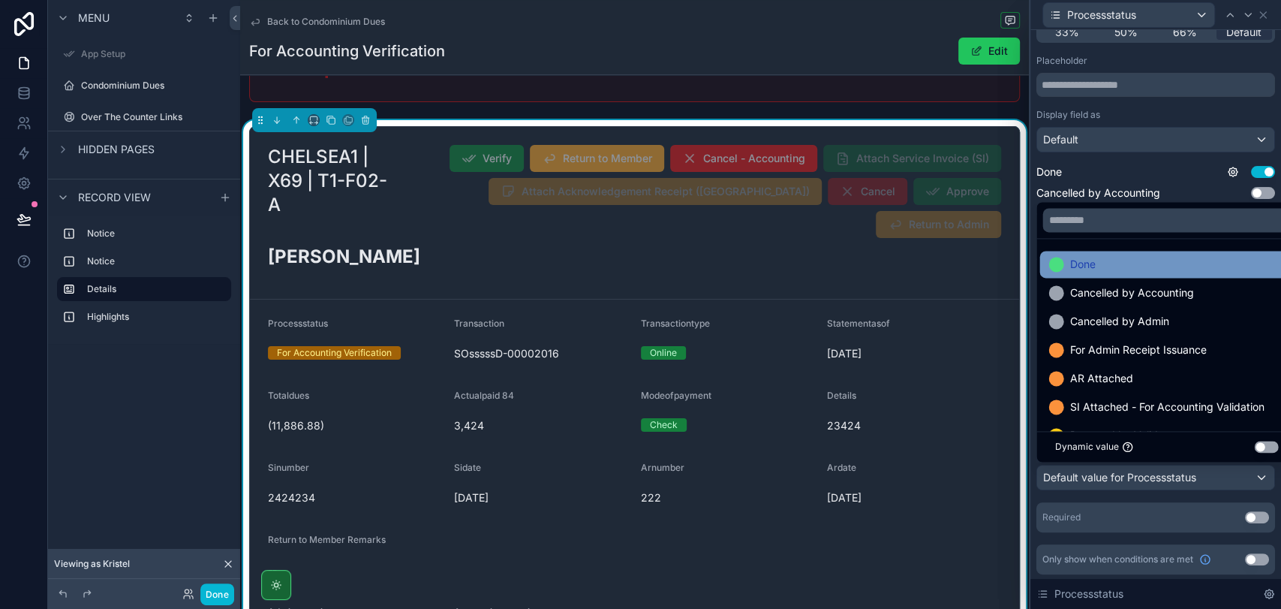
click at [1142, 272] on div "Done" at bounding box center [1167, 264] width 236 height 18
click at [1037, 494] on div "Placeholder Display field as Default Done Use setting Cancelled by Accounting U…" at bounding box center [1156, 293] width 239 height 477
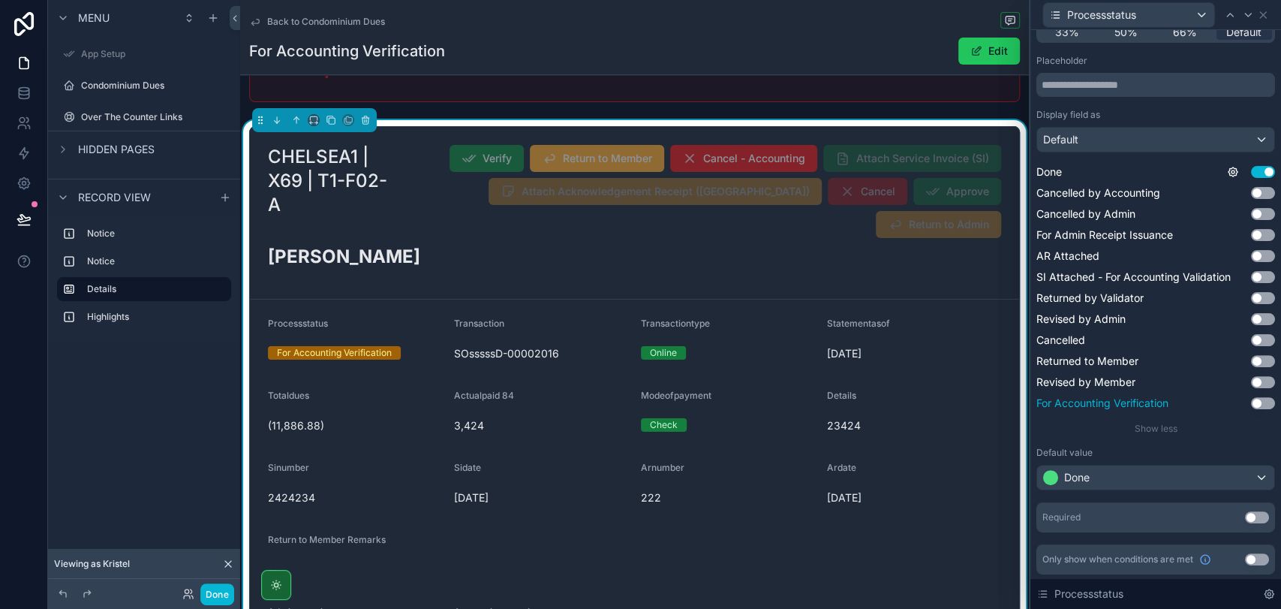
scroll to position [168, 0]
click at [1245, 519] on button "Use setting" at bounding box center [1257, 516] width 24 height 12
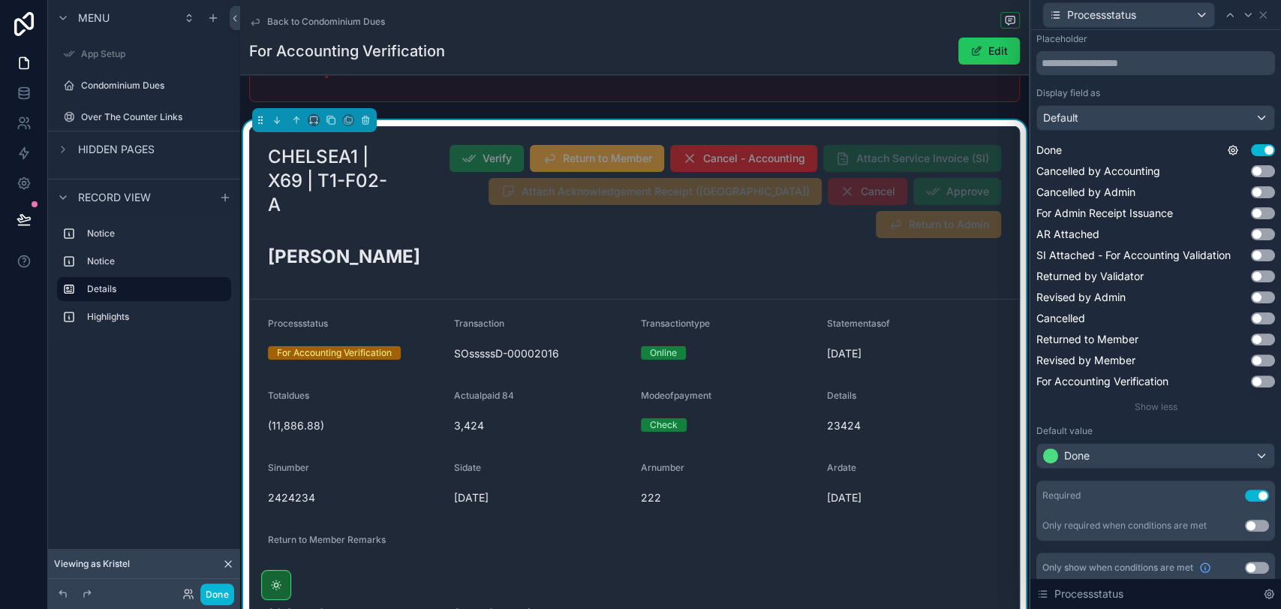
scroll to position [198, 0]
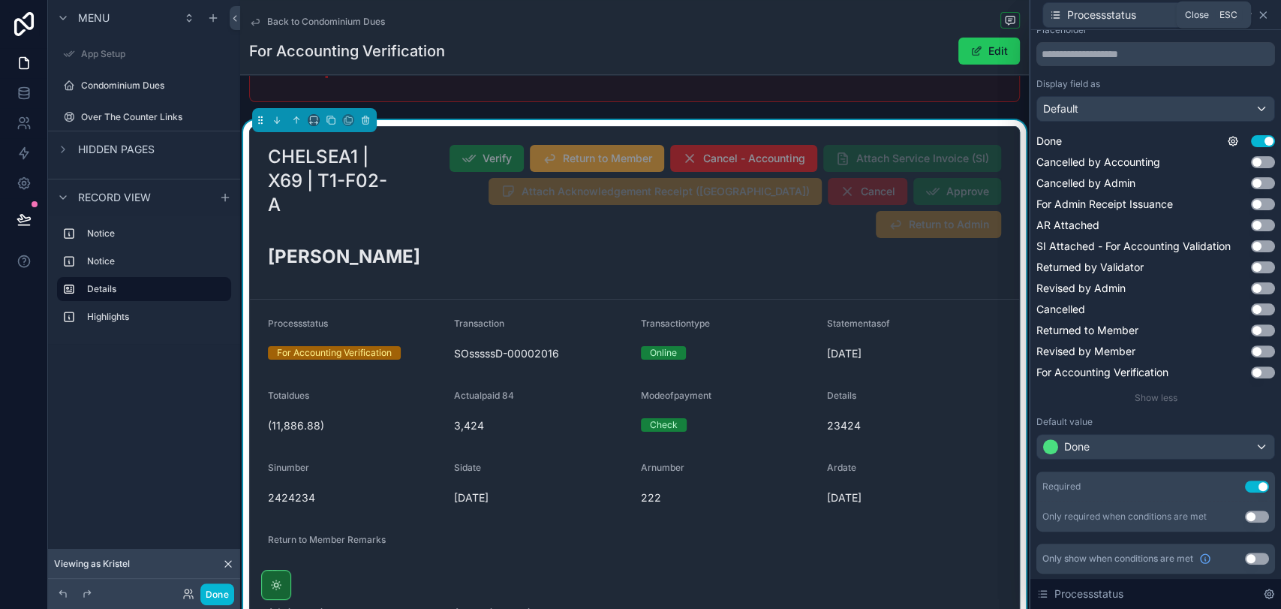
click at [1263, 12] on icon at bounding box center [1263, 15] width 12 height 12
click at [1263, 12] on div "Processstatus" at bounding box center [1156, 14] width 239 height 29
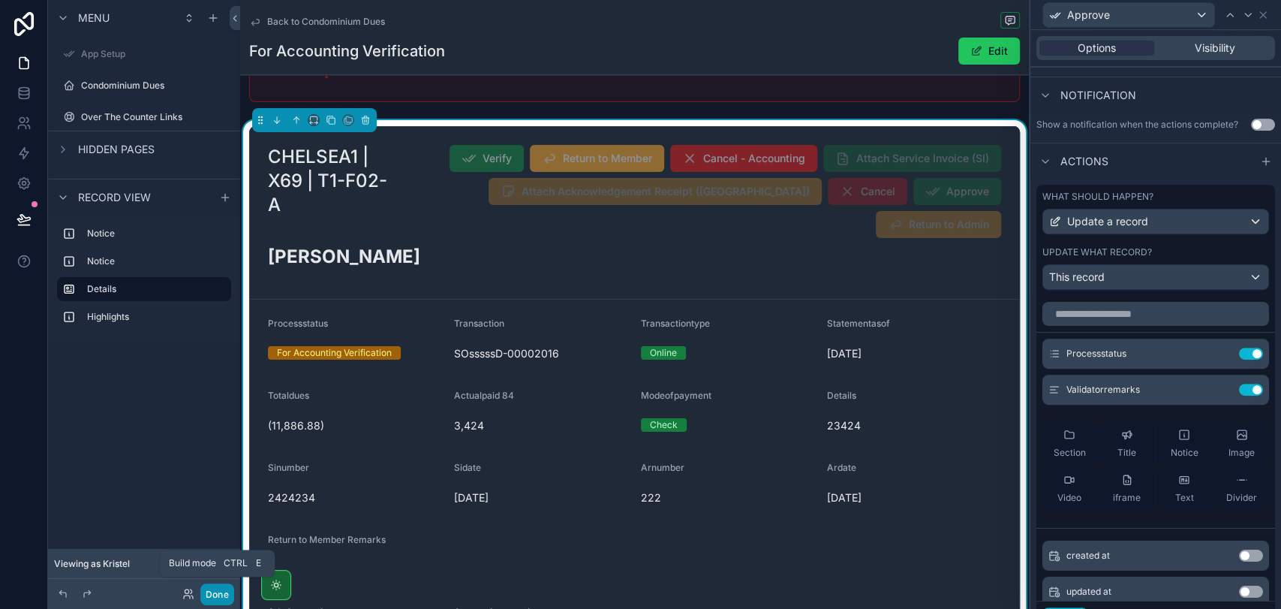
click at [210, 596] on button "Done" at bounding box center [217, 594] width 34 height 22
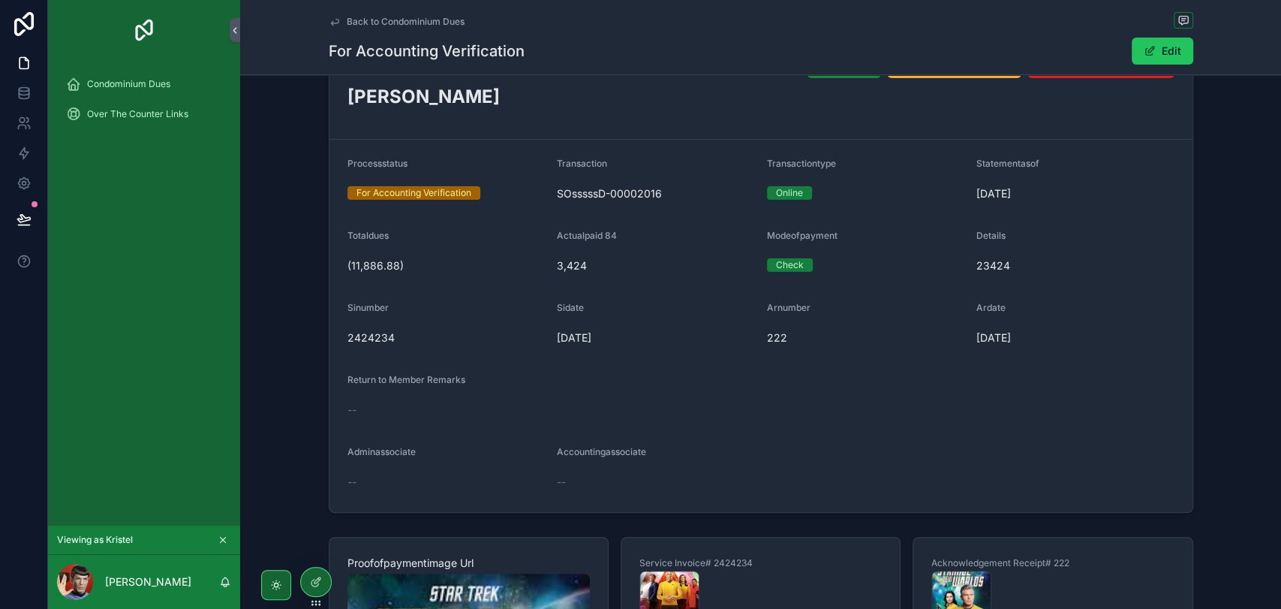
scroll to position [0, 0]
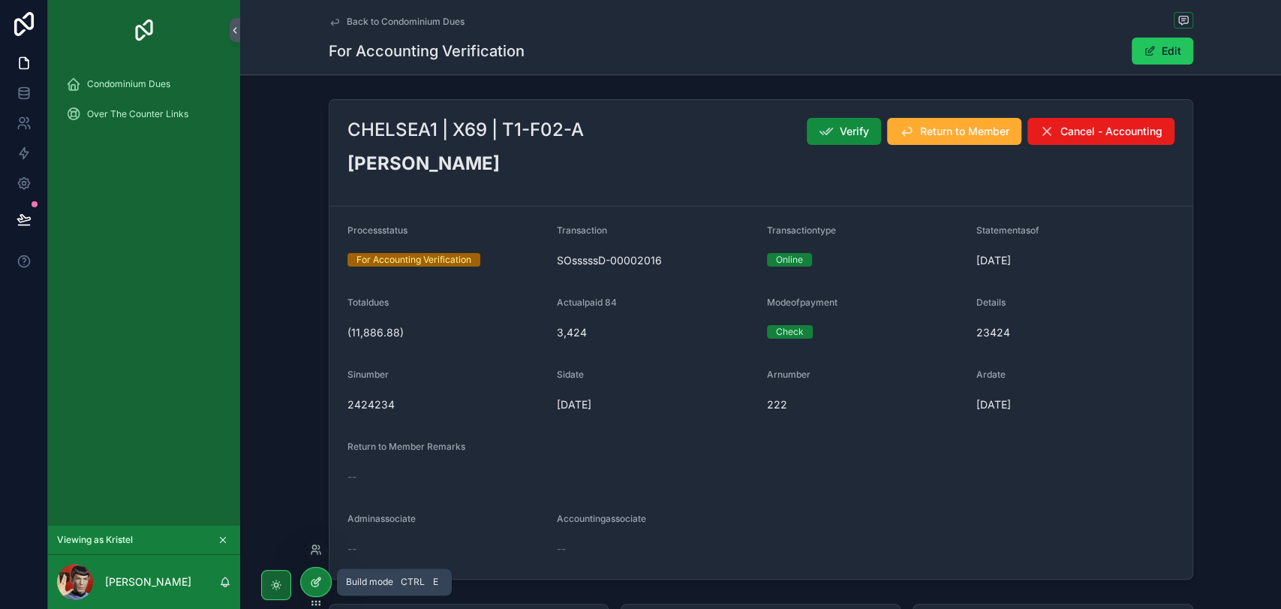
click at [322, 578] on div at bounding box center [316, 581] width 30 height 29
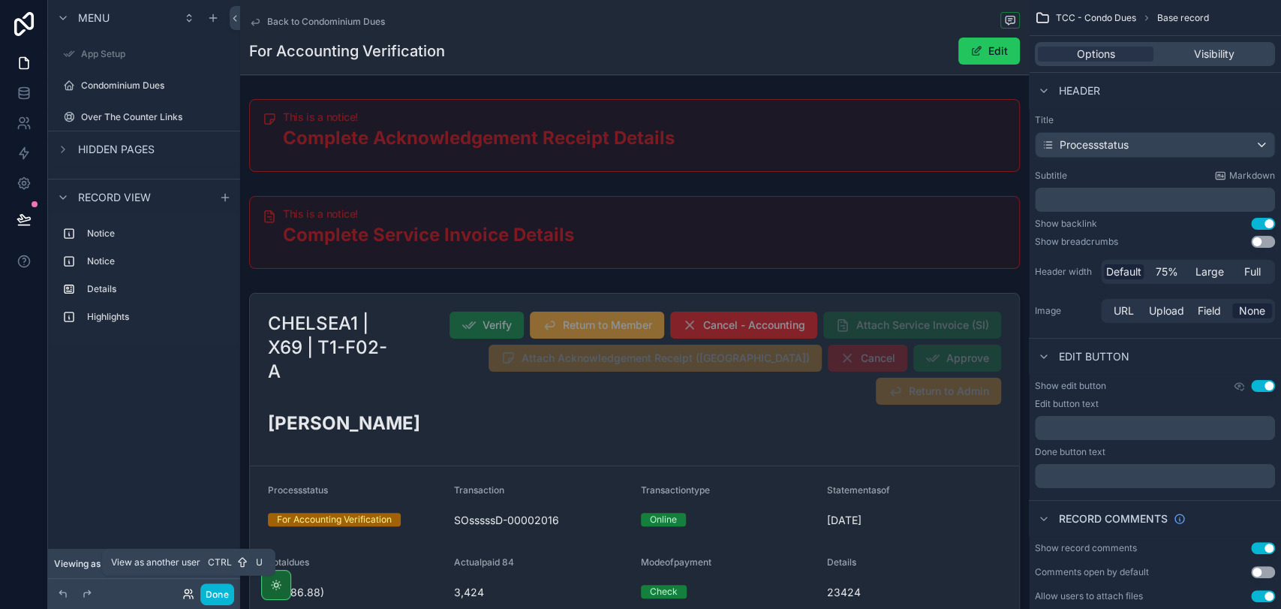
click at [184, 594] on icon at bounding box center [188, 594] width 12 height 12
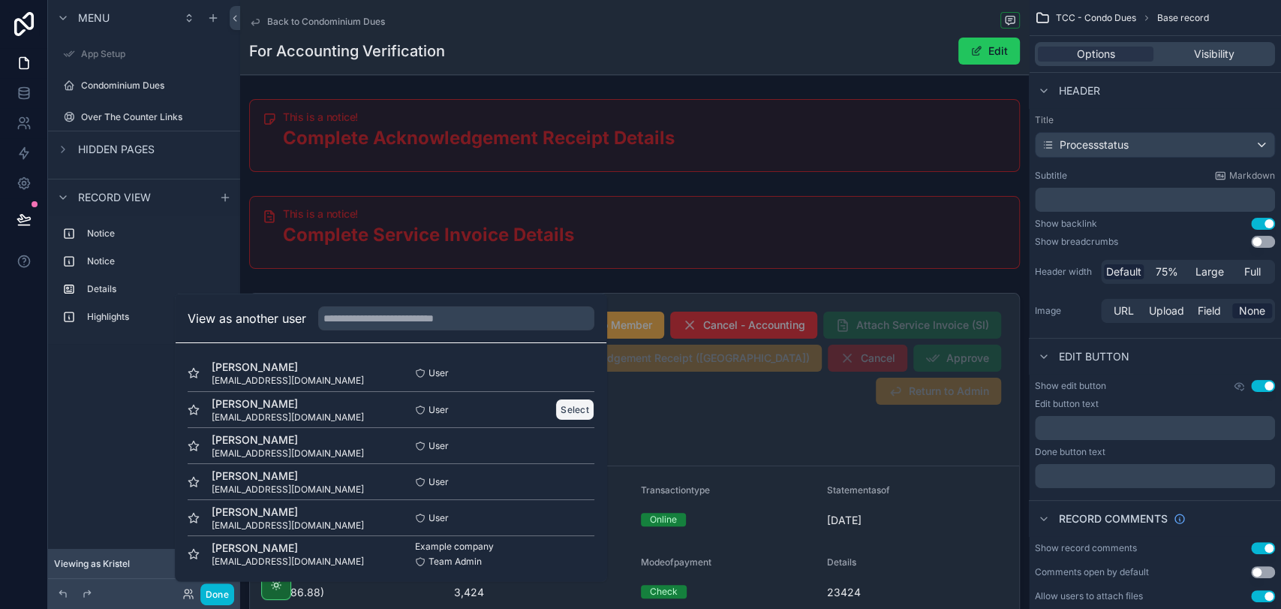
click at [567, 413] on button "Select" at bounding box center [574, 410] width 39 height 22
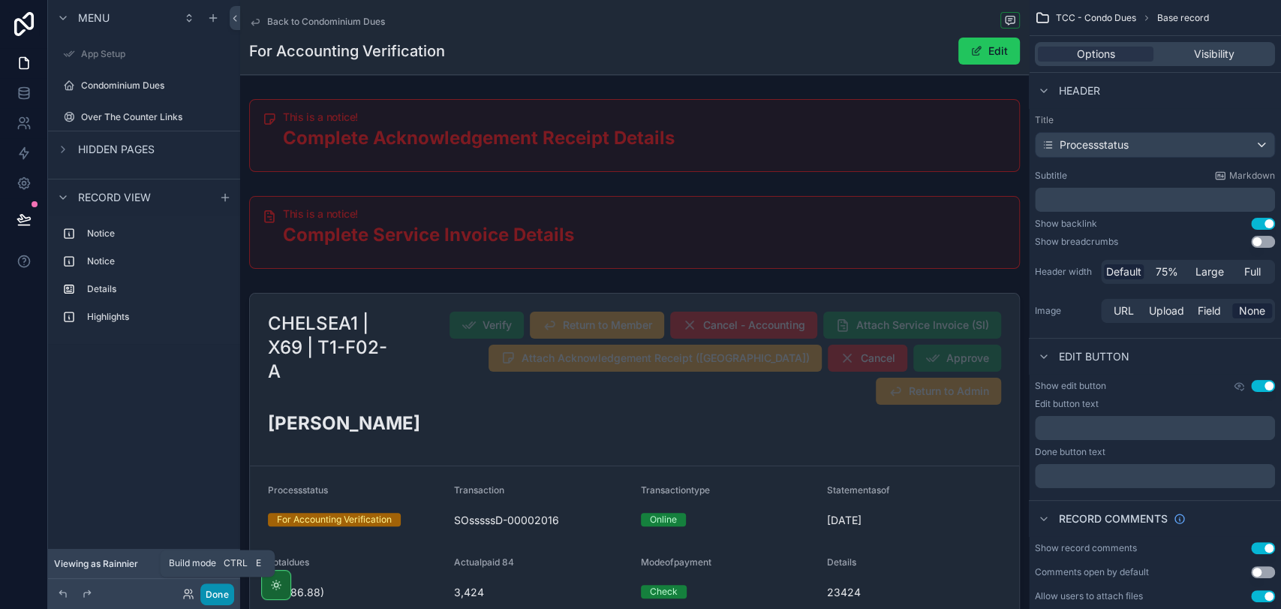
click at [210, 585] on button "Done" at bounding box center [217, 594] width 34 height 22
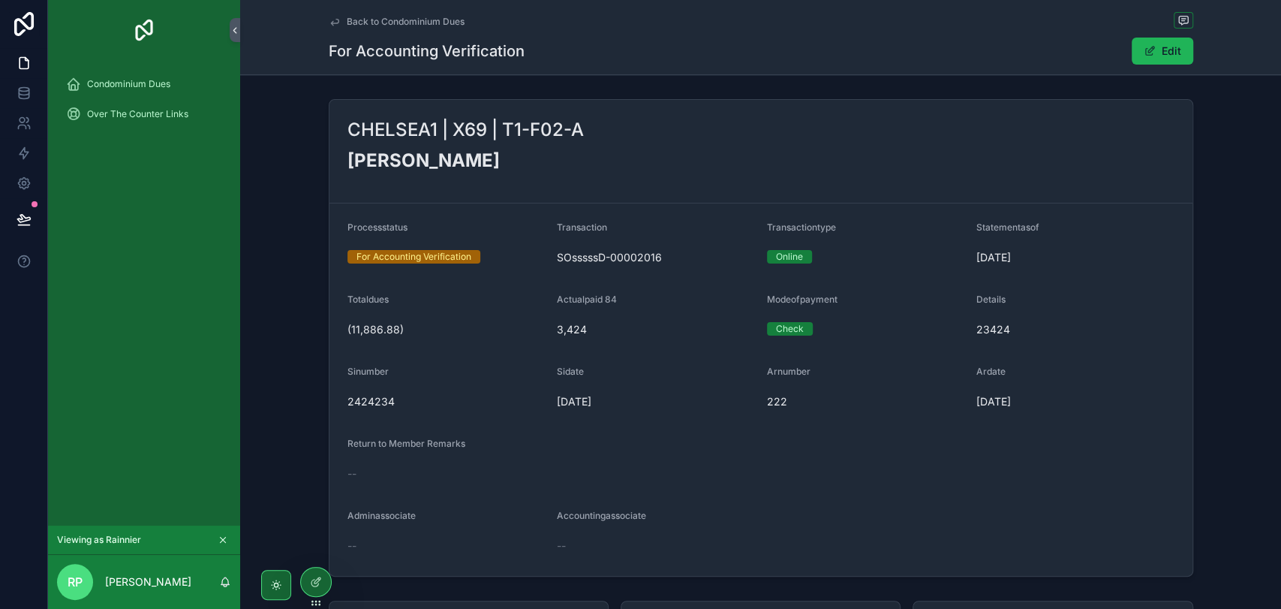
click at [1144, 46] on span "scrollable content" at bounding box center [1150, 51] width 12 height 12
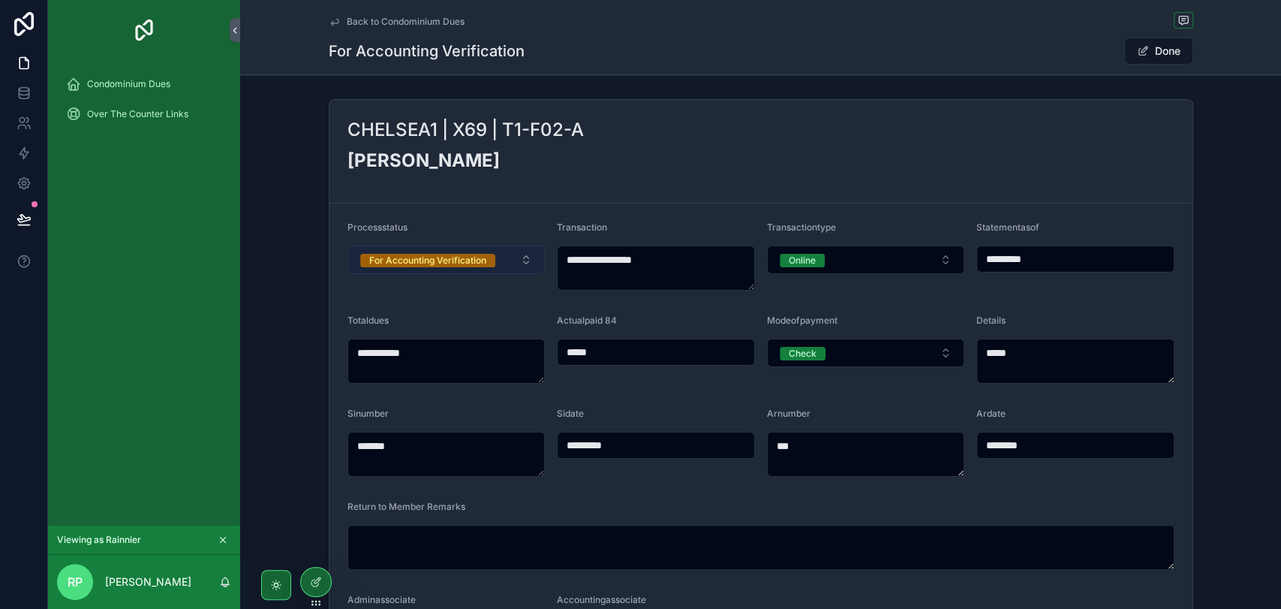
click at [510, 257] on button "For Accounting Verification" at bounding box center [447, 259] width 198 height 29
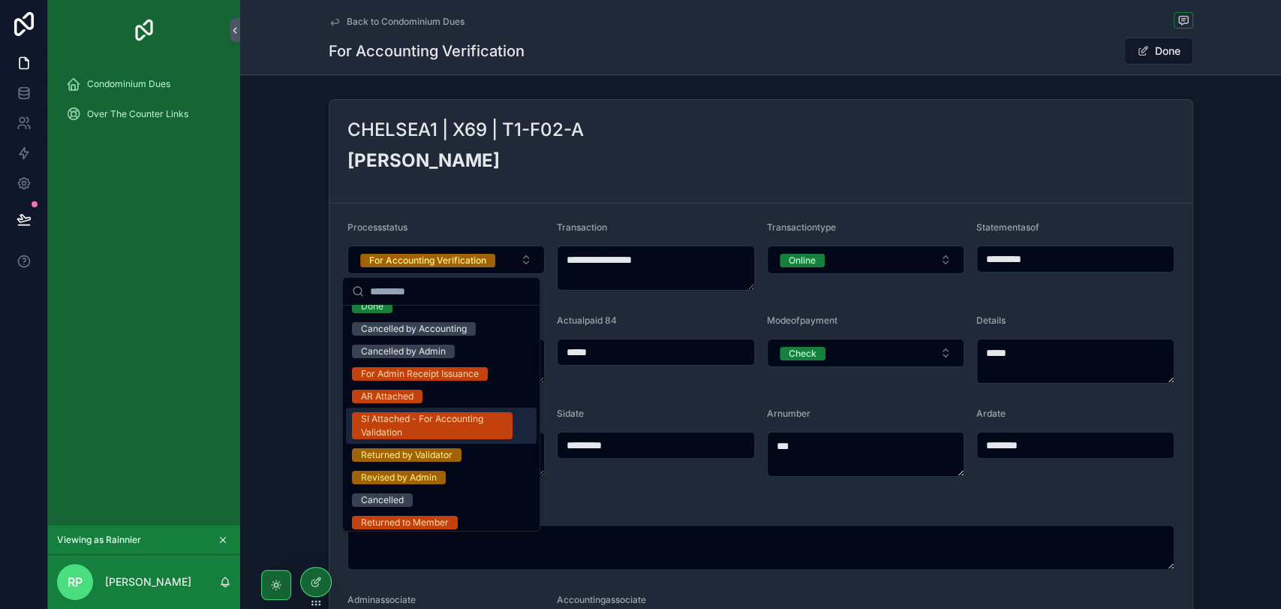
scroll to position [86, 0]
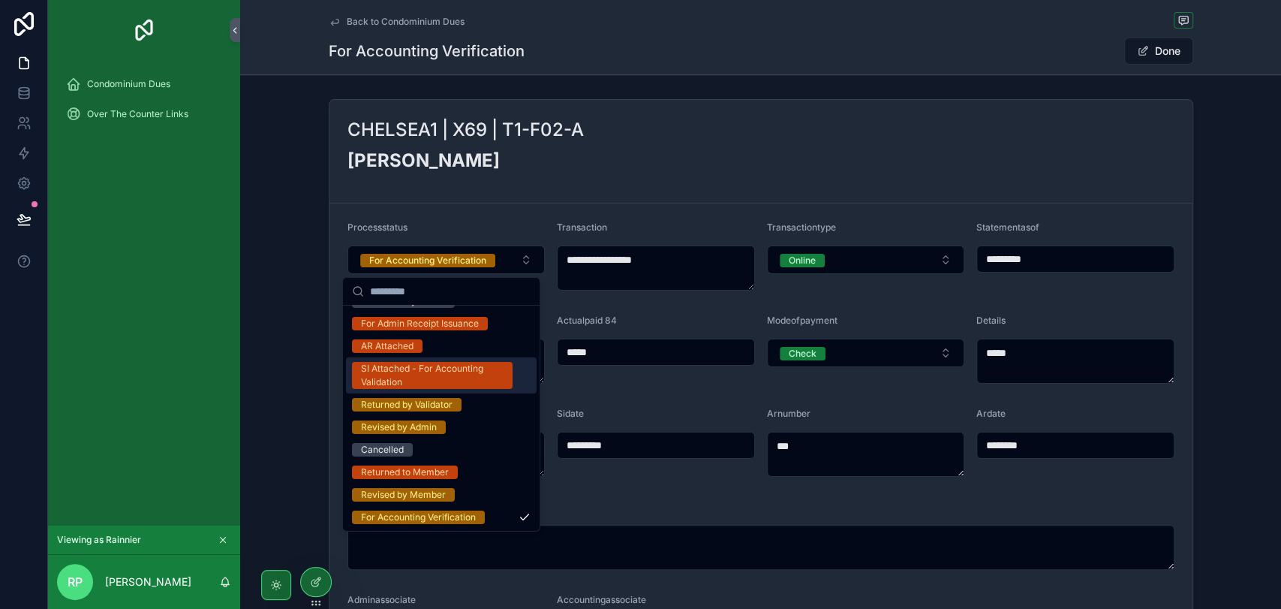
click at [474, 387] on div "SI Attached - For Accounting Validation" at bounding box center [432, 375] width 143 height 27
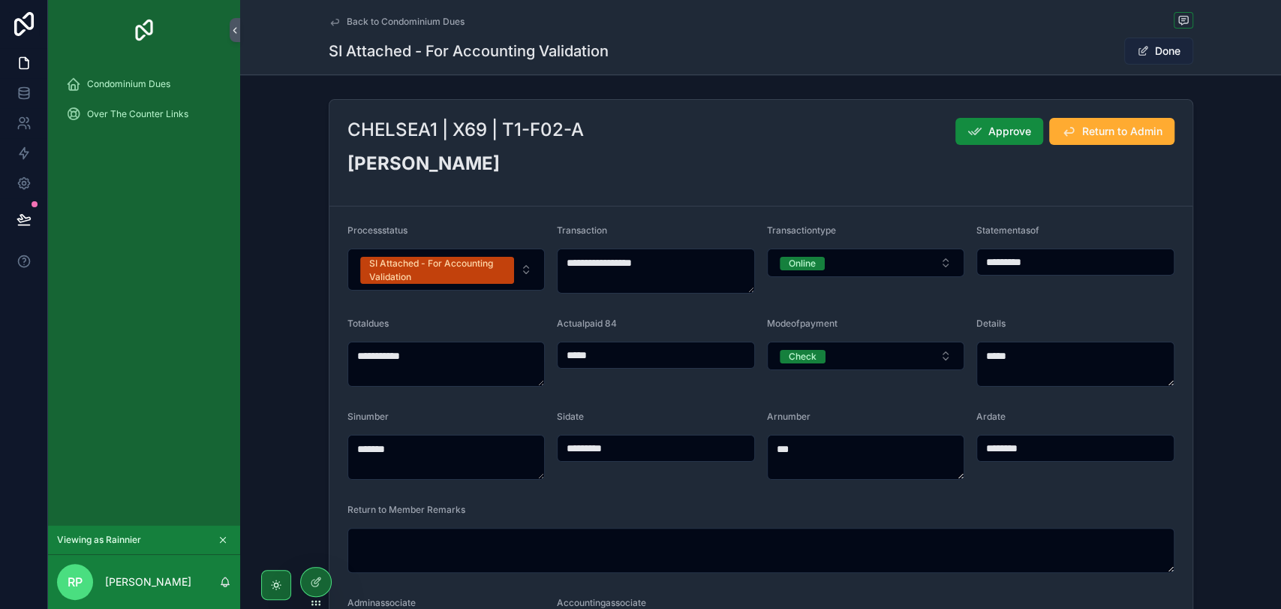
click at [1148, 44] on button "Done" at bounding box center [1158, 51] width 69 height 27
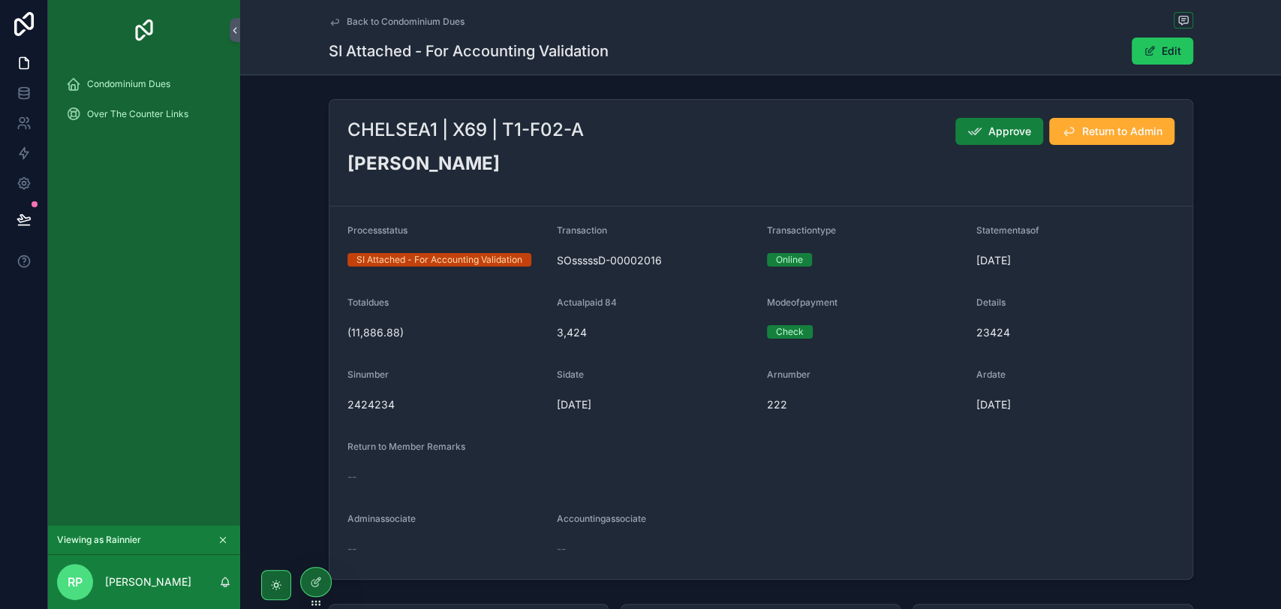
click at [1001, 133] on span "Approve" at bounding box center [1010, 131] width 43 height 15
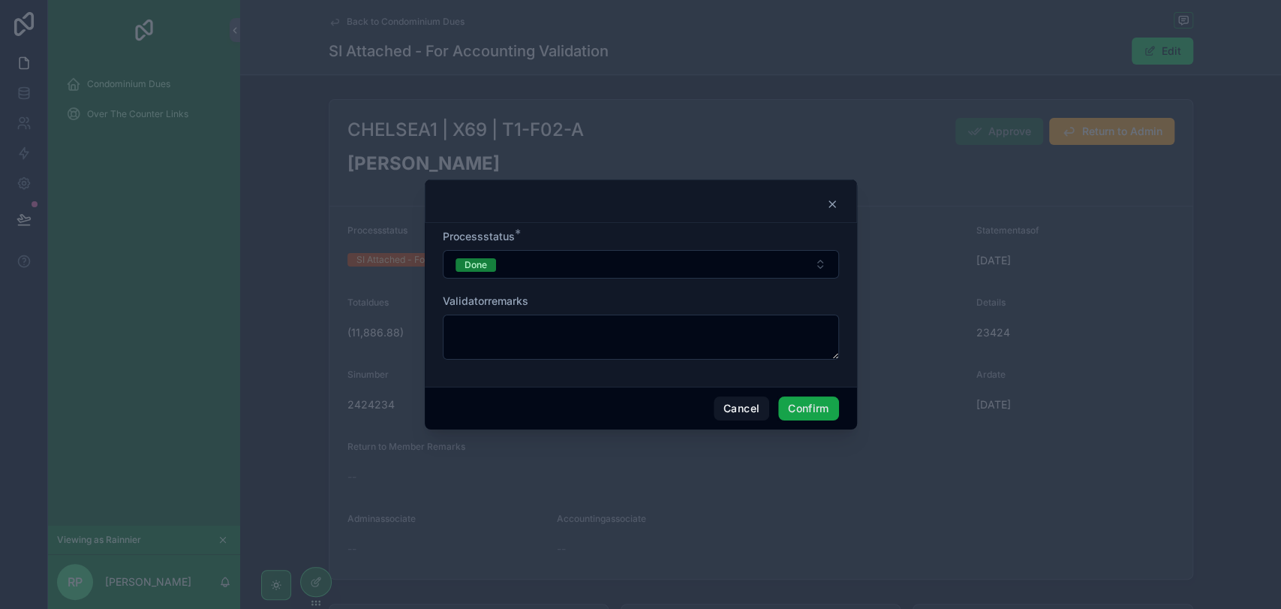
click at [817, 413] on button "Confirm" at bounding box center [808, 408] width 60 height 24
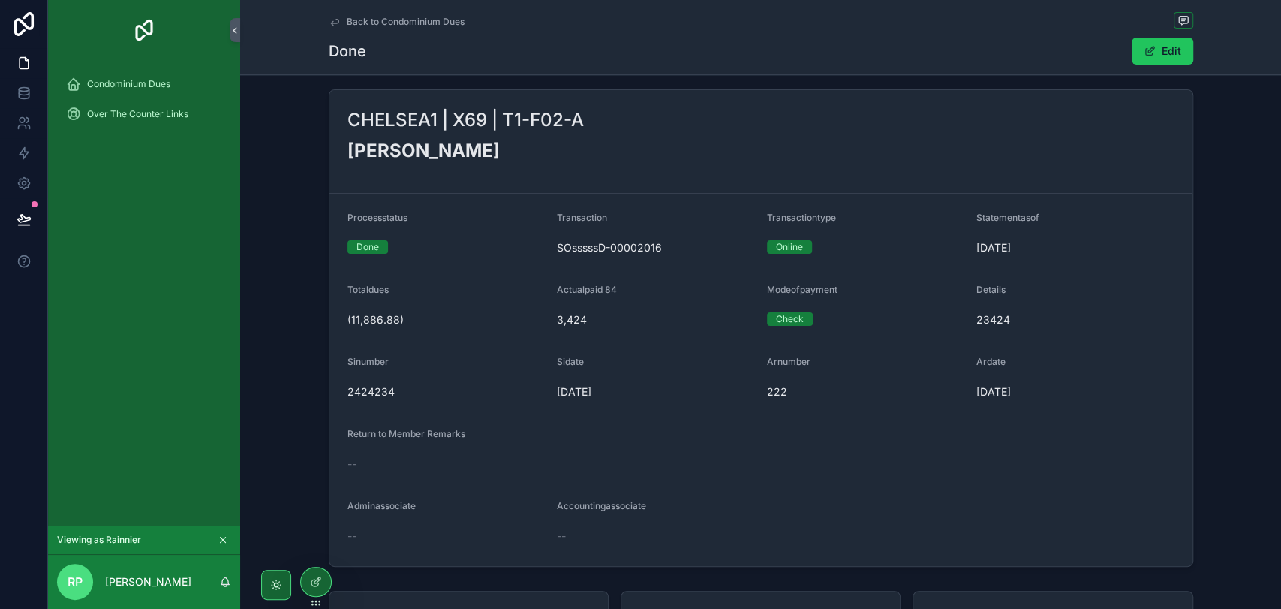
scroll to position [0, 0]
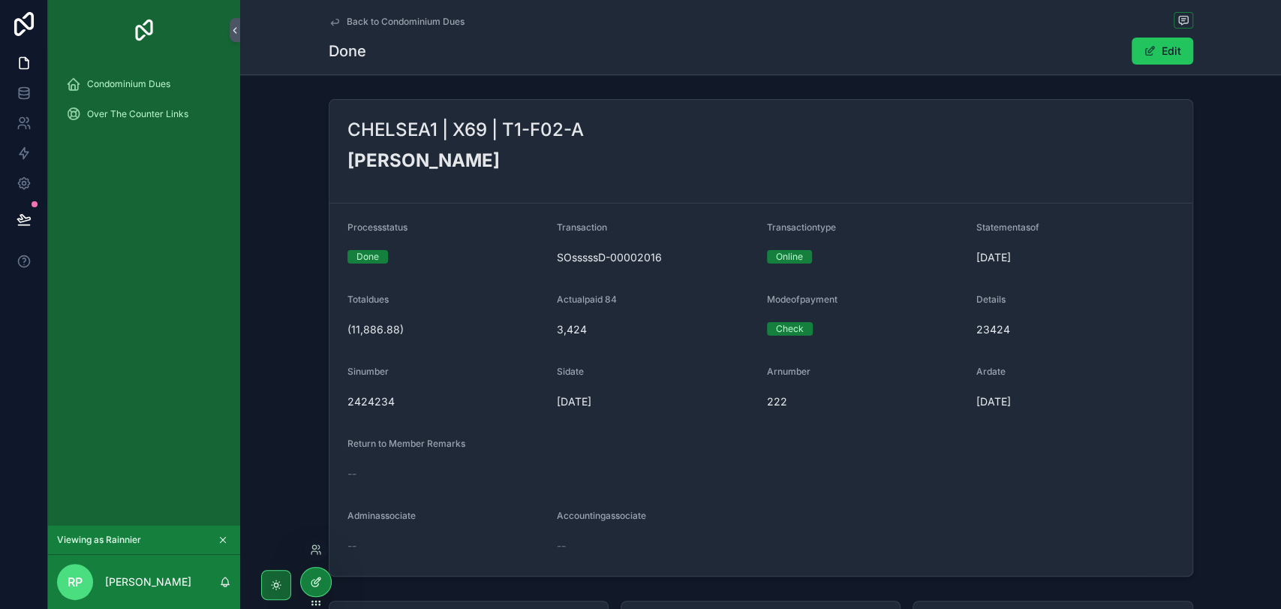
click at [322, 585] on div at bounding box center [316, 581] width 30 height 29
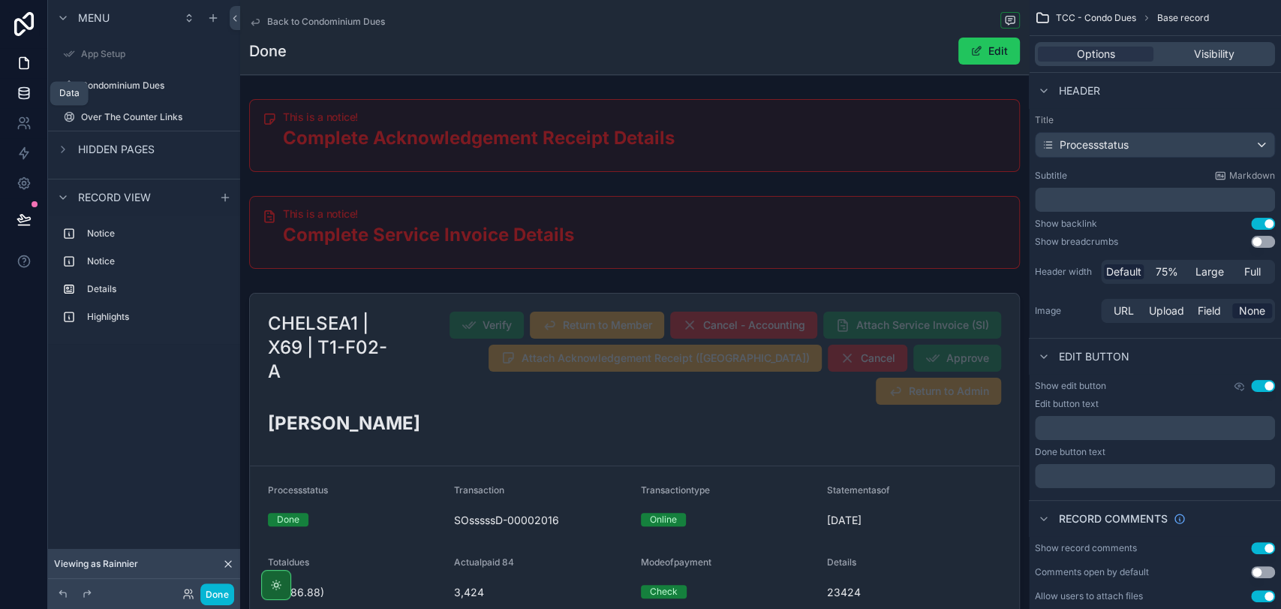
click at [32, 103] on link at bounding box center [23, 93] width 47 height 30
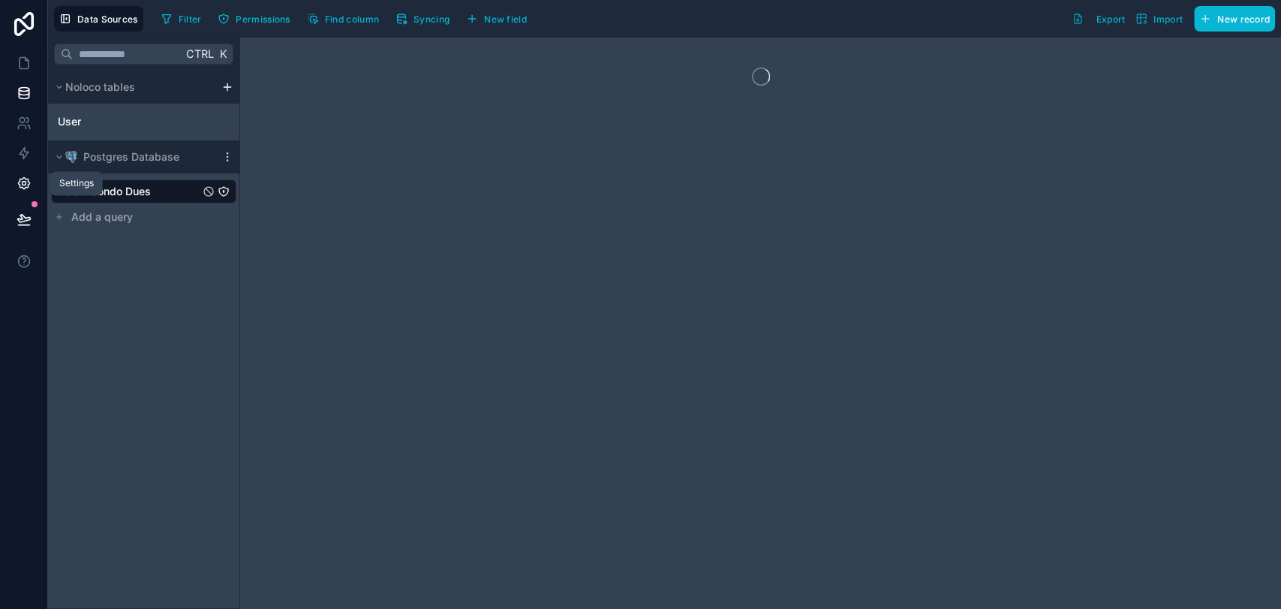
click at [26, 182] on icon at bounding box center [24, 183] width 15 height 15
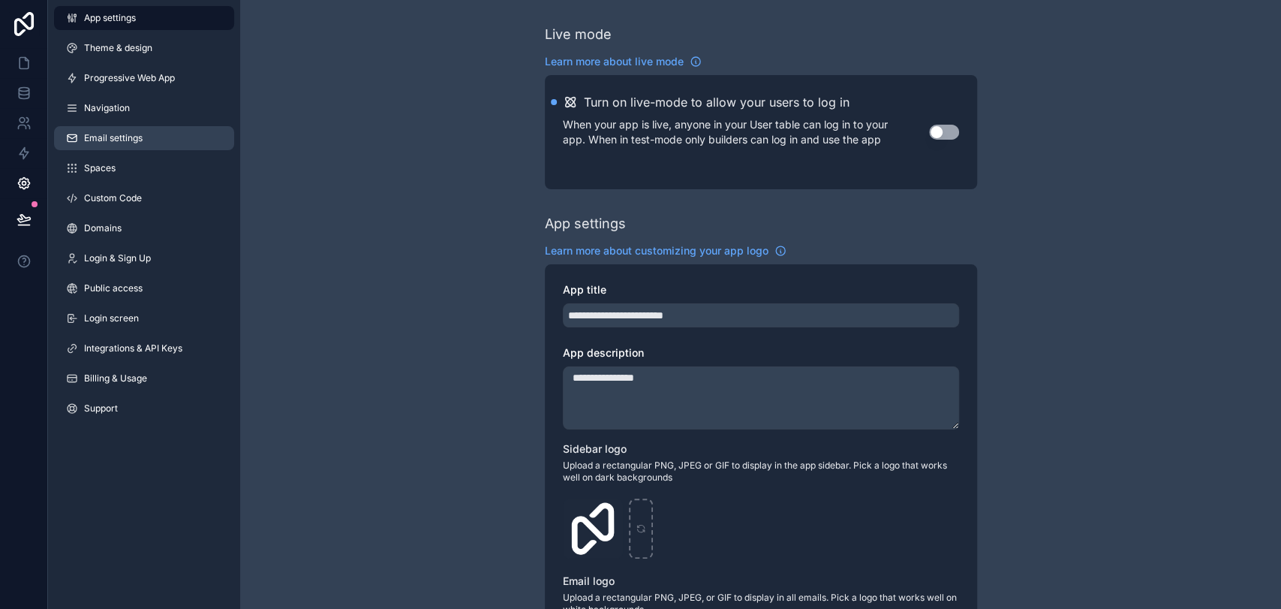
click at [172, 140] on link "Email settings" at bounding box center [144, 138] width 180 height 24
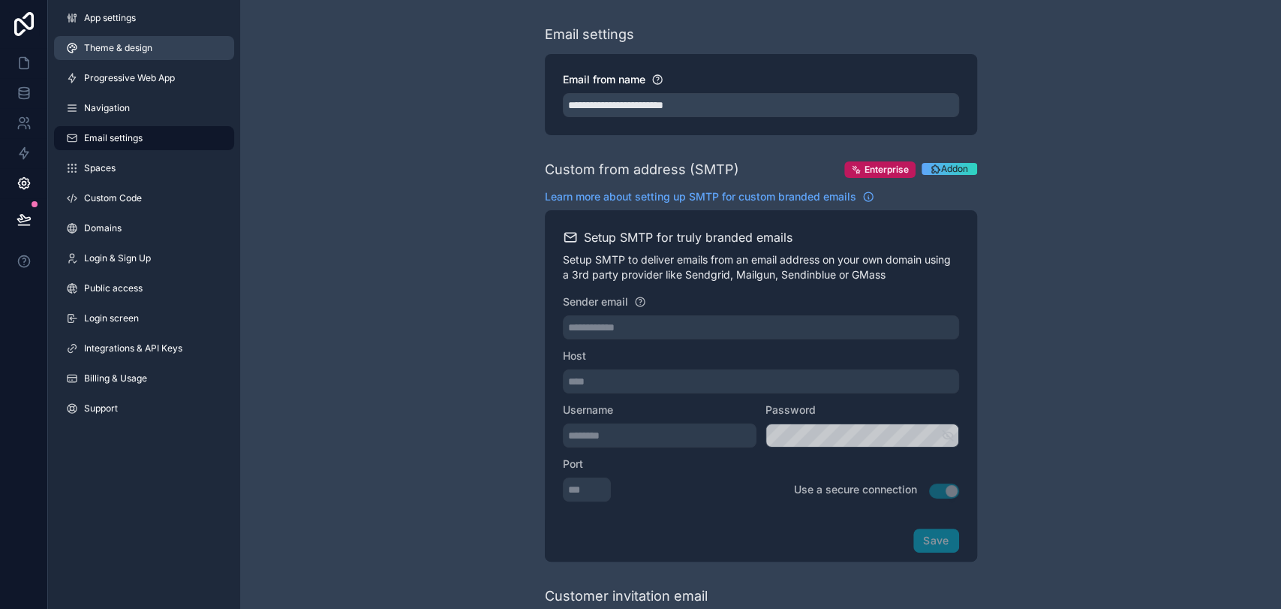
click at [179, 45] on link "Theme & design" at bounding box center [144, 48] width 180 height 24
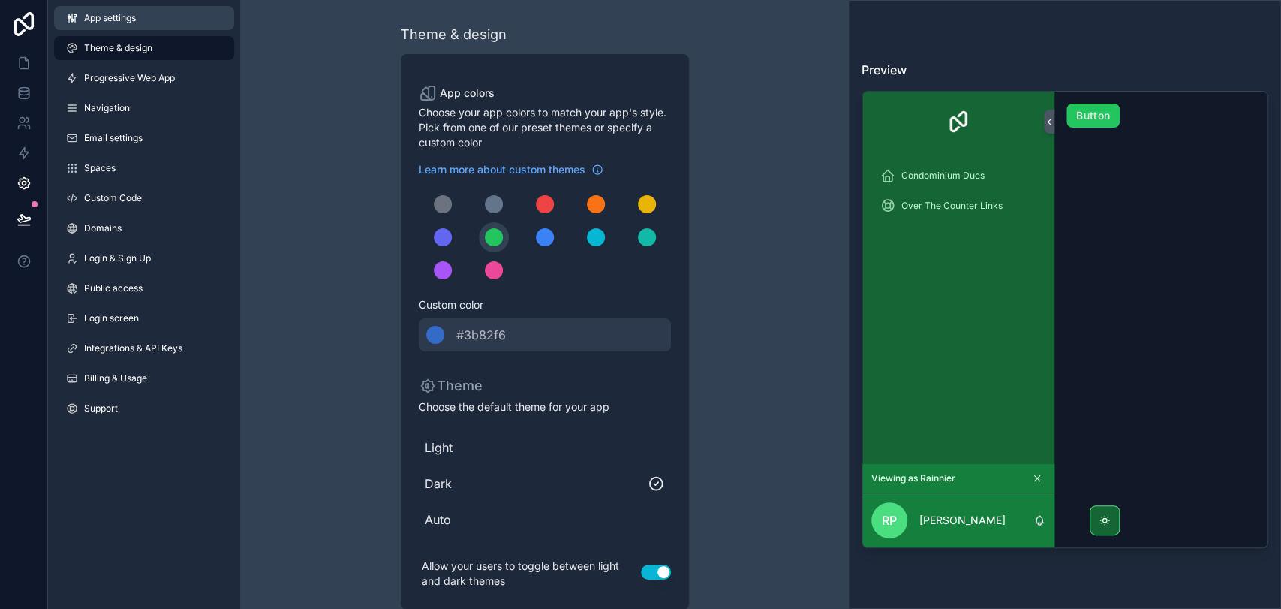
click at [184, 28] on link "App settings" at bounding box center [144, 18] width 180 height 24
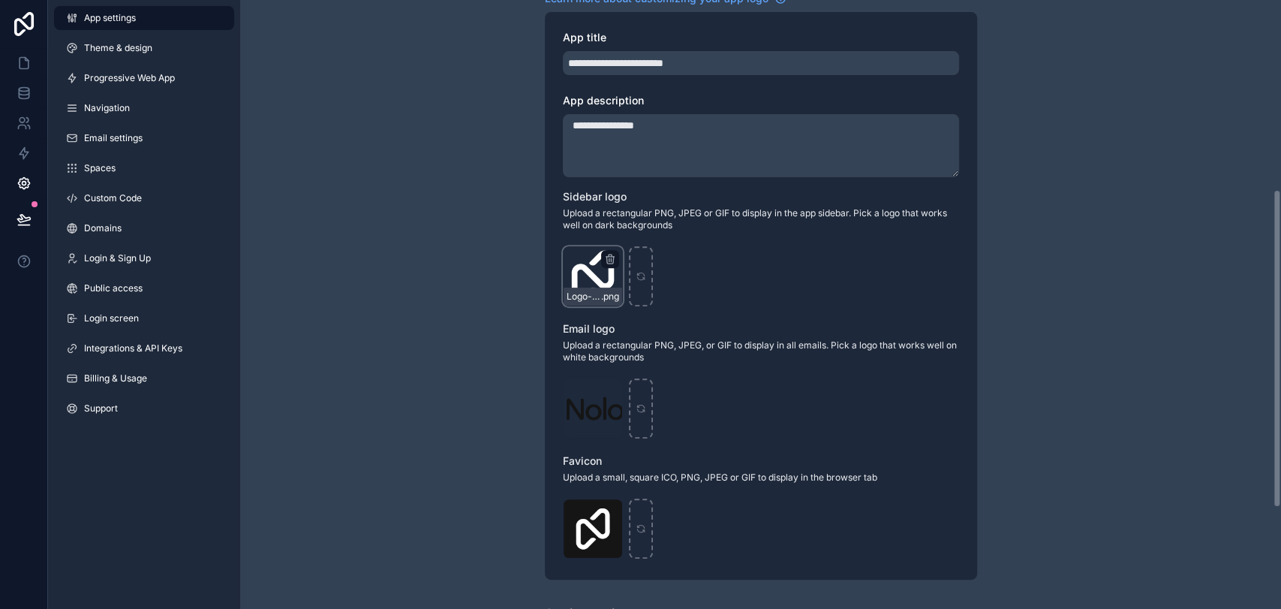
scroll to position [219, 0]
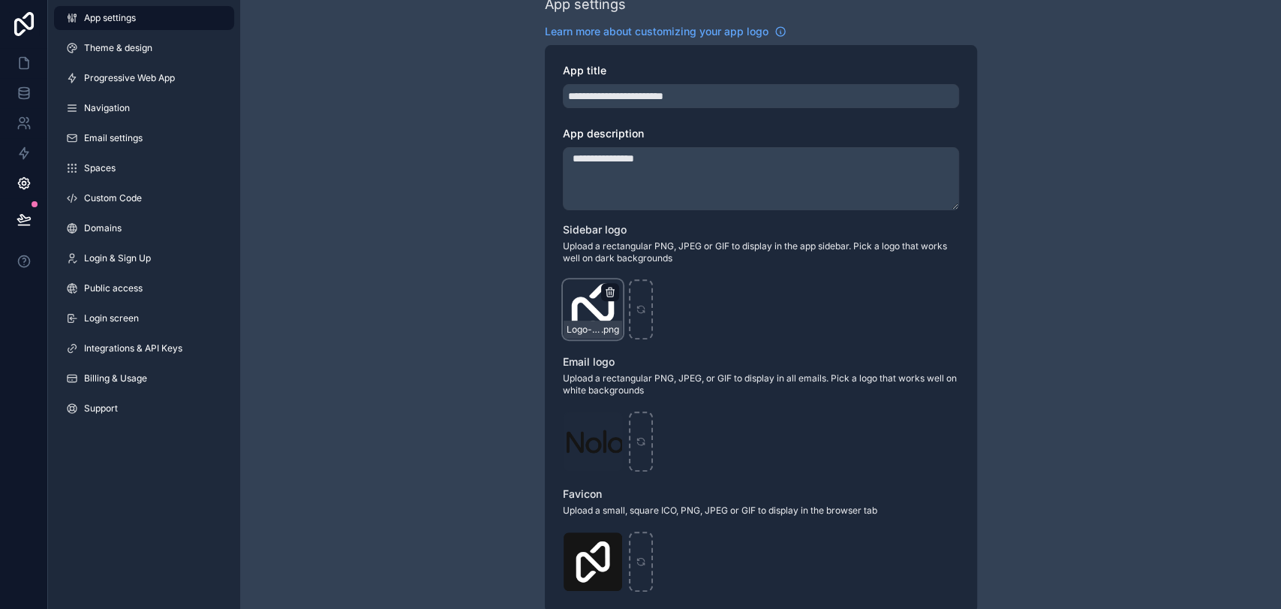
click at [610, 296] on icon "scrollable content" at bounding box center [609, 292] width 7 height 7
click at [640, 269] on icon "button" at bounding box center [641, 264] width 12 height 12
click at [602, 303] on div "scrollable content" at bounding box center [593, 309] width 60 height 60
type input "**********"
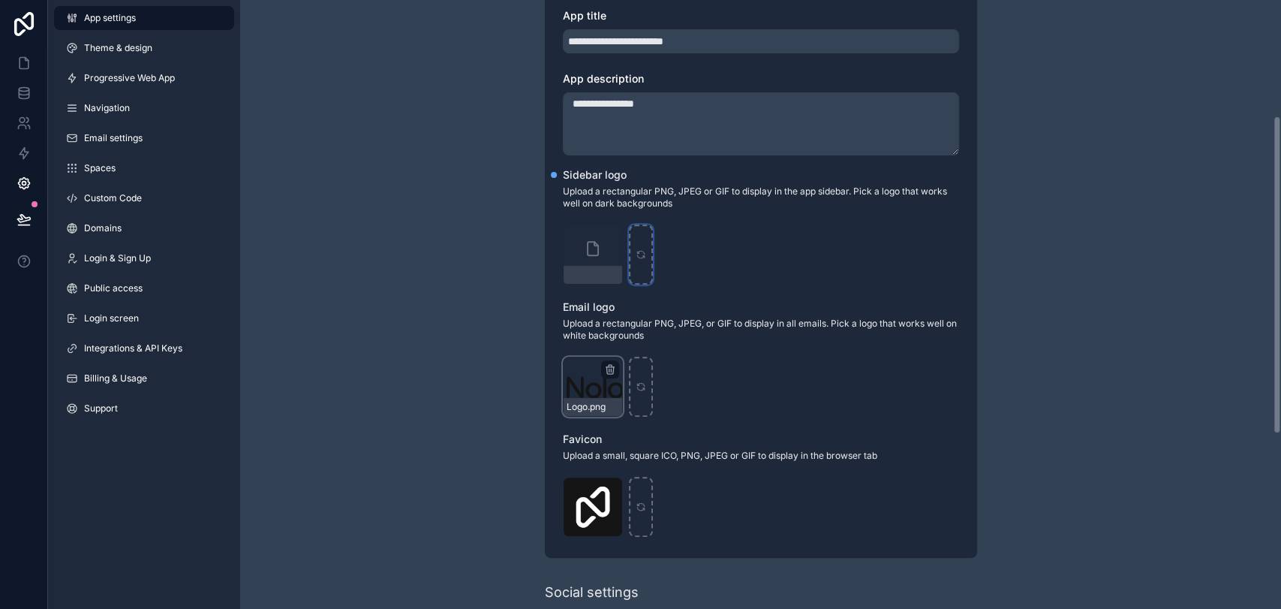
scroll to position [302, 0]
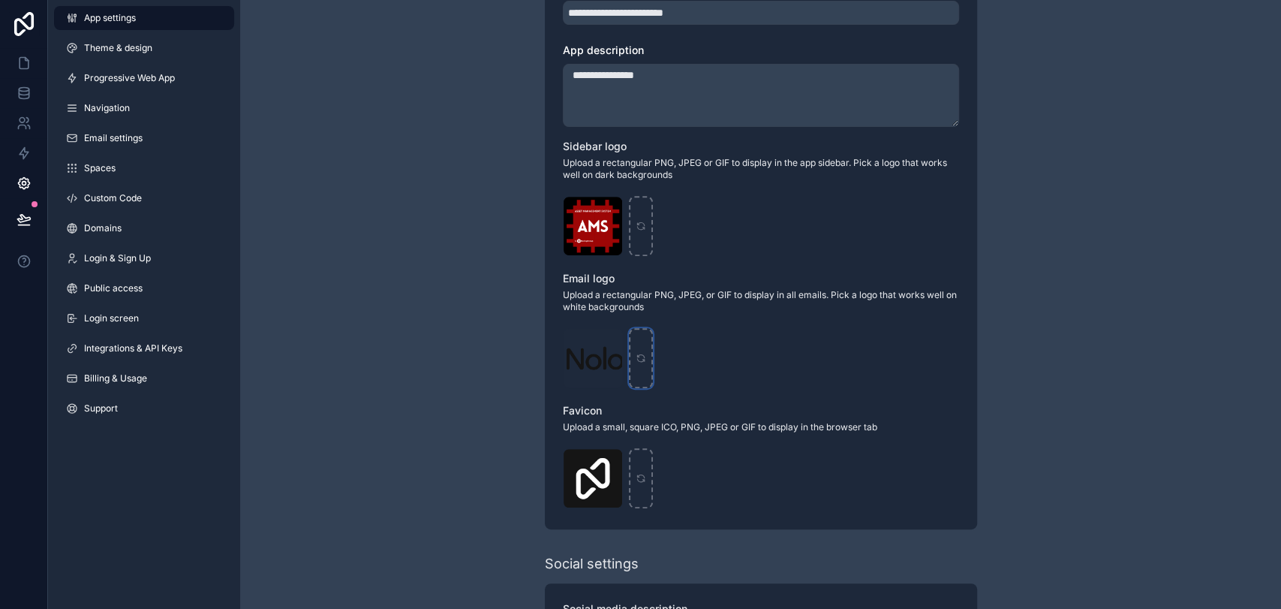
click at [643, 355] on icon "scrollable content" at bounding box center [640, 355] width 7 height 3
type input "**********"
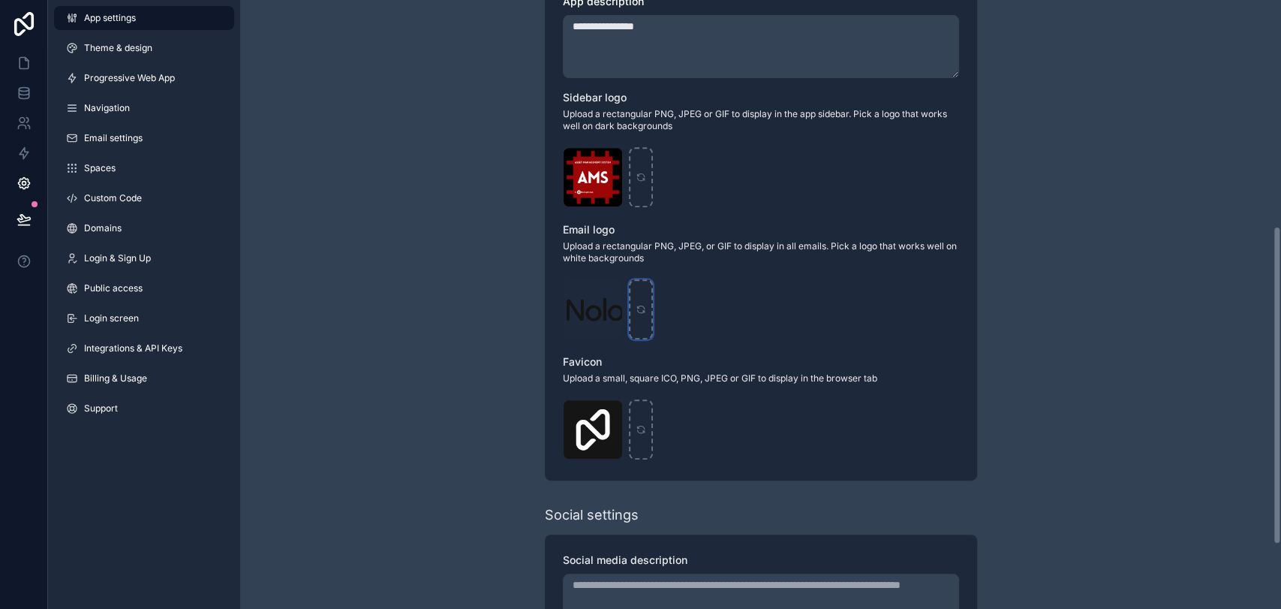
scroll to position [469, 0]
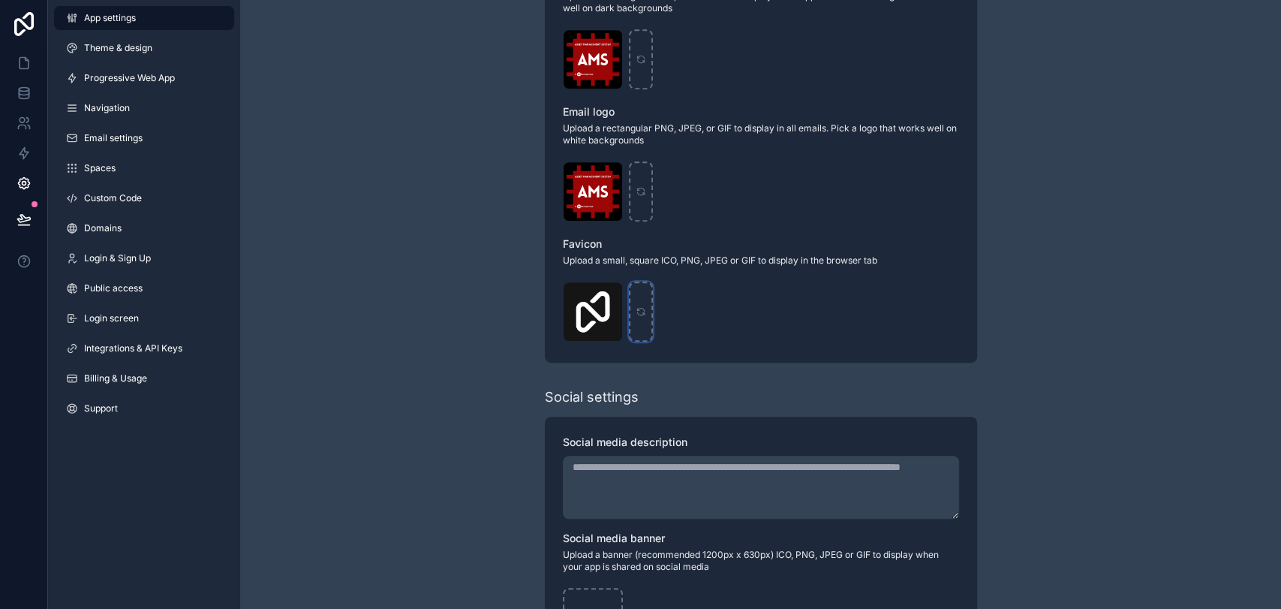
click at [642, 306] on icon "scrollable content" at bounding box center [641, 311] width 11 height 11
type input "**********"
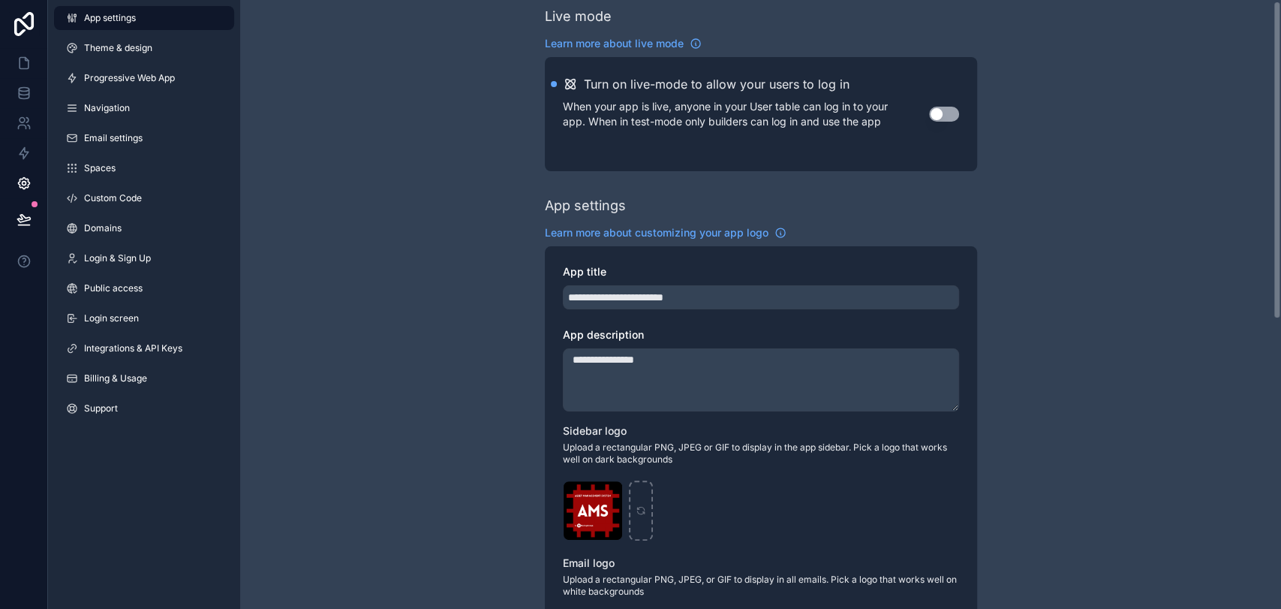
scroll to position [0, 0]
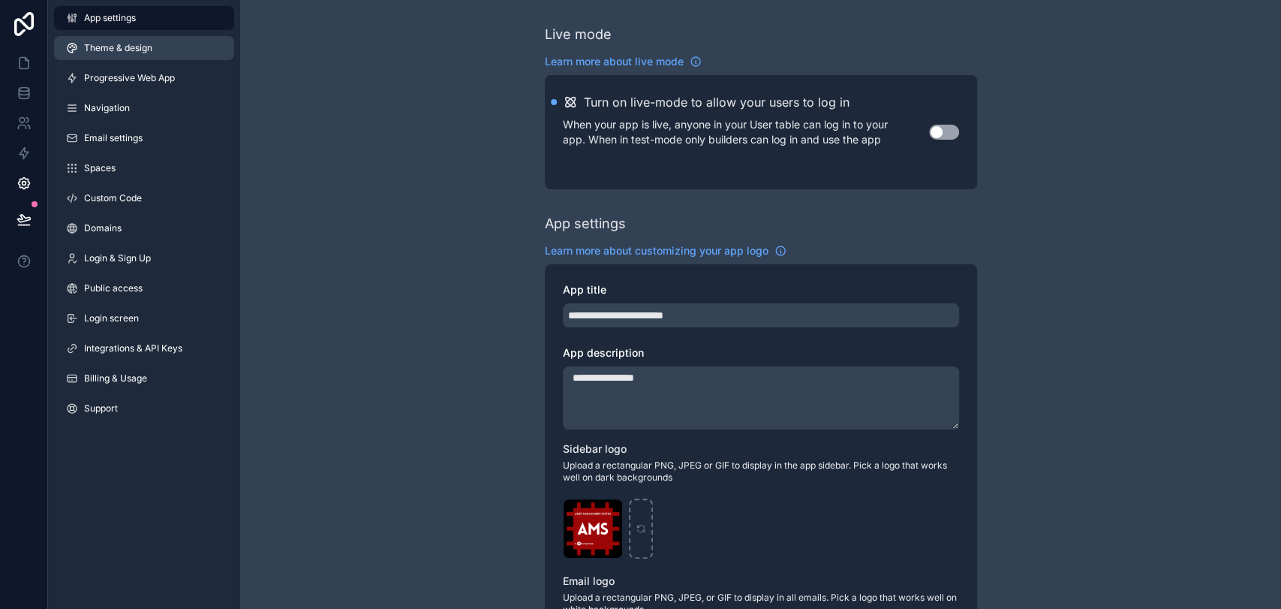
click at [134, 53] on span "Theme & design" at bounding box center [118, 48] width 68 height 12
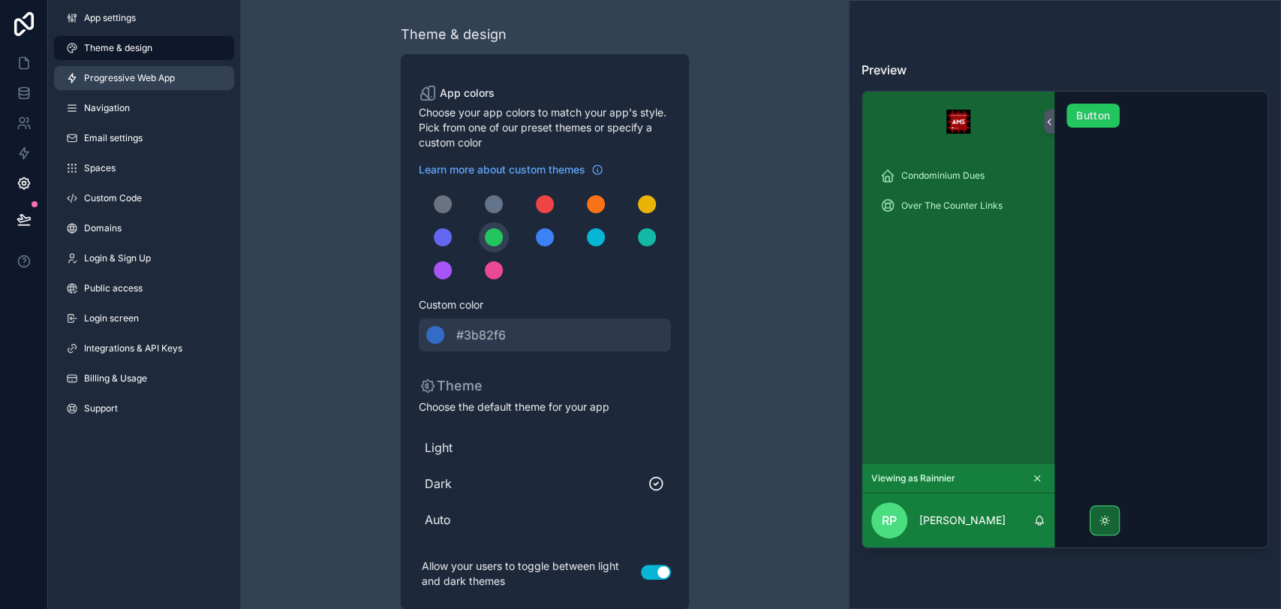
click at [155, 85] on link "Progressive Web App" at bounding box center [144, 78] width 180 height 24
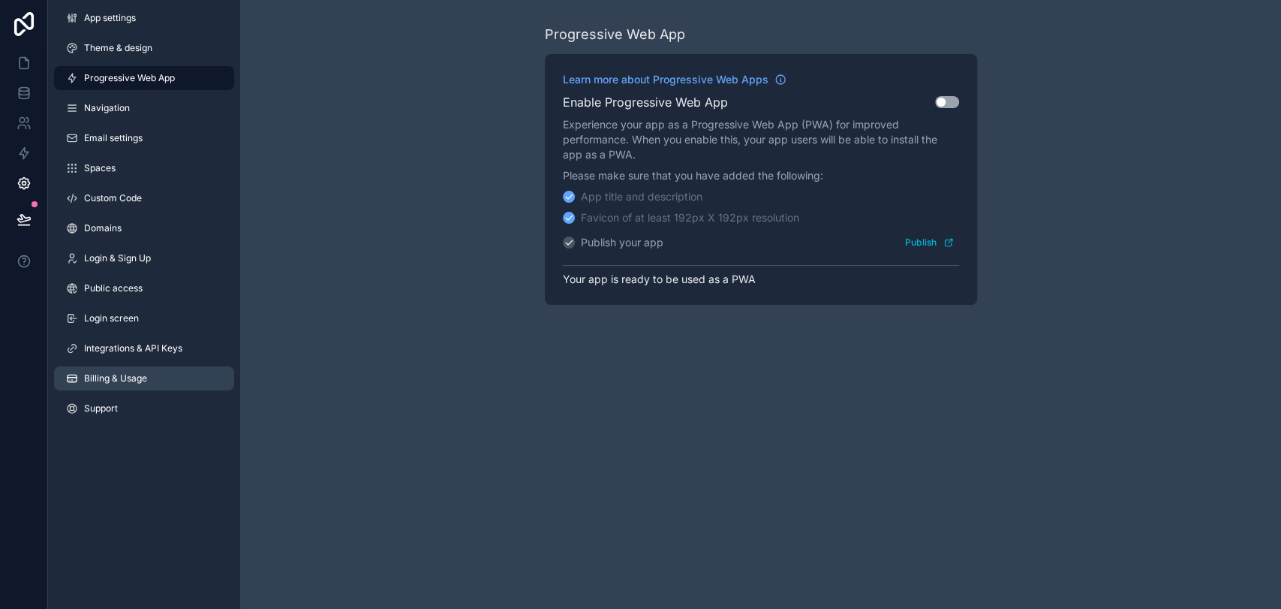
click at [162, 381] on link "Billing & Usage" at bounding box center [144, 378] width 180 height 24
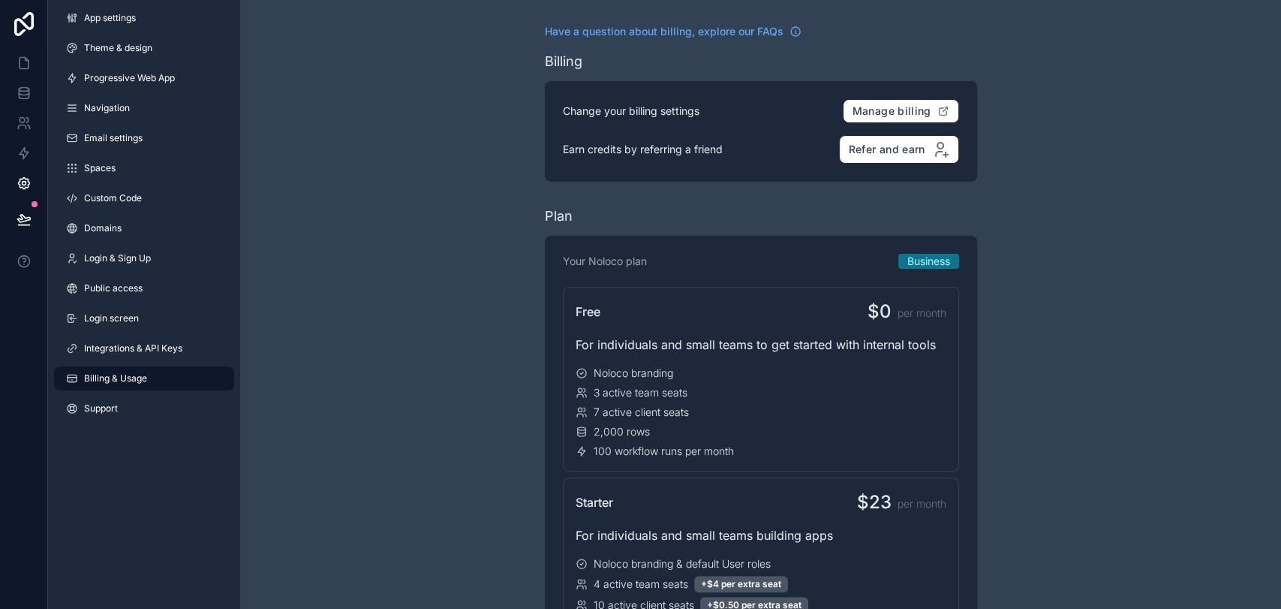
click at [161, 363] on div "App settings Theme & design Progressive Web App Navigation Email settings Space…" at bounding box center [144, 216] width 192 height 432
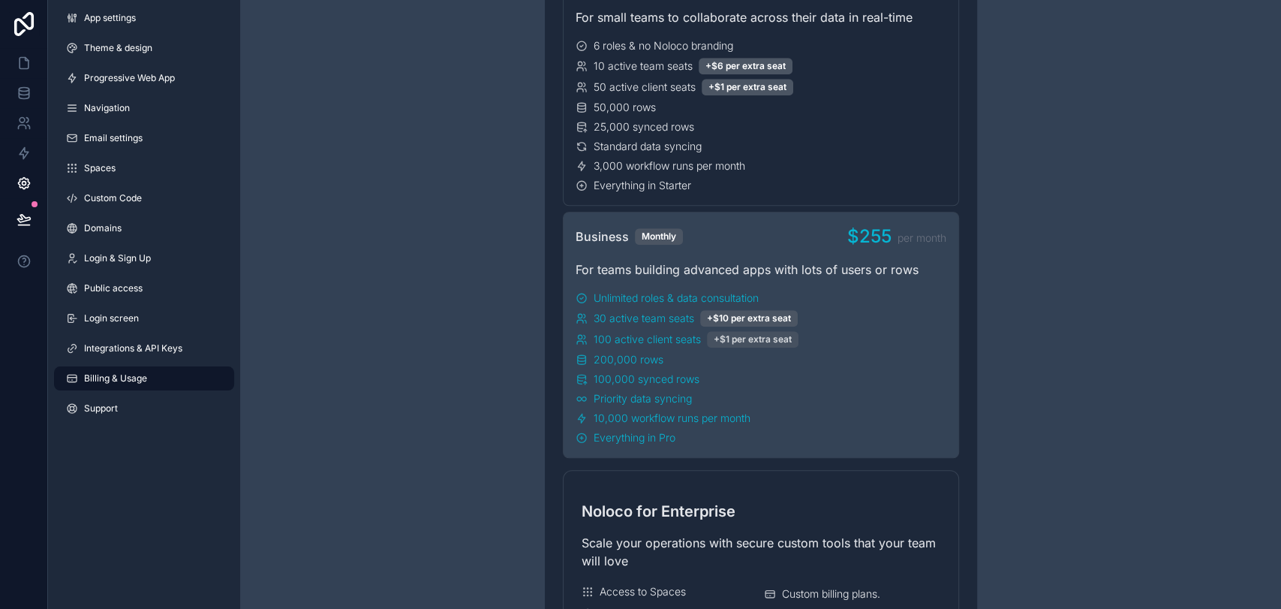
scroll to position [834, 0]
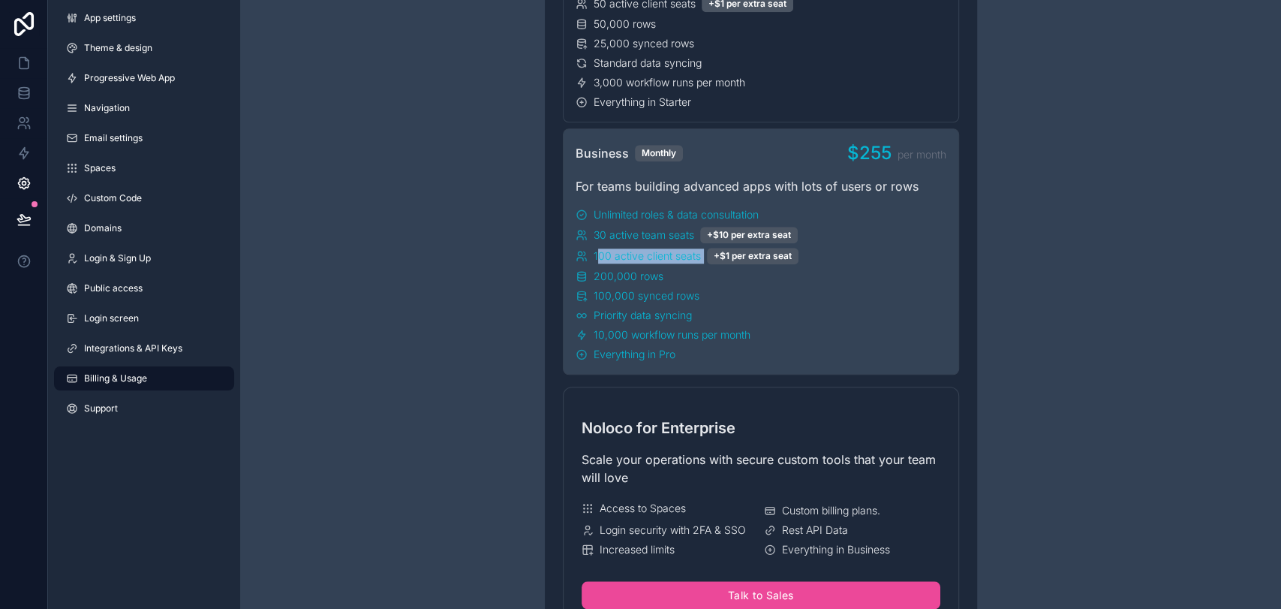
drag, startPoint x: 595, startPoint y: 252, endPoint x: 705, endPoint y: 254, distance: 109.6
click at [705, 254] on div "100 active client seats +$1 per extra seat" at bounding box center [761, 256] width 371 height 17
click at [720, 292] on div "100,000 synced rows" at bounding box center [761, 295] width 371 height 15
drag, startPoint x: 588, startPoint y: 272, endPoint x: 684, endPoint y: 273, distance: 95.3
click at [684, 273] on div "200,000 rows" at bounding box center [761, 276] width 371 height 15
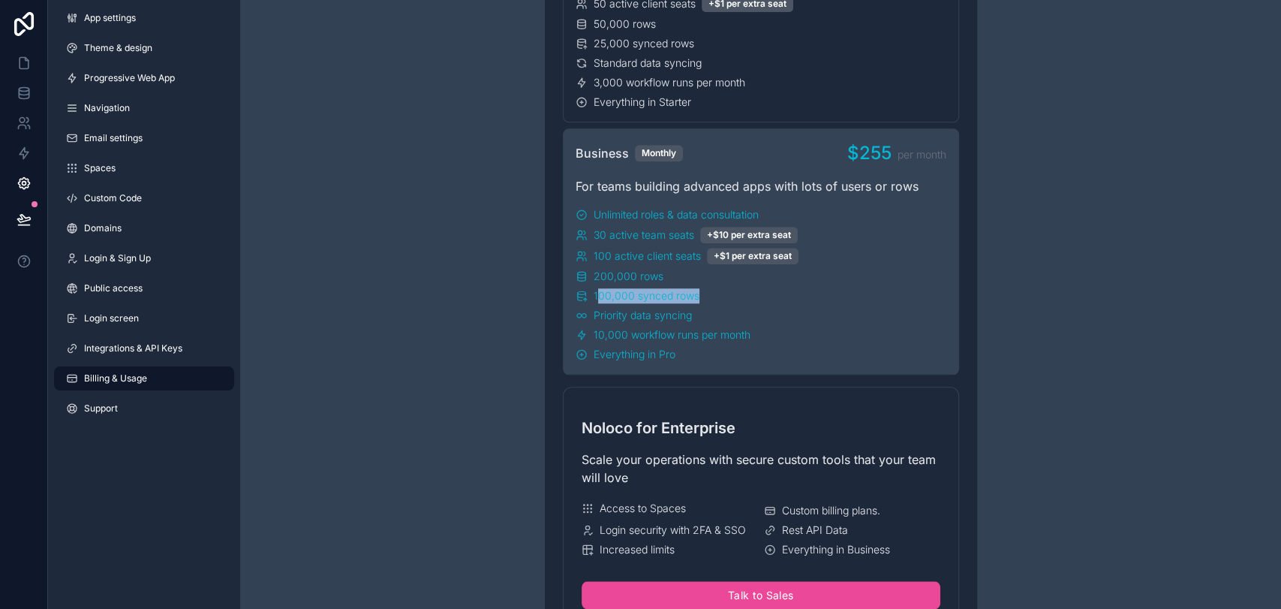
drag, startPoint x: 596, startPoint y: 293, endPoint x: 718, endPoint y: 300, distance: 121.8
click at [718, 300] on div "100,000 synced rows" at bounding box center [761, 295] width 371 height 15
click at [719, 320] on div "Priority data syncing" at bounding box center [761, 315] width 371 height 15
drag, startPoint x: 594, startPoint y: 308, endPoint x: 719, endPoint y: 308, distance: 124.6
click at [718, 308] on div "Priority data syncing" at bounding box center [761, 315] width 371 height 15
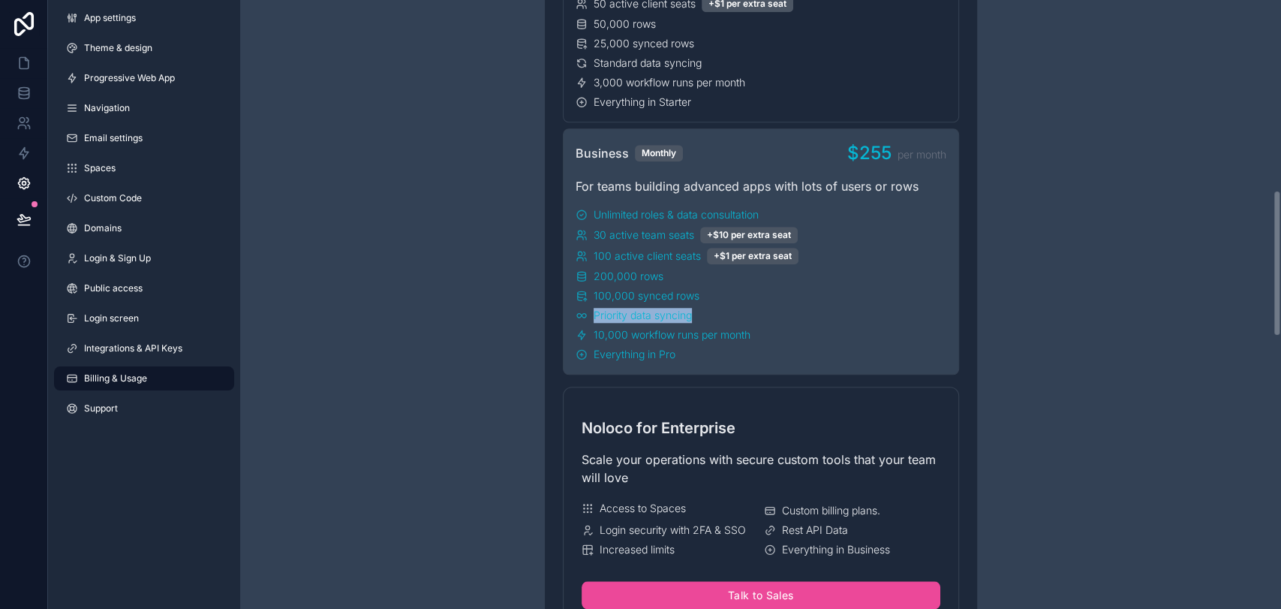
scroll to position [751, 0]
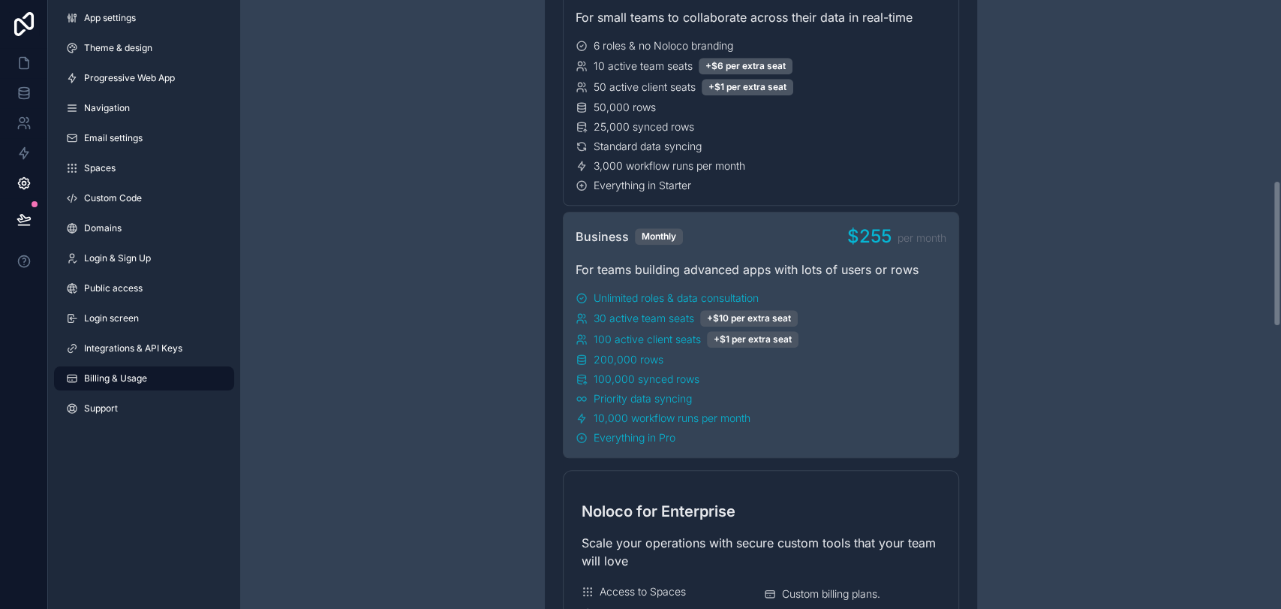
click at [1004, 324] on div "Have a question about billing, explore our FAQs Billing Change your billing set…" at bounding box center [760, 515] width 1041 height 2532
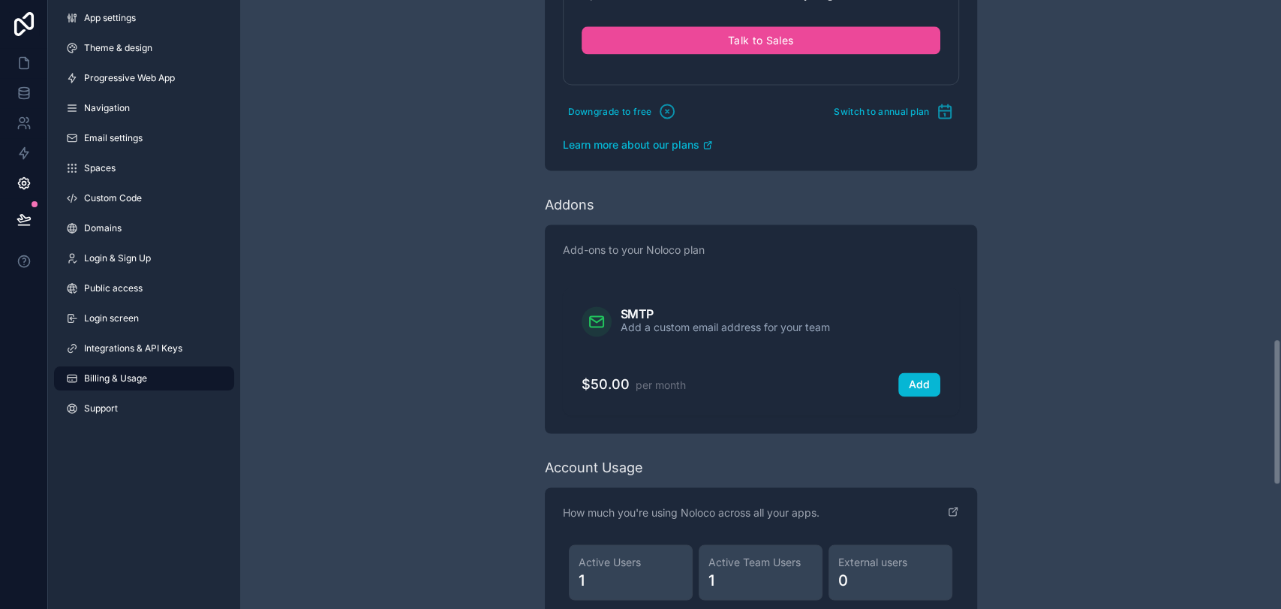
scroll to position [1417, 0]
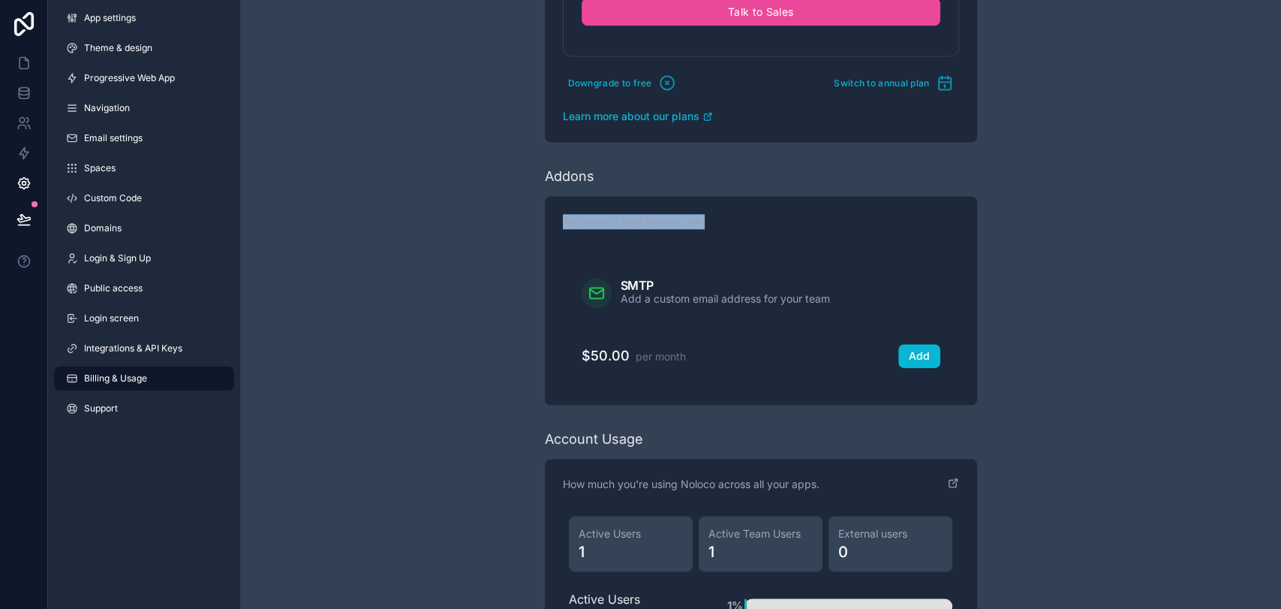
drag, startPoint x: 565, startPoint y: 220, endPoint x: 727, endPoint y: 237, distance: 162.3
click at [727, 237] on div "Add-ons to your Noloco plan SMTP Add a custom email address for your team $50.0…" at bounding box center [761, 300] width 432 height 209
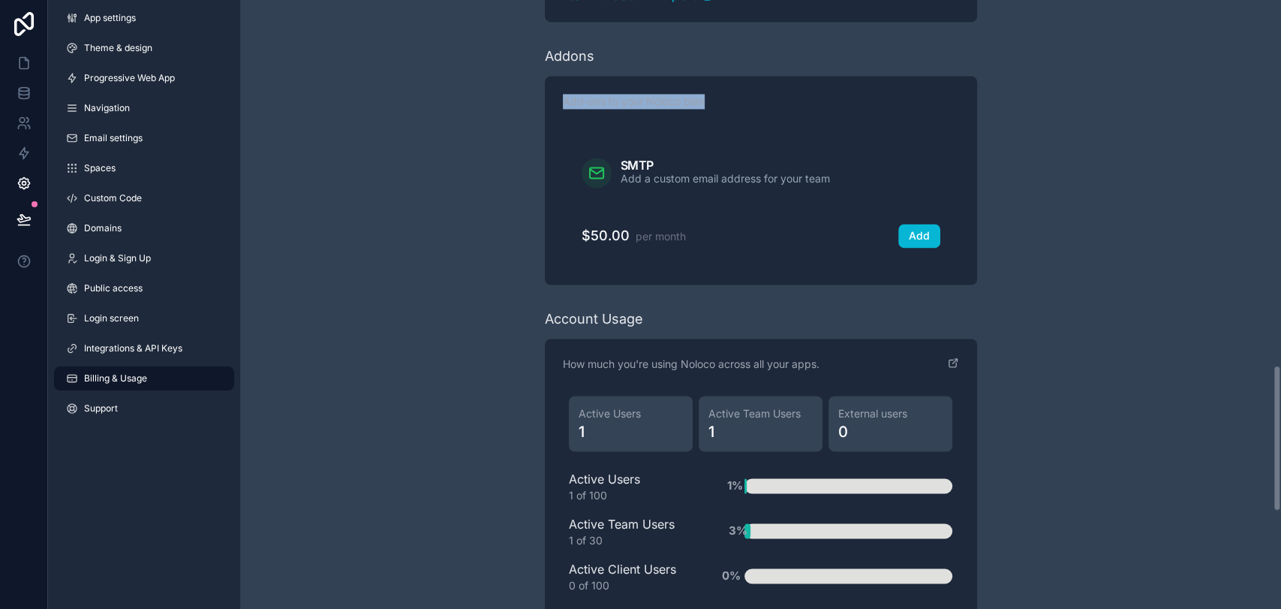
scroll to position [1585, 0]
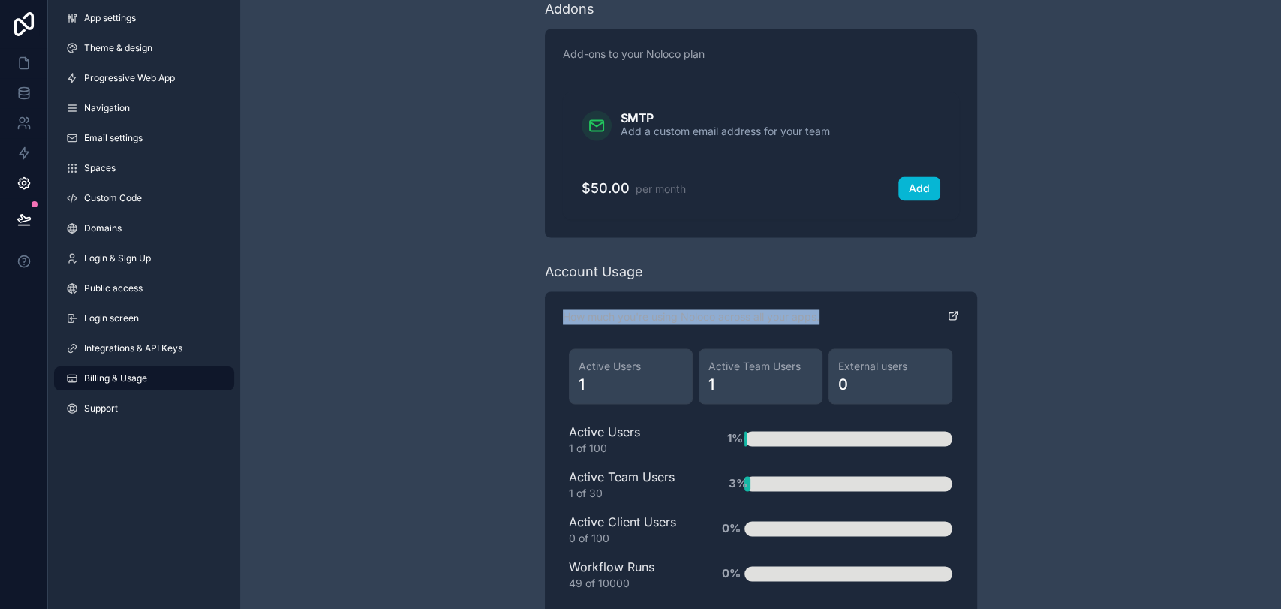
drag, startPoint x: 562, startPoint y: 314, endPoint x: 950, endPoint y: 323, distance: 387.4
click at [879, 316] on div "How much you're using Noloco across all your apps." at bounding box center [761, 325] width 396 height 33
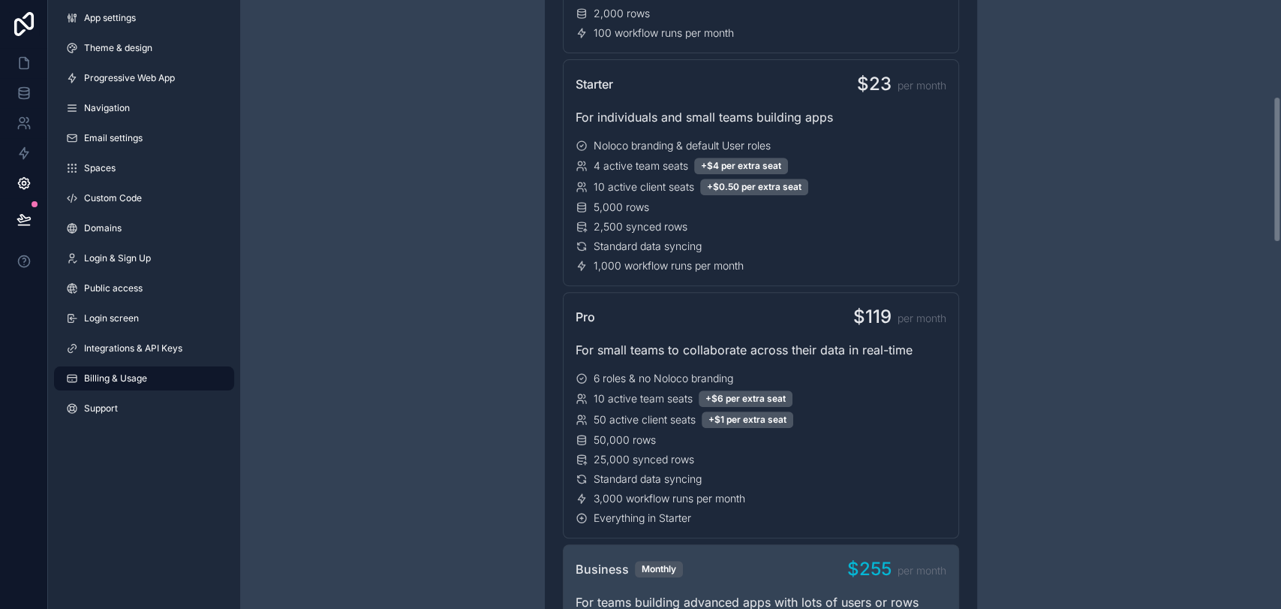
scroll to position [0, 0]
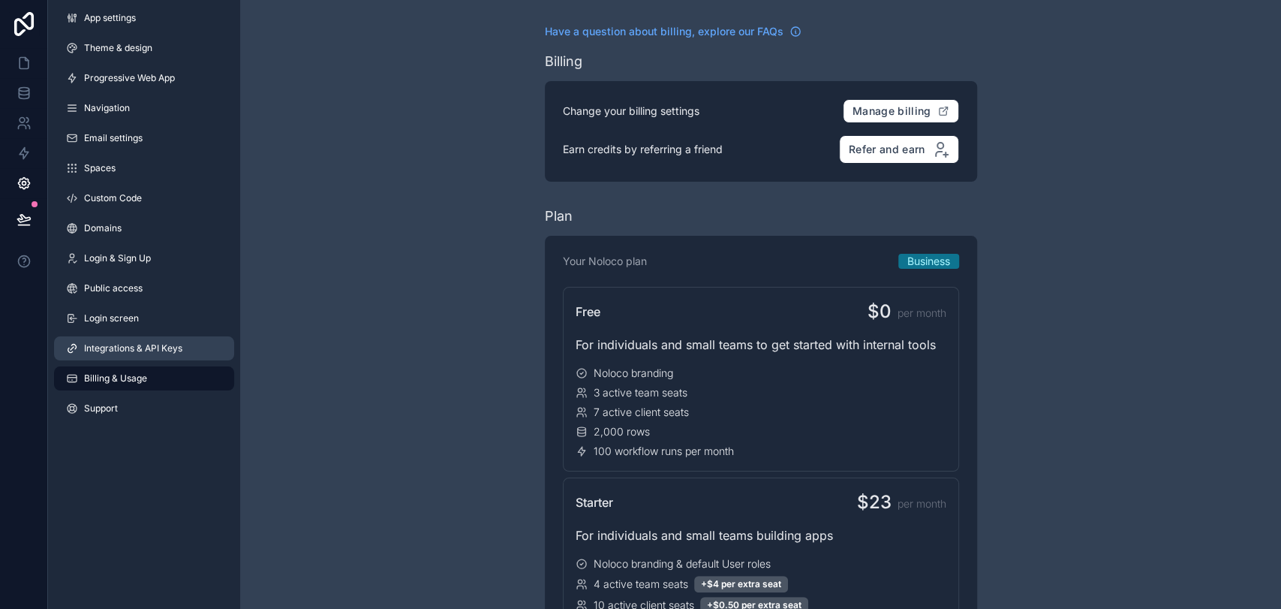
click at [137, 342] on span "Integrations & API Keys" at bounding box center [133, 348] width 98 height 12
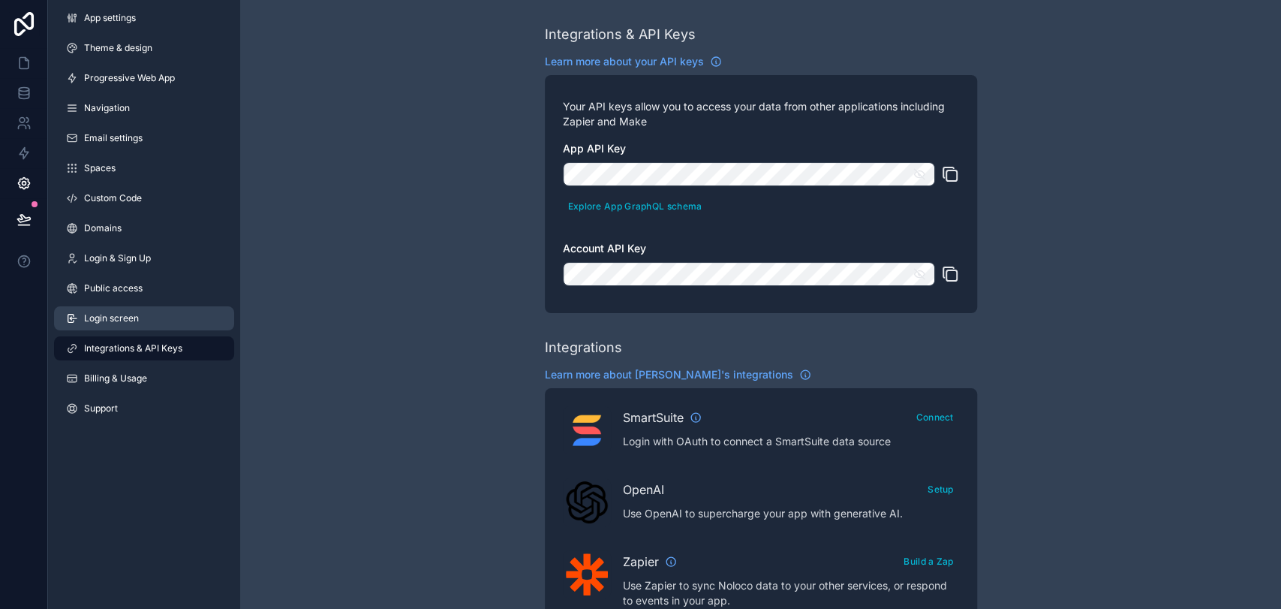
click at [134, 320] on span "Login screen" at bounding box center [111, 318] width 55 height 12
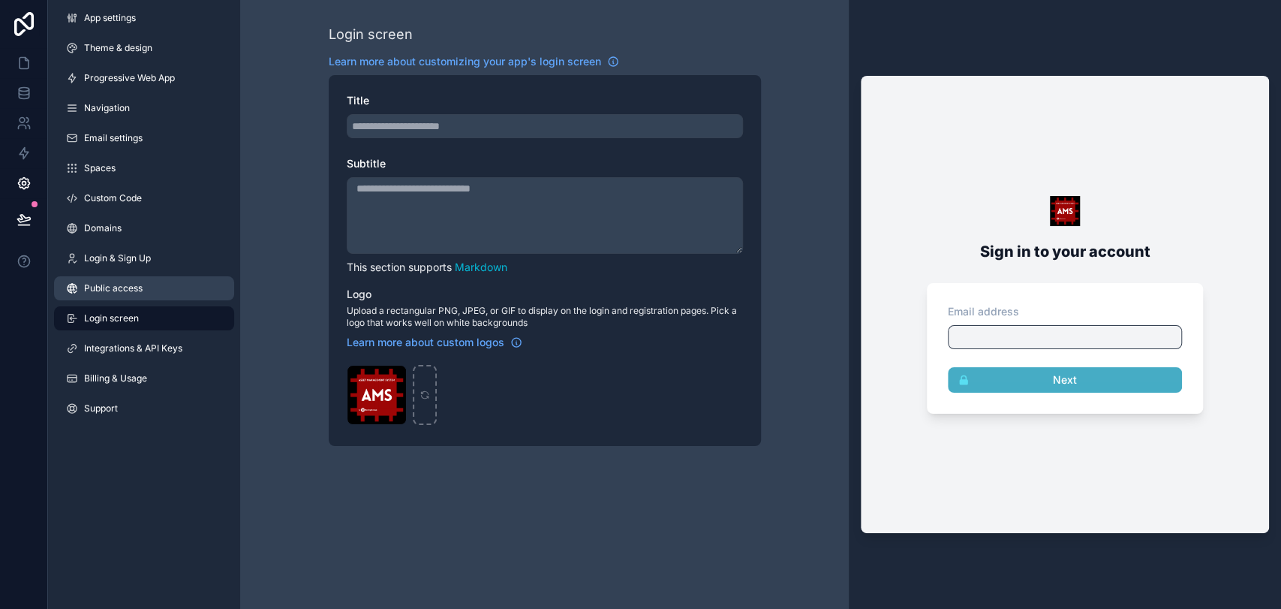
click at [157, 290] on link "Public access" at bounding box center [144, 288] width 180 height 24
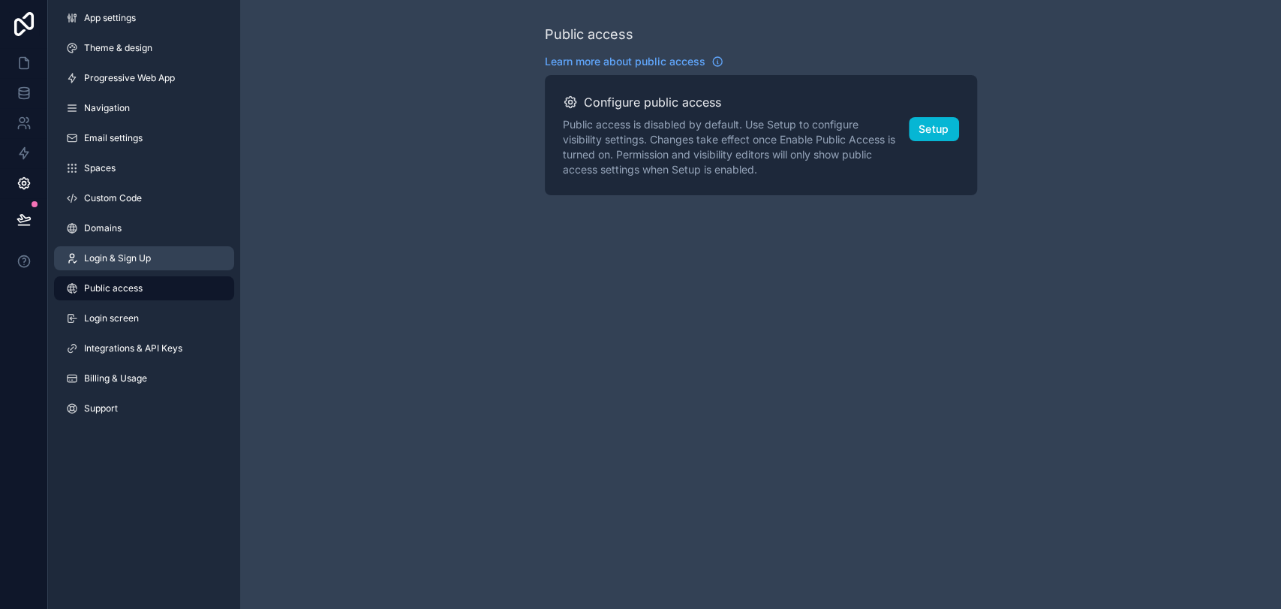
click at [132, 253] on span "Login & Sign Up" at bounding box center [117, 258] width 67 height 12
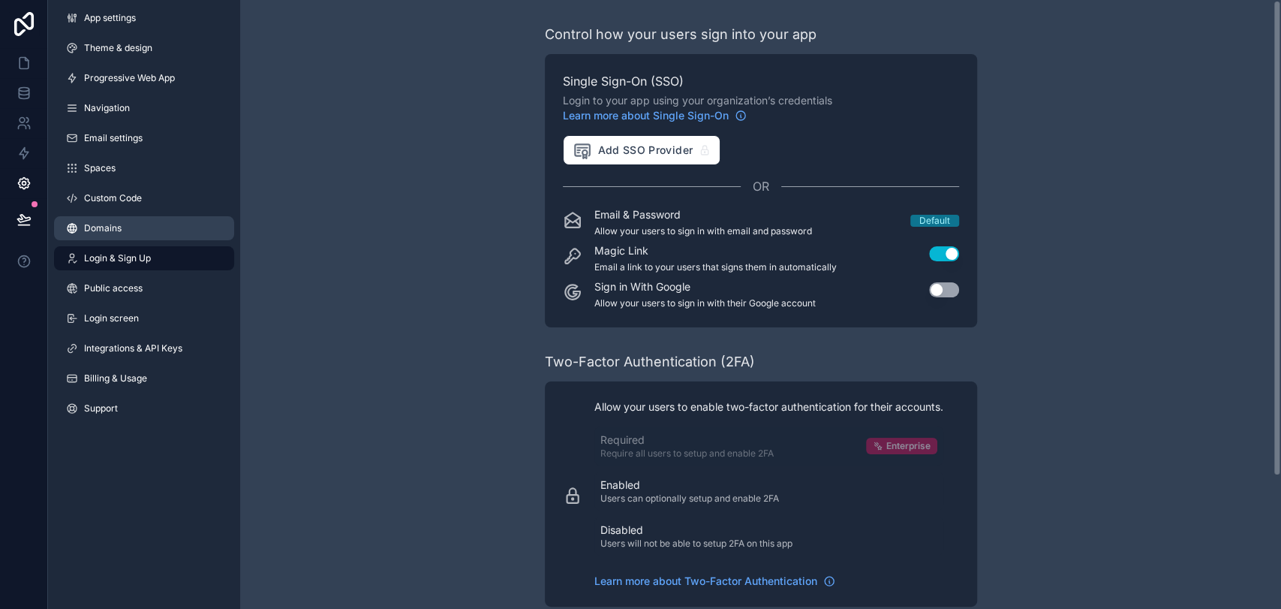
click at [132, 233] on link "Domains" at bounding box center [144, 228] width 180 height 24
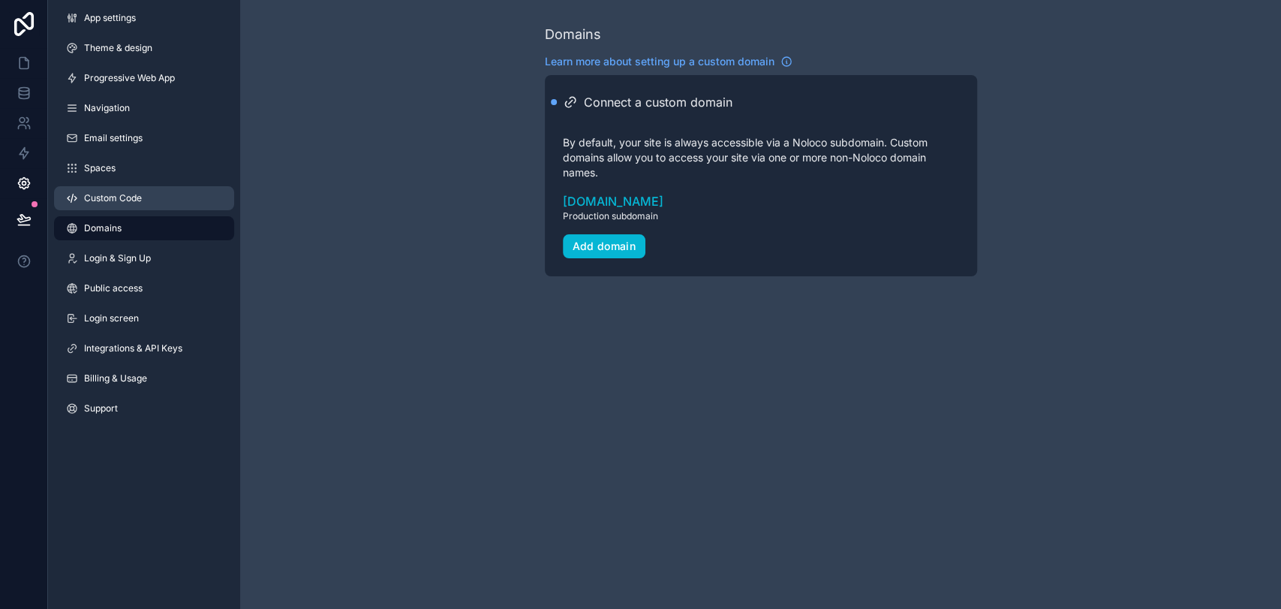
click at [154, 204] on link "Custom Code" at bounding box center [144, 198] width 180 height 24
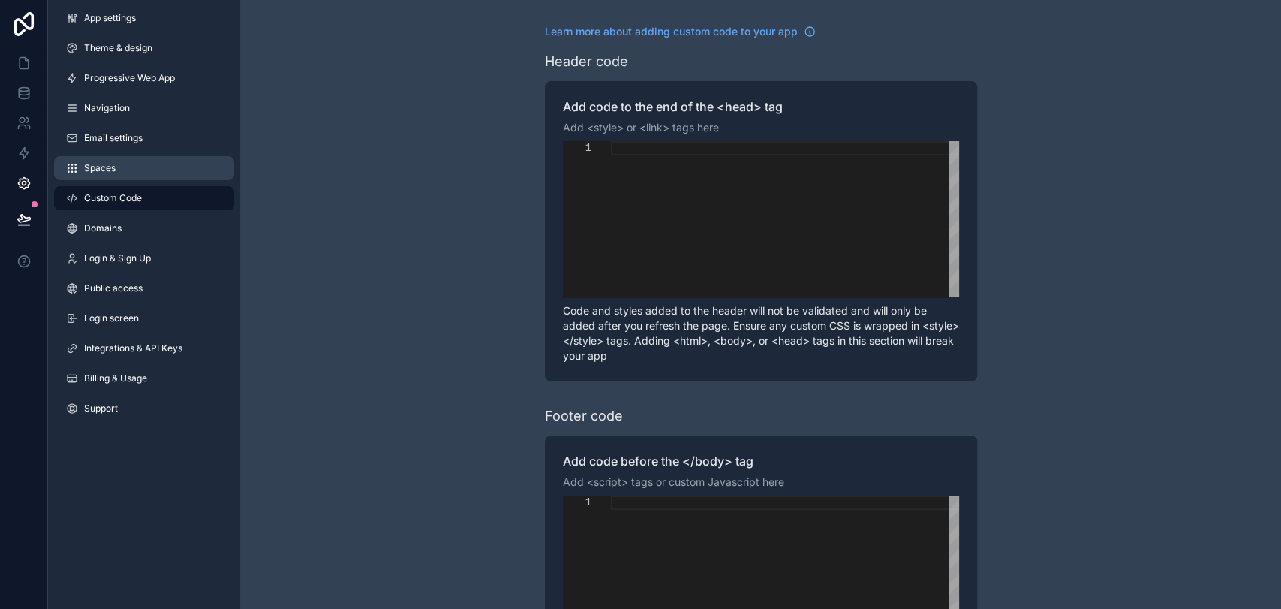
click at [155, 175] on link "Spaces" at bounding box center [144, 168] width 180 height 24
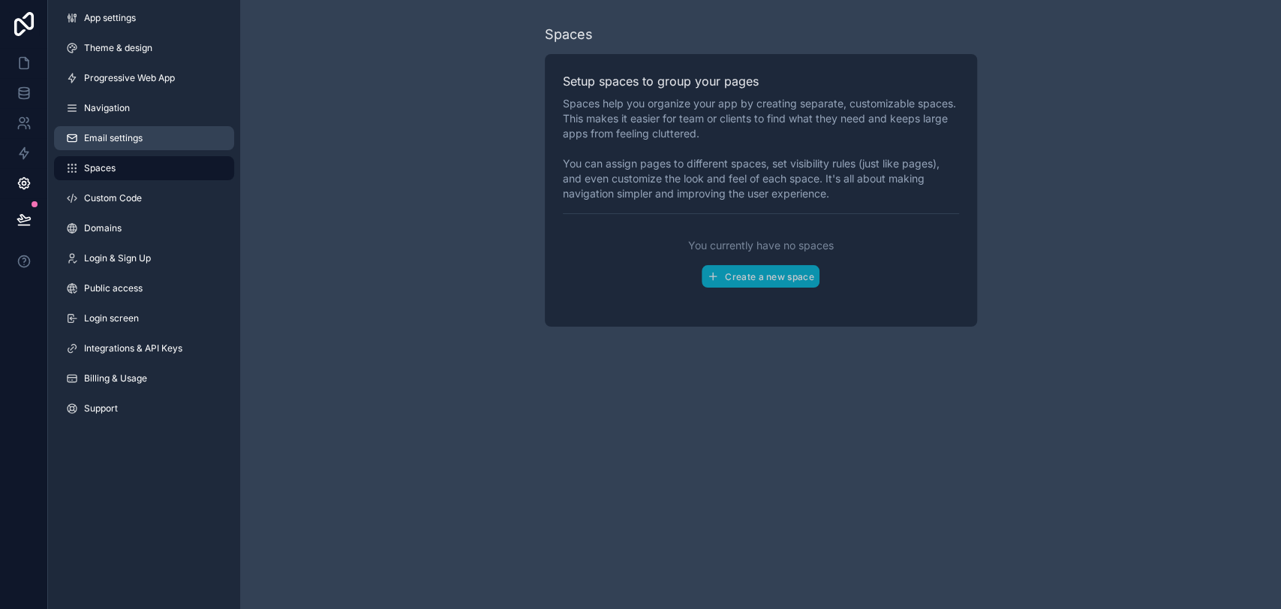
click at [158, 143] on link "Email settings" at bounding box center [144, 138] width 180 height 24
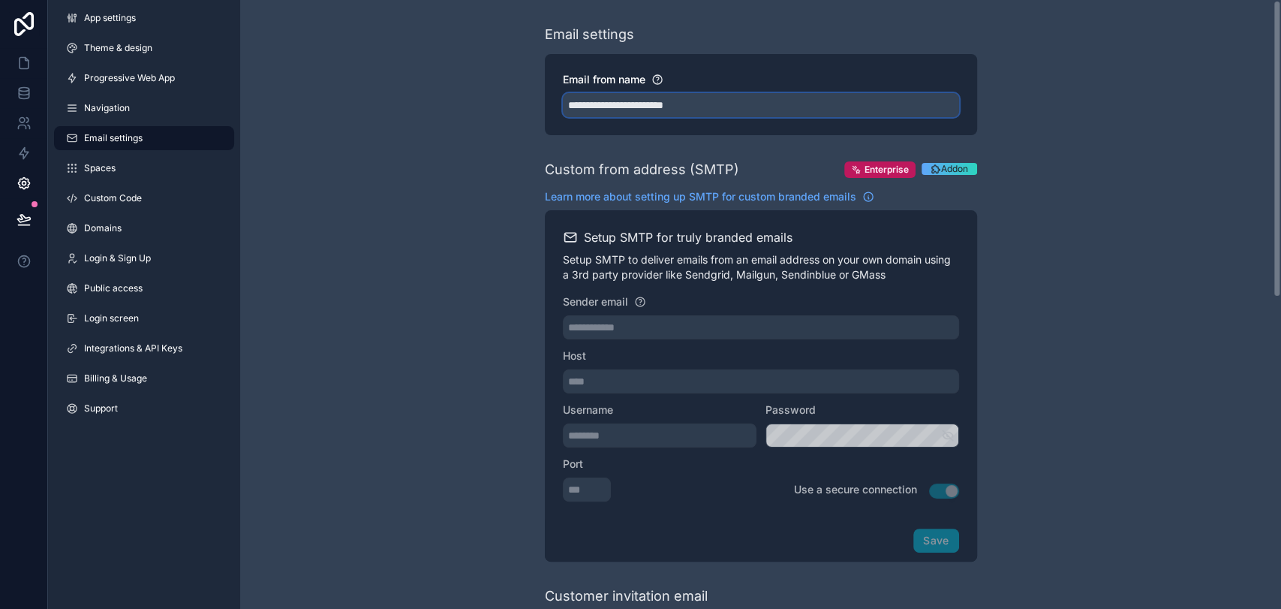
click at [676, 104] on input "**********" at bounding box center [761, 105] width 396 height 24
click at [479, 159] on div "**********" at bounding box center [760, 614] width 1041 height 1228
click at [155, 103] on link "Navigation" at bounding box center [144, 108] width 180 height 24
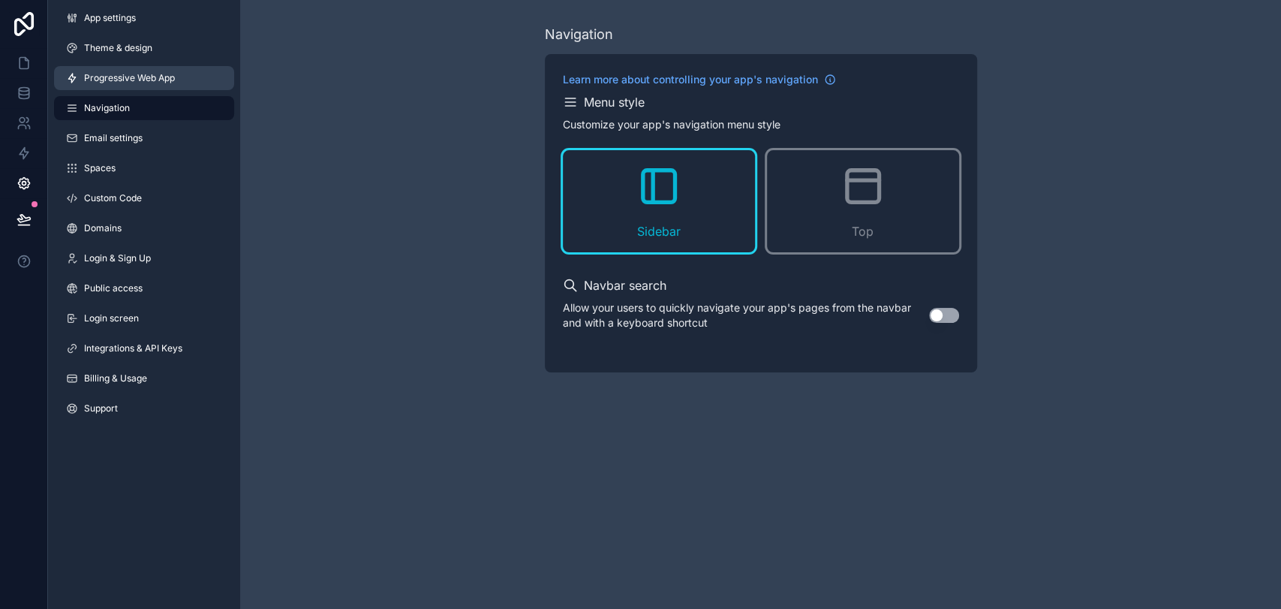
click at [167, 75] on span "Progressive Web App" at bounding box center [129, 78] width 91 height 12
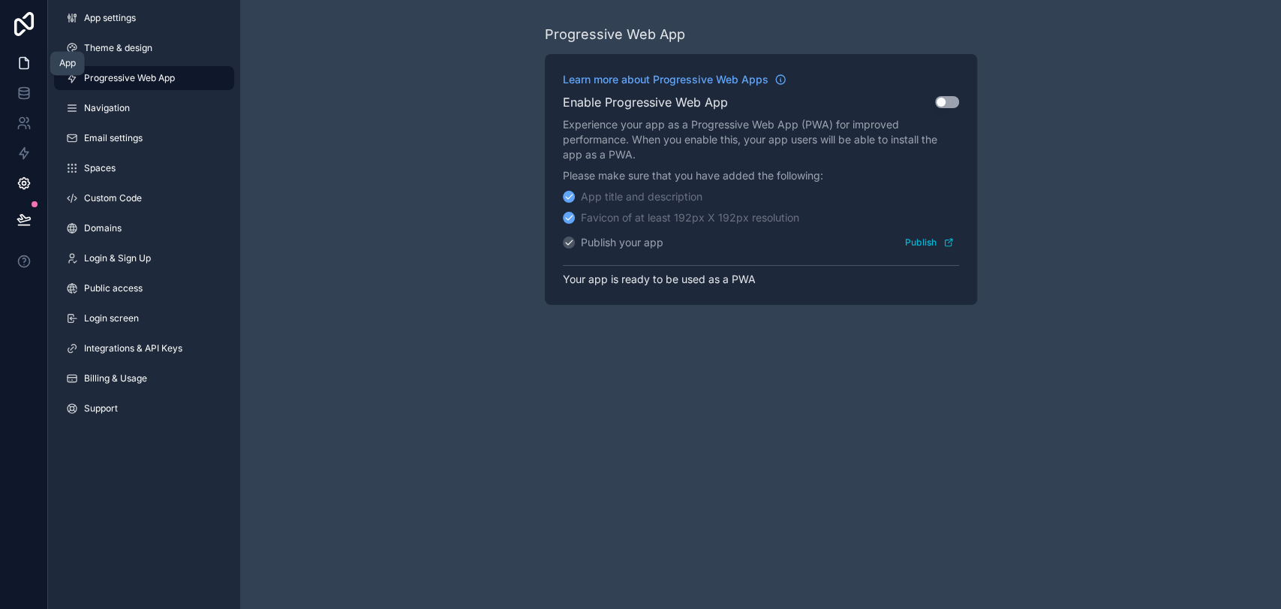
click at [25, 64] on icon at bounding box center [24, 63] width 15 height 15
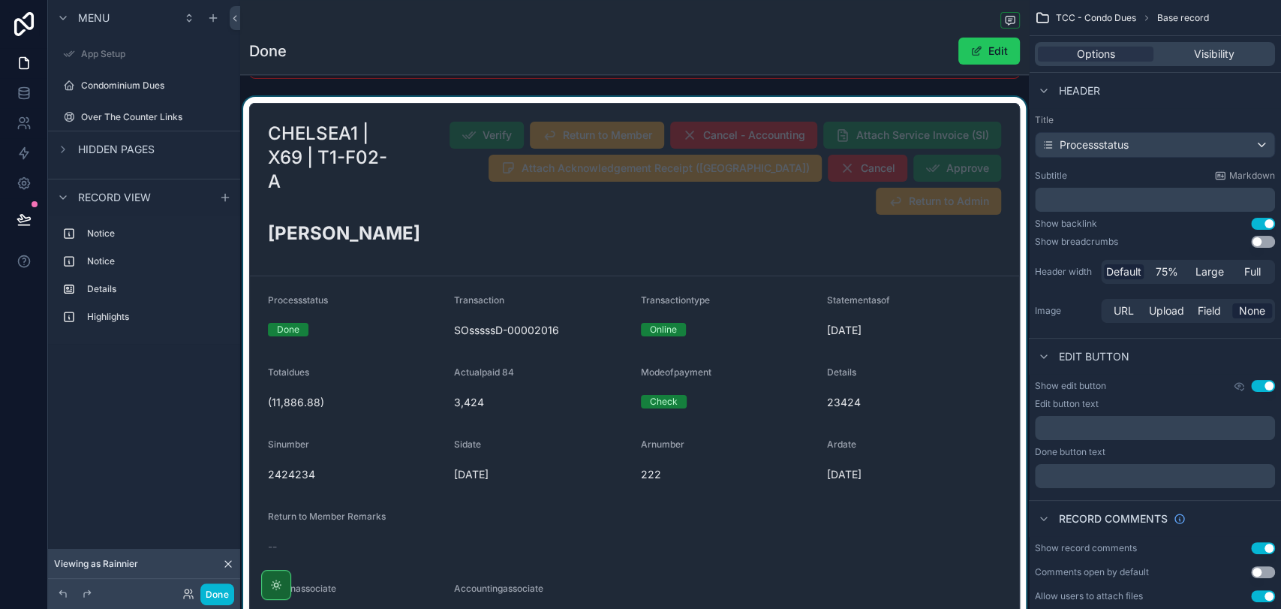
scroll to position [250, 0]
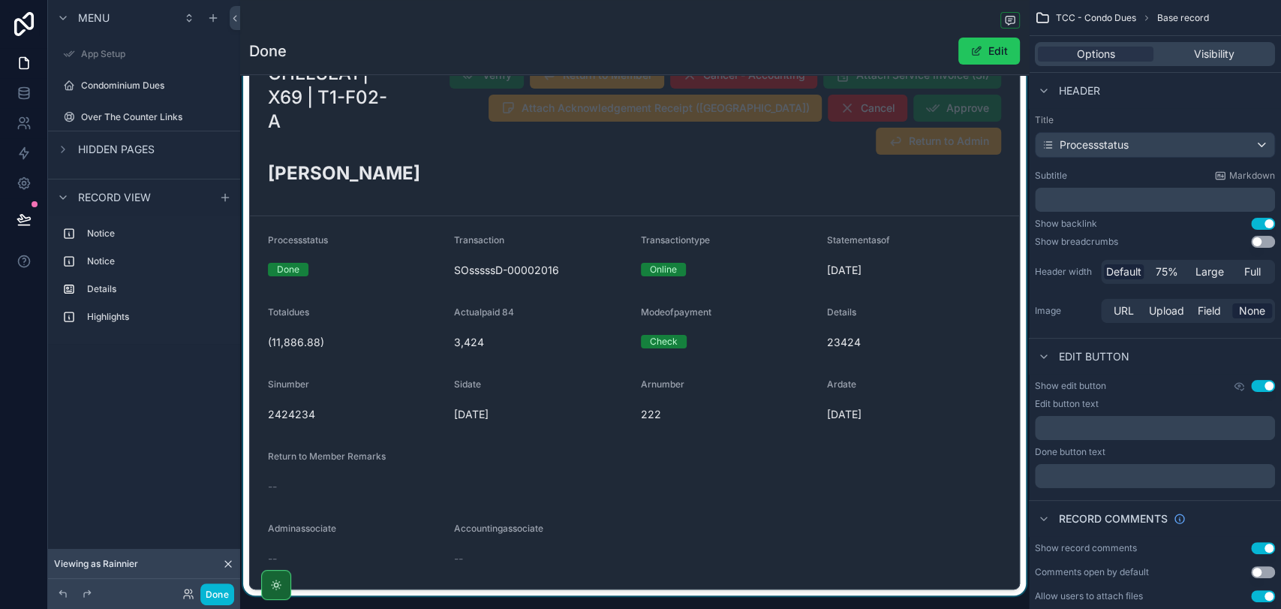
click at [474, 287] on div "scrollable content" at bounding box center [634, 316] width 789 height 558
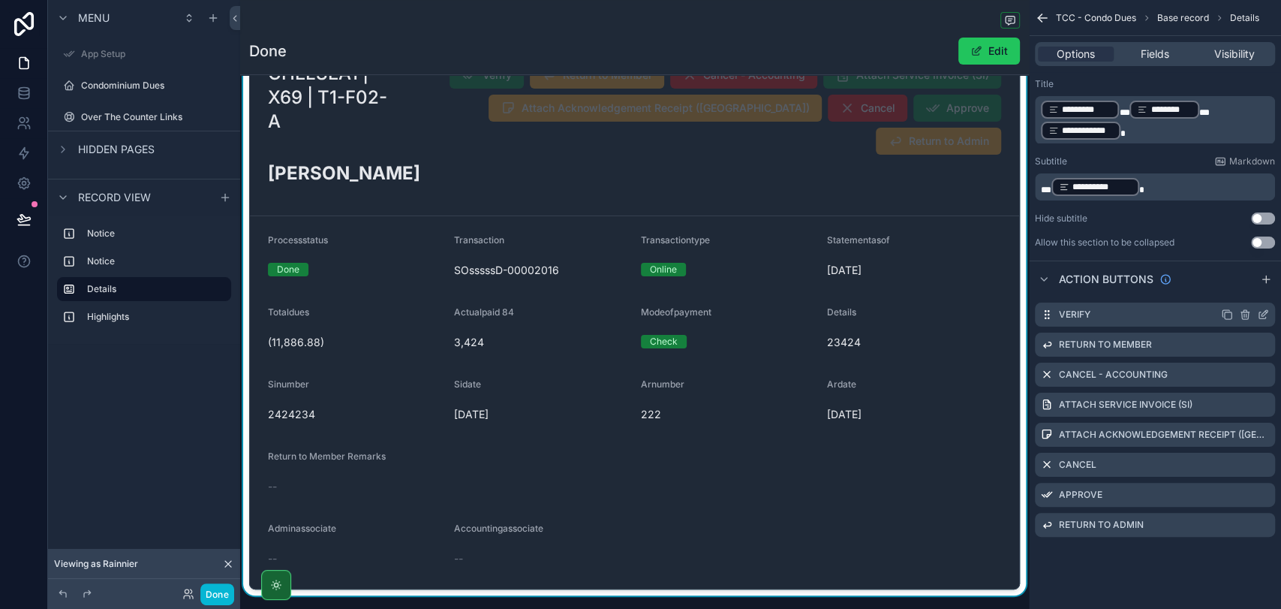
click at [1260, 315] on icon "scrollable content" at bounding box center [1263, 314] width 12 height 12
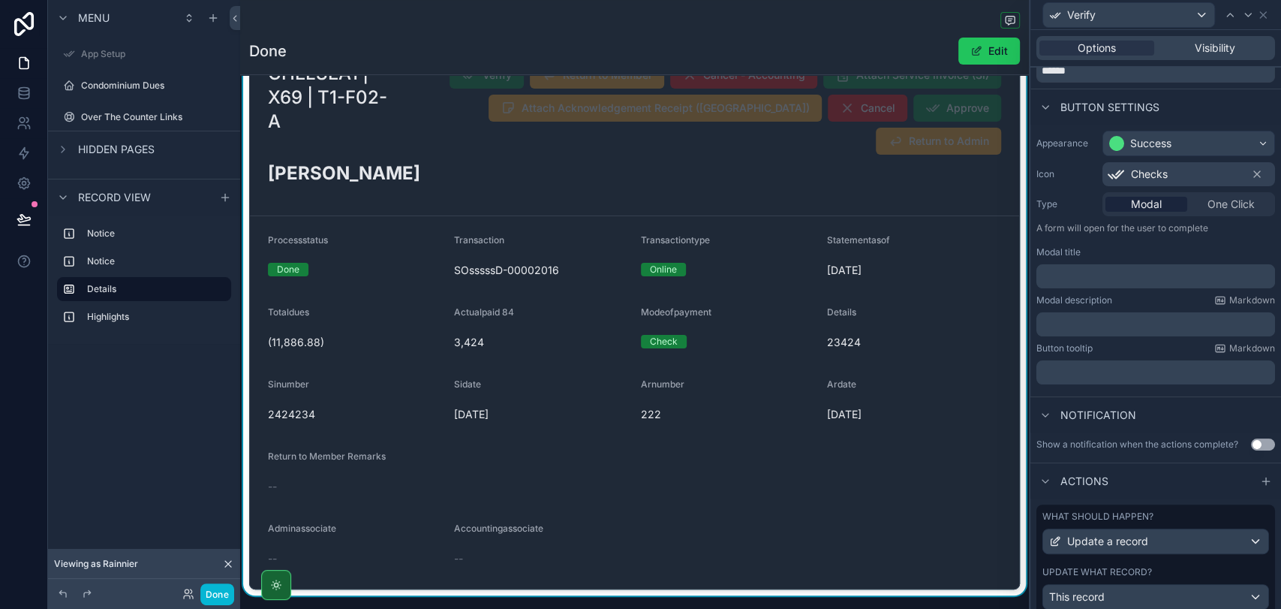
scroll to position [125, 0]
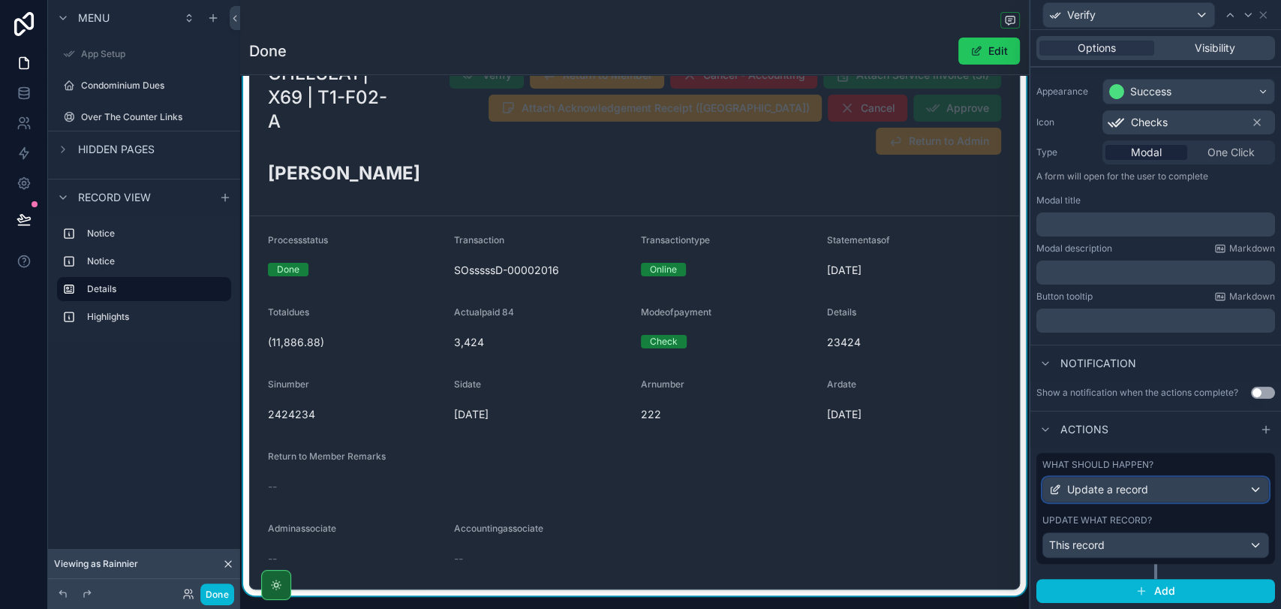
click at [1146, 486] on span "Update a record" at bounding box center [1107, 489] width 81 height 15
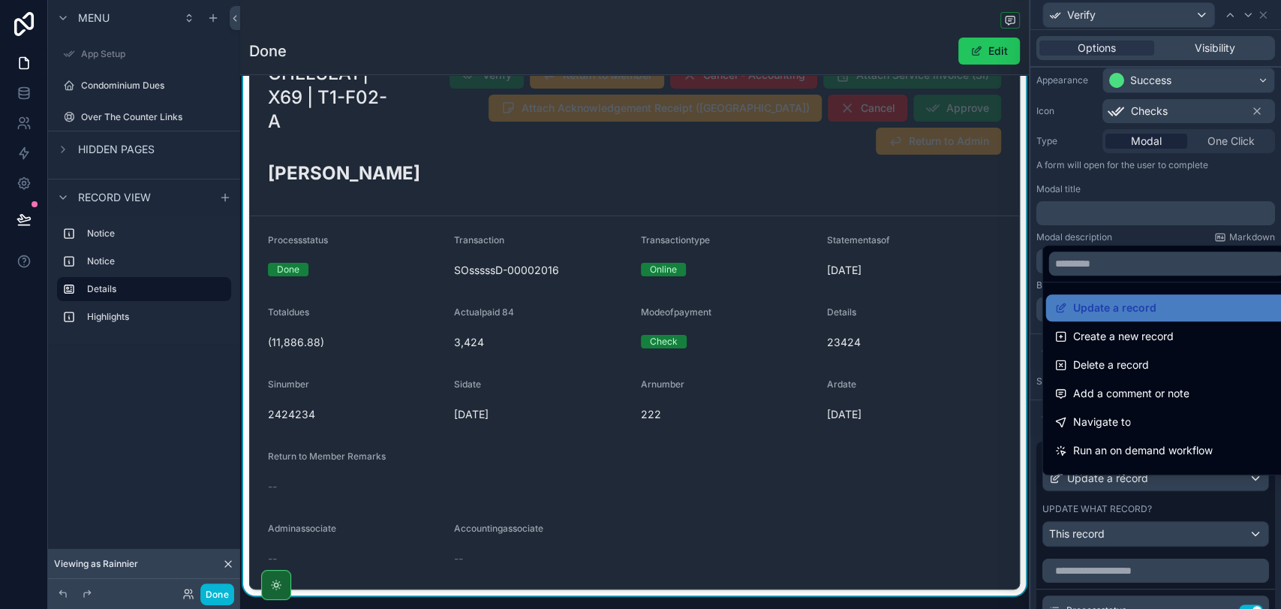
click at [1146, 486] on div at bounding box center [1156, 304] width 251 height 609
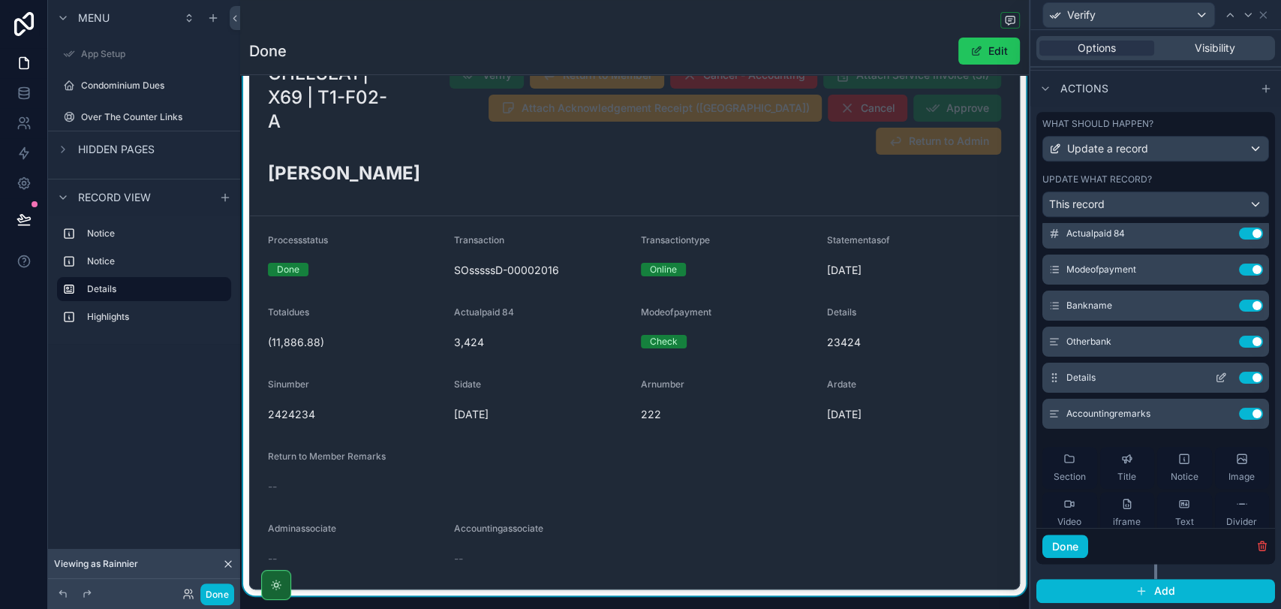
scroll to position [0, 0]
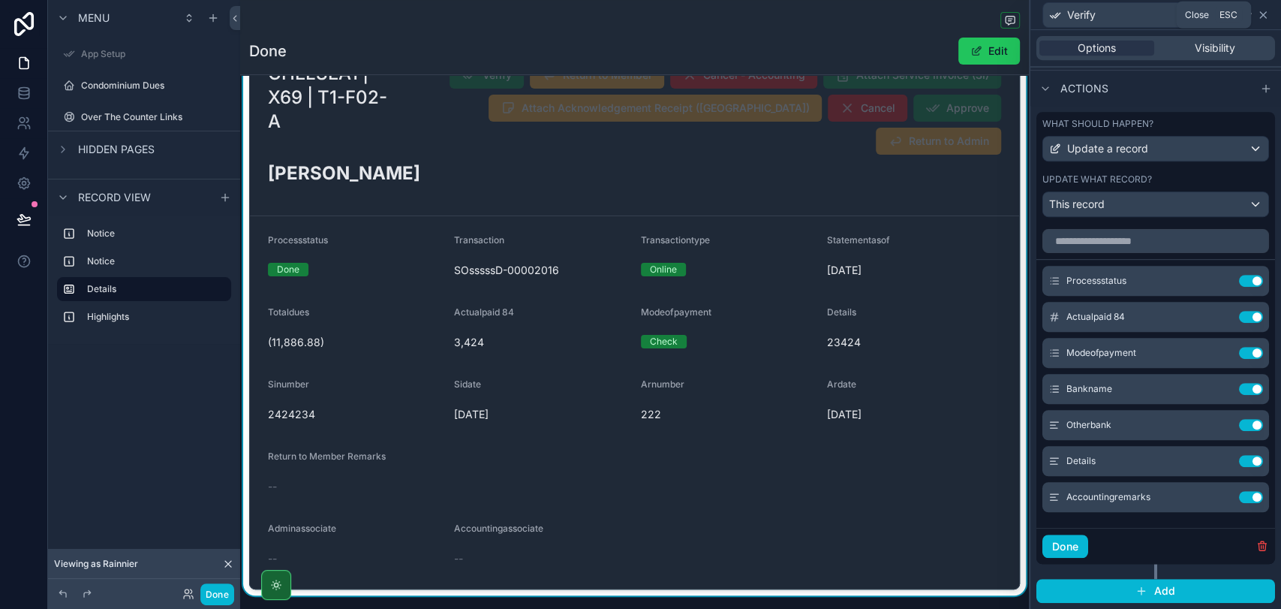
click at [1261, 18] on icon at bounding box center [1263, 15] width 12 height 12
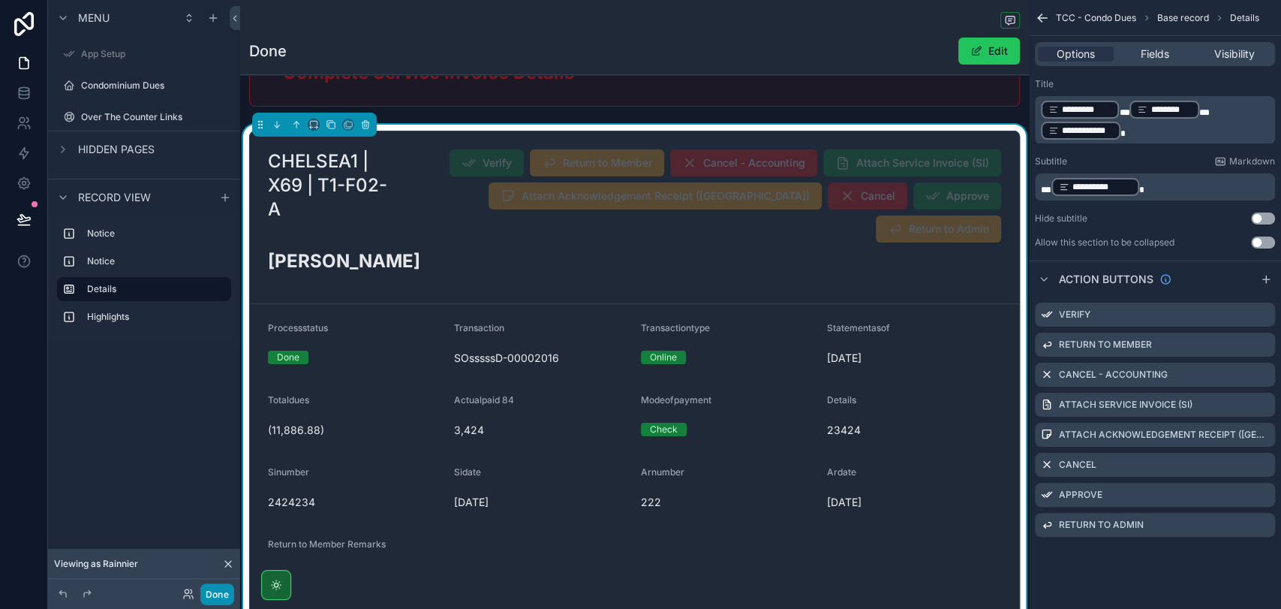
scroll to position [167, 0]
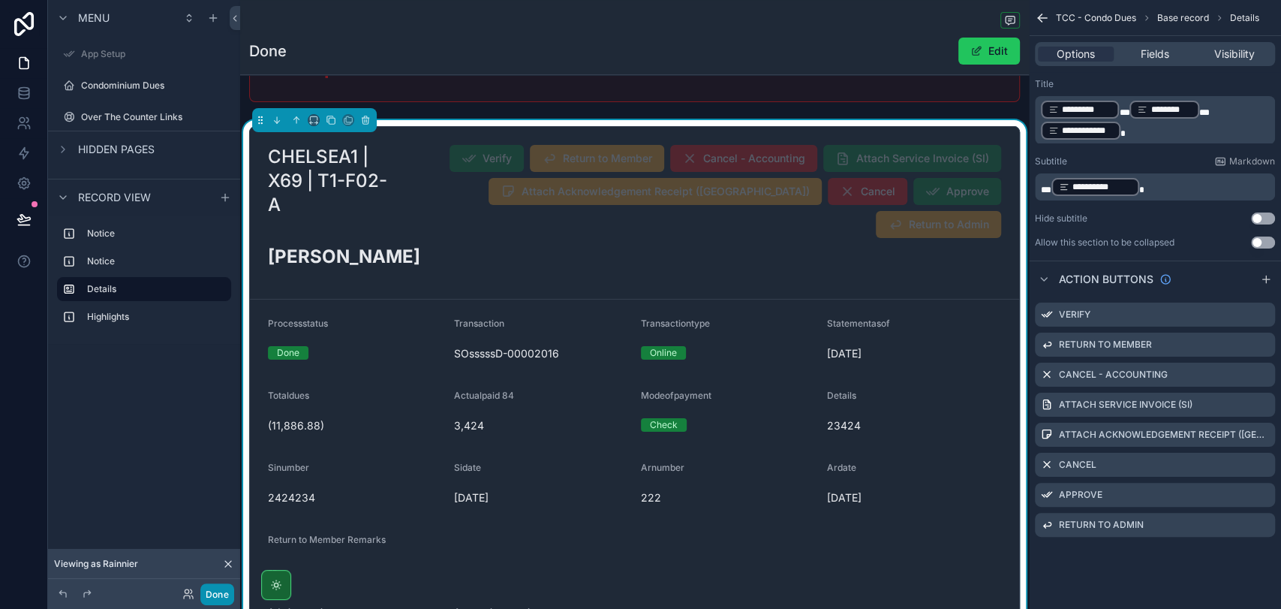
click at [221, 595] on button "Done" at bounding box center [217, 594] width 34 height 22
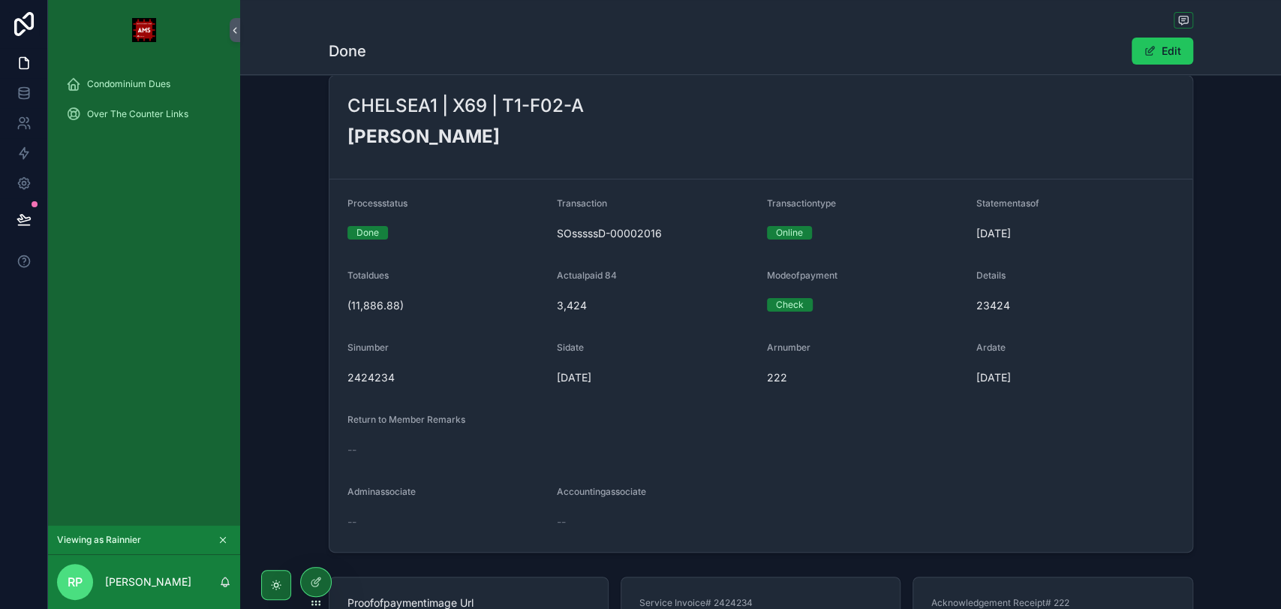
scroll to position [0, 0]
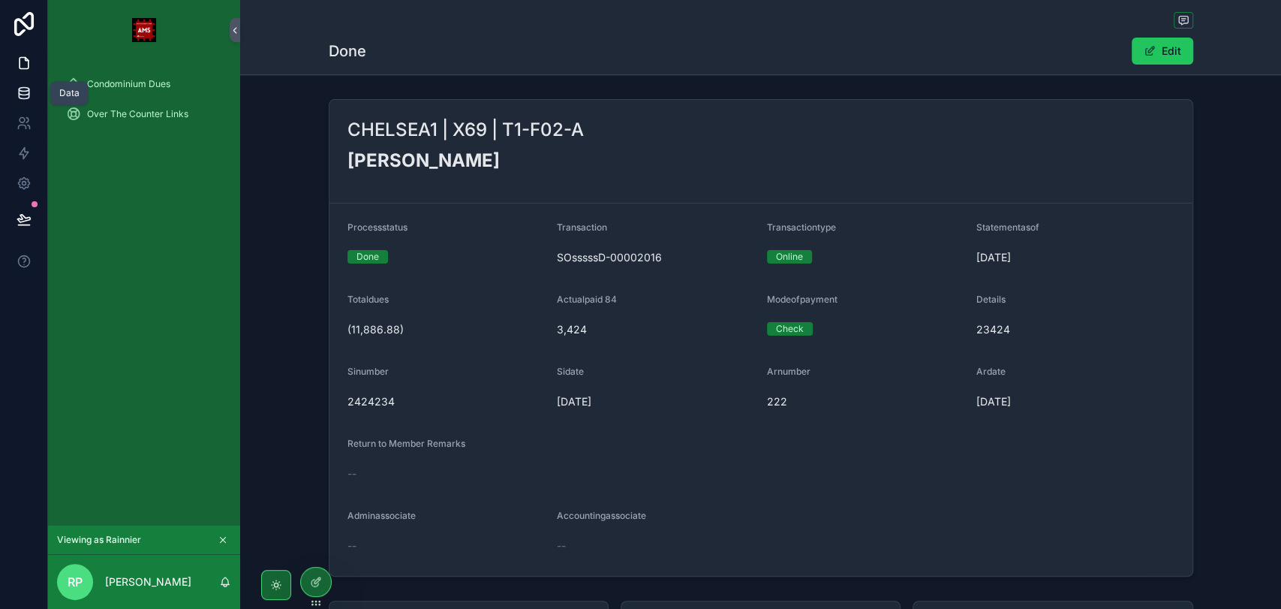
click at [33, 99] on link at bounding box center [23, 93] width 47 height 30
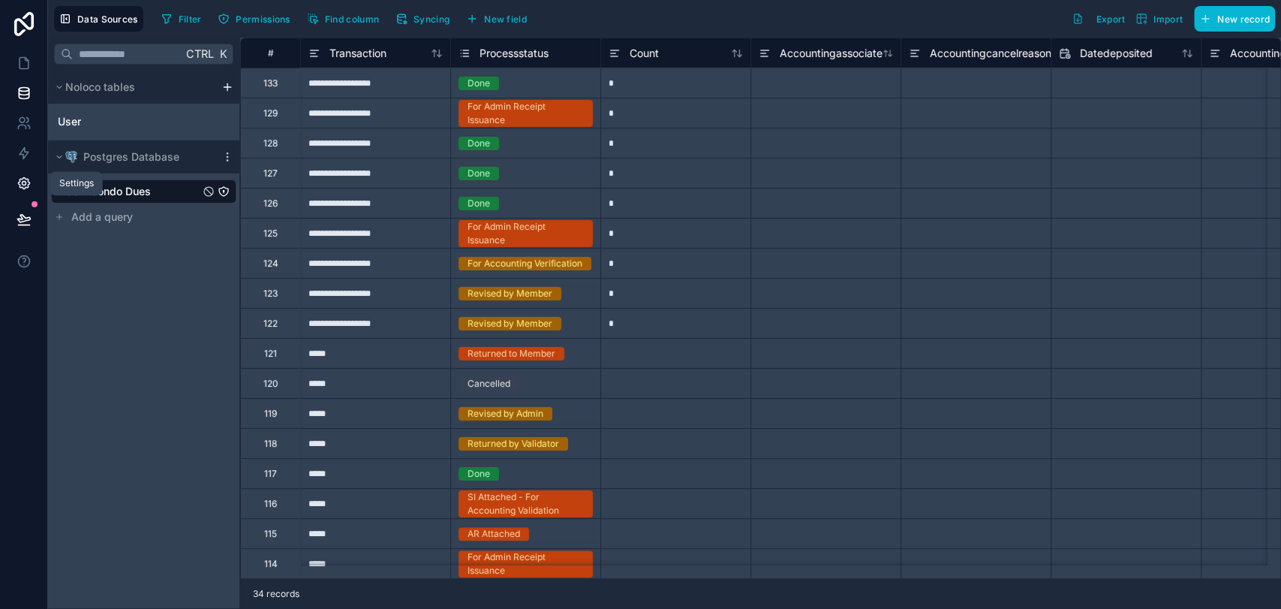
click at [29, 192] on link at bounding box center [23, 183] width 47 height 30
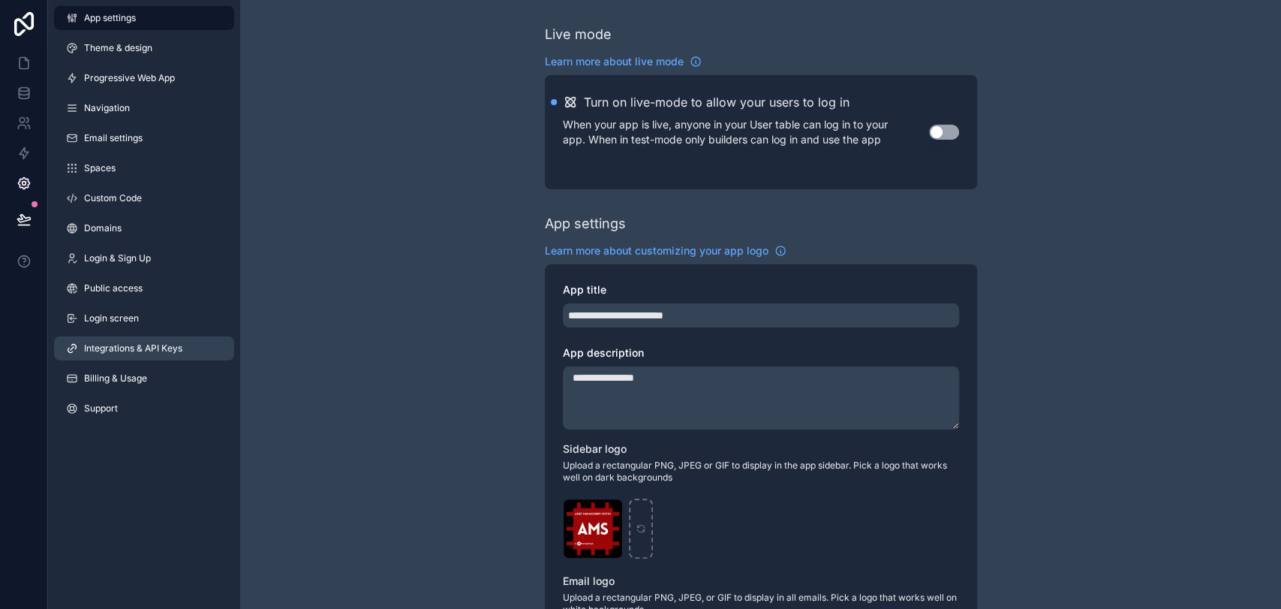
click at [144, 344] on span "Integrations & API Keys" at bounding box center [133, 348] width 98 height 12
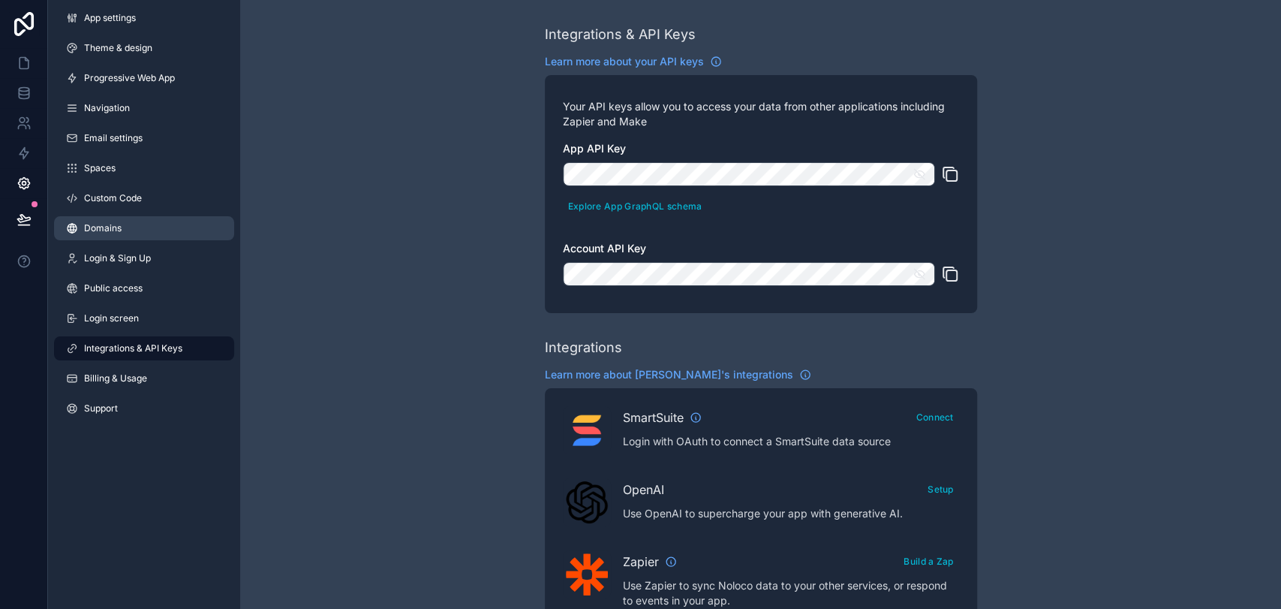
click at [149, 233] on link "Domains" at bounding box center [144, 228] width 180 height 24
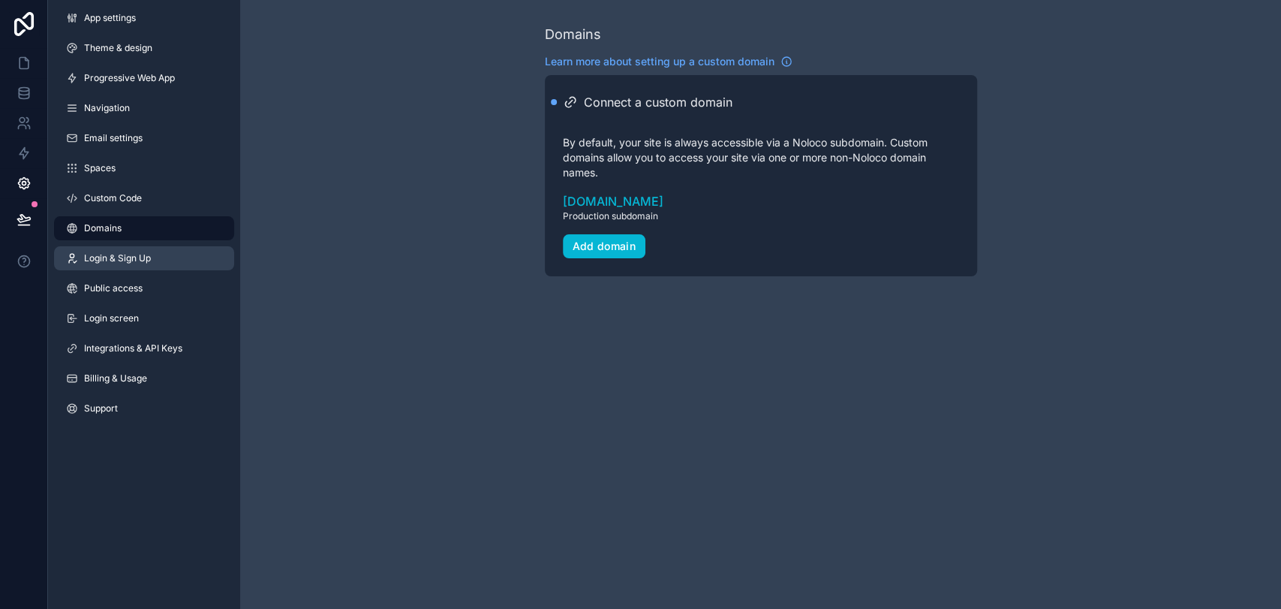
click at [154, 262] on link "Login & Sign Up" at bounding box center [144, 258] width 180 height 24
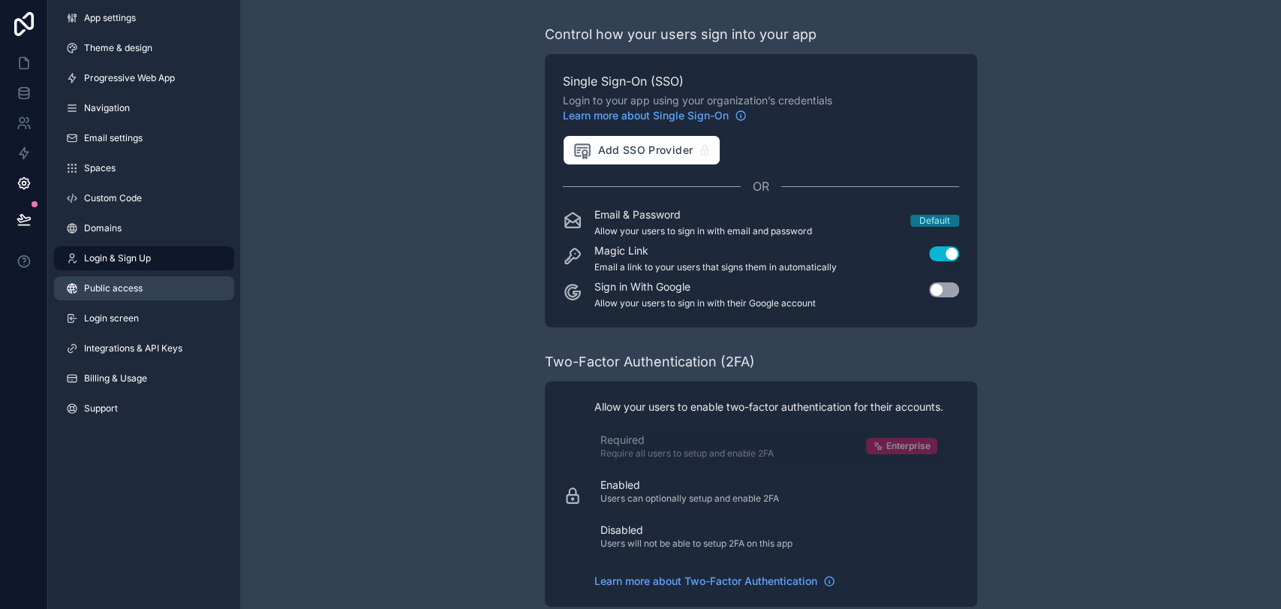
click at [154, 290] on link "Public access" at bounding box center [144, 288] width 180 height 24
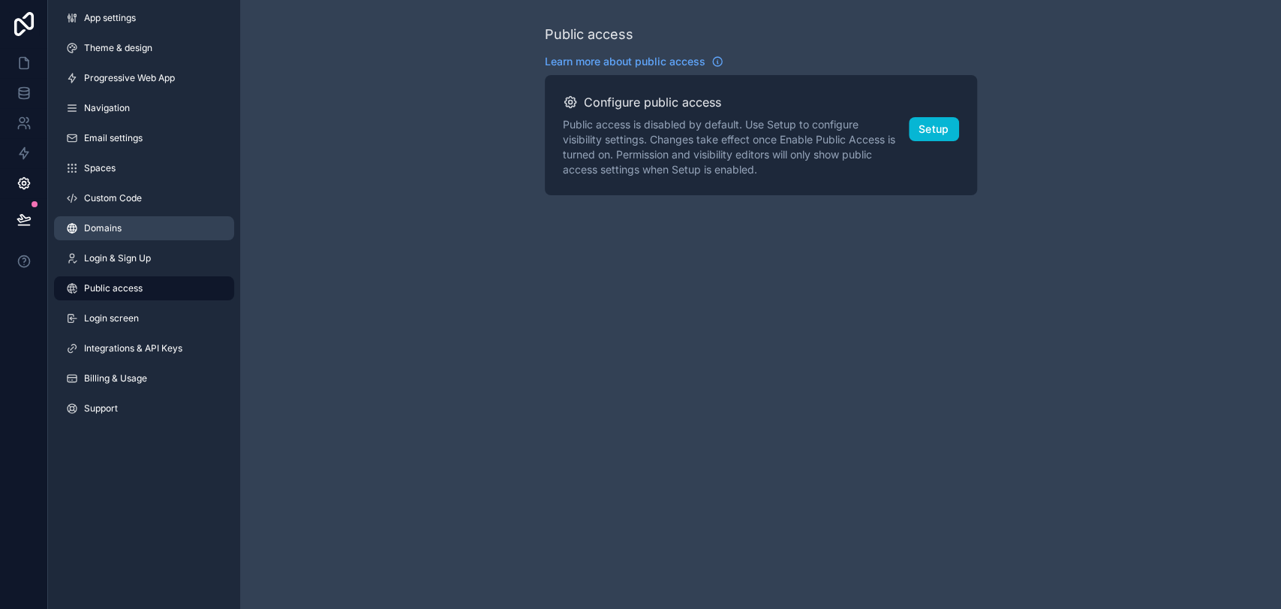
click at [176, 233] on link "Domains" at bounding box center [144, 228] width 180 height 24
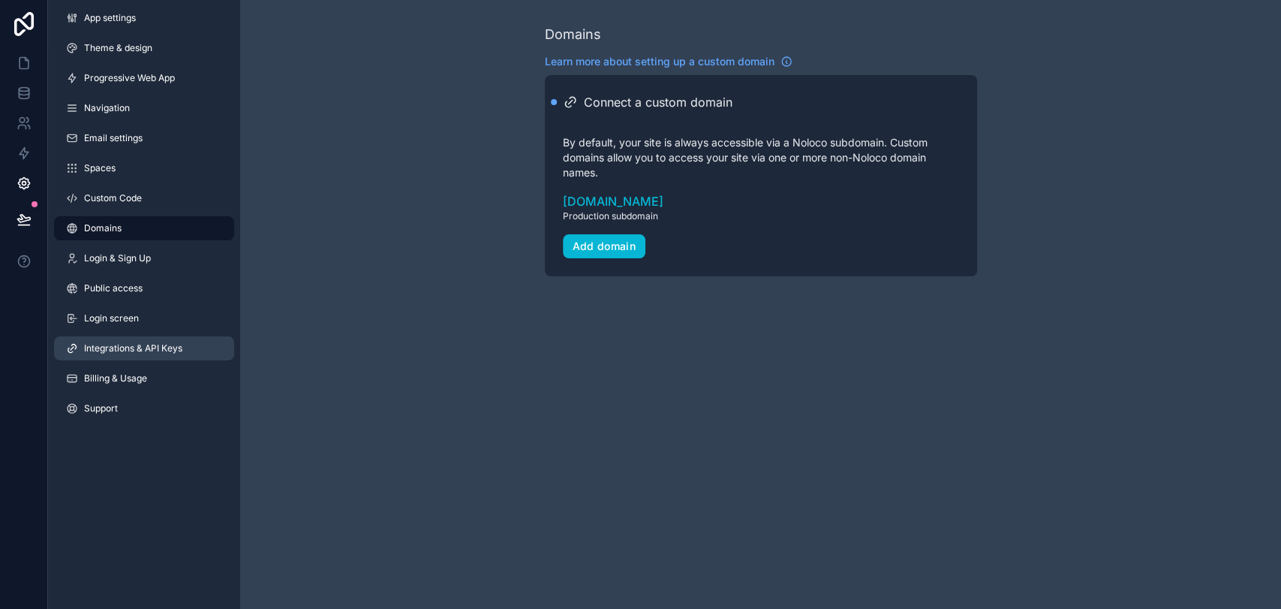
click at [125, 353] on span "Integrations & API Keys" at bounding box center [133, 348] width 98 height 12
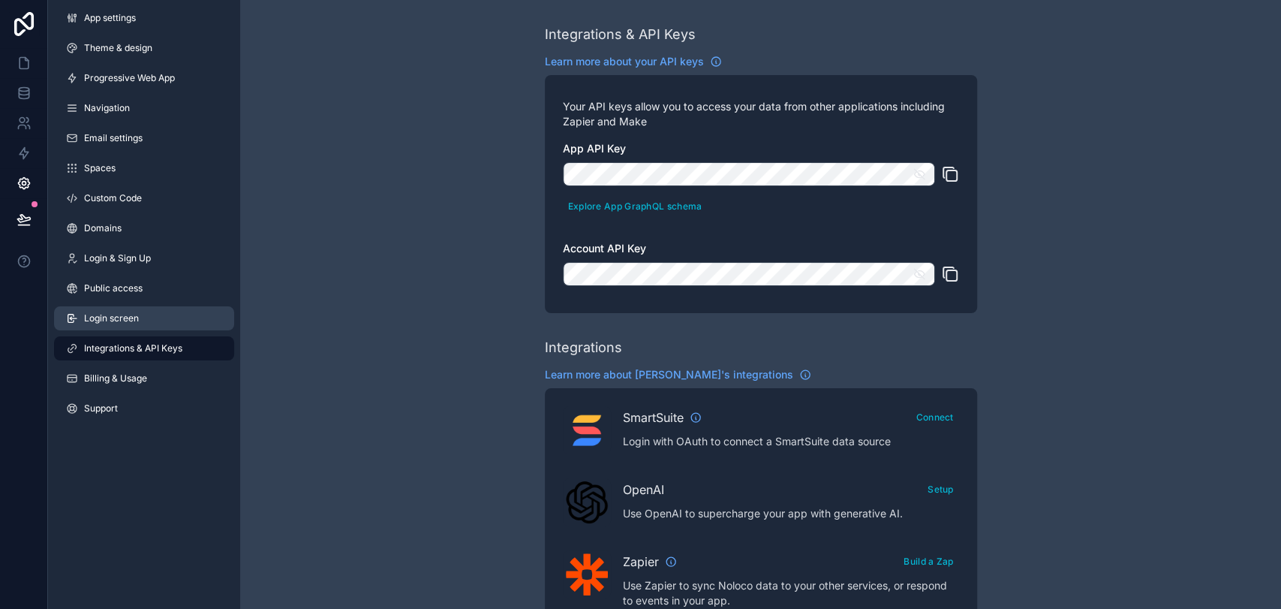
click at [126, 312] on span "Login screen" at bounding box center [111, 318] width 55 height 12
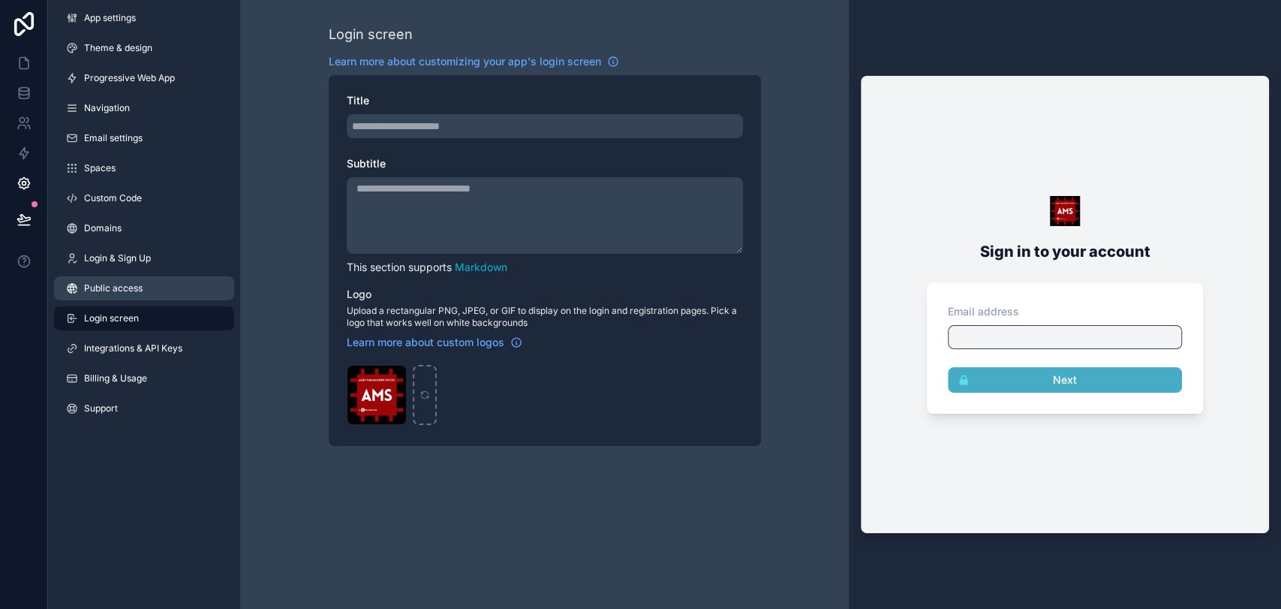
click at [128, 283] on span "Public access" at bounding box center [113, 288] width 59 height 12
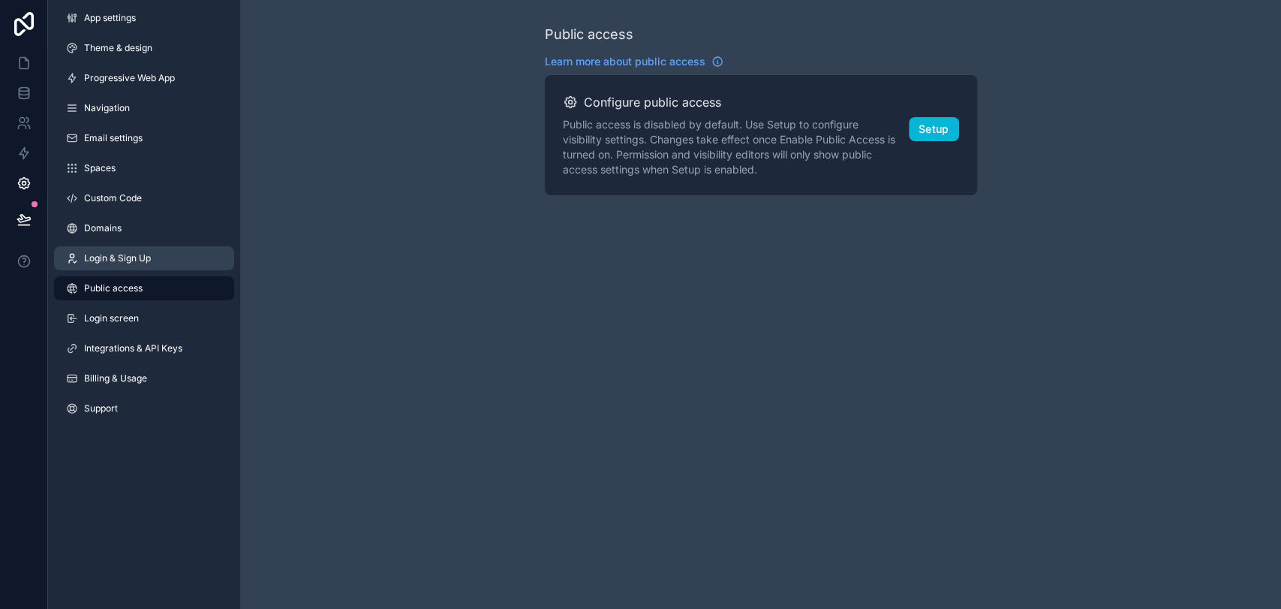
click at [138, 253] on span "Login & Sign Up" at bounding box center [117, 258] width 67 height 12
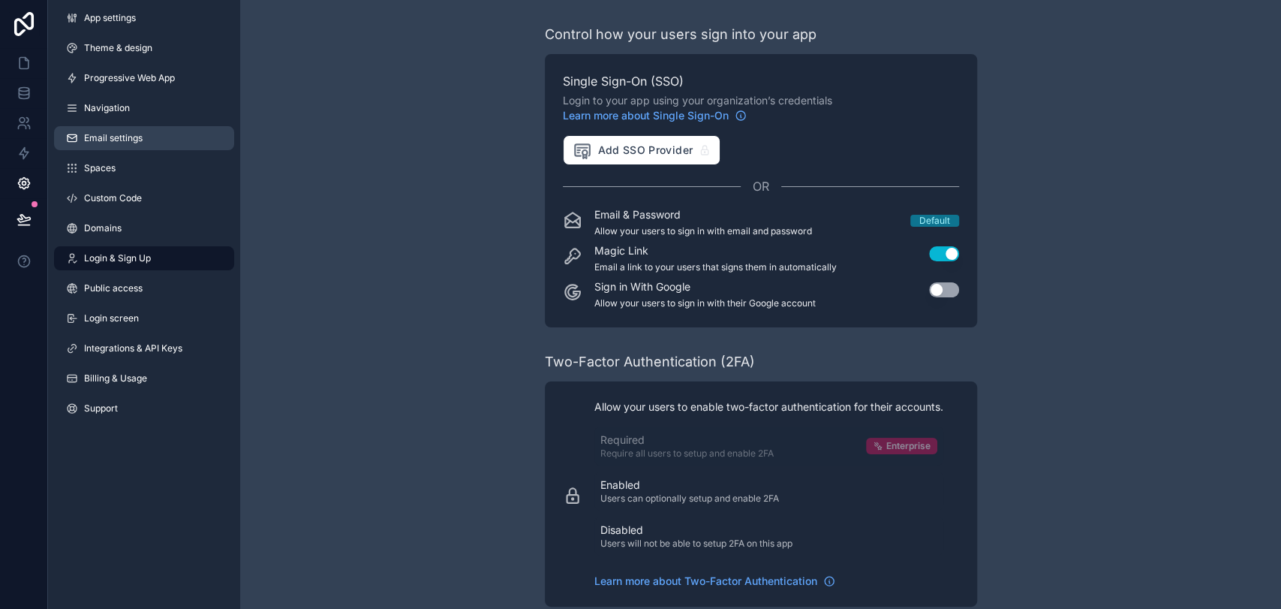
click at [172, 134] on link "Email settings" at bounding box center [144, 138] width 180 height 24
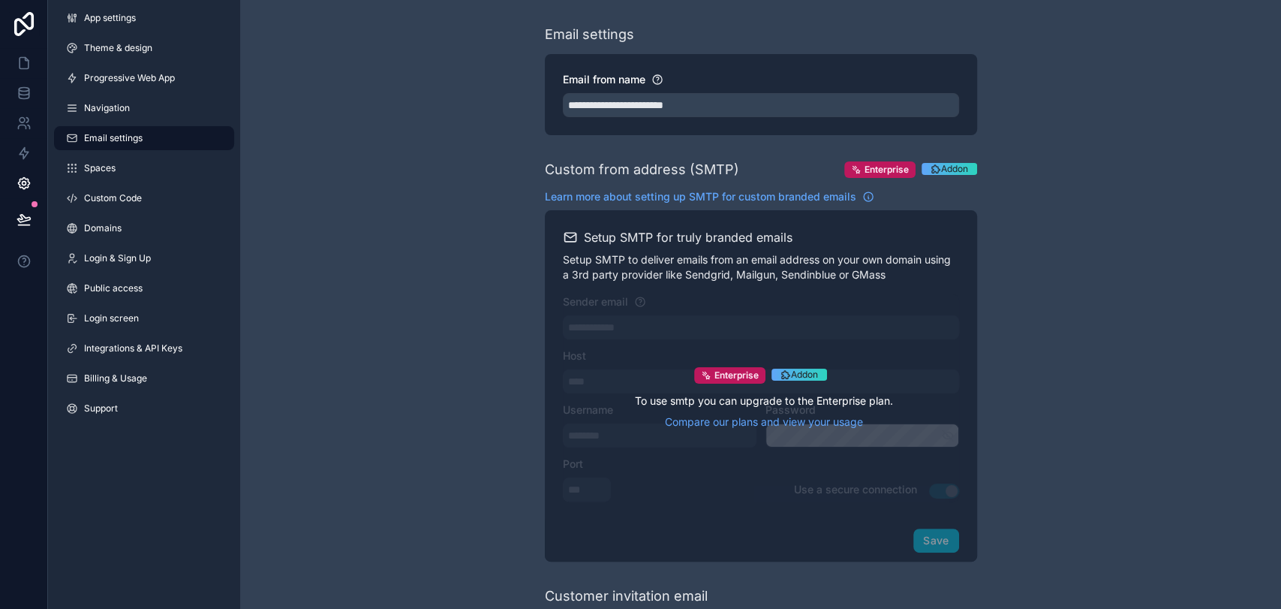
click at [793, 376] on span "Addon" at bounding box center [804, 375] width 27 height 12
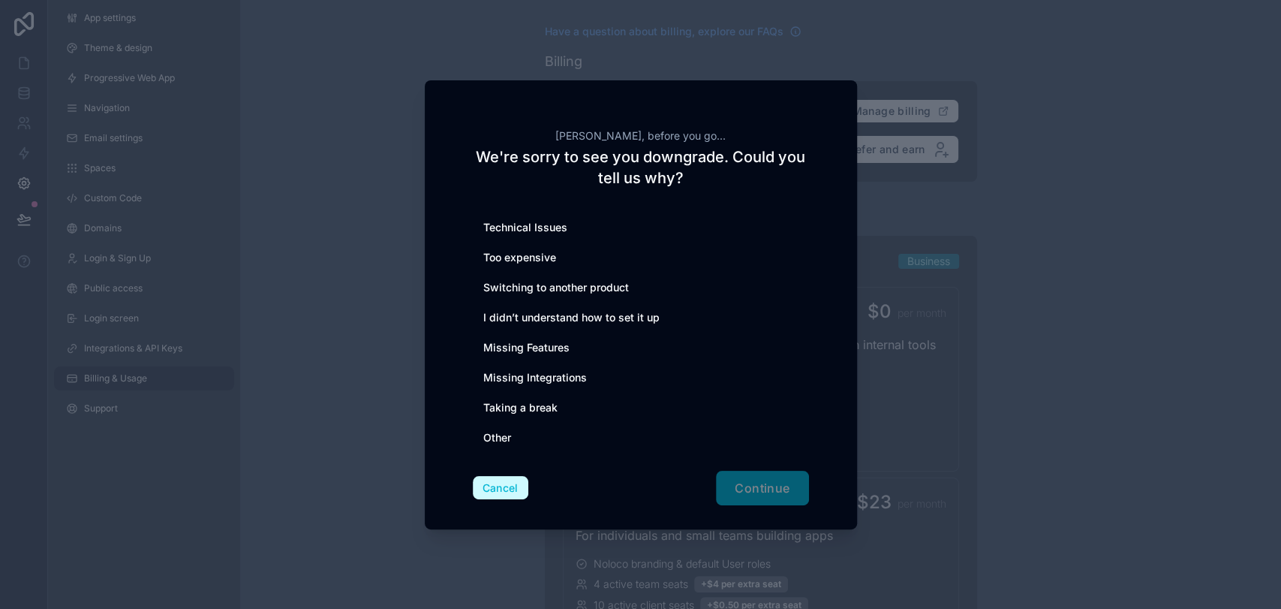
click at [503, 484] on button "Cancel" at bounding box center [501, 488] width 56 height 24
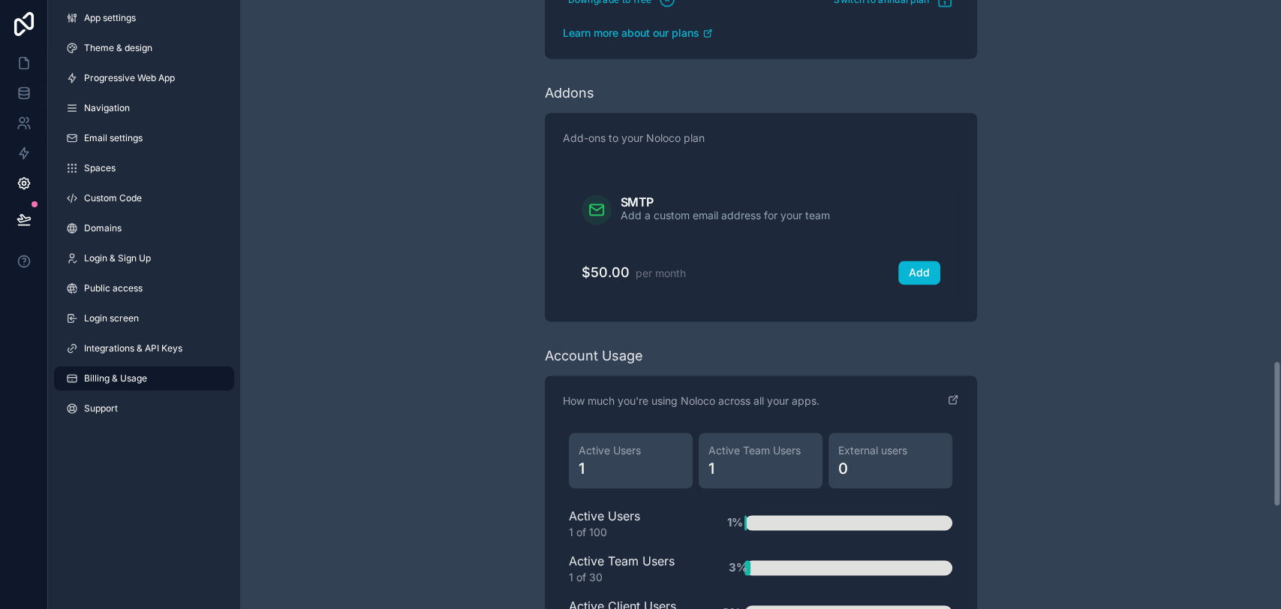
scroll to position [1501, 0]
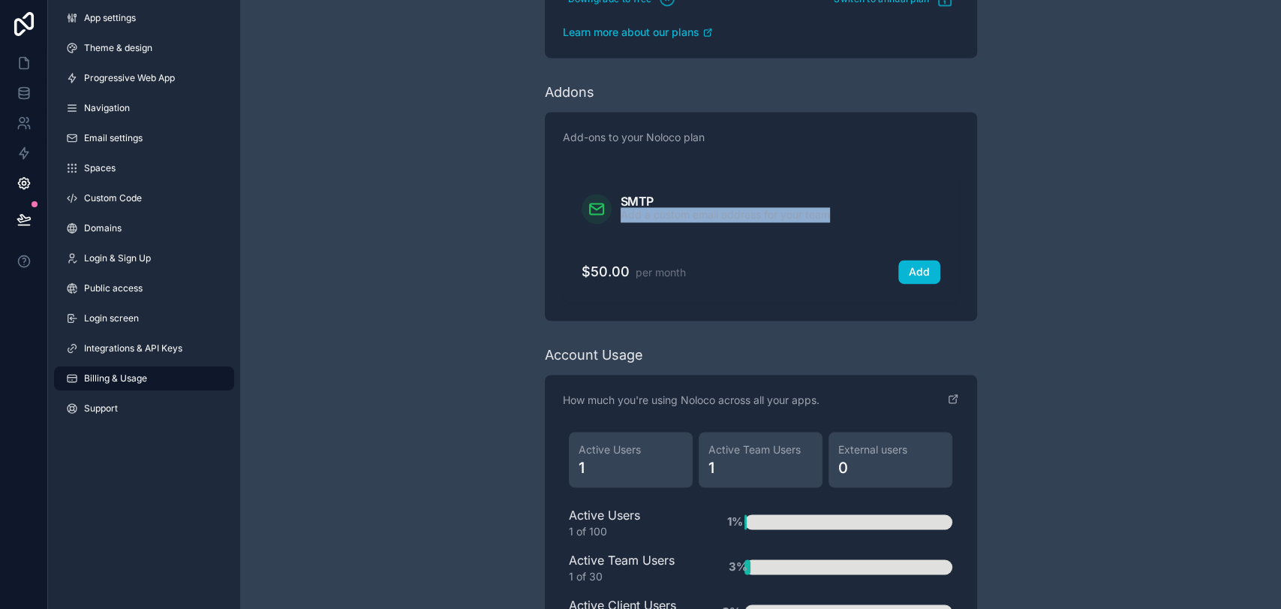
drag, startPoint x: 622, startPoint y: 211, endPoint x: 834, endPoint y: 214, distance: 211.7
click at [834, 214] on div "SMTP Add a custom email address for your team" at bounding box center [761, 209] width 359 height 30
click at [818, 252] on div "scrollable content" at bounding box center [761, 251] width 395 height 18
click at [162, 89] on link "Progressive Web App" at bounding box center [144, 78] width 180 height 24
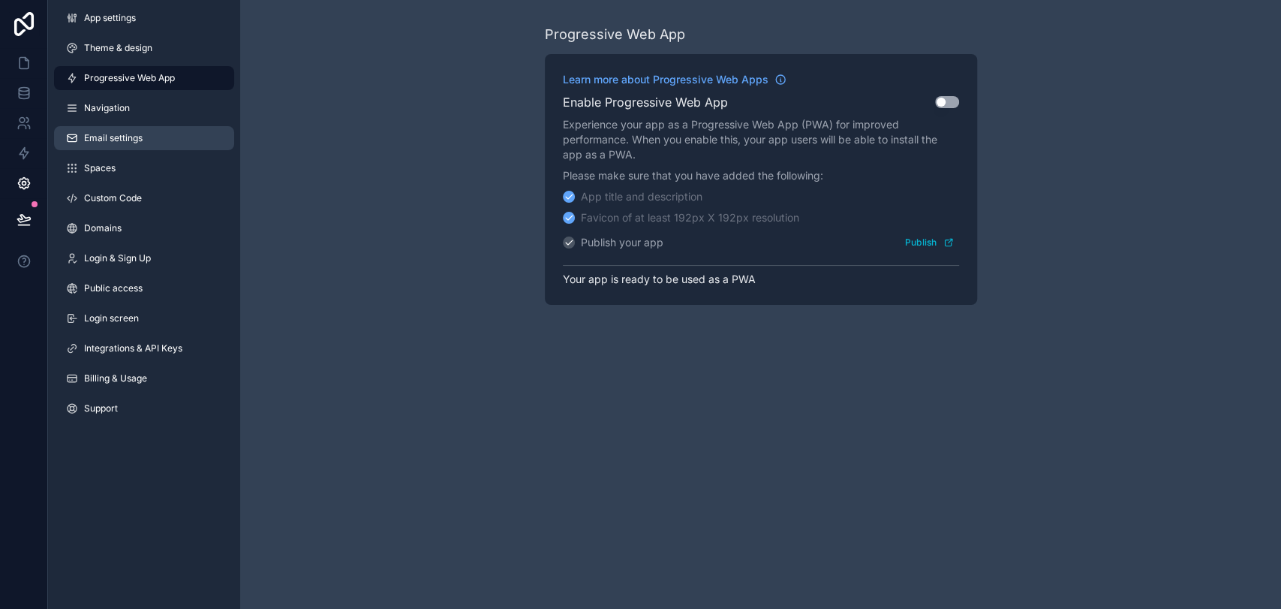
click at [166, 140] on link "Email settings" at bounding box center [144, 138] width 180 height 24
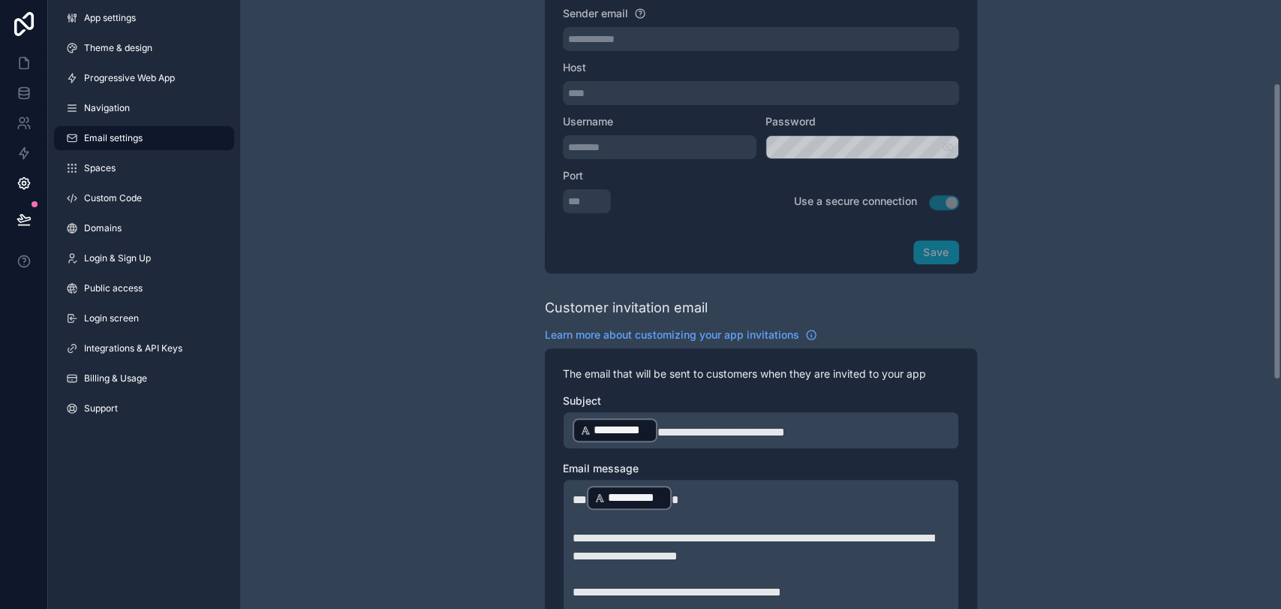
scroll to position [167, 0]
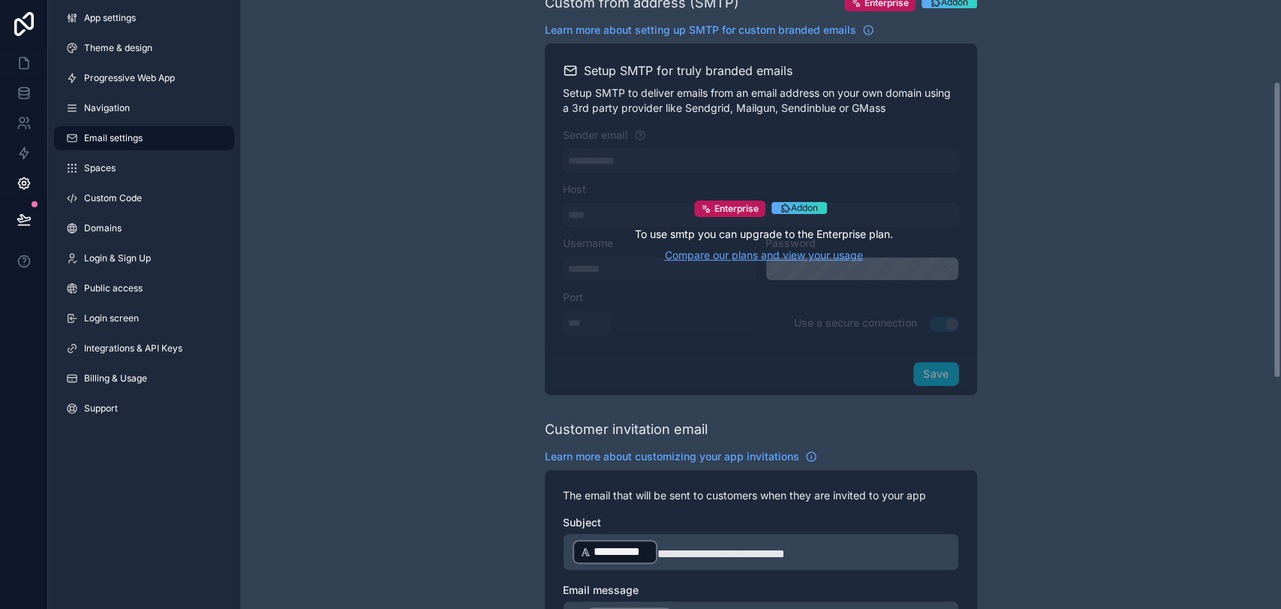
click at [751, 260] on link "Compare our plans and view your usage" at bounding box center [764, 255] width 258 height 15
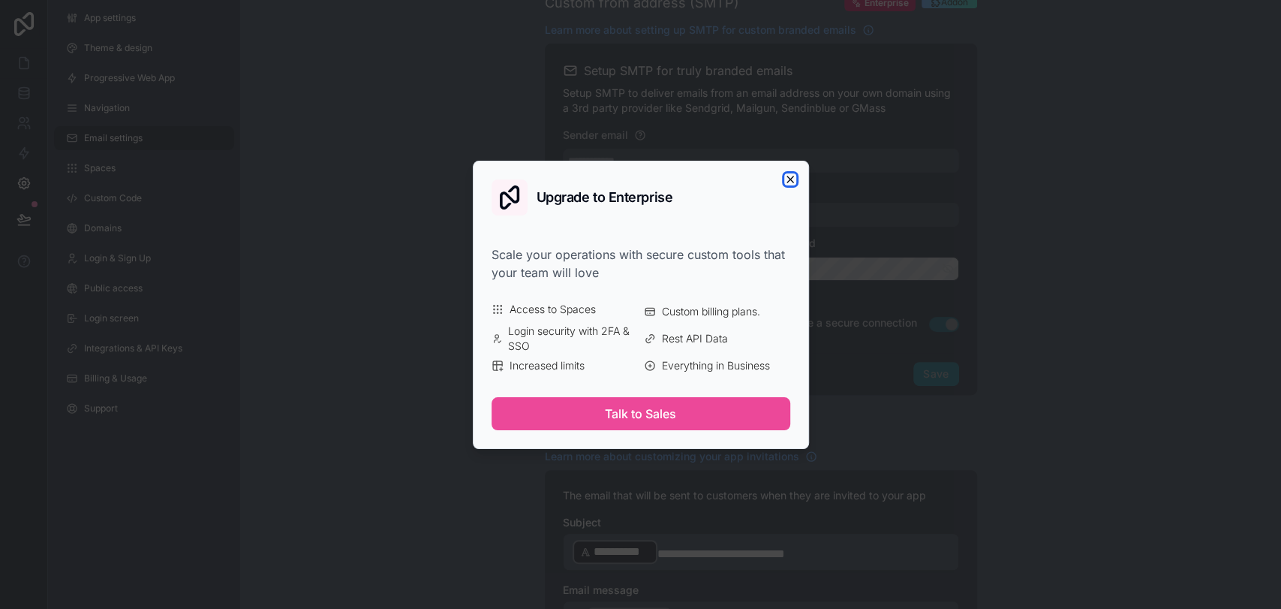
click at [790, 179] on icon "button" at bounding box center [790, 179] width 12 height 12
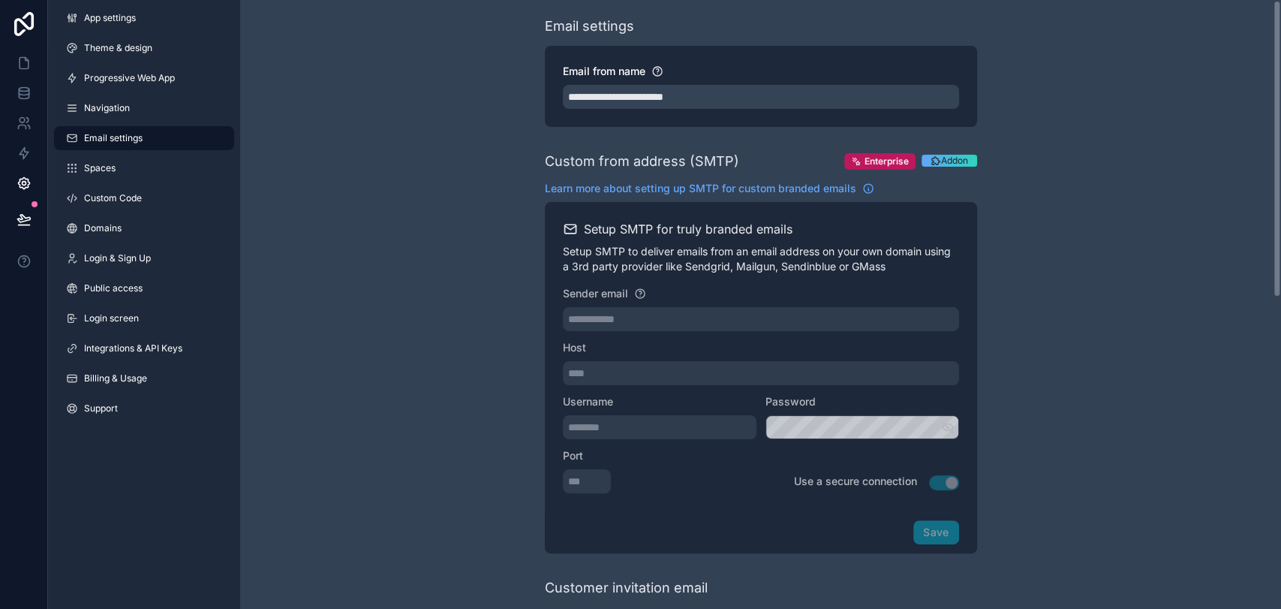
scroll to position [0, 0]
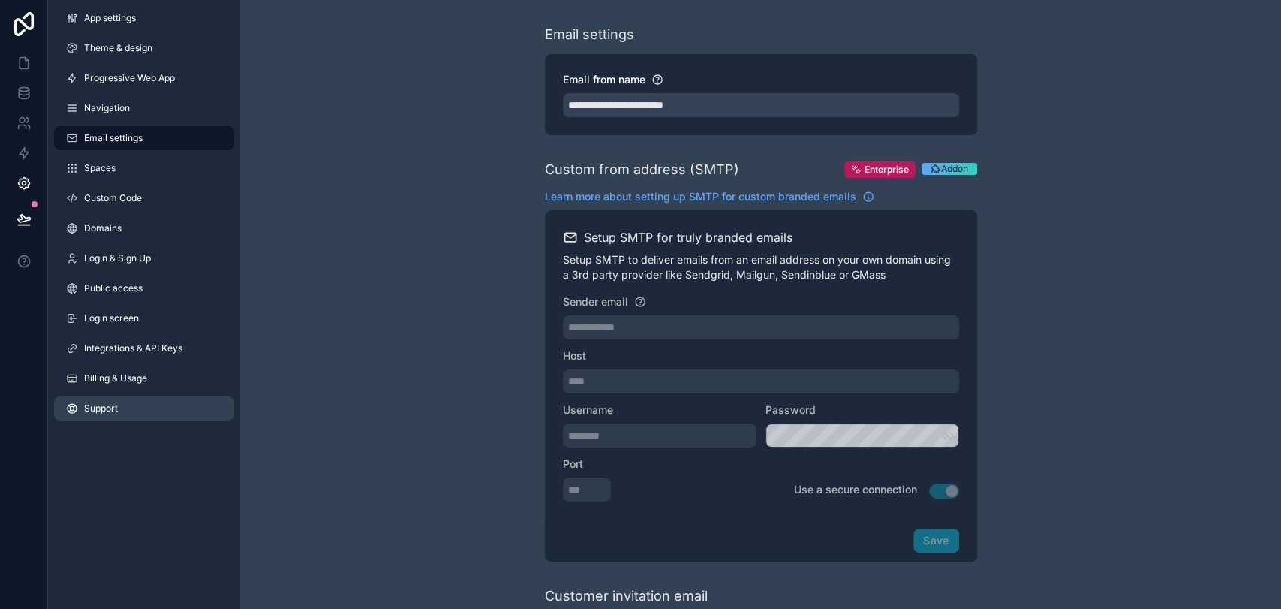
click at [137, 398] on link "Support" at bounding box center [144, 408] width 180 height 24
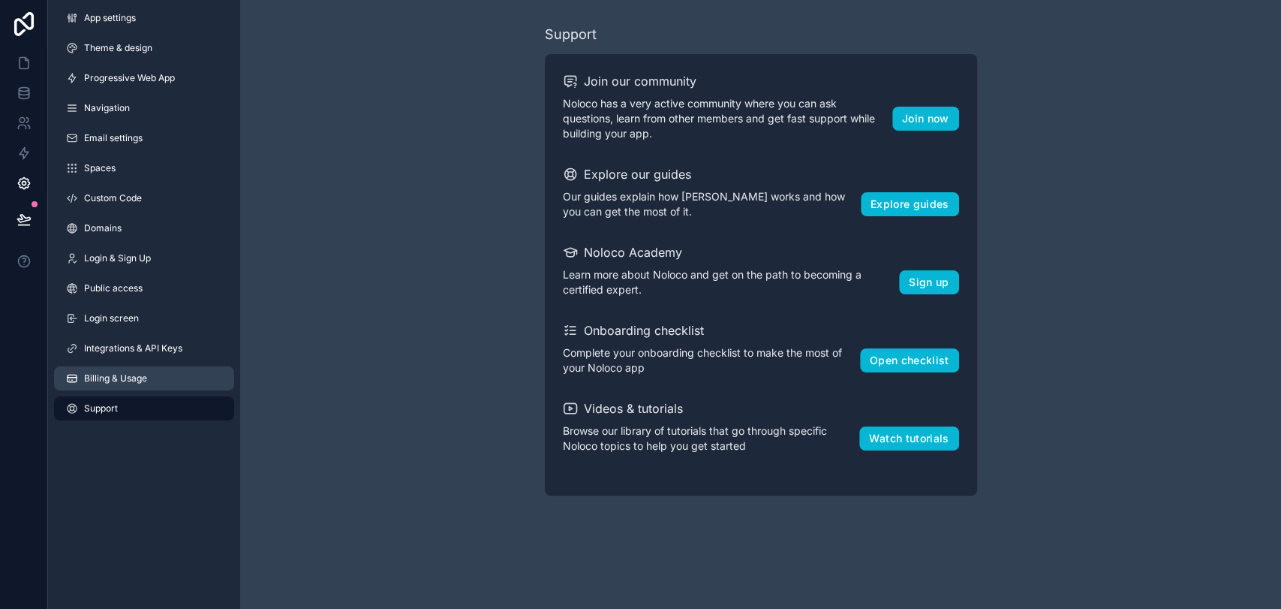
click at [146, 377] on span "Billing & Usage" at bounding box center [115, 378] width 63 height 12
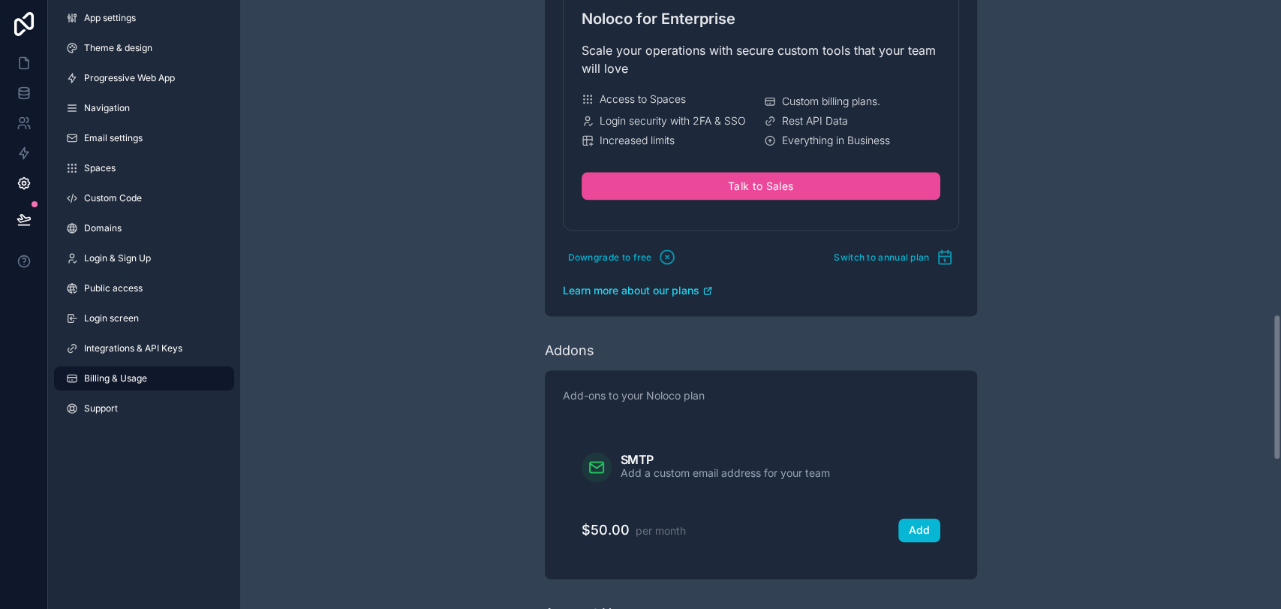
scroll to position [1501, 0]
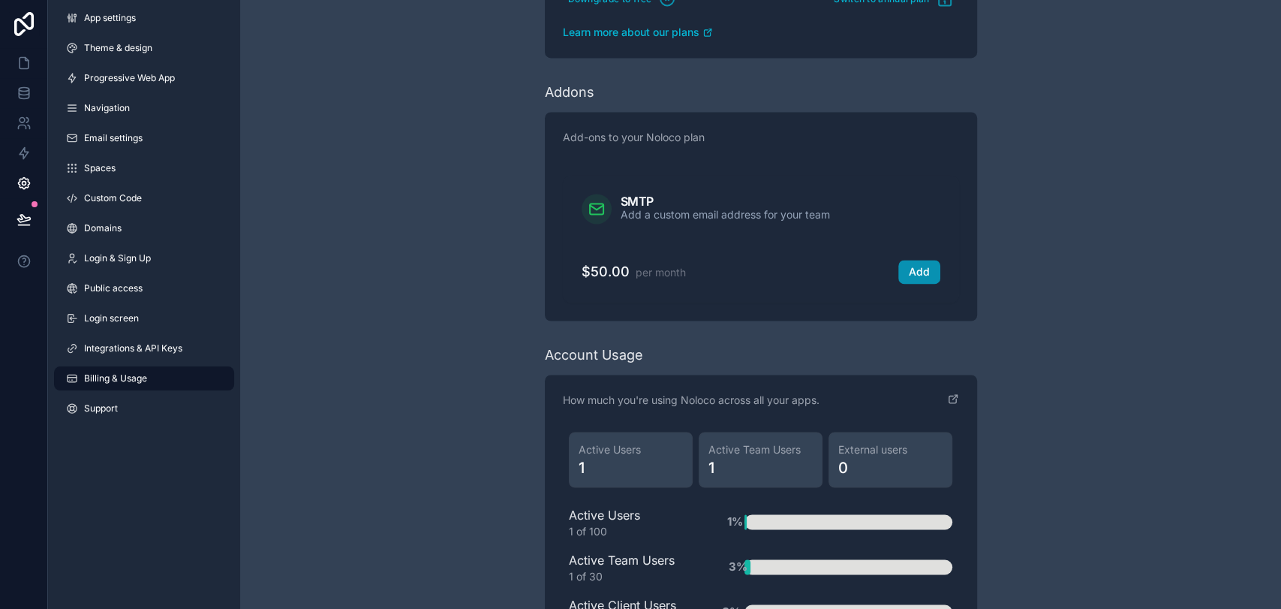
click at [938, 269] on button "Add" at bounding box center [918, 272] width 41 height 24
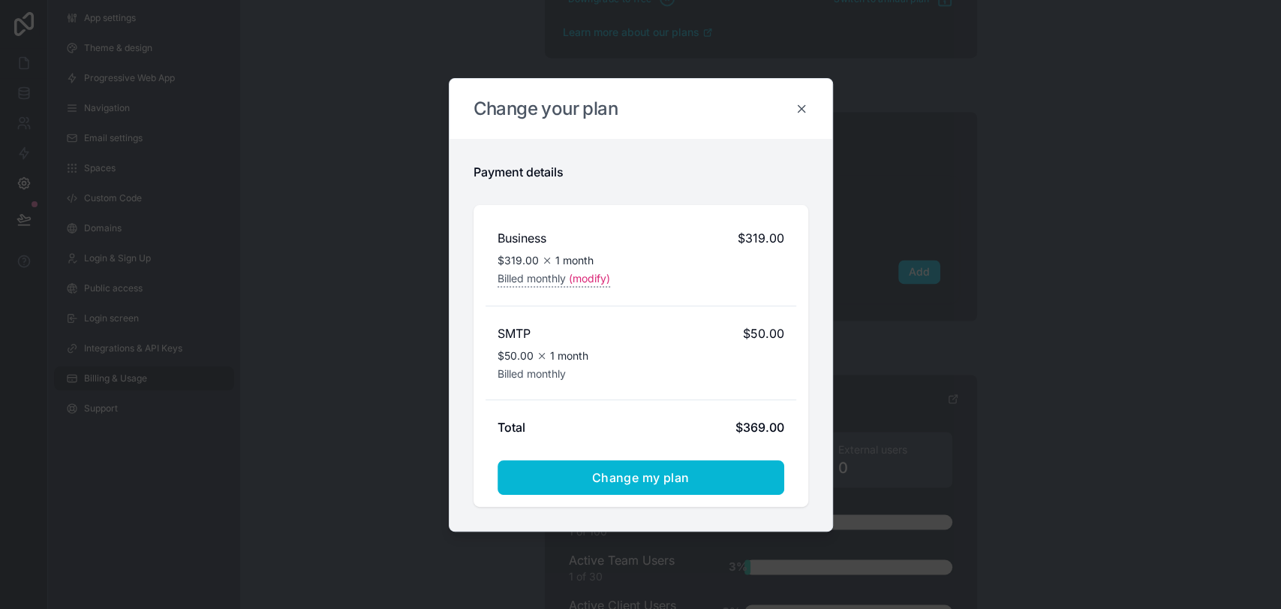
click at [802, 110] on icon at bounding box center [802, 109] width 14 height 14
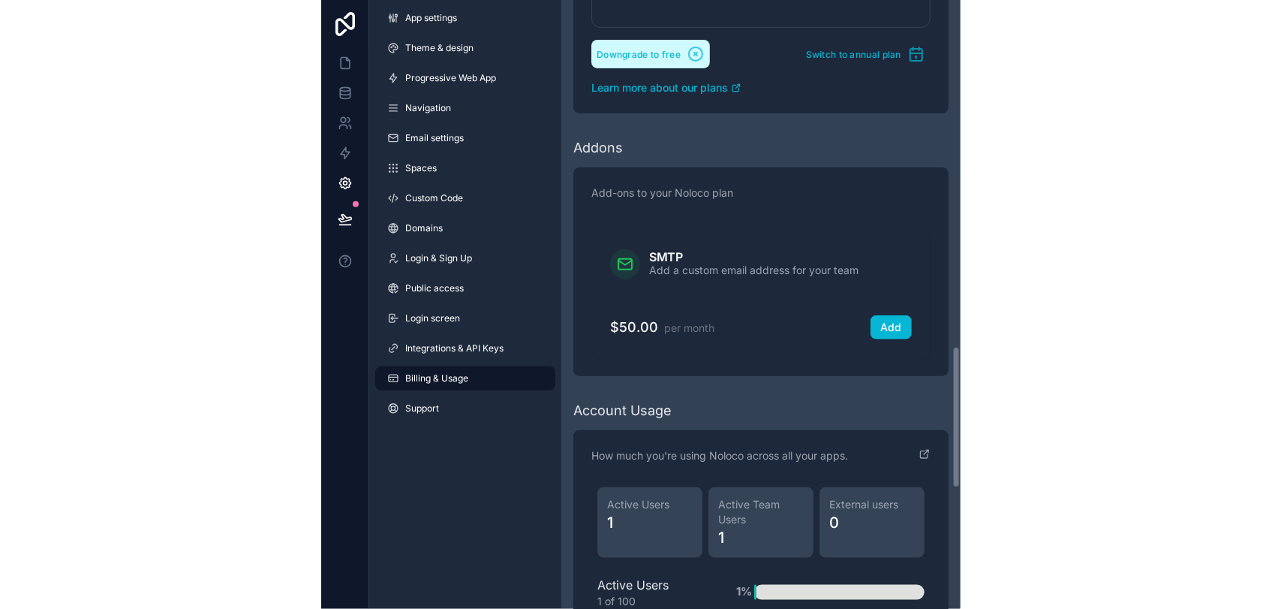
scroll to position [1488, 0]
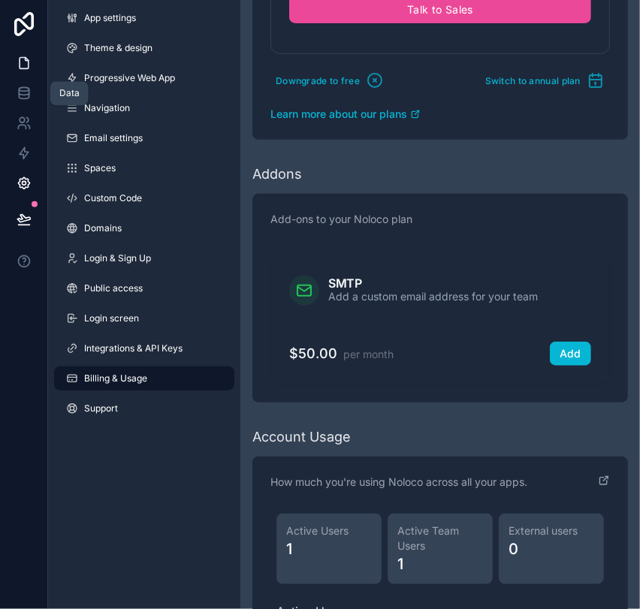
click at [22, 64] on icon at bounding box center [24, 63] width 15 height 15
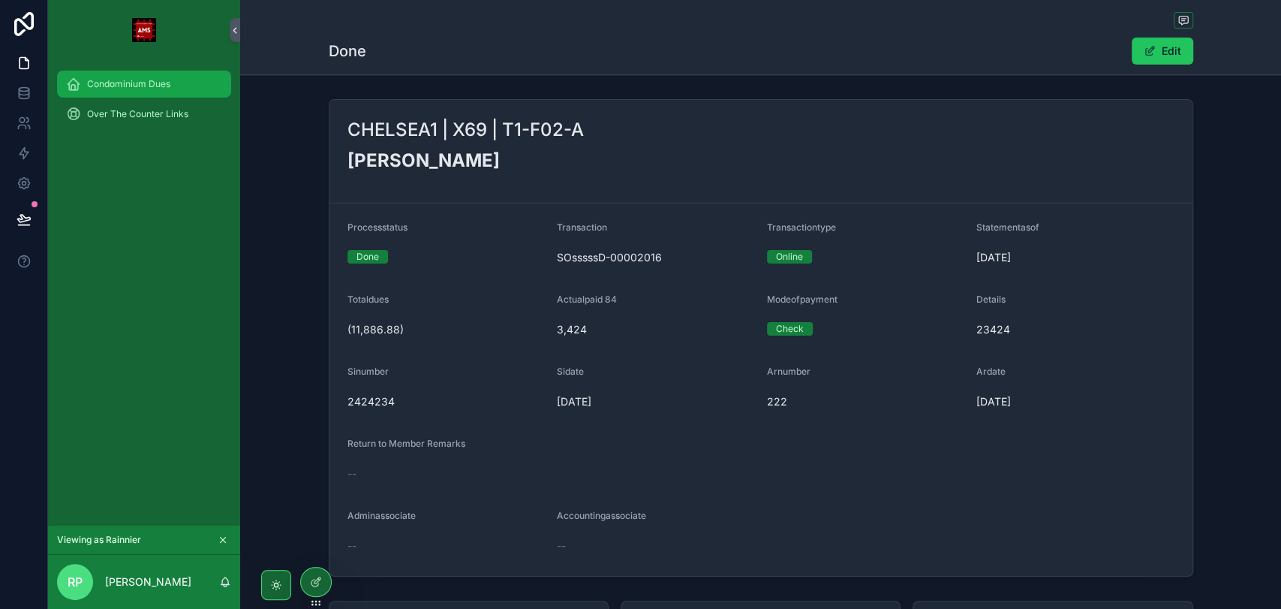
drag, startPoint x: 82, startPoint y: 88, endPoint x: 92, endPoint y: 91, distance: 10.9
click at [82, 88] on div "Condominium Dues" at bounding box center [144, 84] width 156 height 24
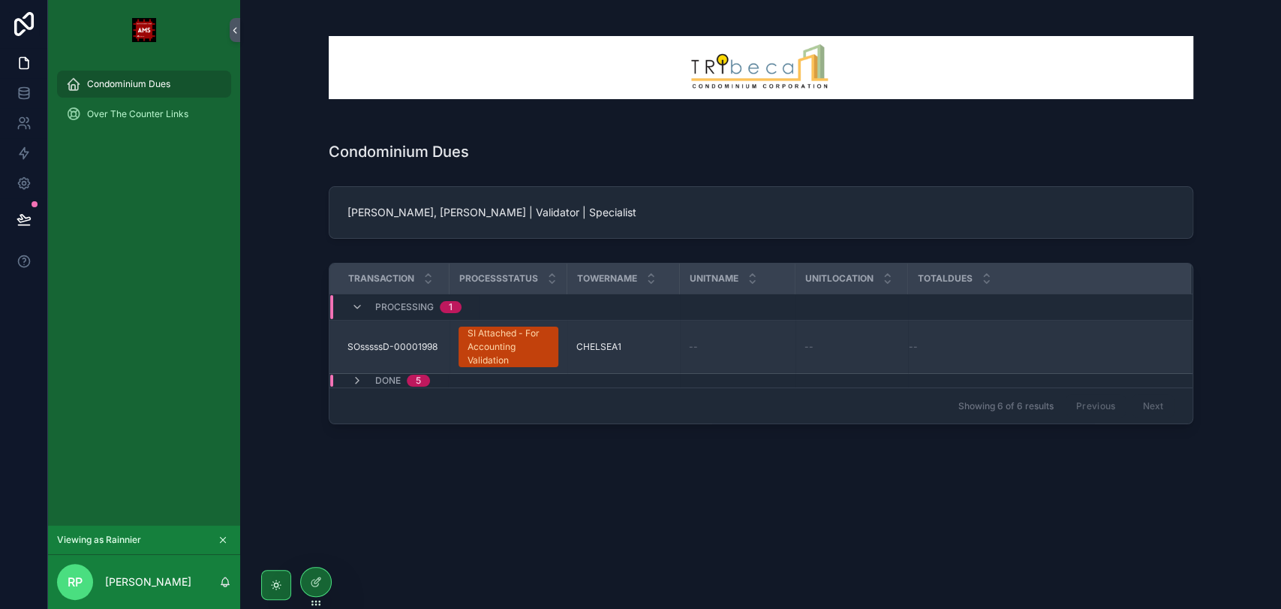
click at [480, 363] on div "SI Attached - For Accounting Validation" at bounding box center [509, 347] width 82 height 41
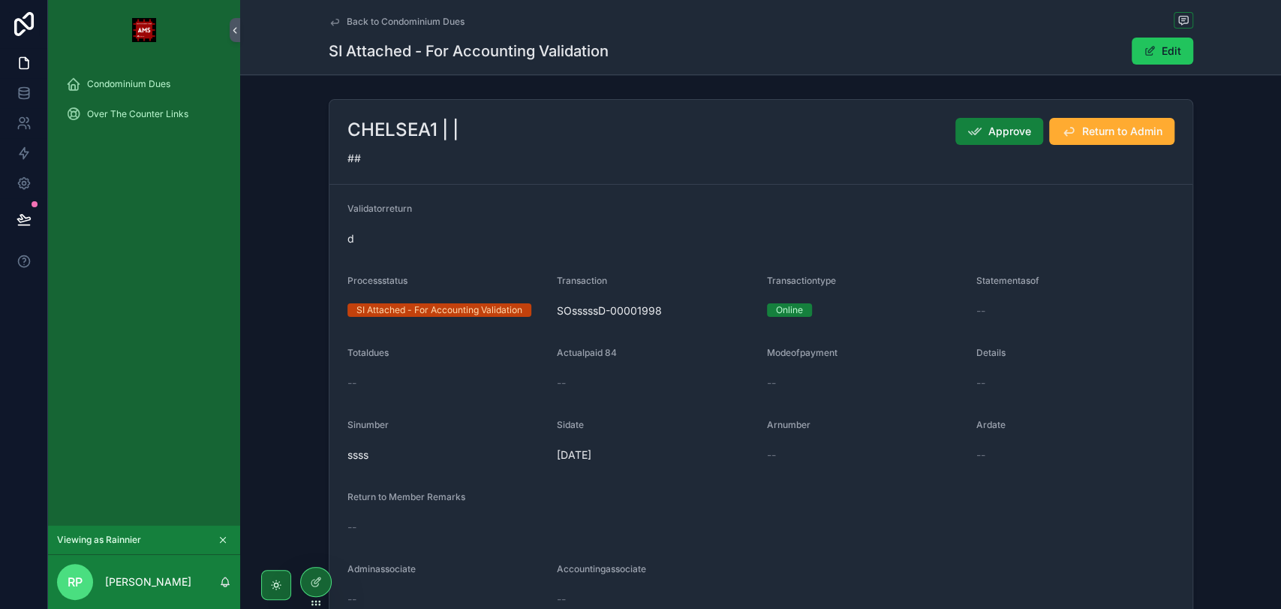
click at [993, 134] on span "Approve" at bounding box center [1010, 131] width 43 height 15
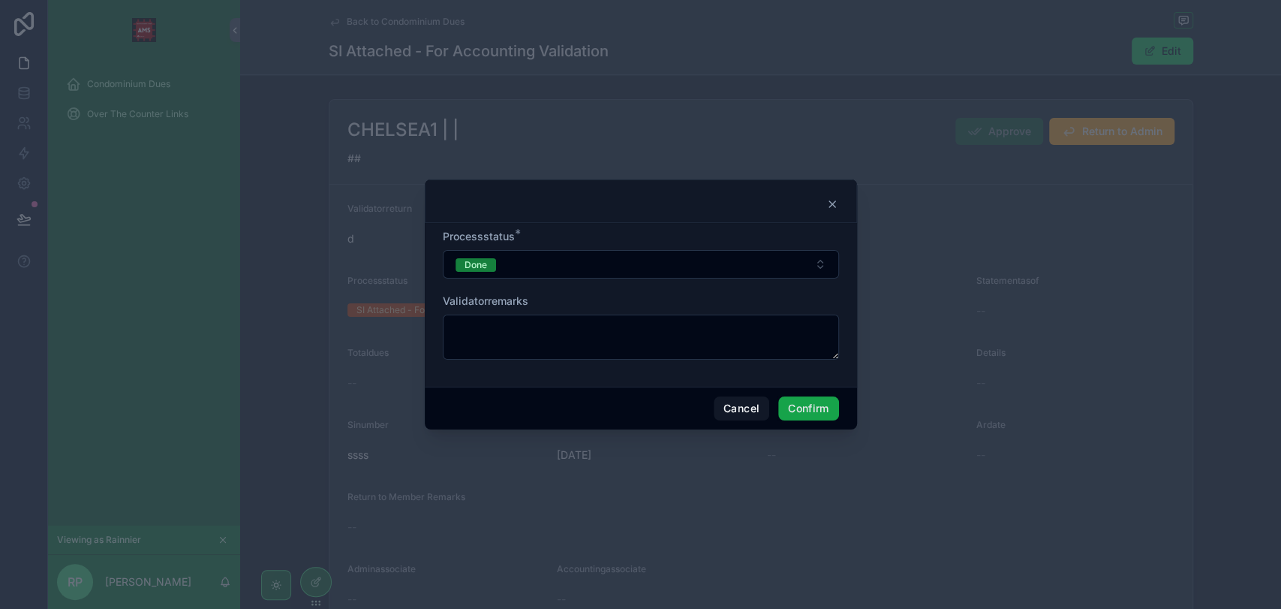
click at [800, 402] on button "Confirm" at bounding box center [808, 408] width 60 height 24
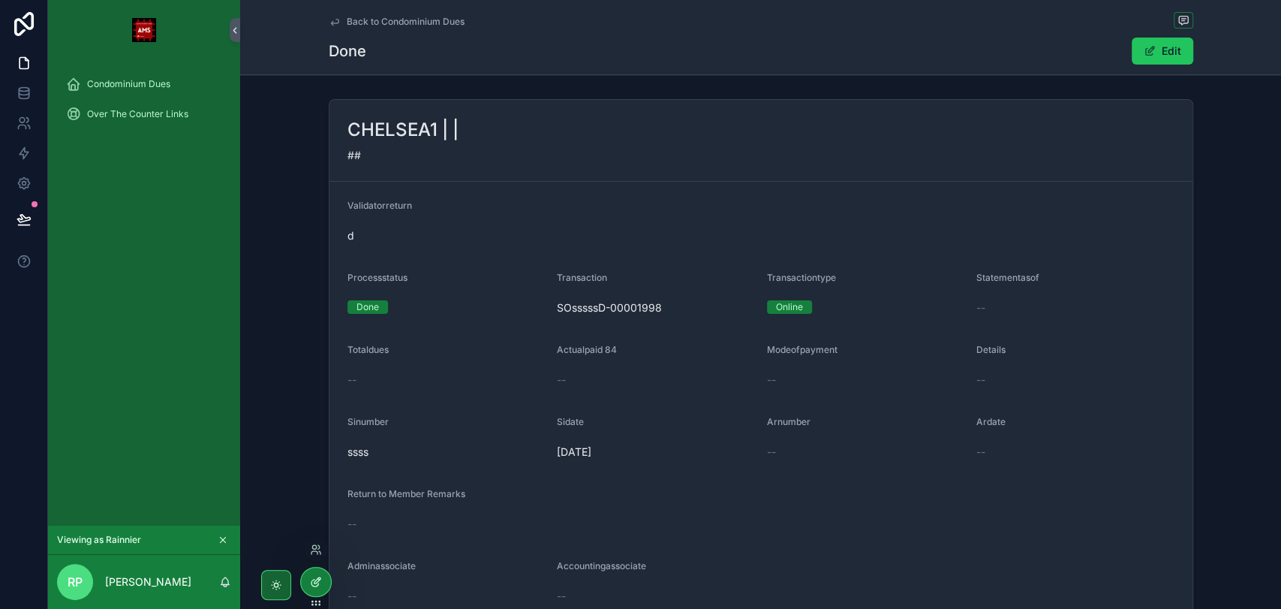
click at [310, 582] on icon at bounding box center [316, 582] width 12 height 12
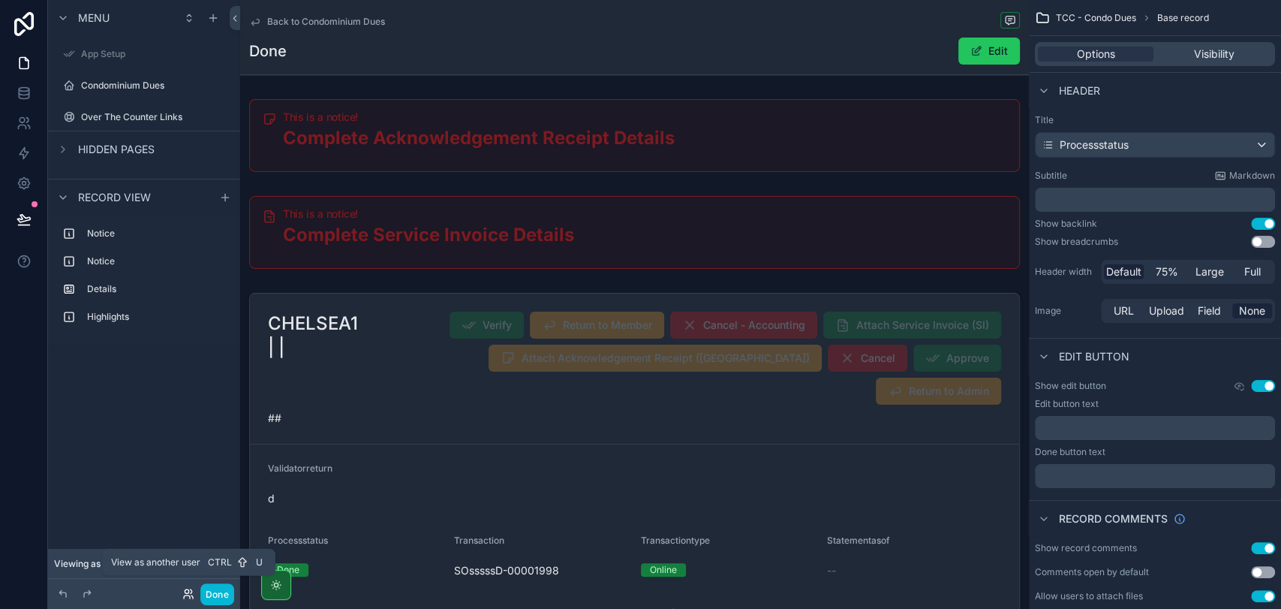
click at [190, 591] on icon at bounding box center [188, 594] width 12 height 12
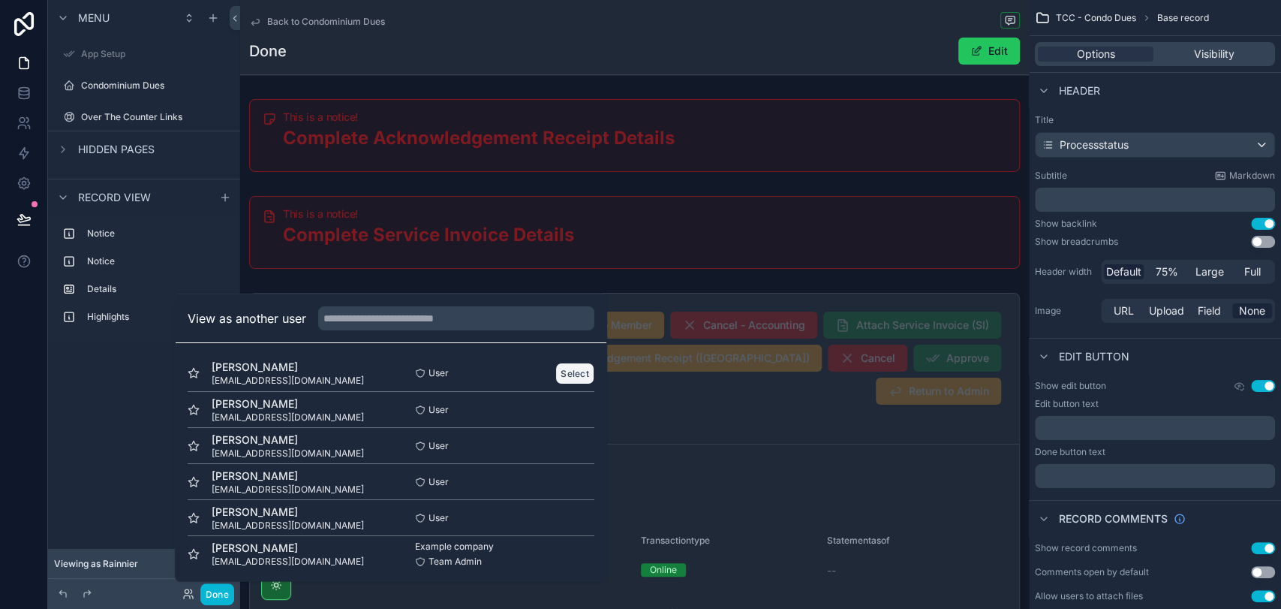
click at [555, 375] on button "Select" at bounding box center [574, 373] width 39 height 22
click at [22, 68] on icon at bounding box center [24, 63] width 9 height 11
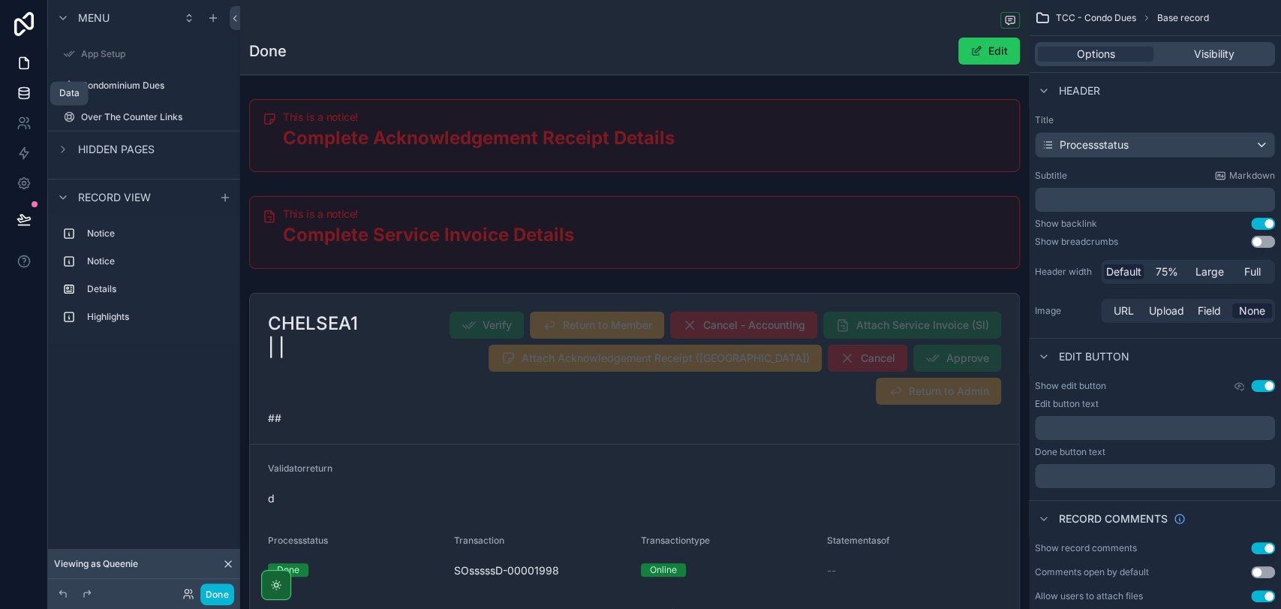
click at [20, 92] on icon at bounding box center [24, 93] width 15 height 15
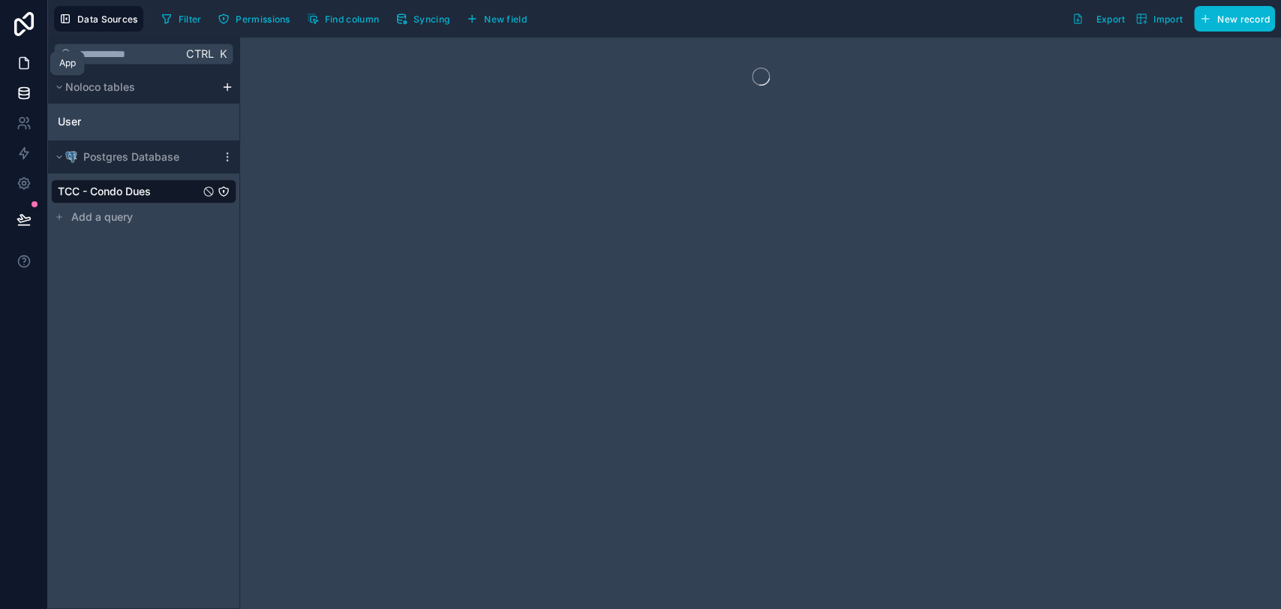
click at [24, 67] on icon at bounding box center [24, 63] width 15 height 15
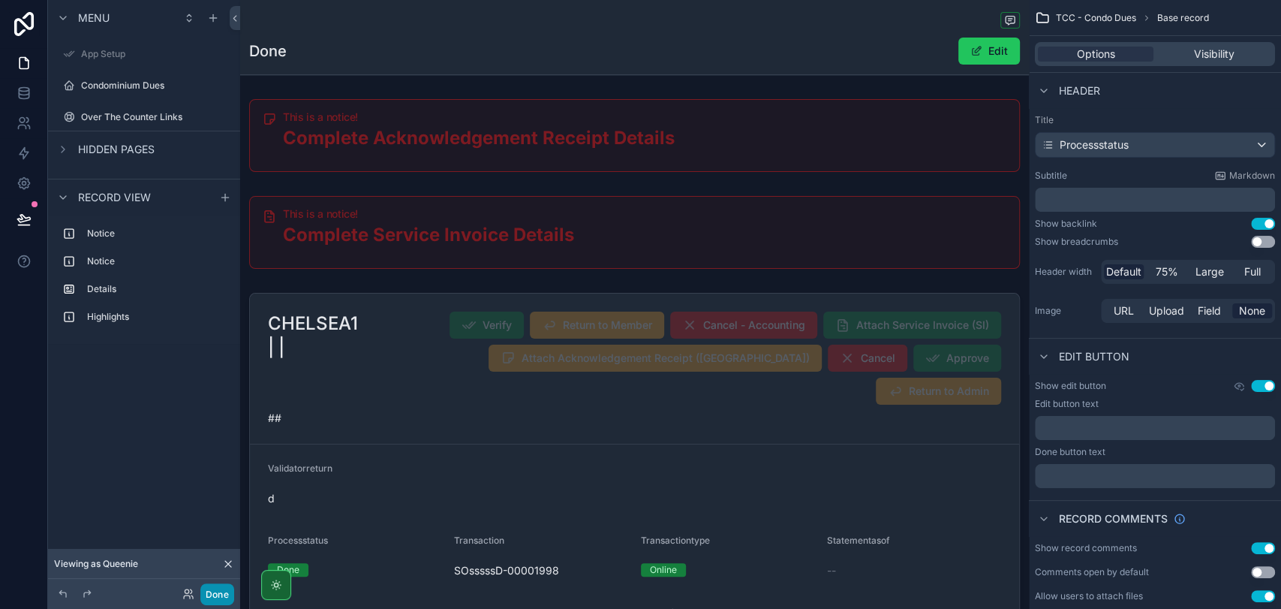
click at [216, 586] on button "Done" at bounding box center [217, 594] width 34 height 22
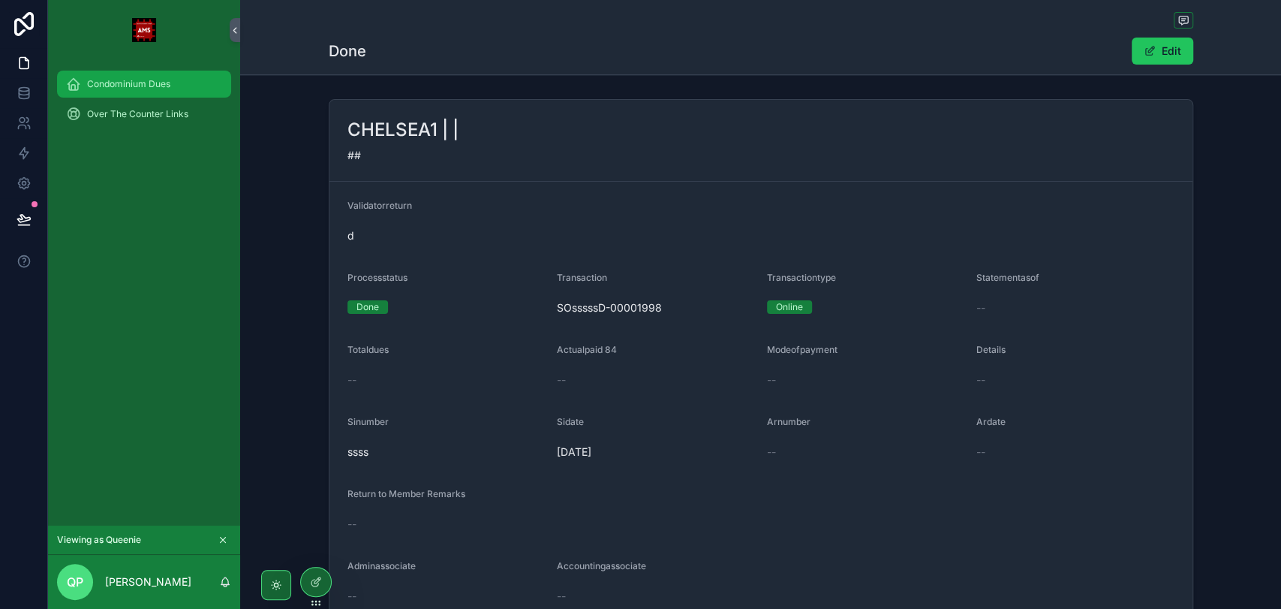
click at [138, 80] on span "Condominium Dues" at bounding box center [128, 84] width 83 height 12
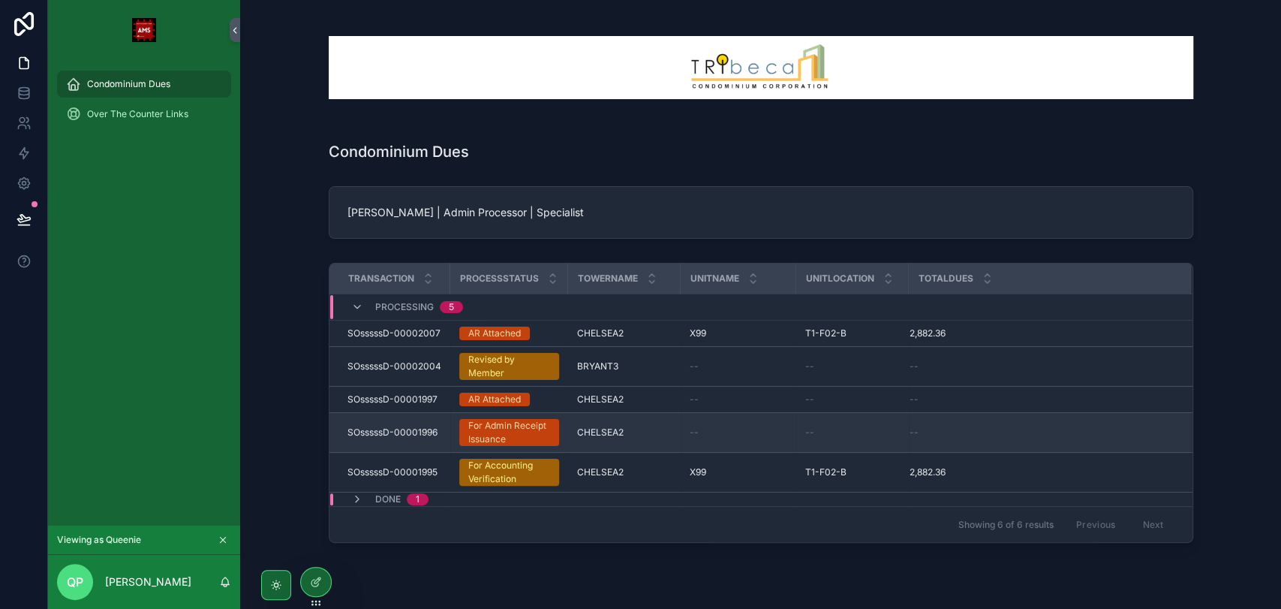
click at [505, 433] on div "For Admin Receipt Issuance" at bounding box center [509, 432] width 82 height 27
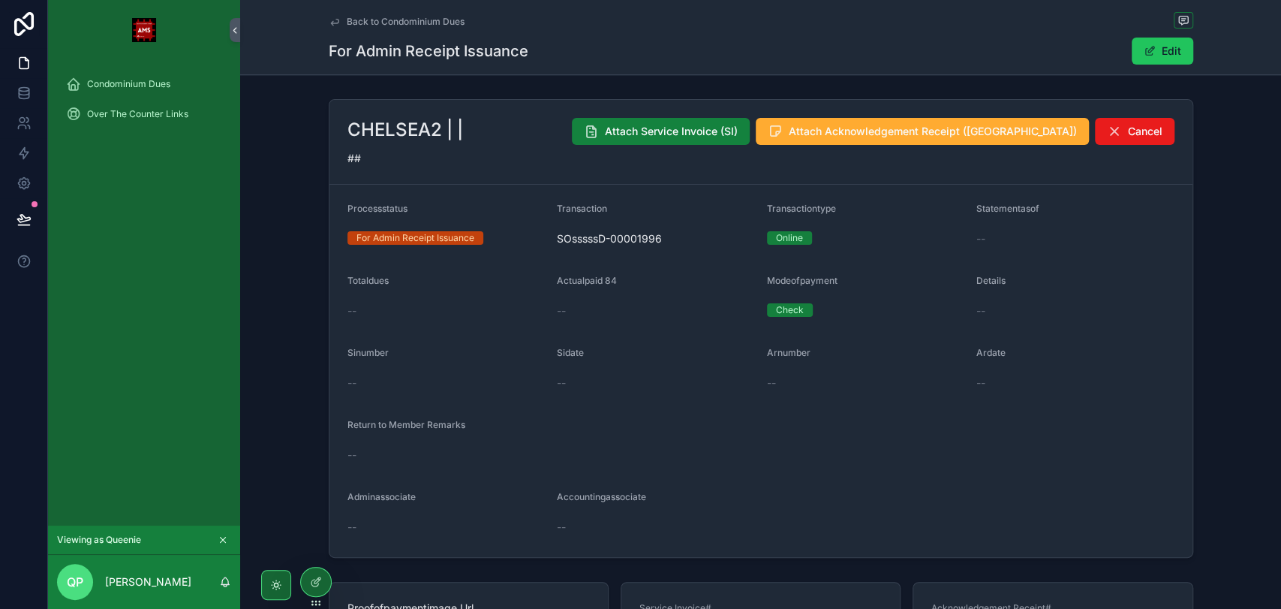
click at [750, 139] on button "Attach Service Invoice (SI)" at bounding box center [661, 131] width 178 height 27
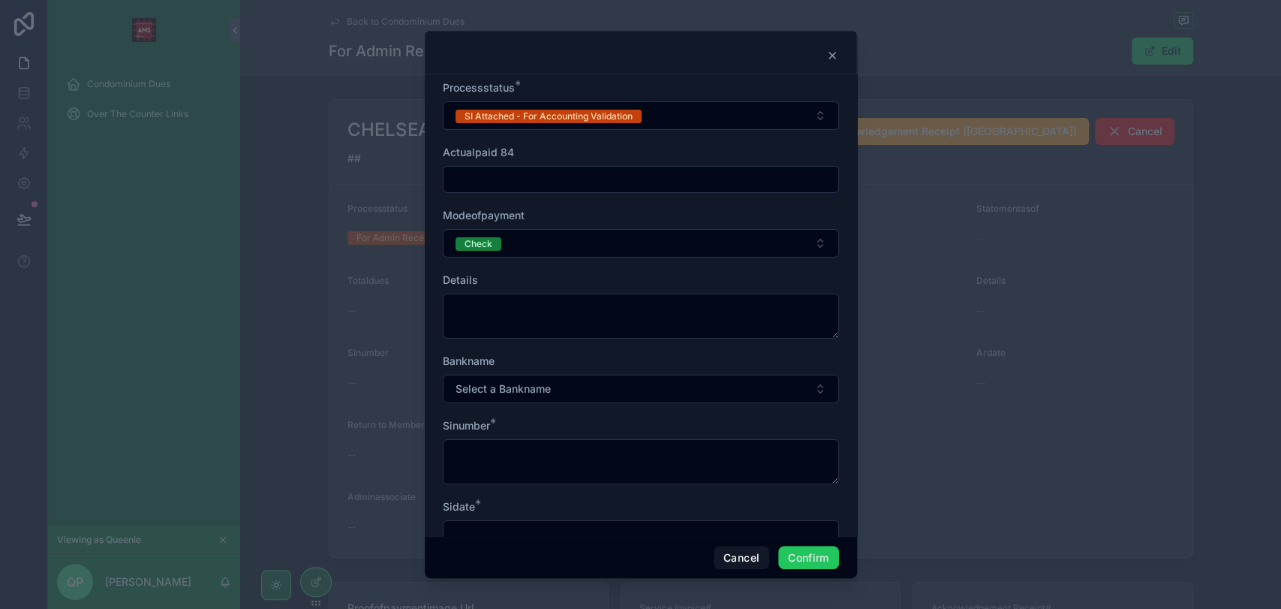
click at [534, 174] on input "text" at bounding box center [641, 179] width 395 height 21
type input "*****"
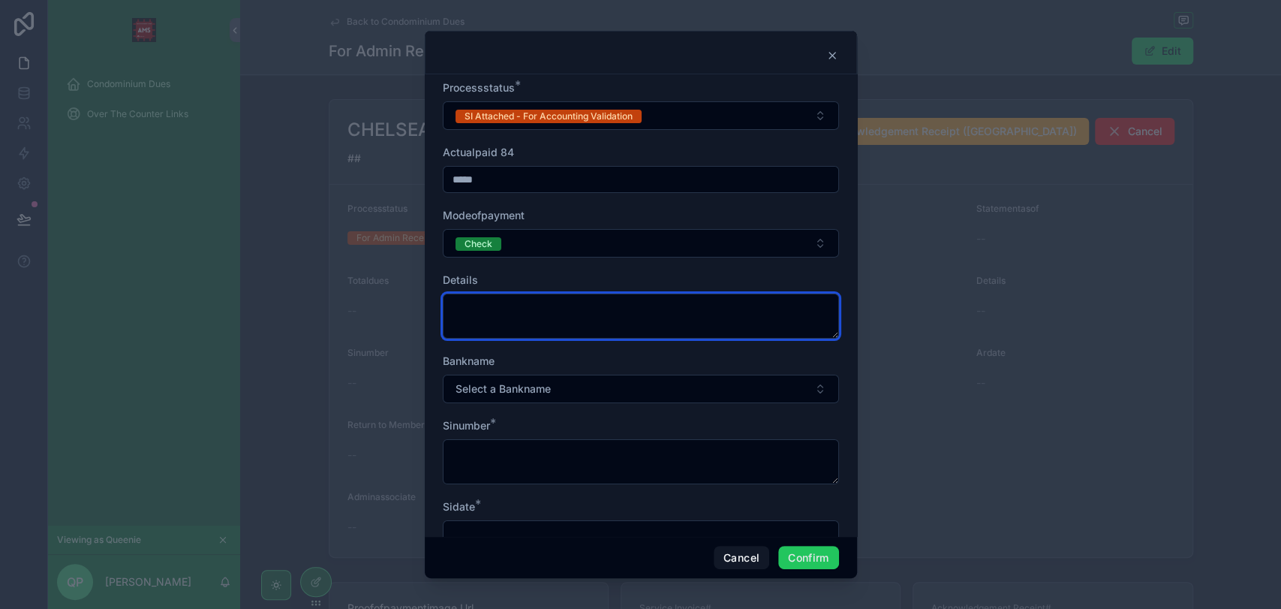
click at [480, 314] on textarea at bounding box center [641, 315] width 396 height 45
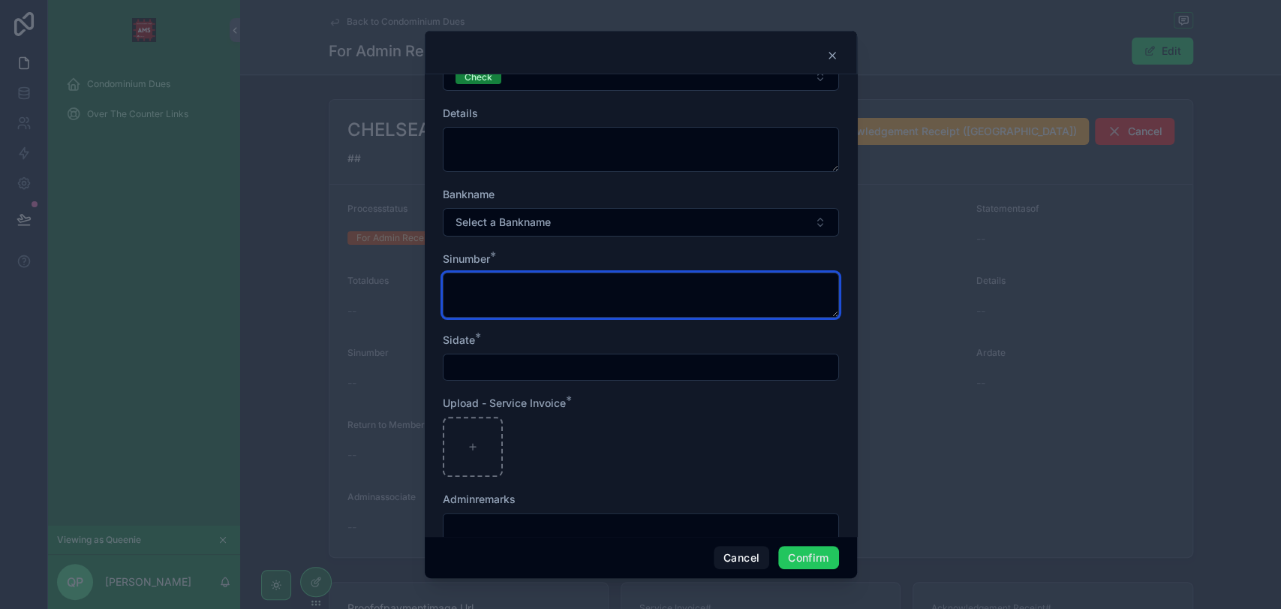
click at [505, 296] on textarea at bounding box center [641, 294] width 396 height 45
type textarea "*****"
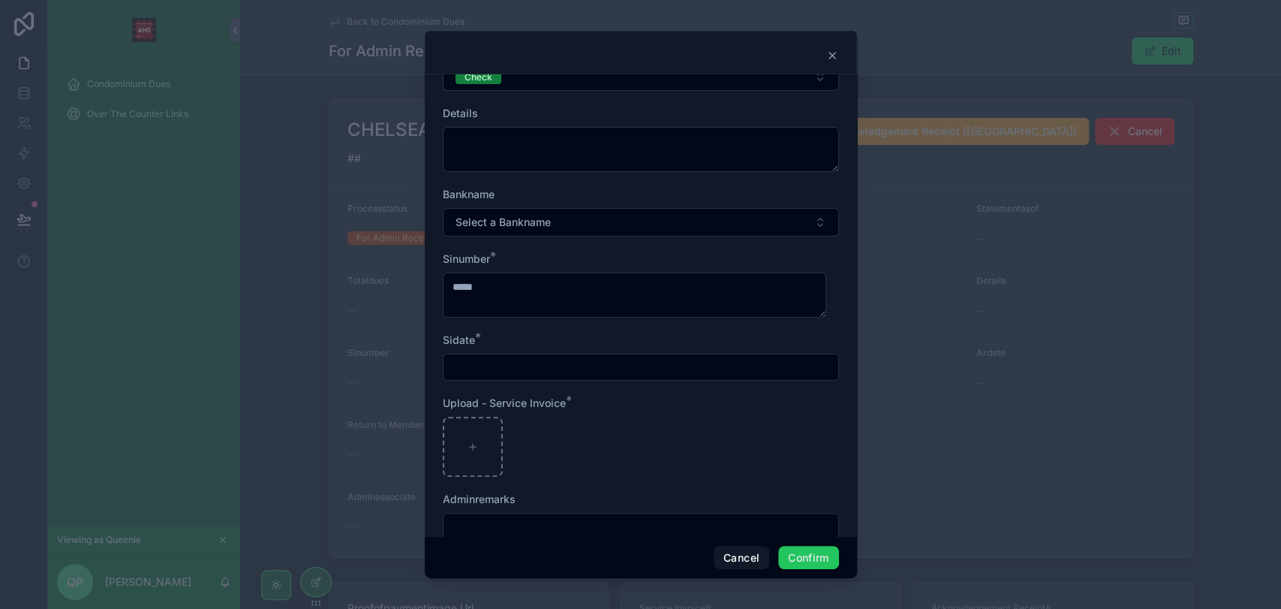
click at [540, 370] on input "text" at bounding box center [641, 367] width 395 height 21
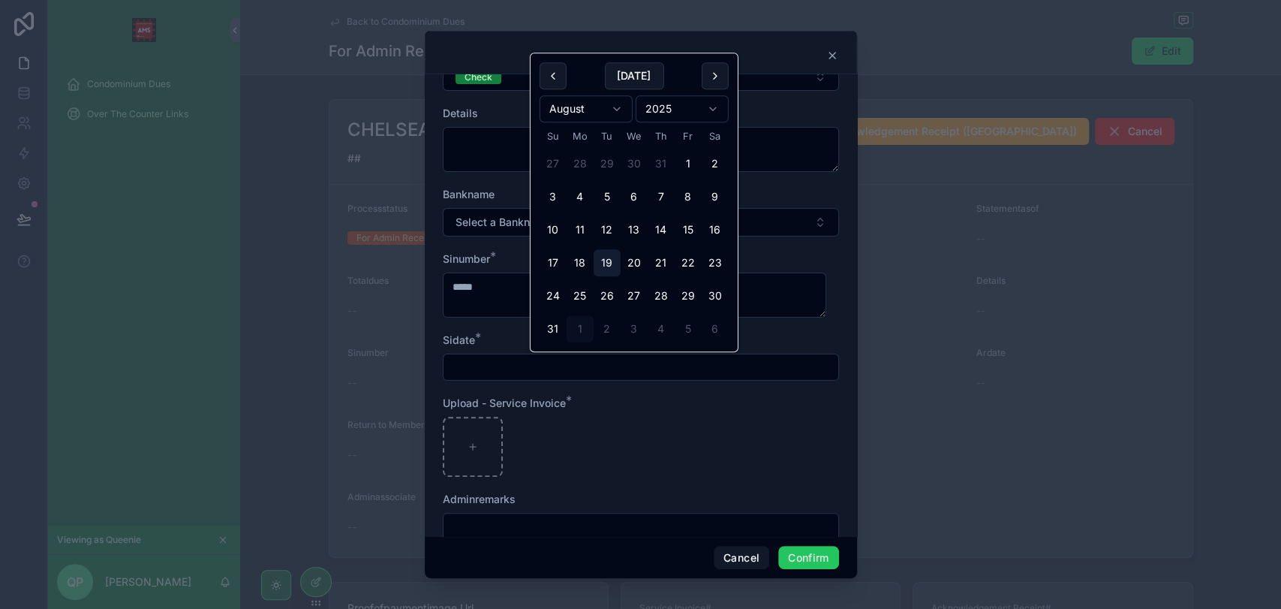
click at [618, 268] on button "19" at bounding box center [607, 262] width 27 height 27
type input "*********"
click at [491, 439] on div at bounding box center [473, 447] width 60 height 60
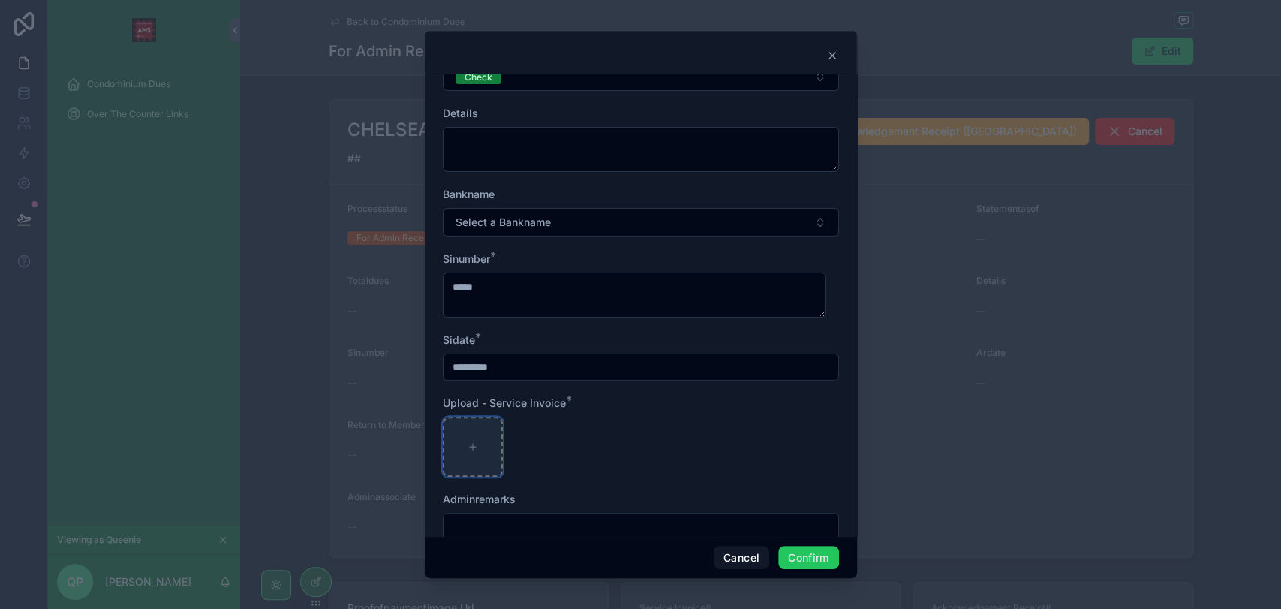
type input "**********"
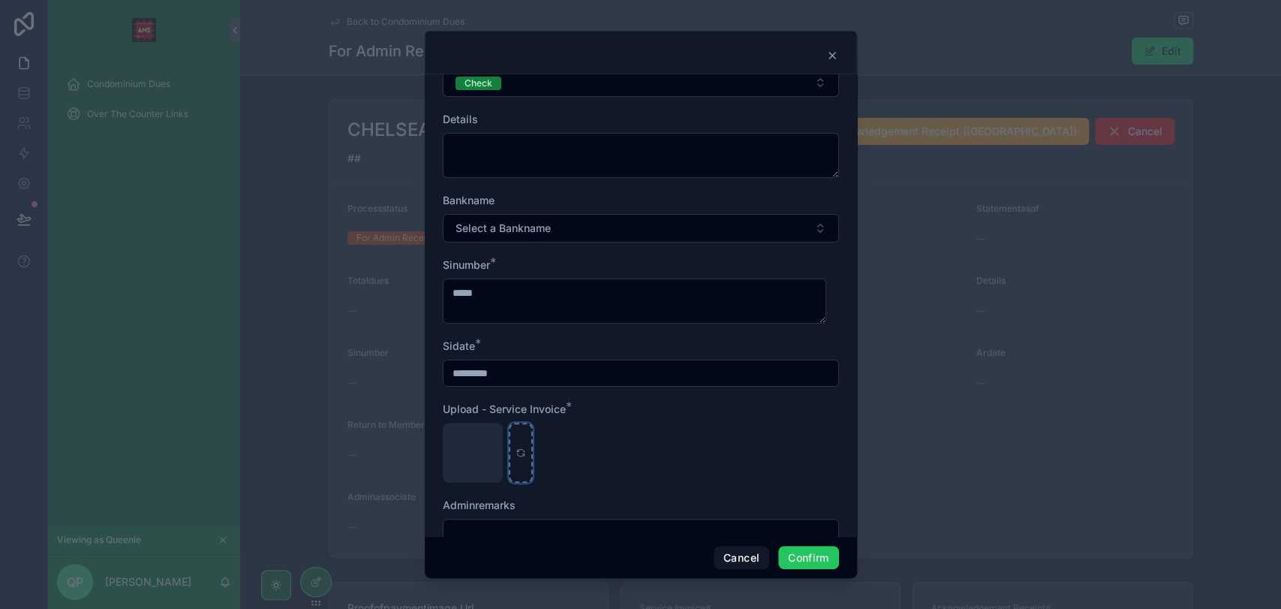
scroll to position [214, 0]
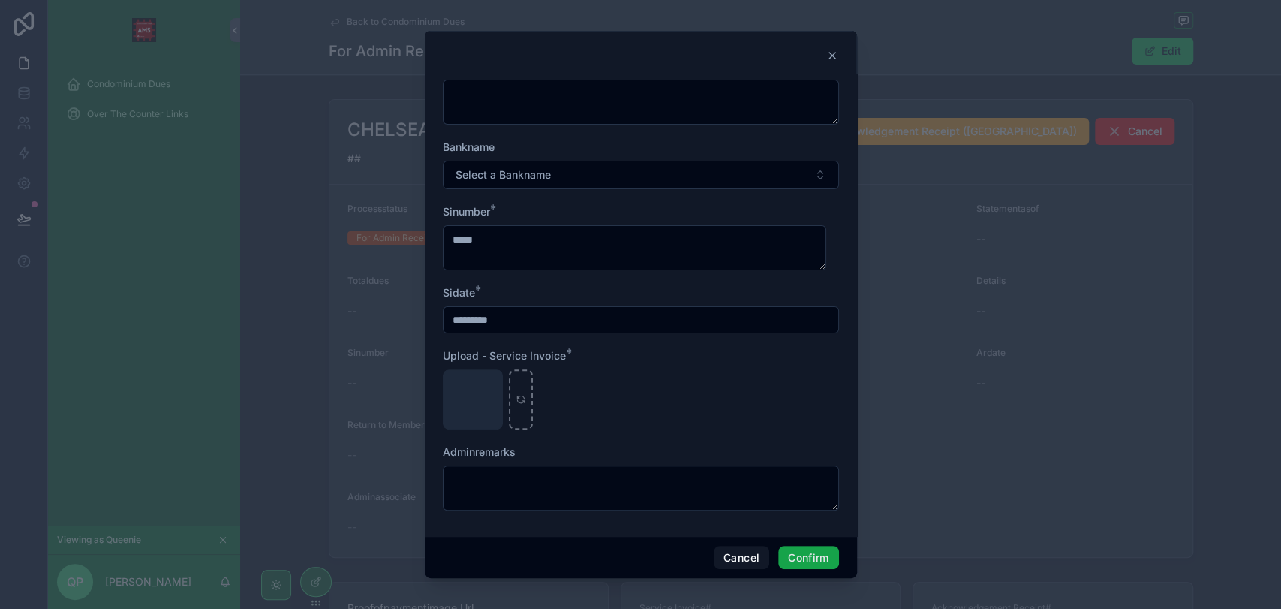
click at [793, 557] on button "Confirm" at bounding box center [808, 558] width 60 height 24
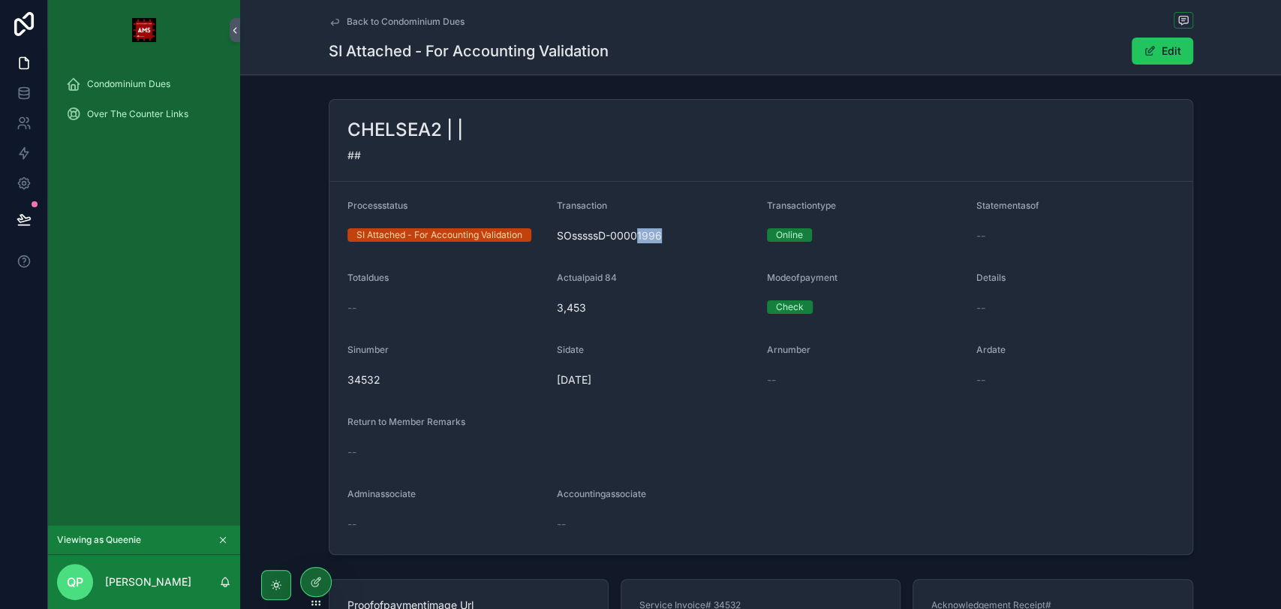
drag, startPoint x: 631, startPoint y: 235, endPoint x: 677, endPoint y: 239, distance: 46.0
click at [677, 239] on span "SOsssssD-00001996" at bounding box center [656, 235] width 198 height 15
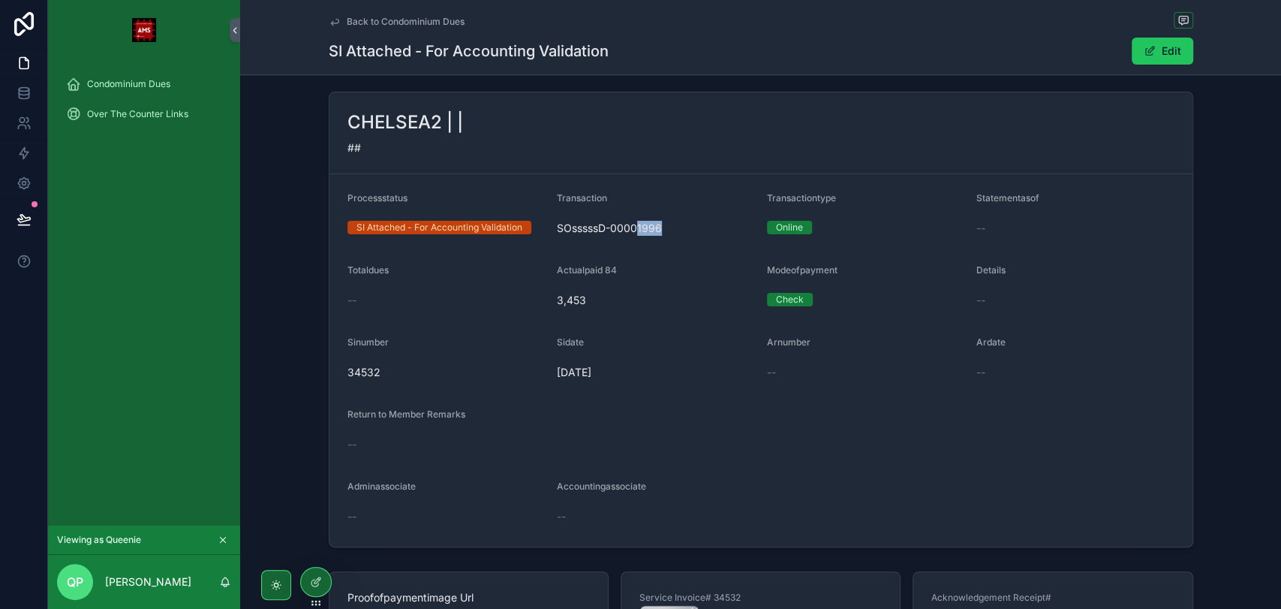
scroll to position [0, 0]
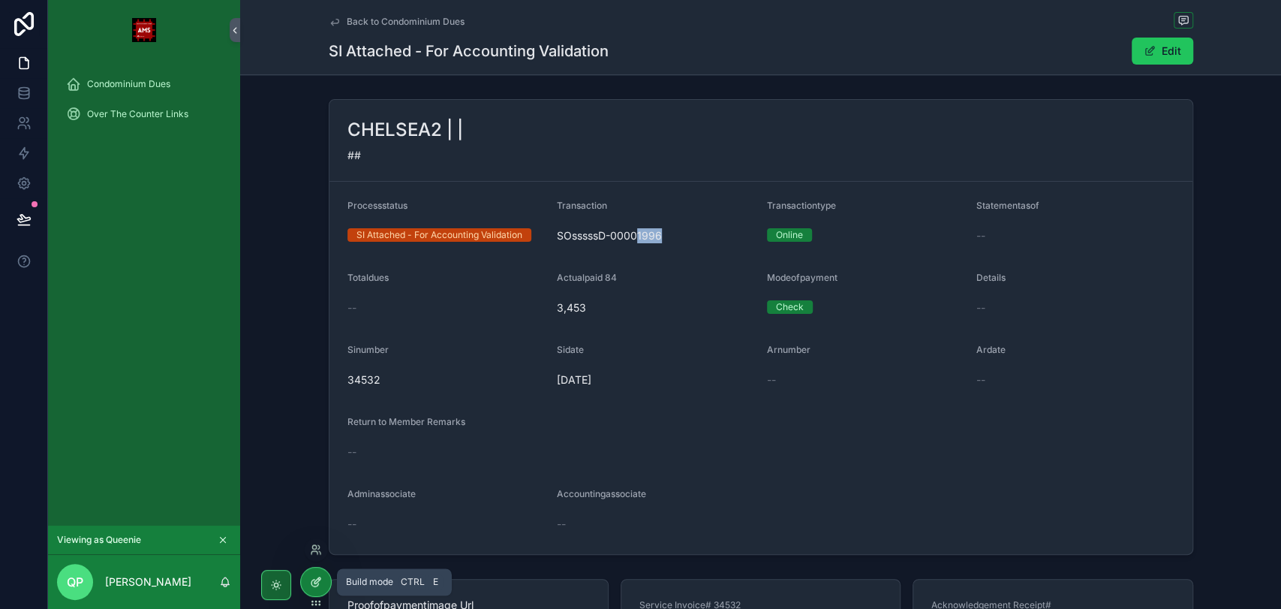
click at [305, 579] on div at bounding box center [316, 581] width 30 height 29
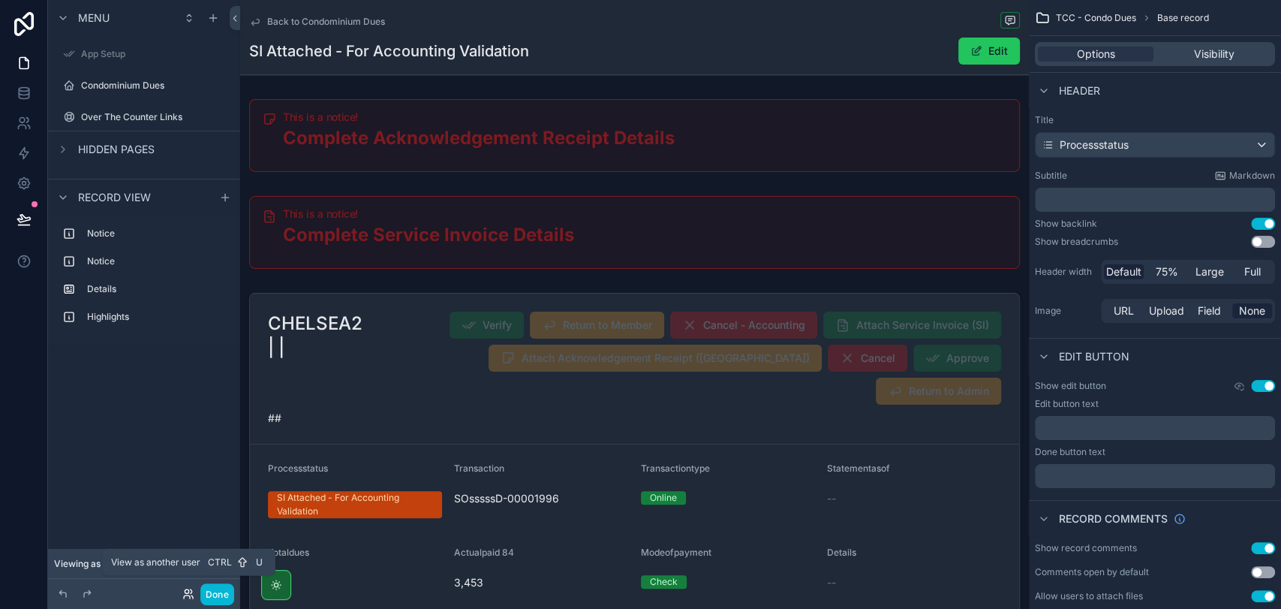
click at [185, 590] on icon at bounding box center [187, 591] width 4 height 4
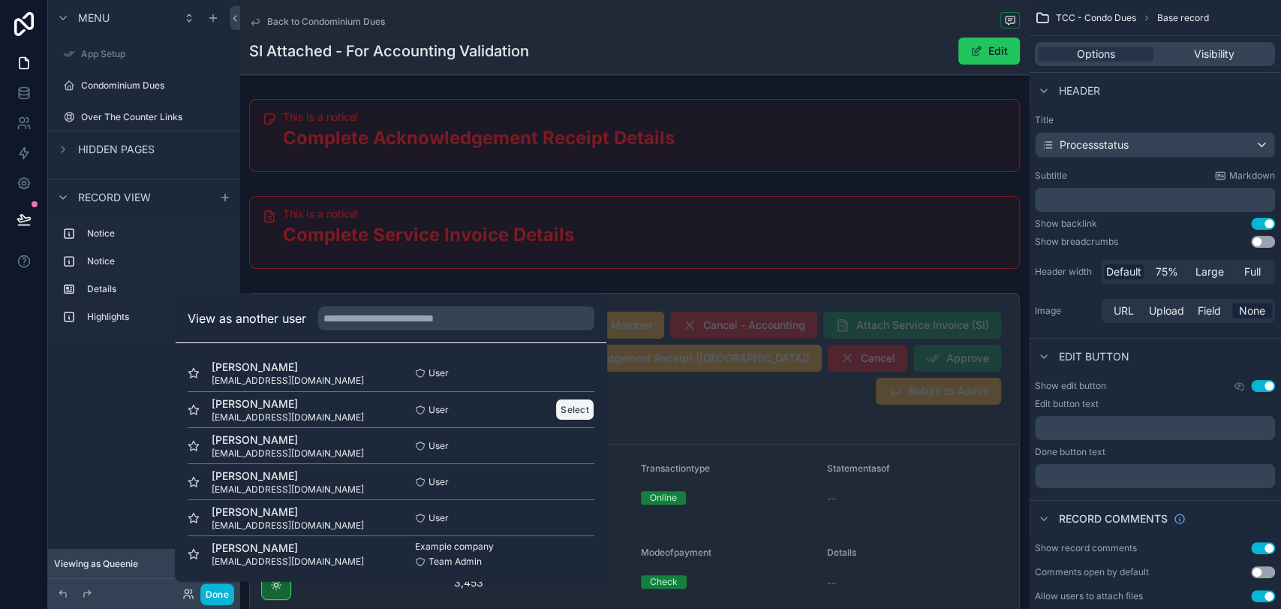
click at [556, 408] on button "Select" at bounding box center [574, 410] width 39 height 22
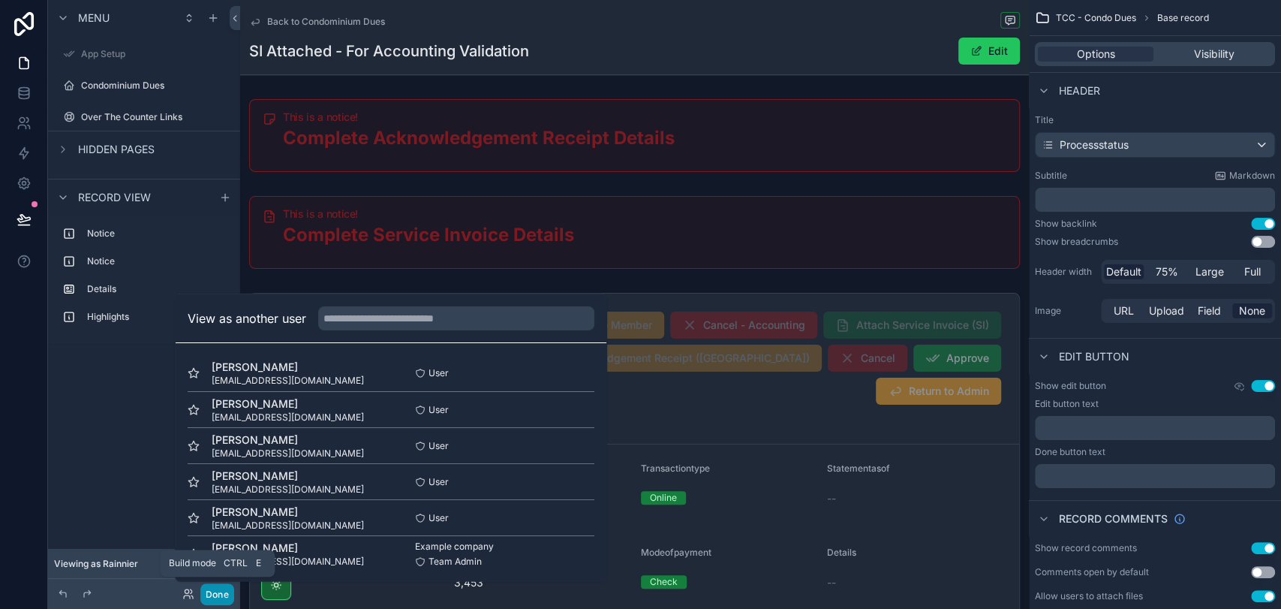
click at [225, 590] on button "Done" at bounding box center [217, 594] width 34 height 22
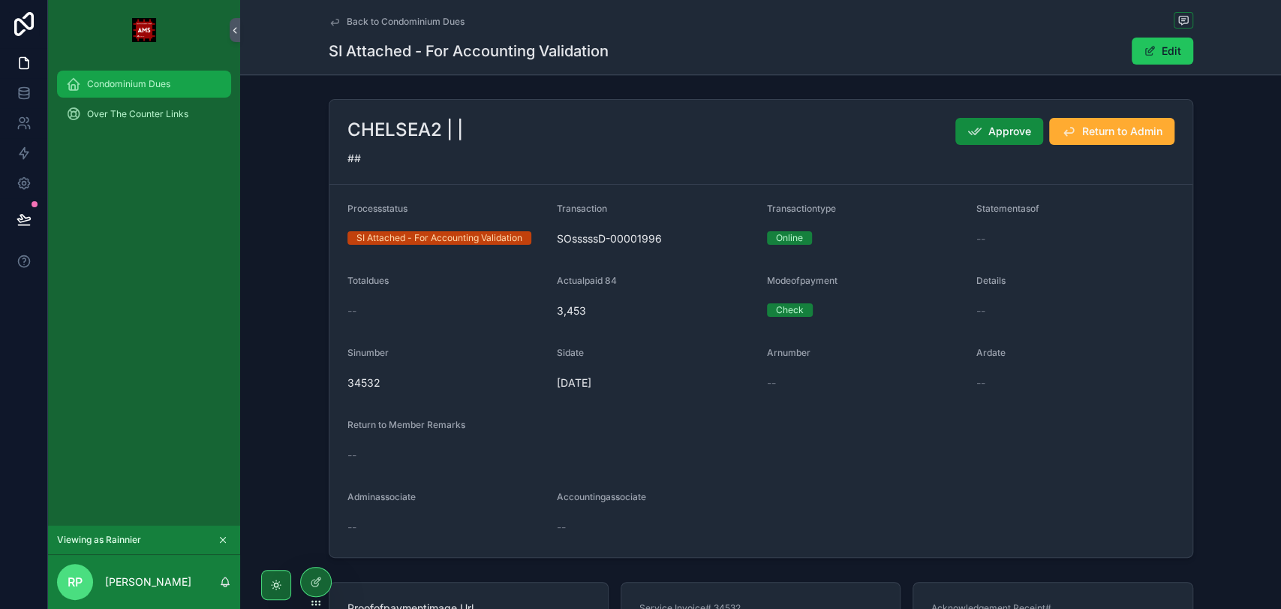
click at [173, 91] on div "Condominium Dues" at bounding box center [144, 84] width 156 height 24
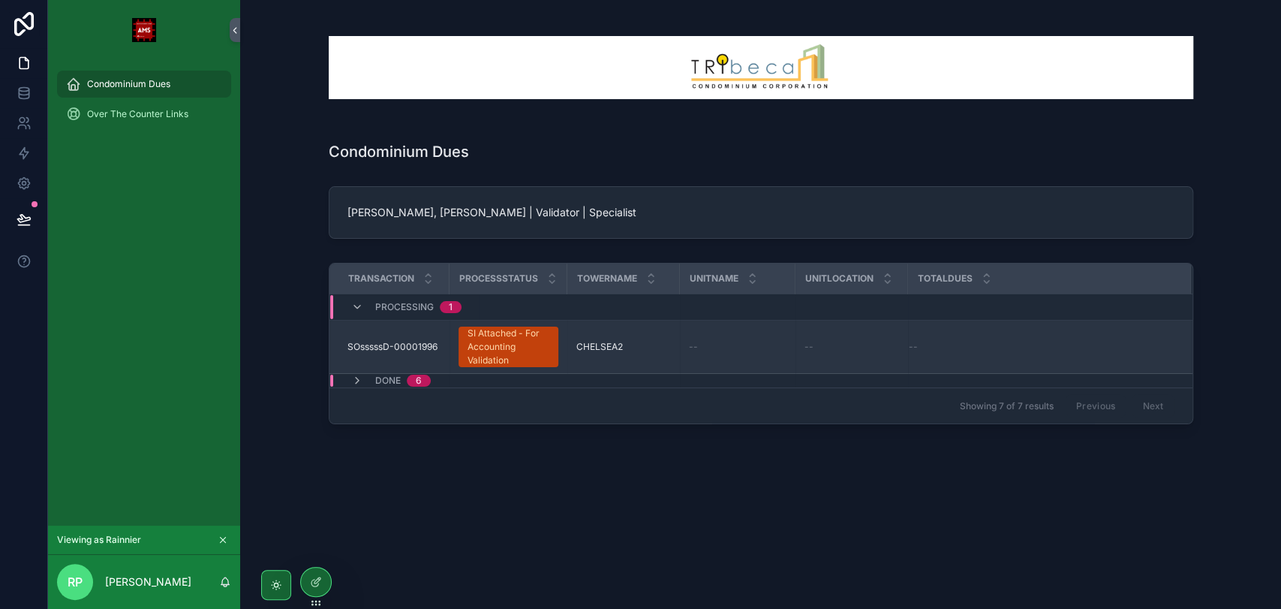
click at [504, 349] on div "SI Attached - For Accounting Validation" at bounding box center [509, 347] width 82 height 41
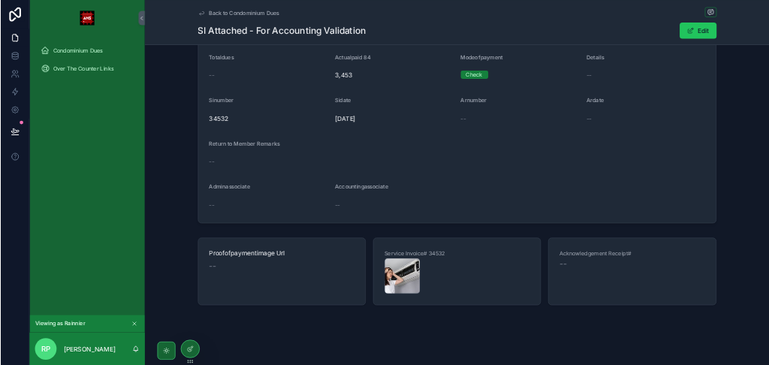
scroll to position [187, 0]
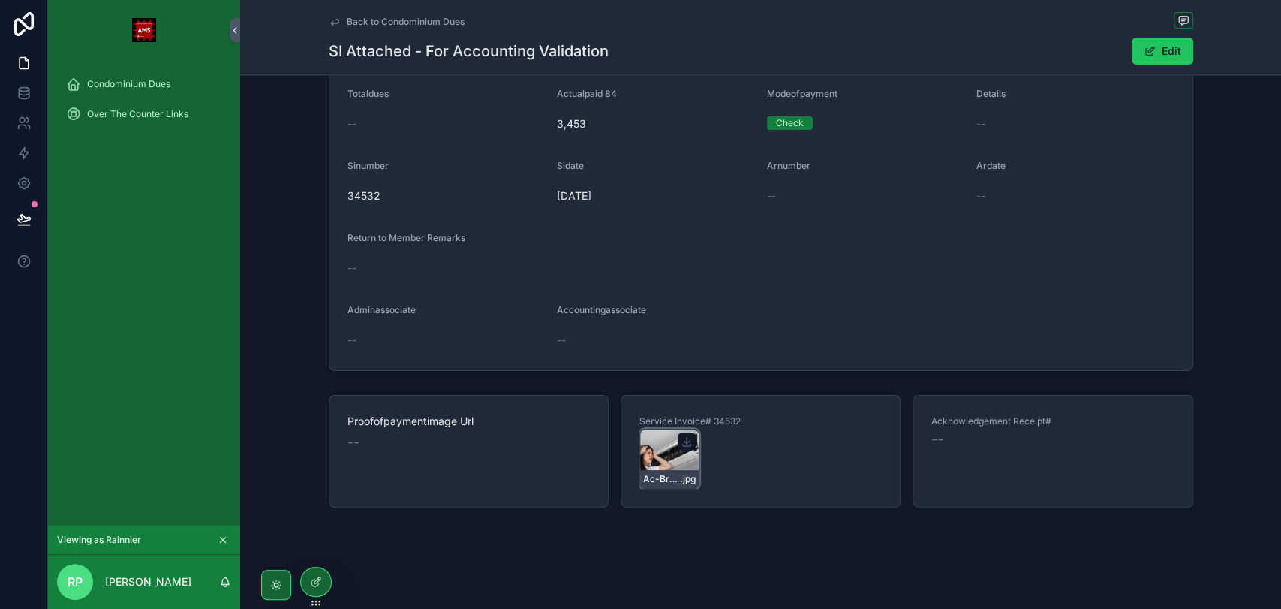
click at [657, 452] on div "Ac-Broken .jpg" at bounding box center [670, 459] width 60 height 60
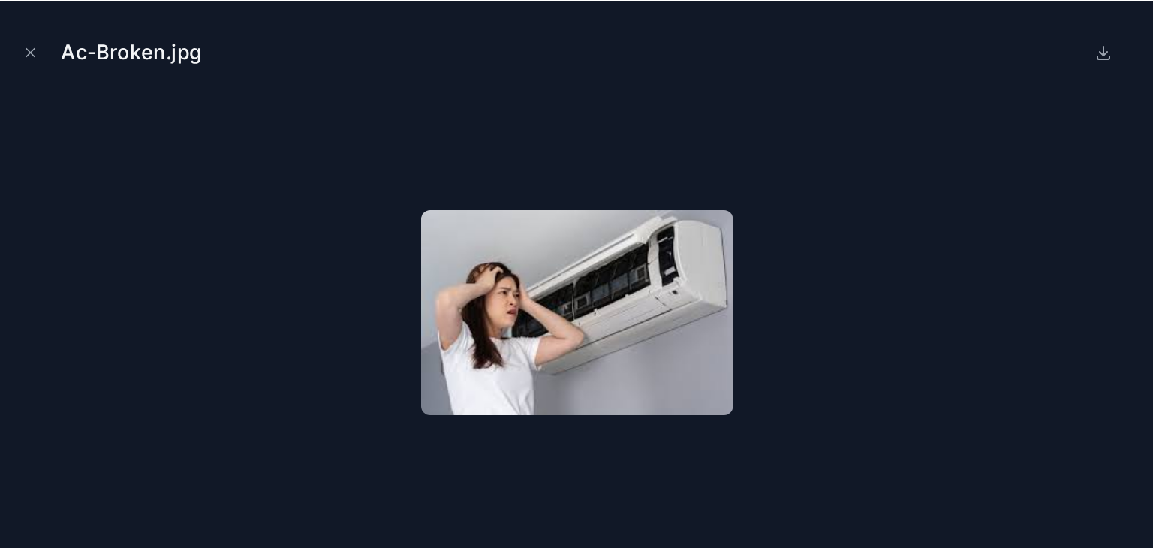
scroll to position [187, 0]
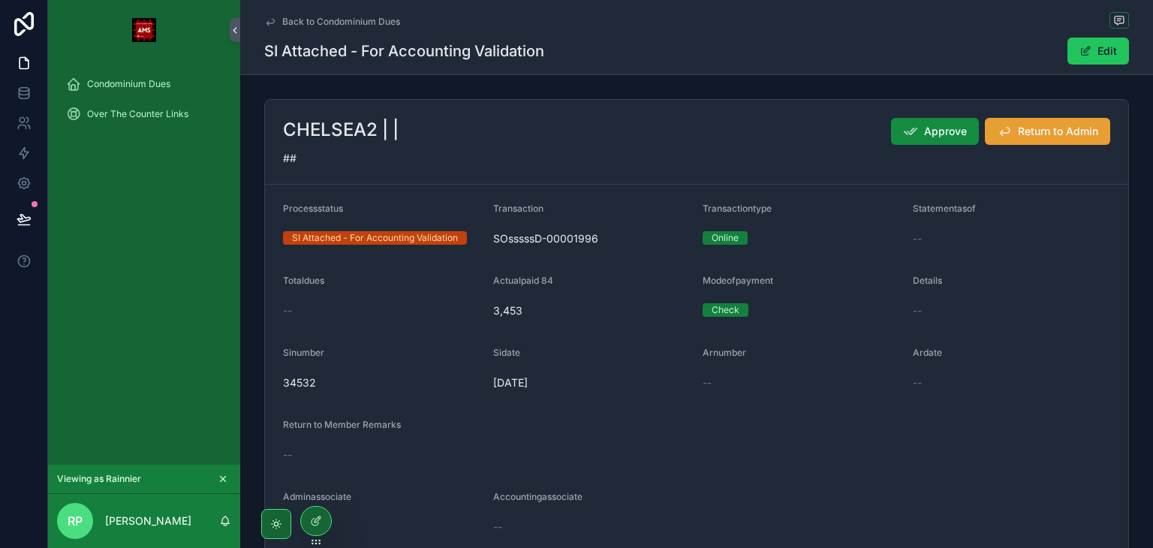
click at [1039, 137] on span "Return to Admin" at bounding box center [1058, 131] width 80 height 15
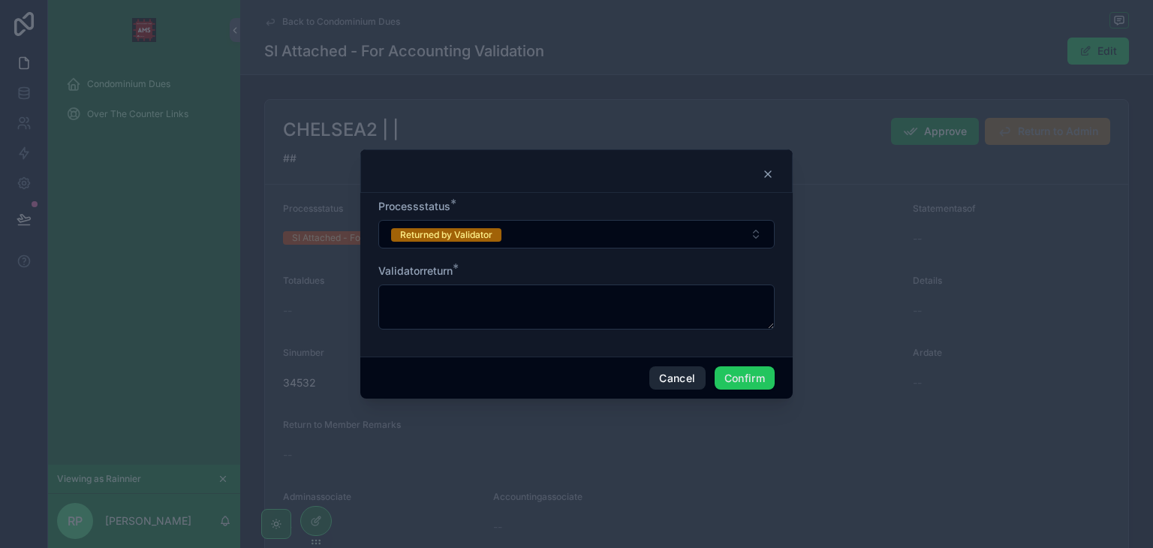
drag, startPoint x: 689, startPoint y: 382, endPoint x: 789, endPoint y: 328, distance: 113.5
click at [690, 381] on button "Cancel" at bounding box center [677, 378] width 56 height 24
